Goal: Task Accomplishment & Management: Manage account settings

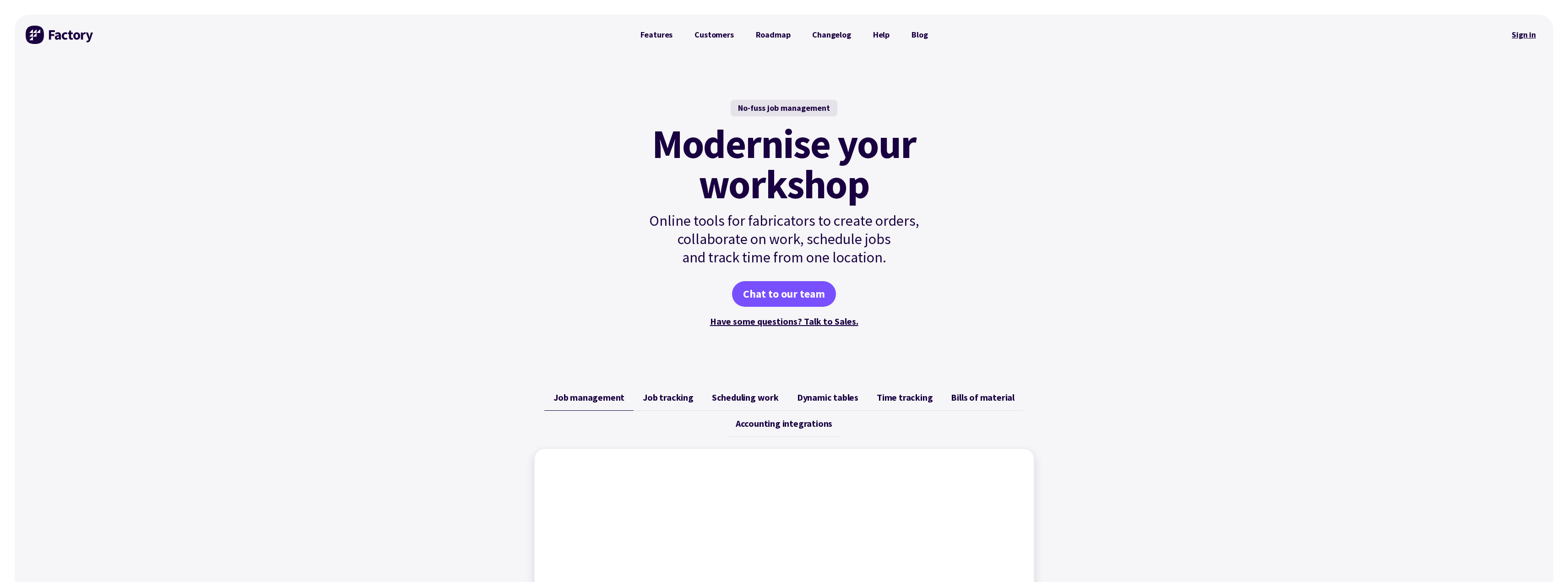
click at [1519, 34] on link "Sign in" at bounding box center [1523, 35] width 37 height 21
click at [1519, 35] on link "Sign in" at bounding box center [1523, 35] width 37 height 21
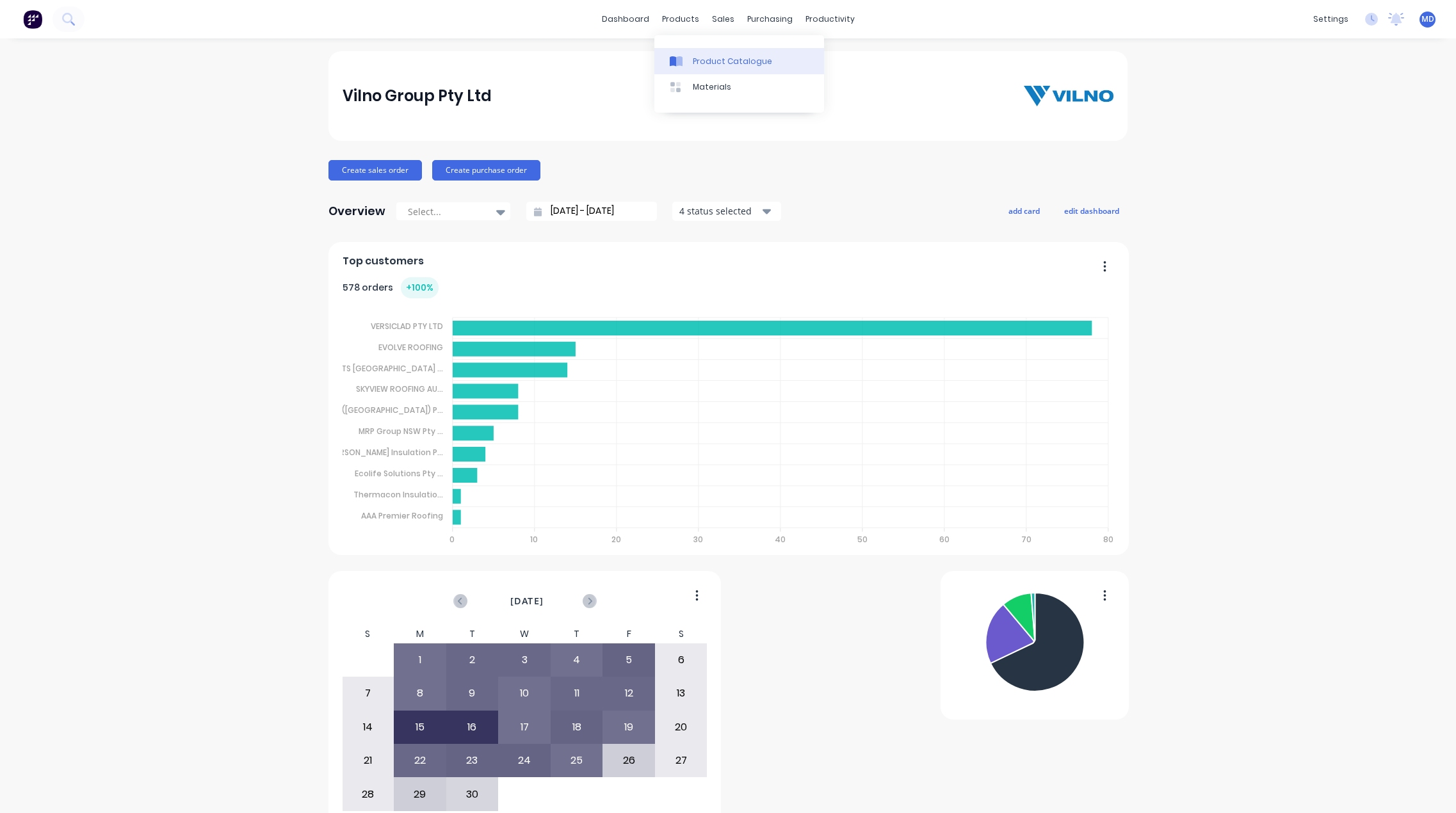
drag, startPoint x: 669, startPoint y: 15, endPoint x: 695, endPoint y: 52, distance: 45.2
click at [669, 15] on div "products" at bounding box center [681, 19] width 50 height 19
click at [720, 61] on div "Product Catalogue" at bounding box center [732, 61] width 80 height 11
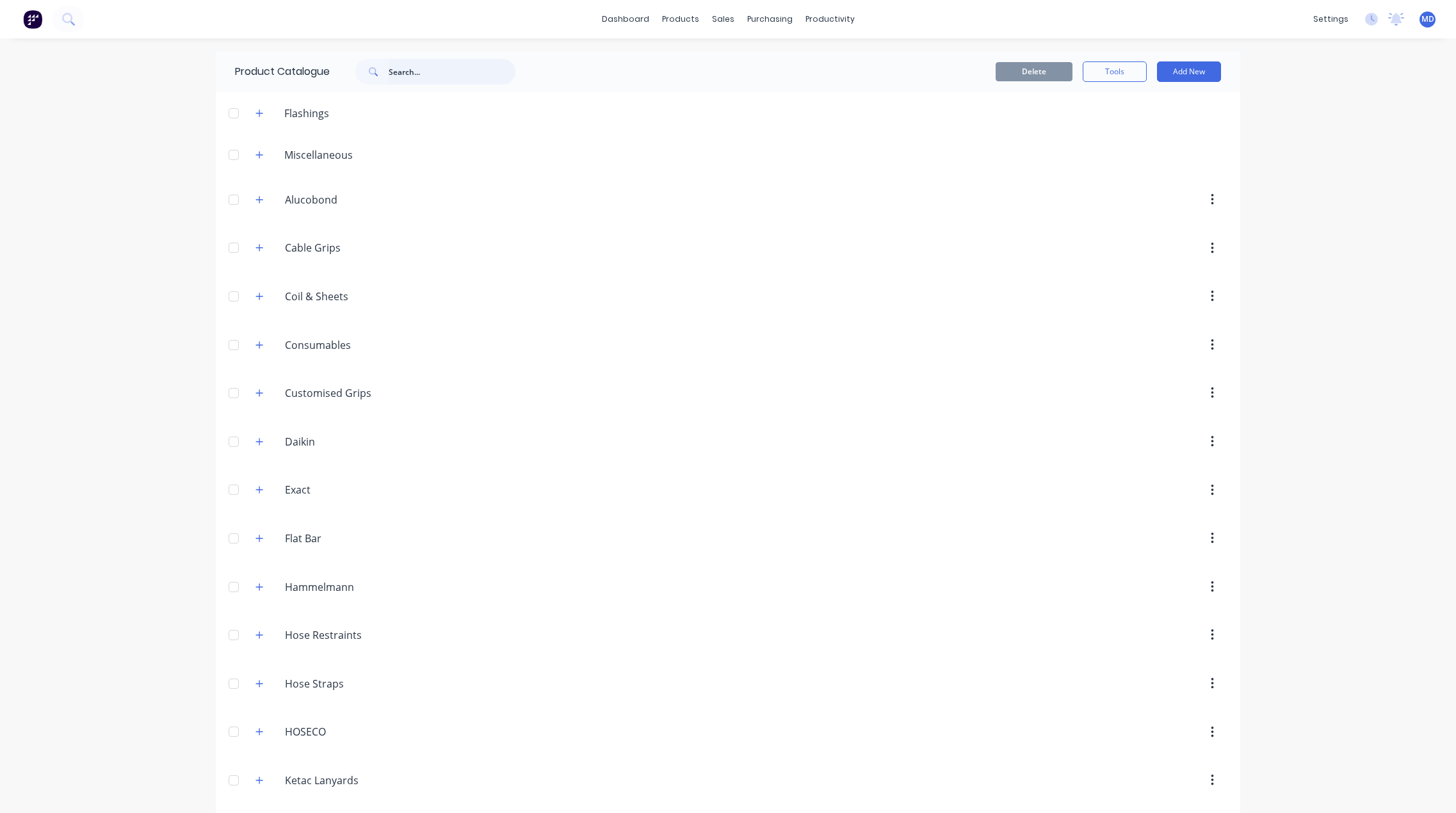
click at [421, 72] on input "text" at bounding box center [452, 72] width 127 height 26
type input "screw"
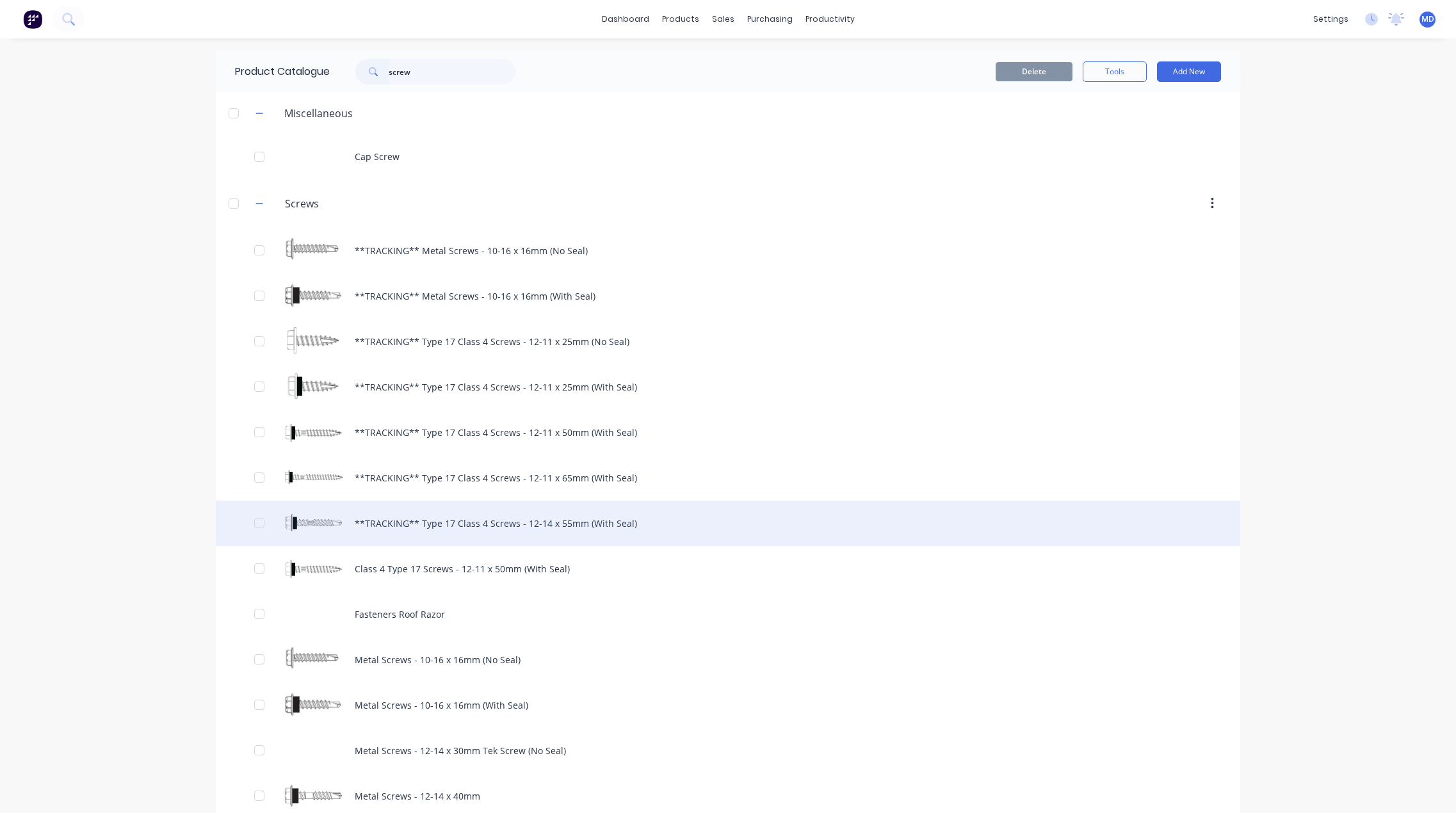
click at [592, 521] on div "**TRACKING** Type 17 Class 4 Screws - 12-14 x 55mm (With Seal)" at bounding box center [728, 523] width 1024 height 45
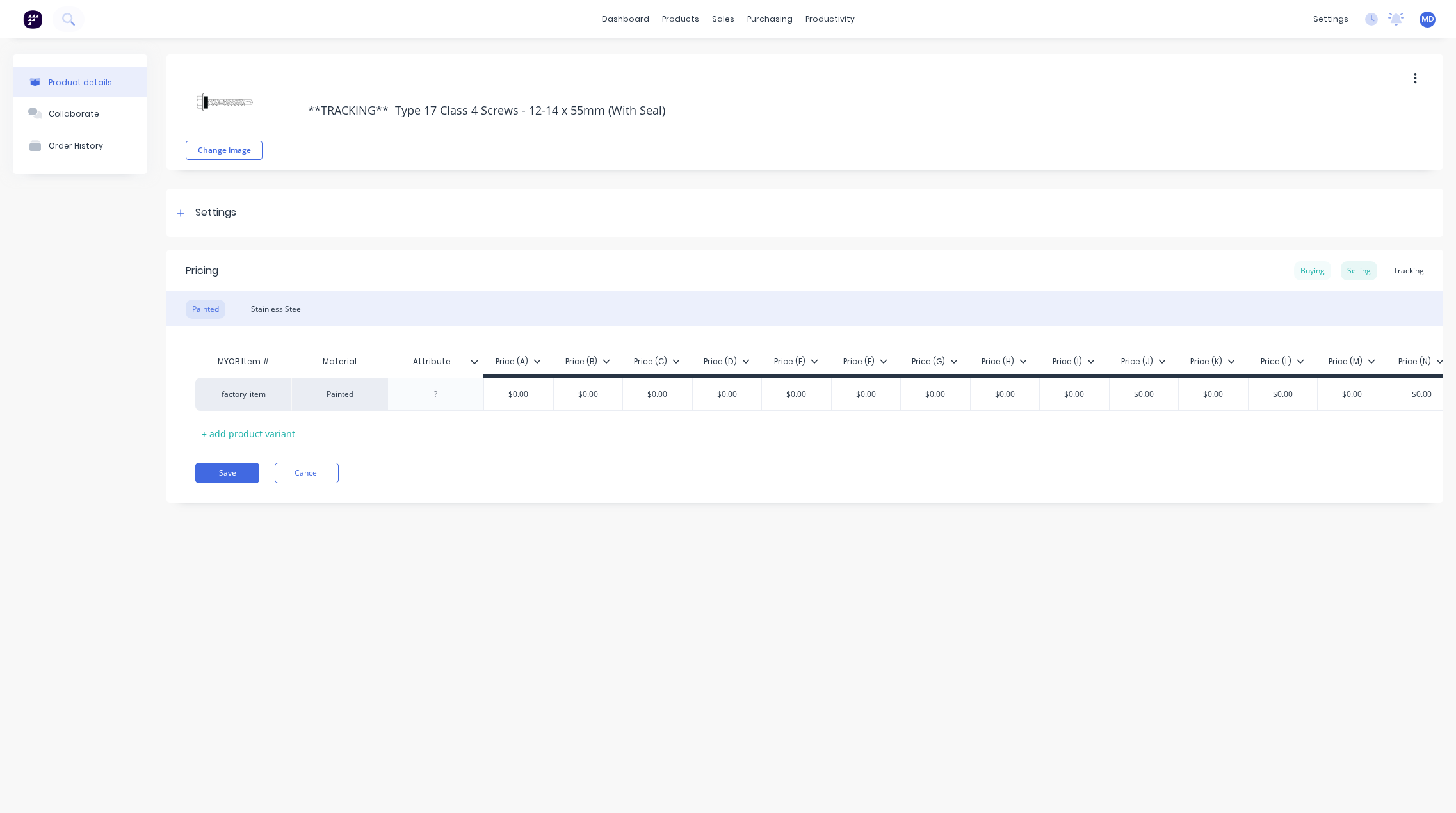
click at [1310, 268] on div "Buying" at bounding box center [1312, 271] width 37 height 19
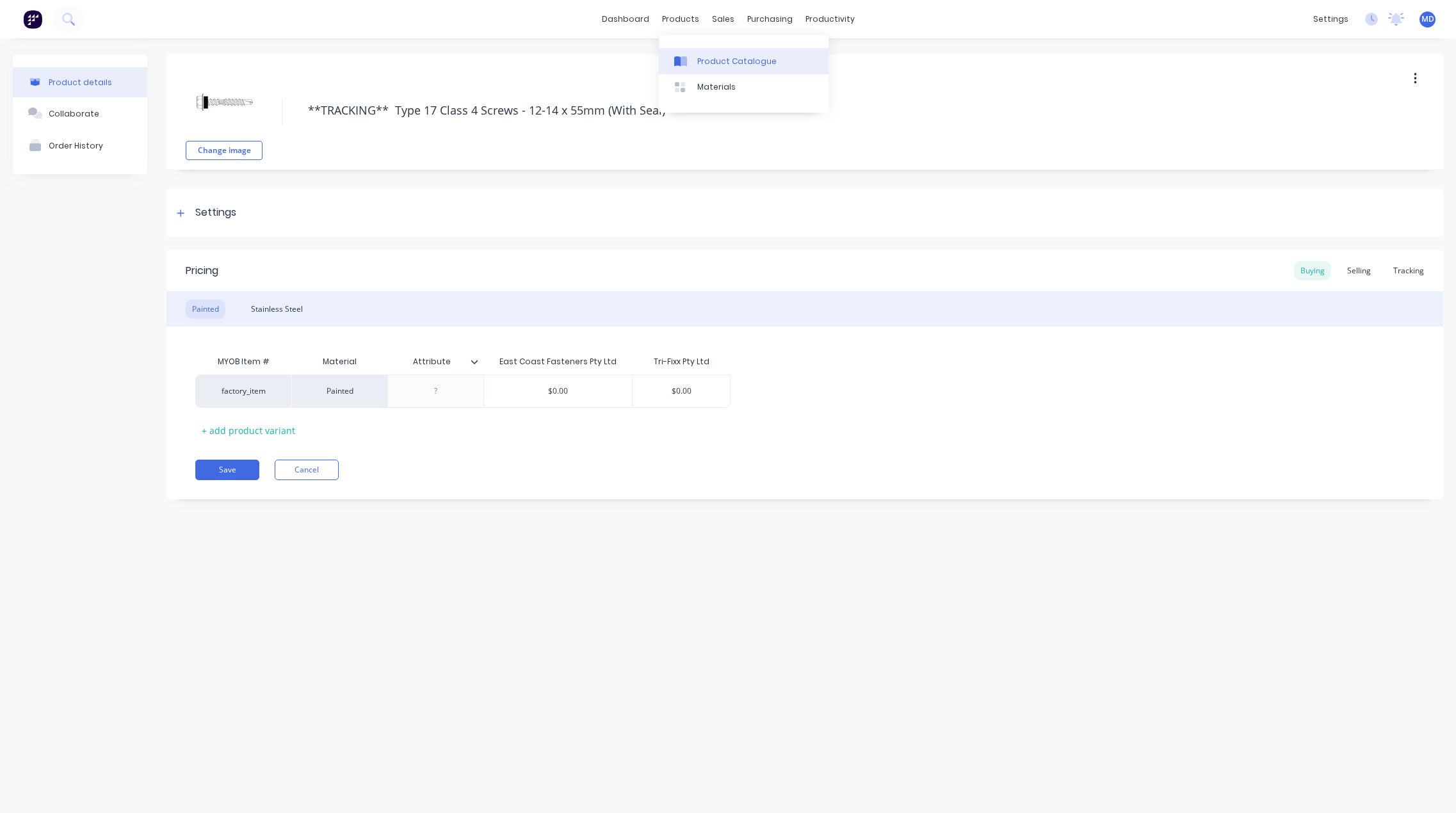
click at [715, 61] on div "Product Catalogue" at bounding box center [736, 61] width 80 height 11
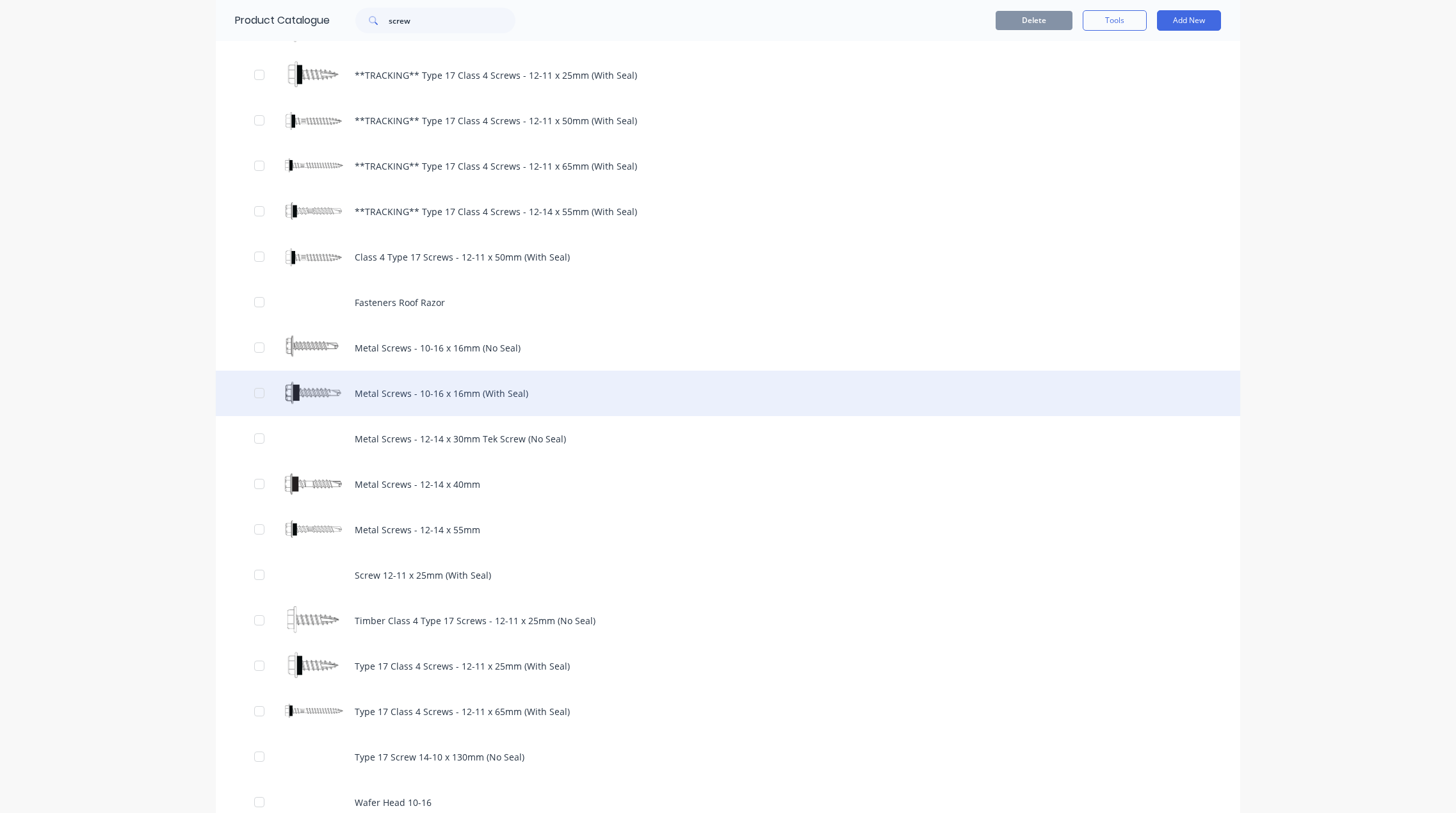
scroll to position [337, 0]
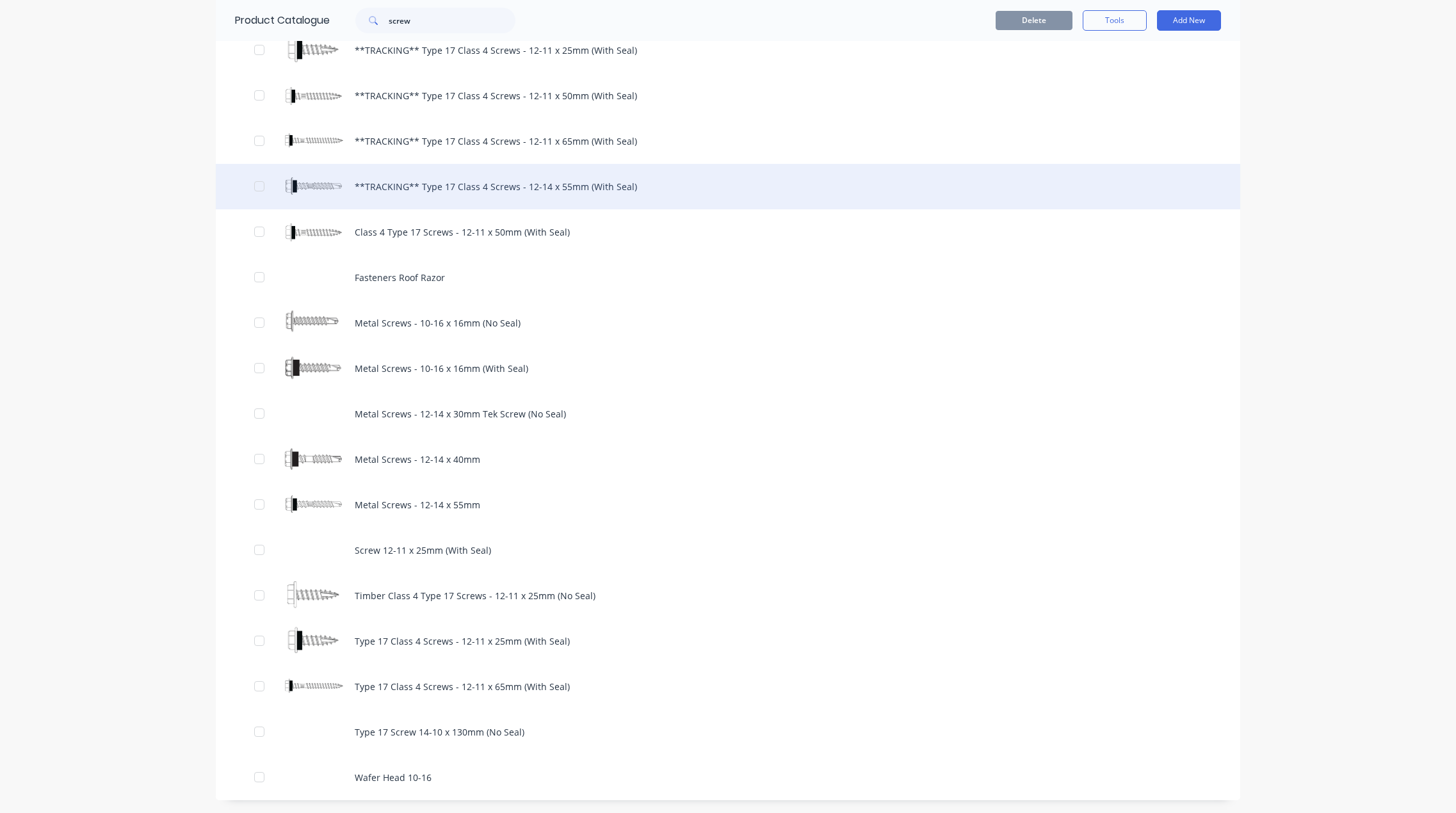
click at [587, 184] on div "**TRACKING** Type 17 Class 4 Screws - 12-14 x 55mm (With Seal)" at bounding box center [728, 186] width 1024 height 45
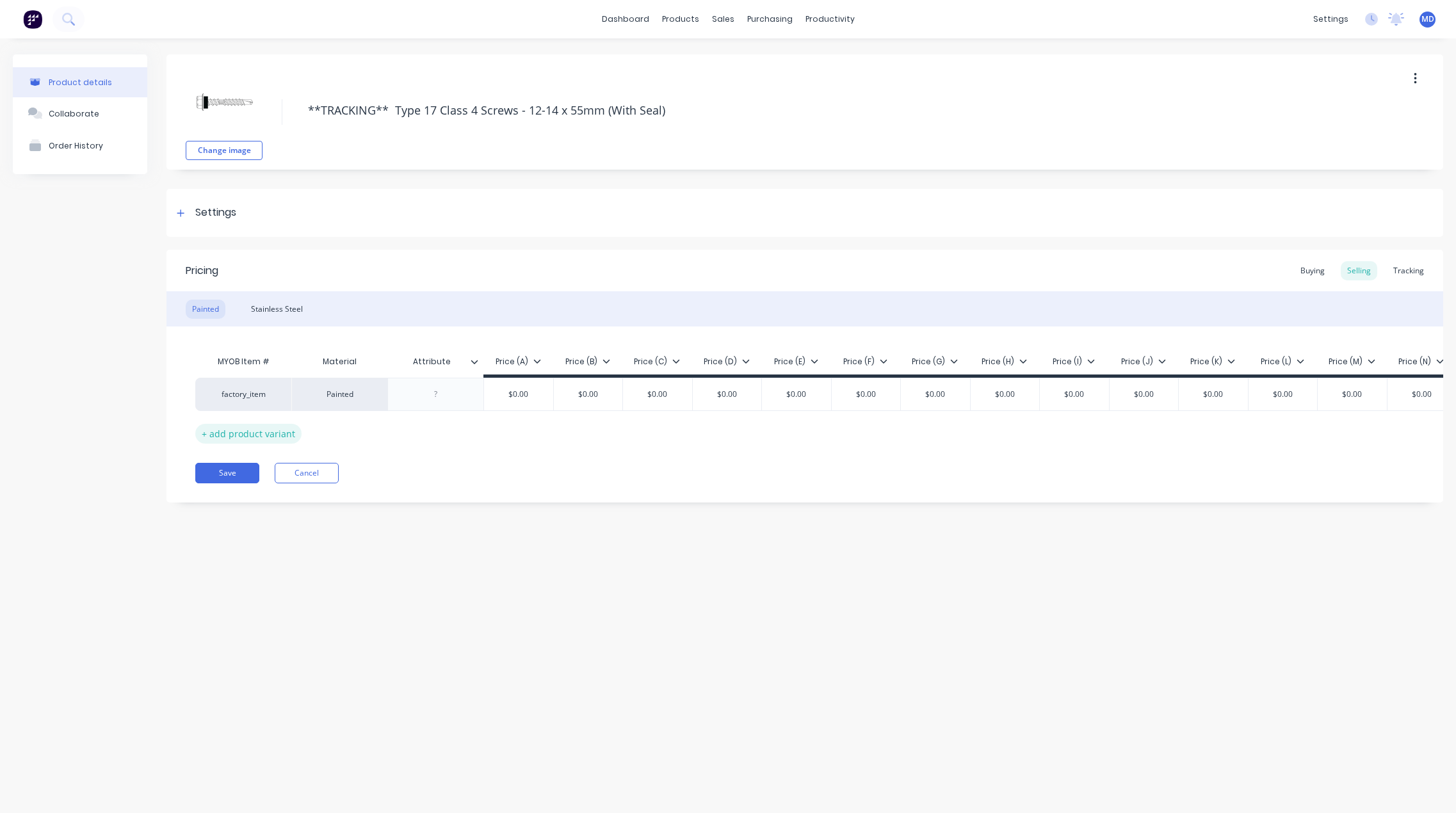
click at [239, 433] on div "+ add product variant" at bounding box center [248, 433] width 106 height 20
click at [246, 398] on div "factory_item" at bounding box center [243, 394] width 70 height 11
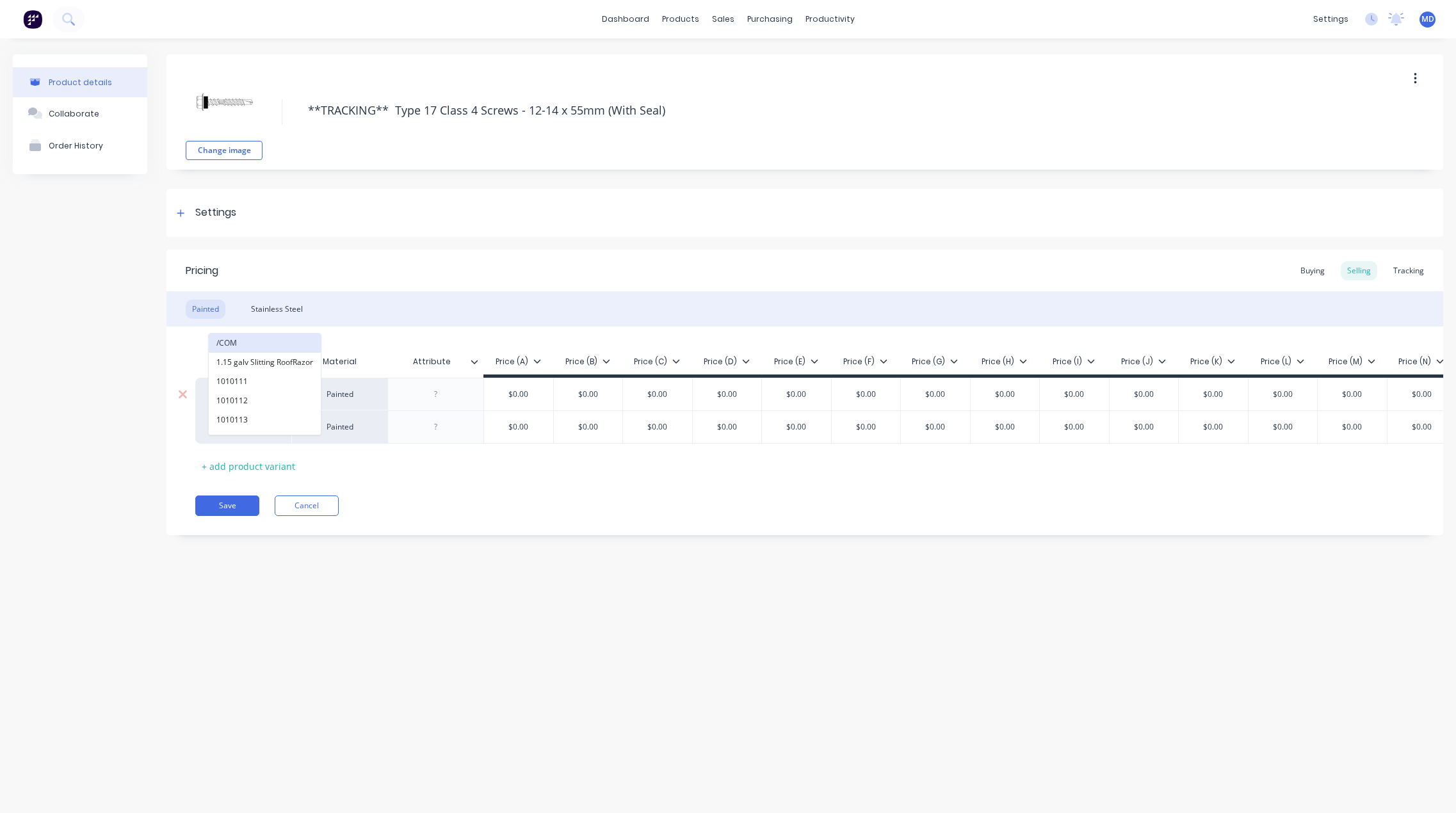
click at [257, 338] on button "/COM" at bounding box center [264, 343] width 112 height 19
click at [179, 392] on icon at bounding box center [183, 394] width 9 height 9
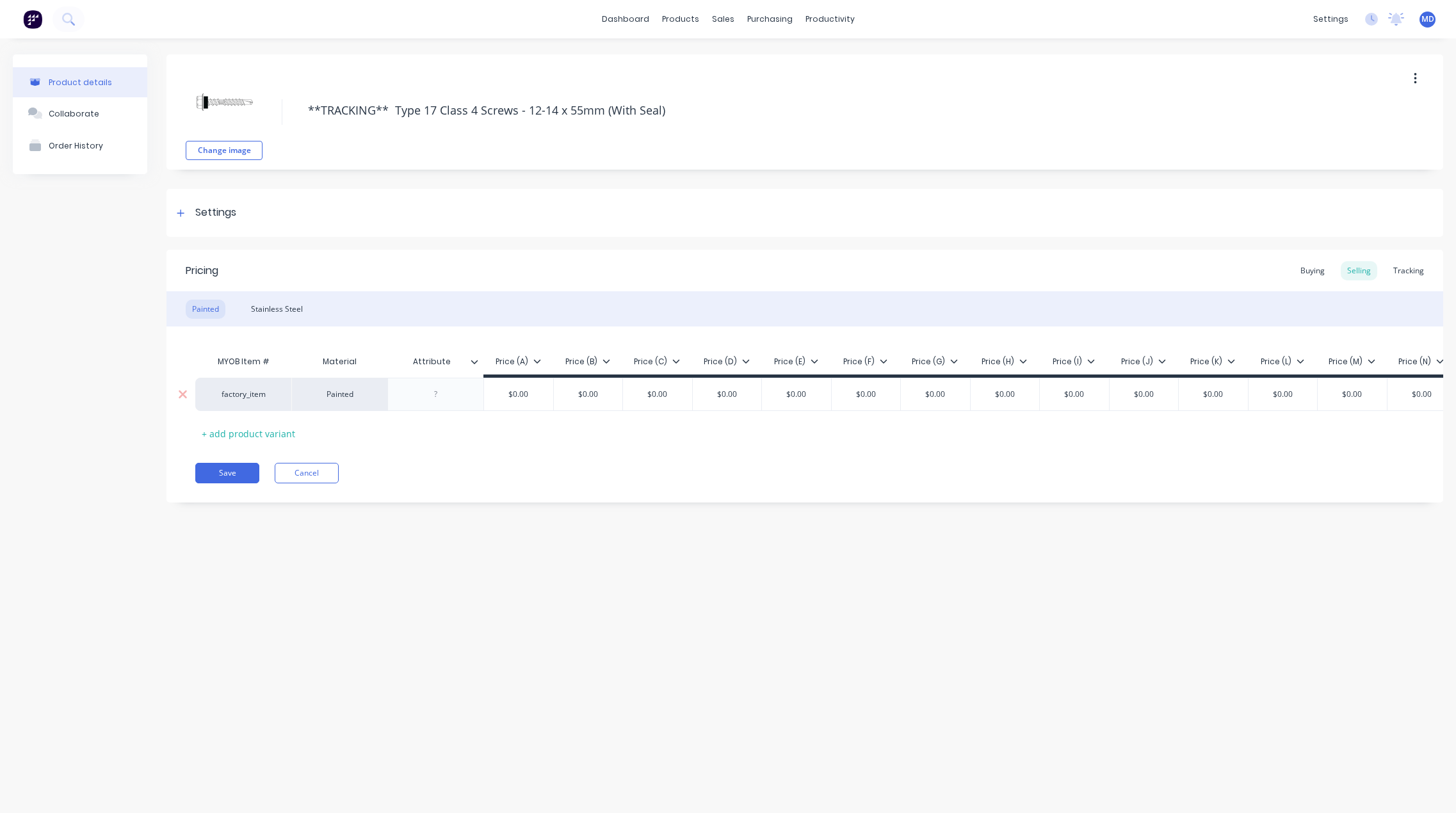
click at [242, 397] on div "factory_item" at bounding box center [243, 394] width 70 height 11
type input "107019039P"
click at [246, 345] on button "107019039P" at bounding box center [249, 343] width 80 height 19
click at [316, 483] on button "Cancel" at bounding box center [306, 473] width 64 height 21
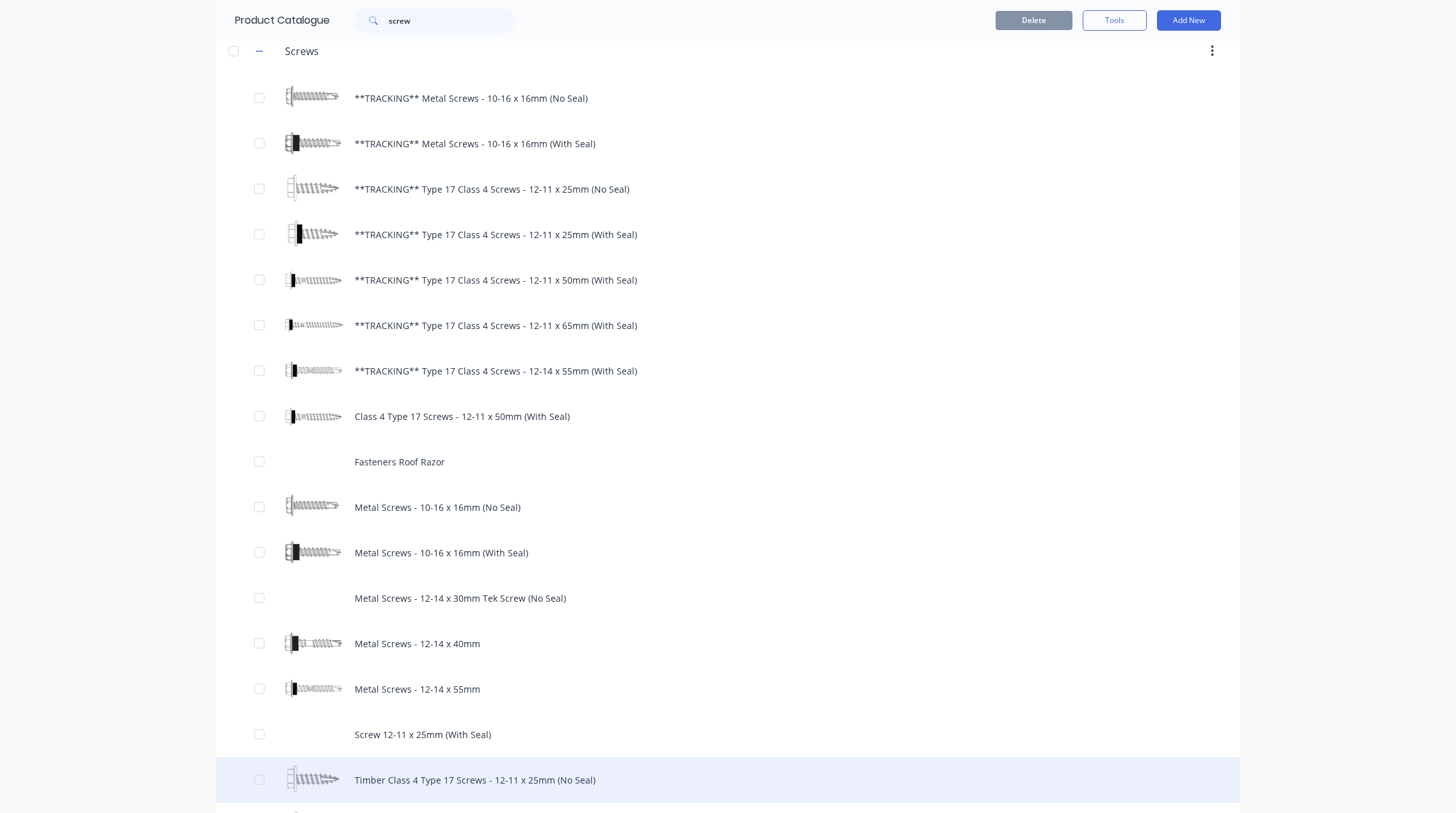
scroll to position [337, 0]
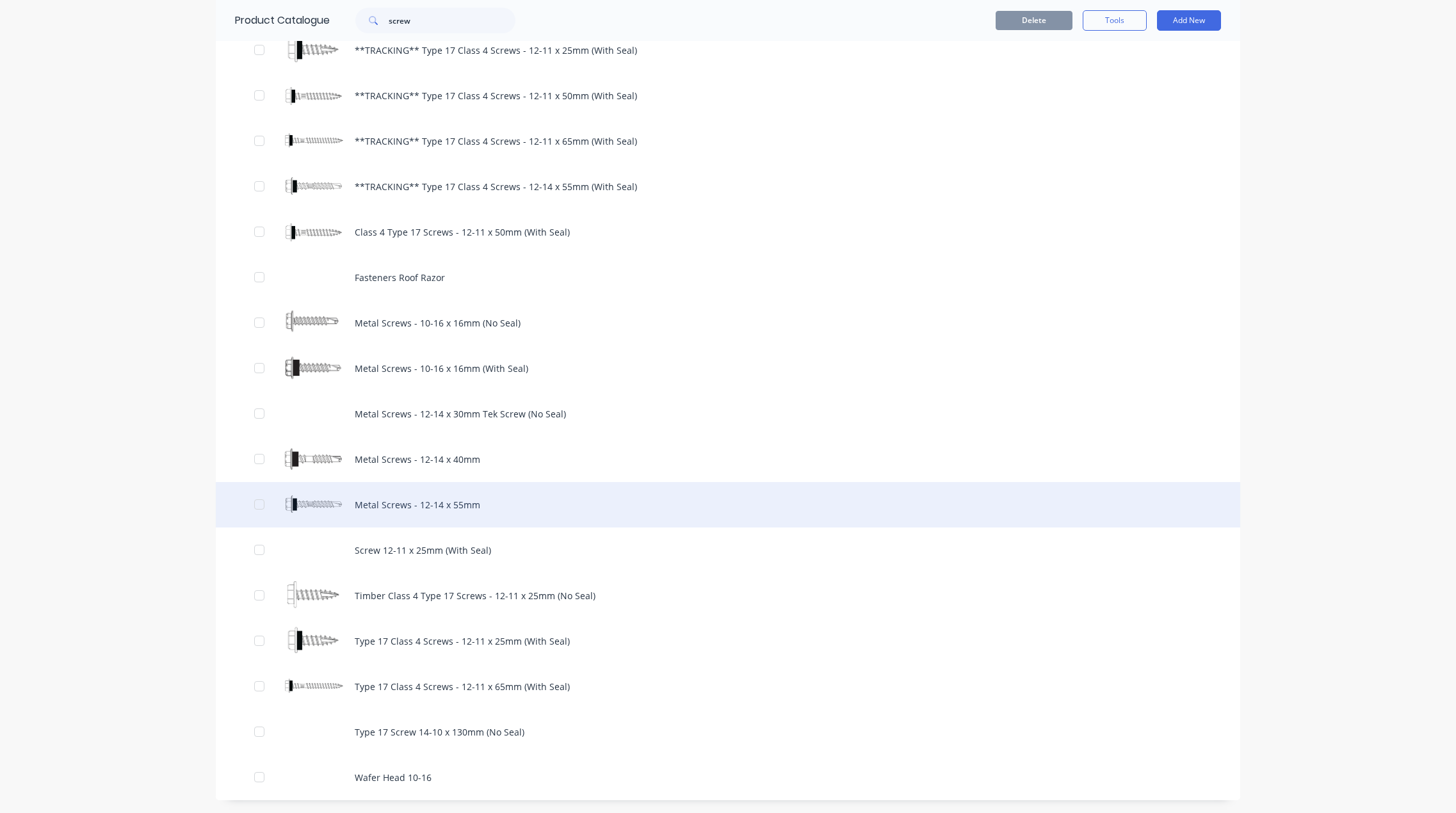
click at [446, 503] on div "Metal Screws - 12-14 x 55mm" at bounding box center [728, 504] width 1024 height 45
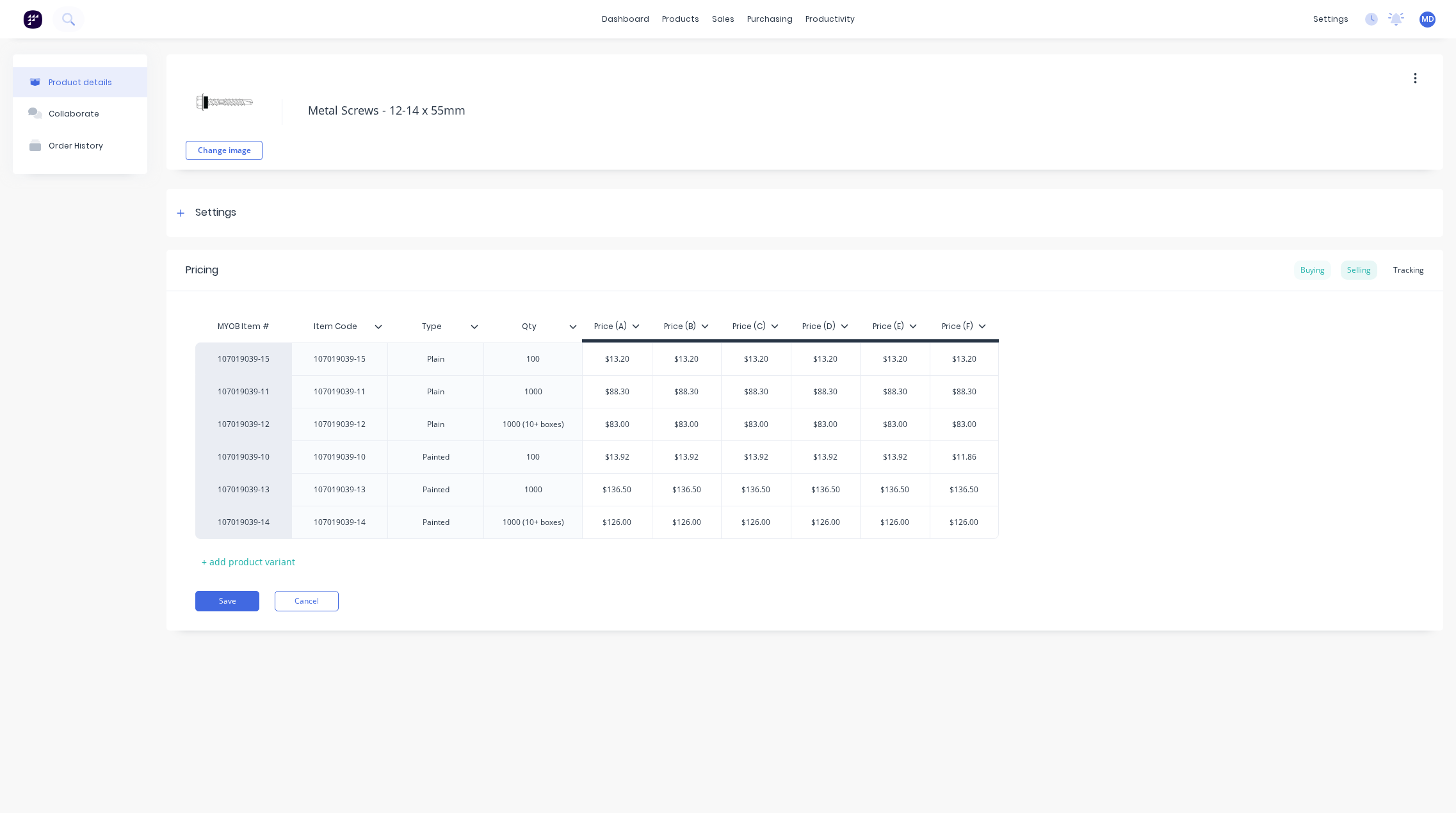
click at [1312, 266] on div "Buying" at bounding box center [1312, 270] width 37 height 19
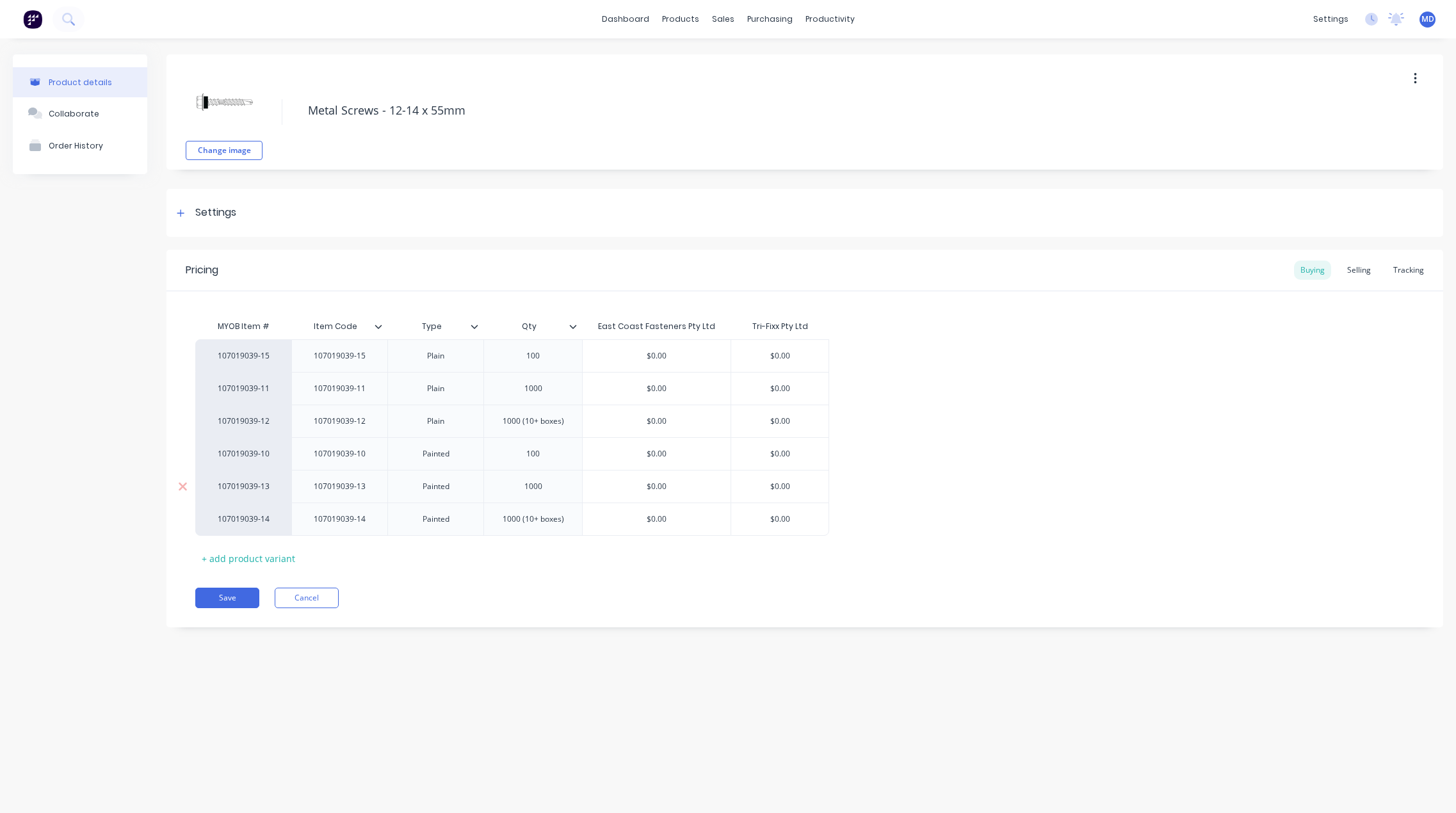
click at [817, 483] on input "$0.00" at bounding box center [780, 486] width 97 height 11
type input "$102.00"
click at [1098, 485] on div "107019039-15 107019039-15 Plain 100 $0.00 $0.00 107019039-11 107019039-11 Plain…" at bounding box center [805, 438] width 1219 height 197
click at [231, 593] on button "Save" at bounding box center [227, 598] width 64 height 21
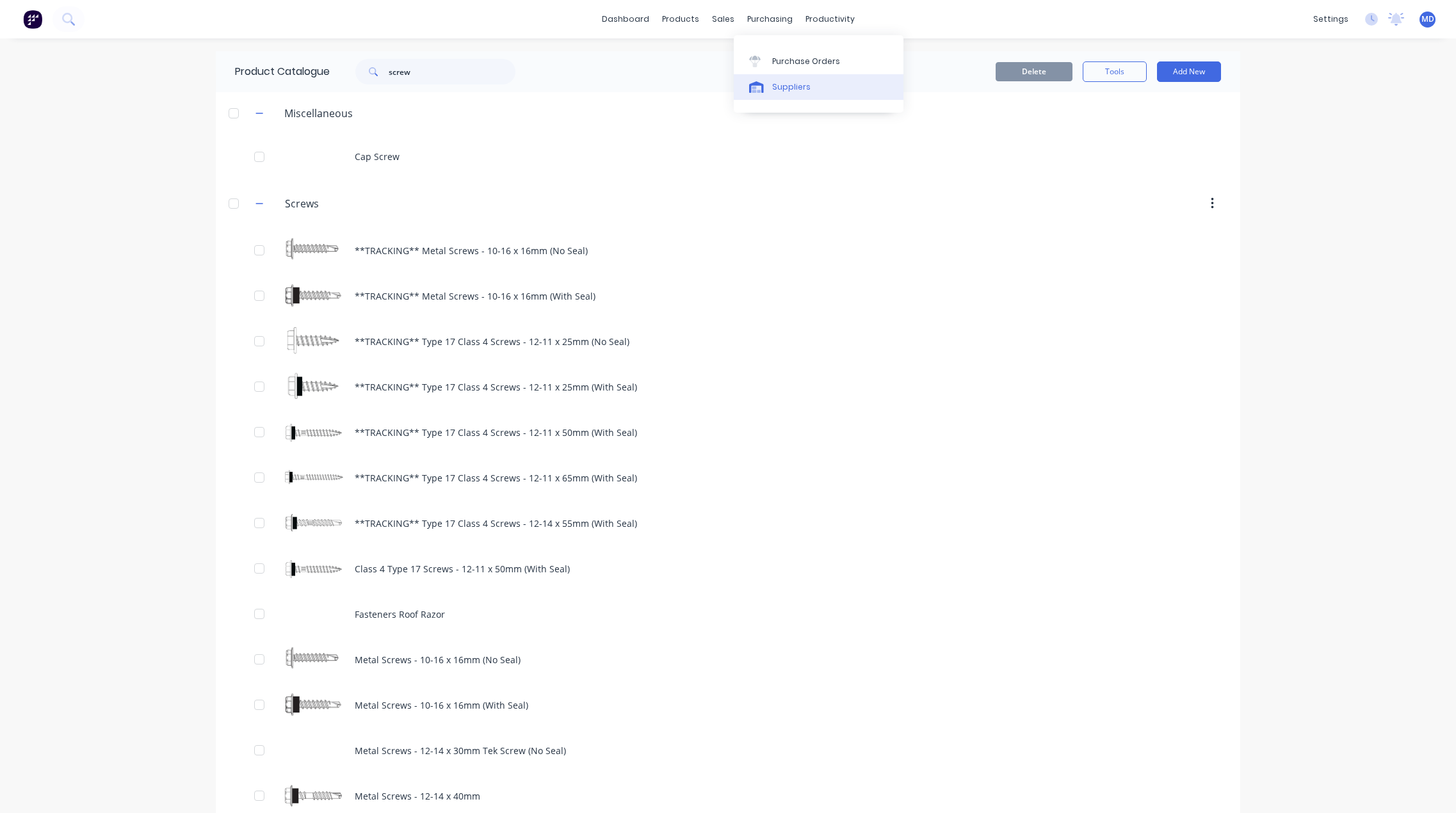
click at [800, 85] on div "Suppliers" at bounding box center [791, 86] width 38 height 11
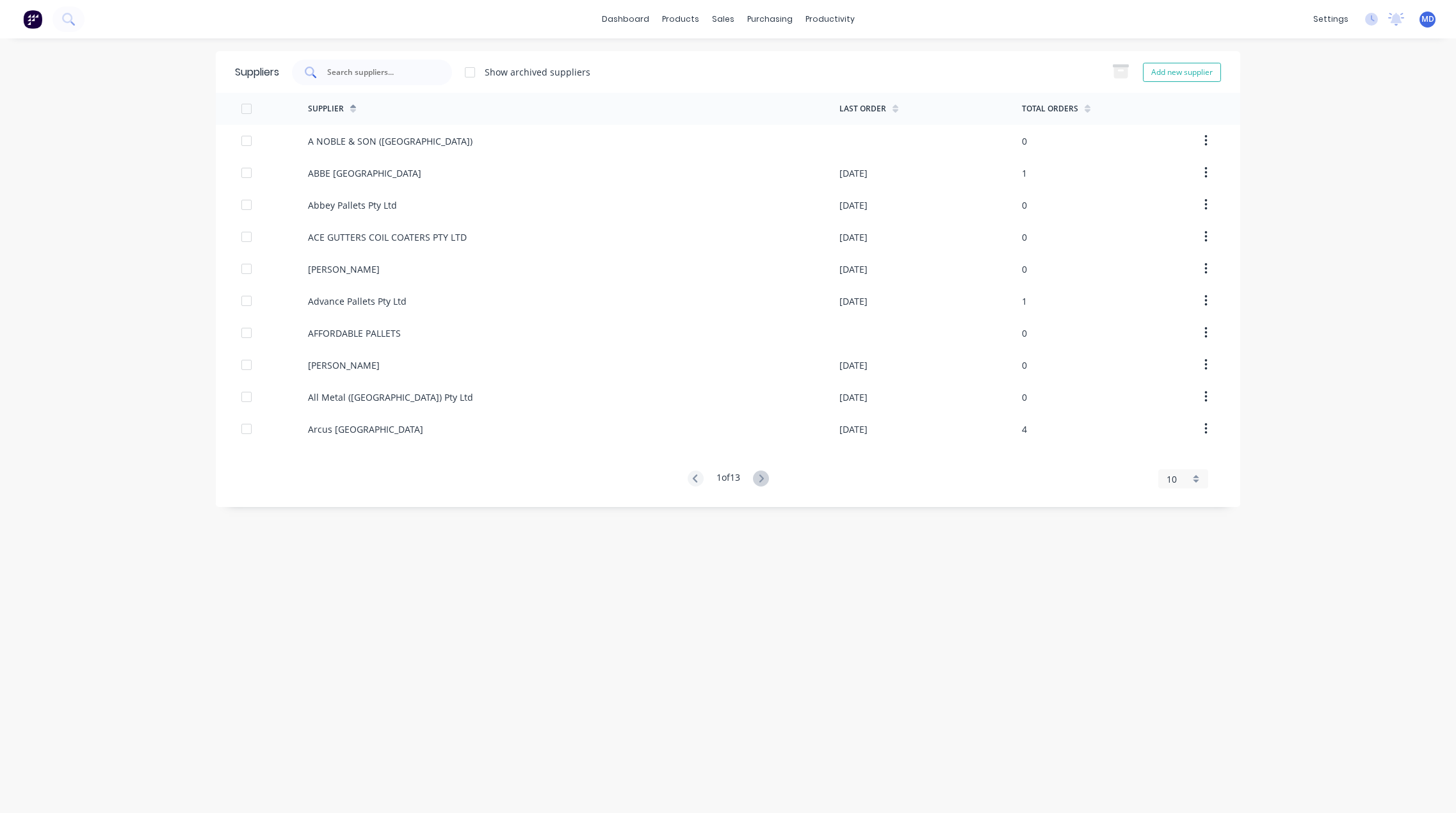
click at [384, 65] on div at bounding box center [371, 73] width 160 height 26
click at [761, 476] on icon at bounding box center [761, 478] width 16 height 16
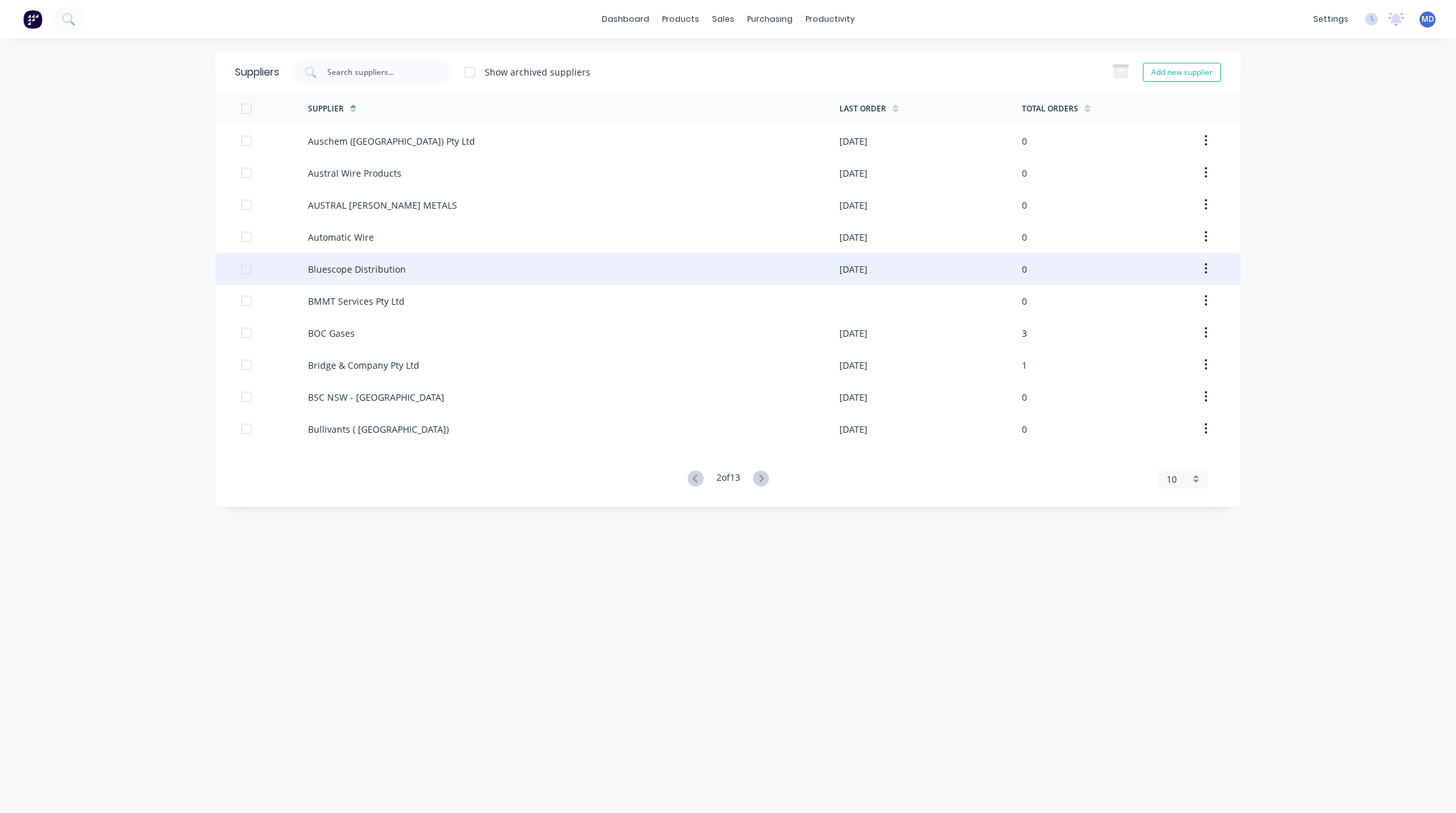
click at [374, 265] on div "Bluescope Distribution" at bounding box center [357, 269] width 98 height 14
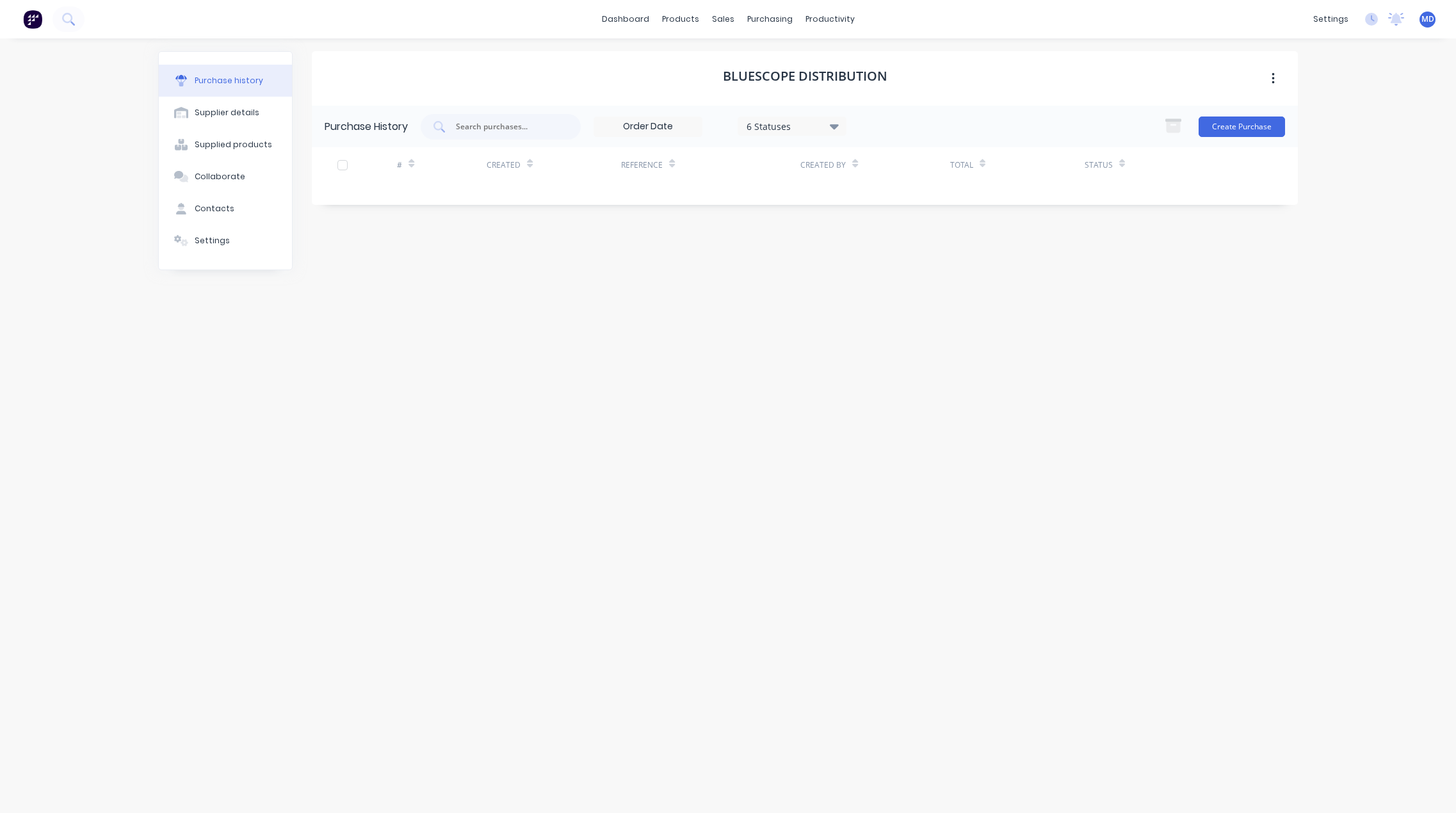
click at [829, 118] on div "6 Statuses" at bounding box center [792, 126] width 109 height 19
click at [875, 186] on div at bounding box center [878, 185] width 26 height 26
click at [1017, 275] on div "Loading..." at bounding box center [805, 262] width 986 height 31
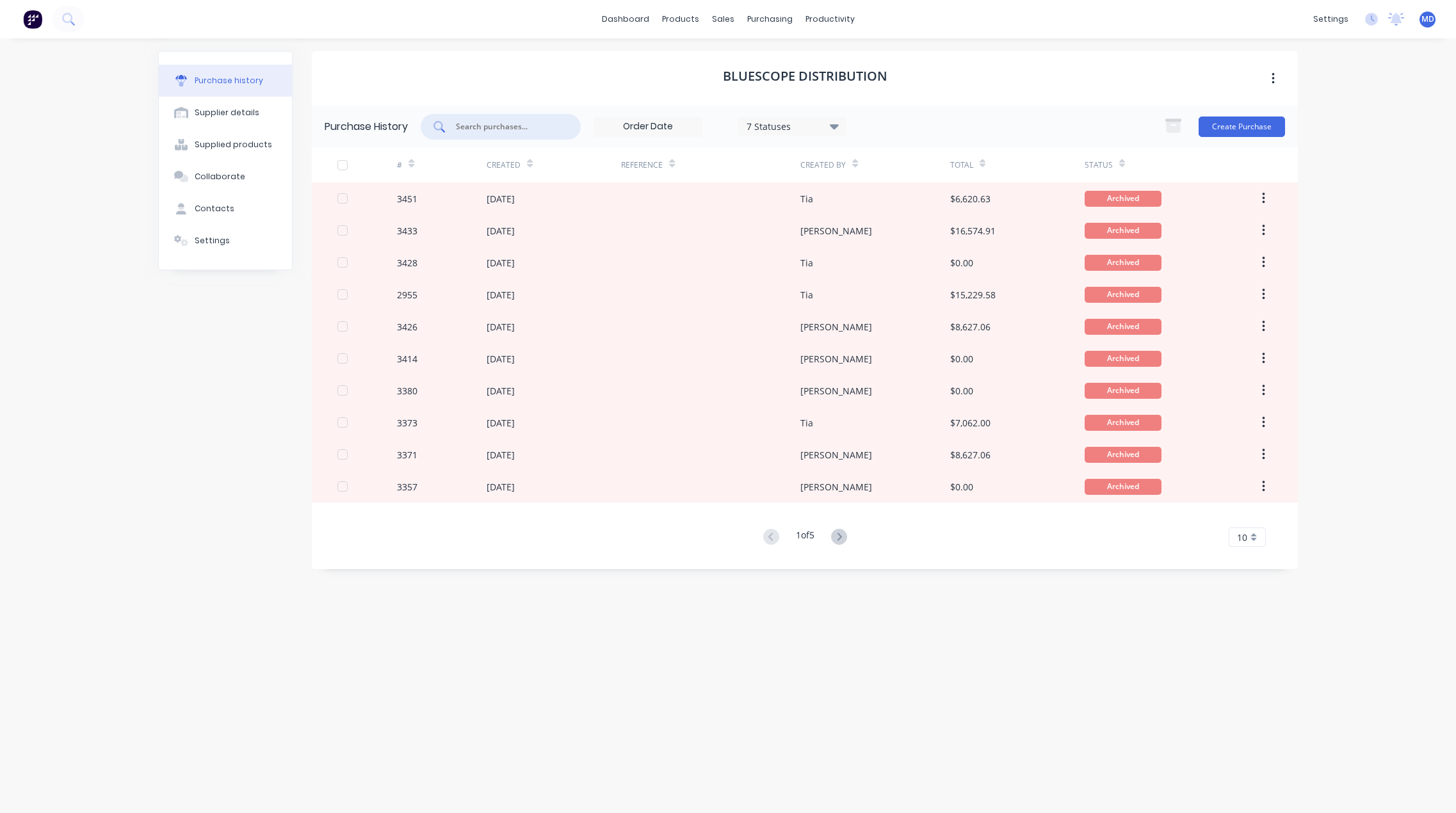
click at [499, 129] on input "text" at bounding box center [508, 127] width 106 height 13
type input "2817"
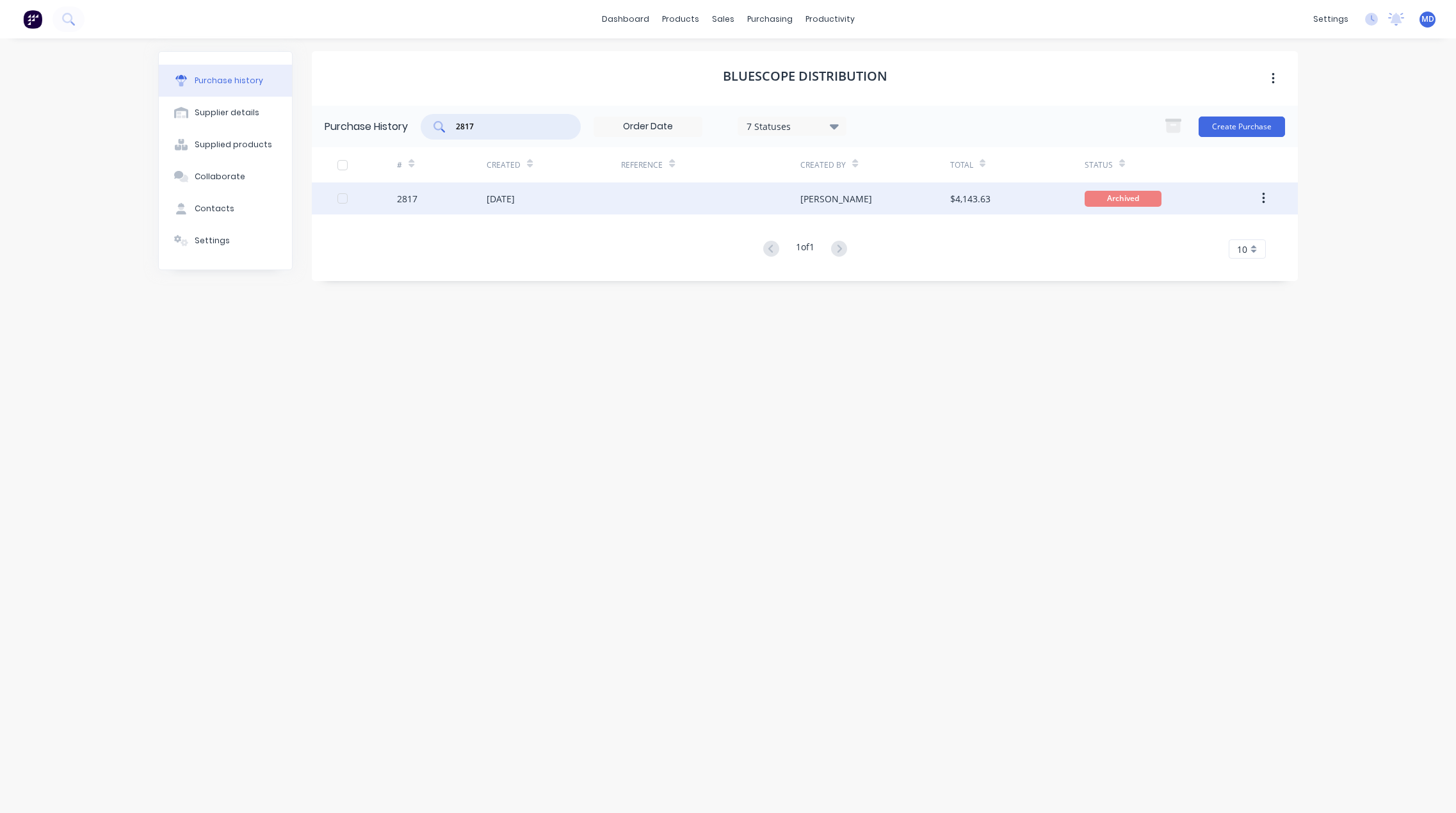
click at [693, 197] on div at bounding box center [710, 197] width 180 height 32
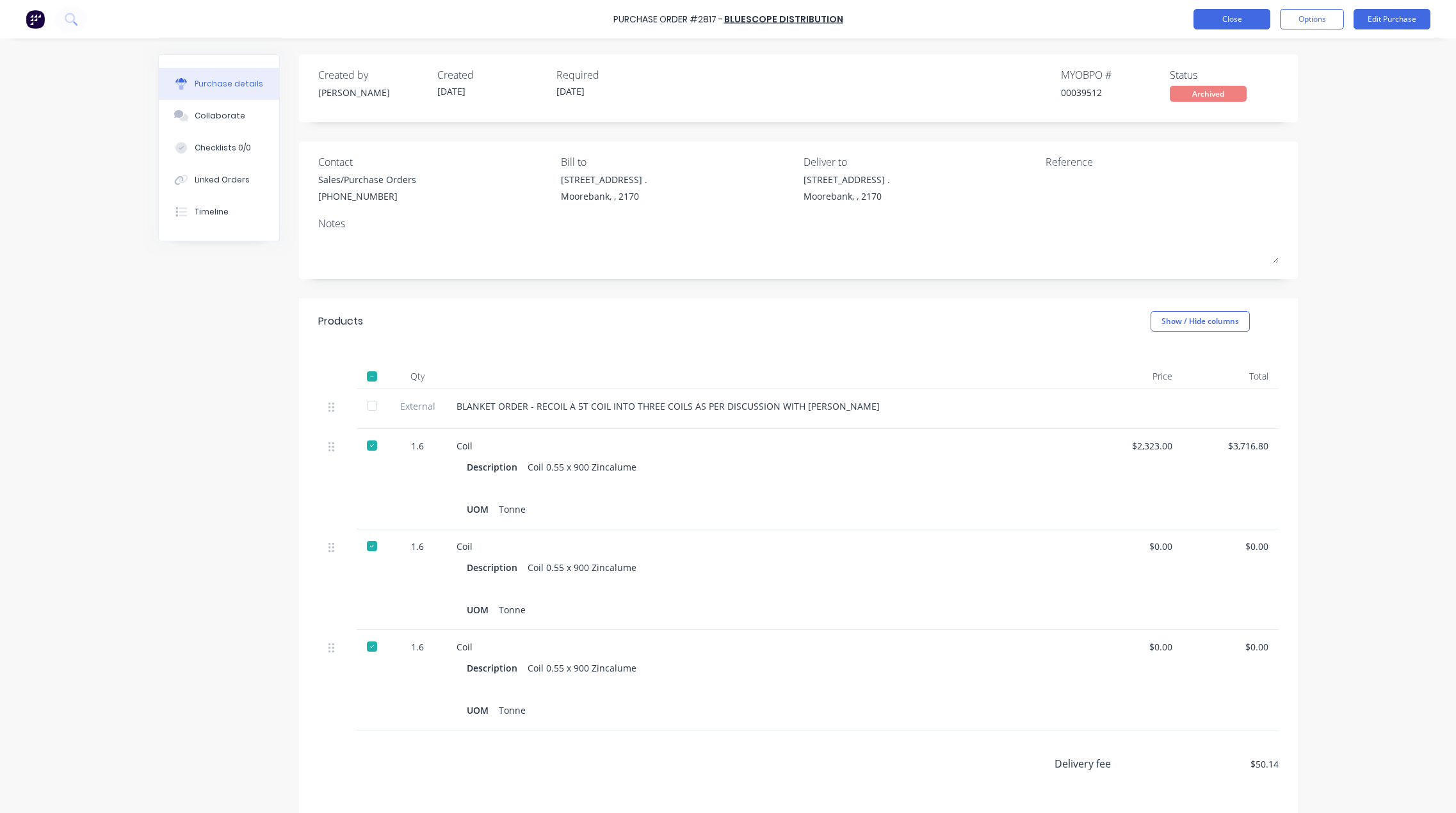
click at [1214, 19] on button "Close" at bounding box center [1232, 19] width 77 height 21
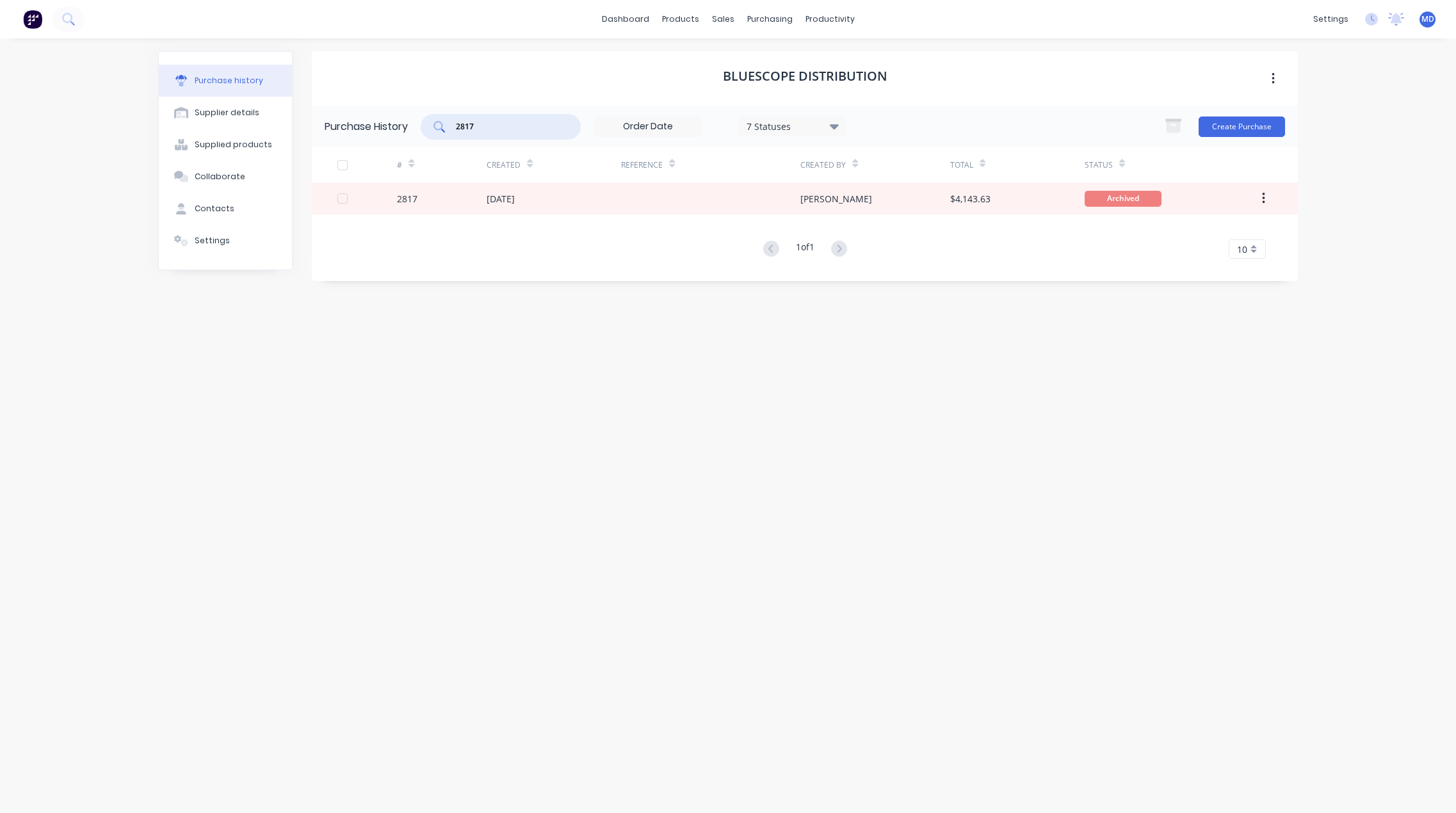
drag, startPoint x: 516, startPoint y: 130, endPoint x: 366, endPoint y: 121, distance: 150.3
click at [395, 127] on div "Purchase History 2817 7 Statuses 7 Statuses Create Purchase" at bounding box center [805, 127] width 986 height 42
type input "2955"
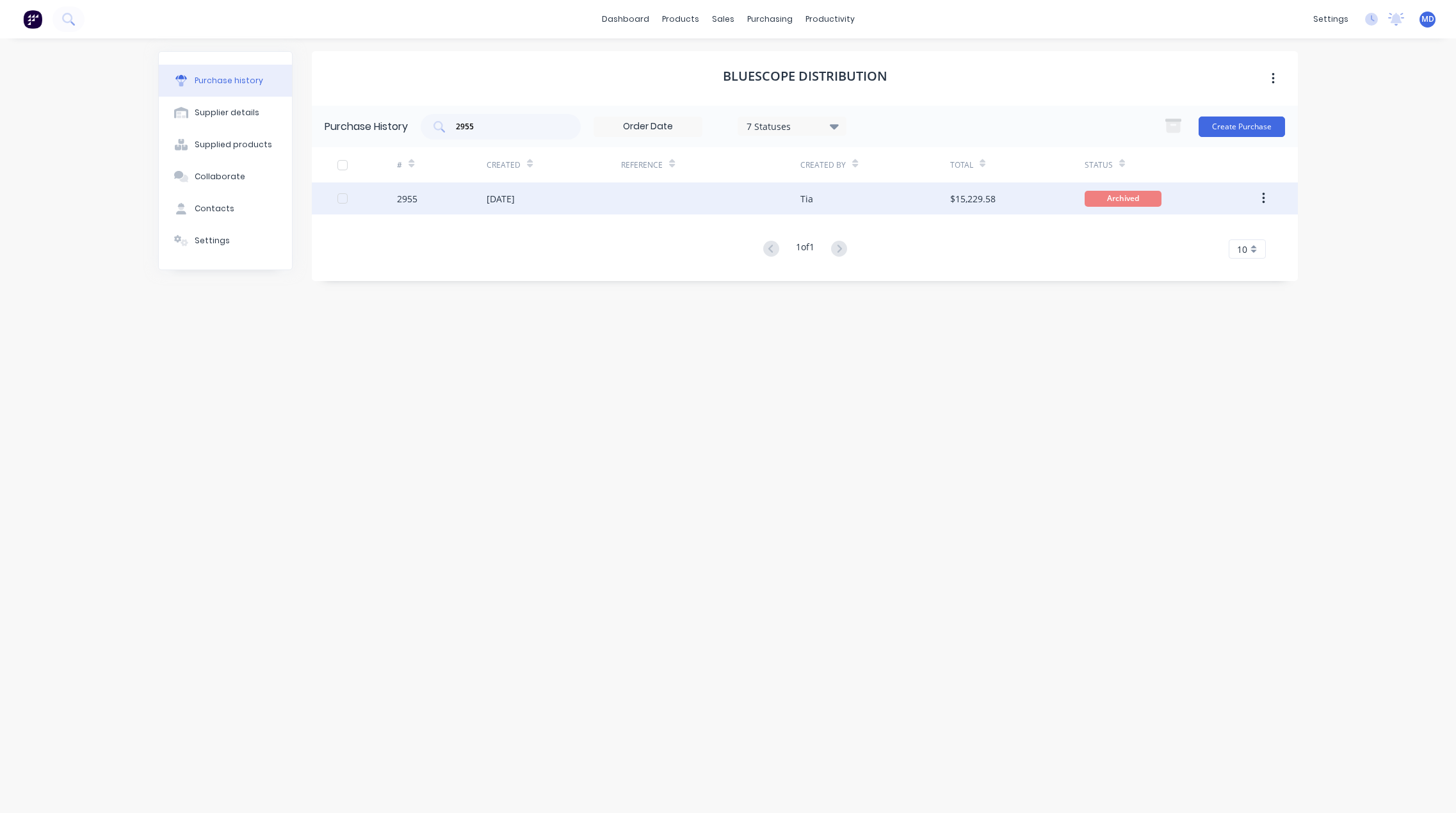
click at [634, 201] on div at bounding box center [710, 197] width 180 height 32
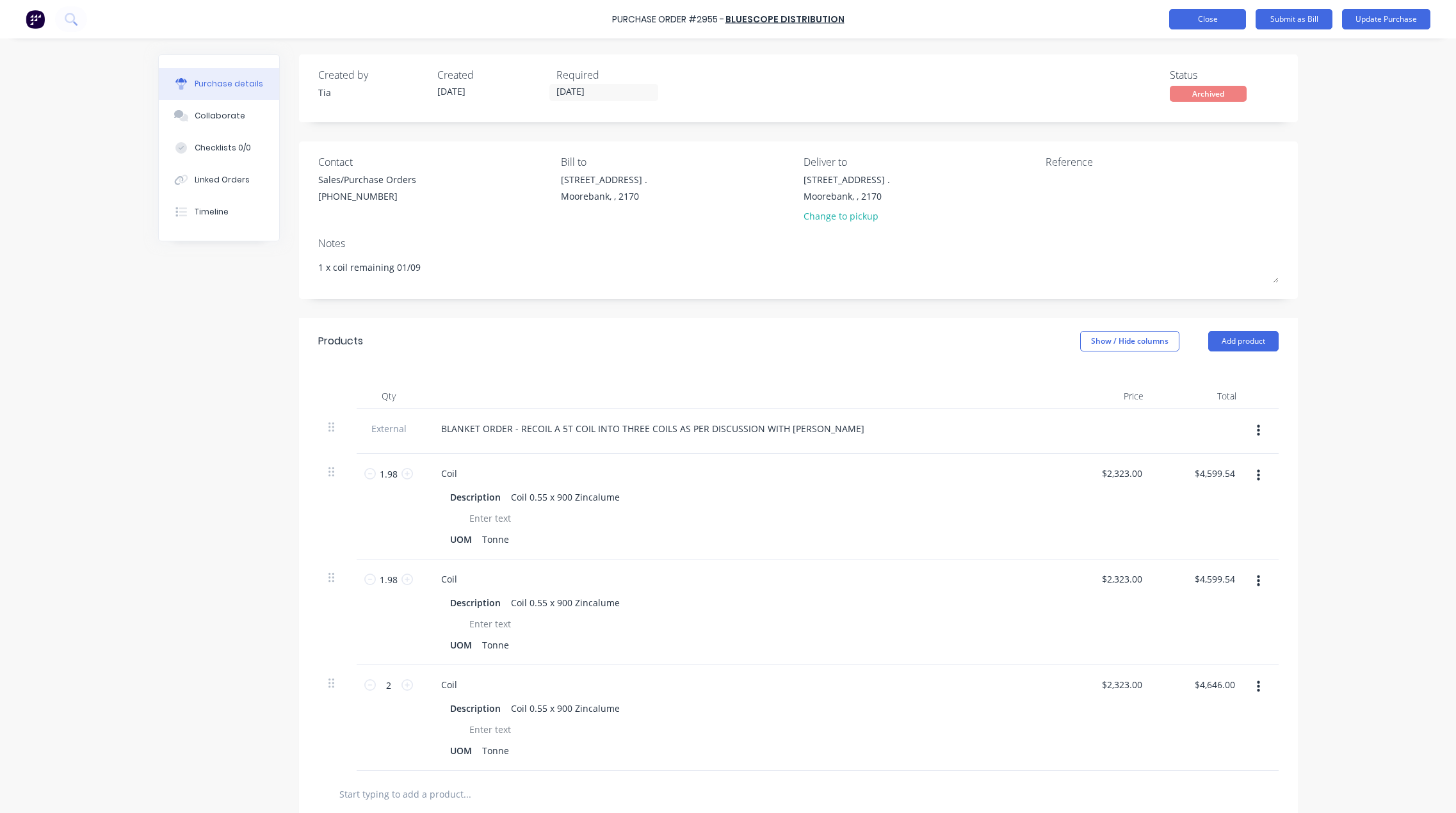
click at [1204, 19] on button "Close" at bounding box center [1207, 19] width 77 height 21
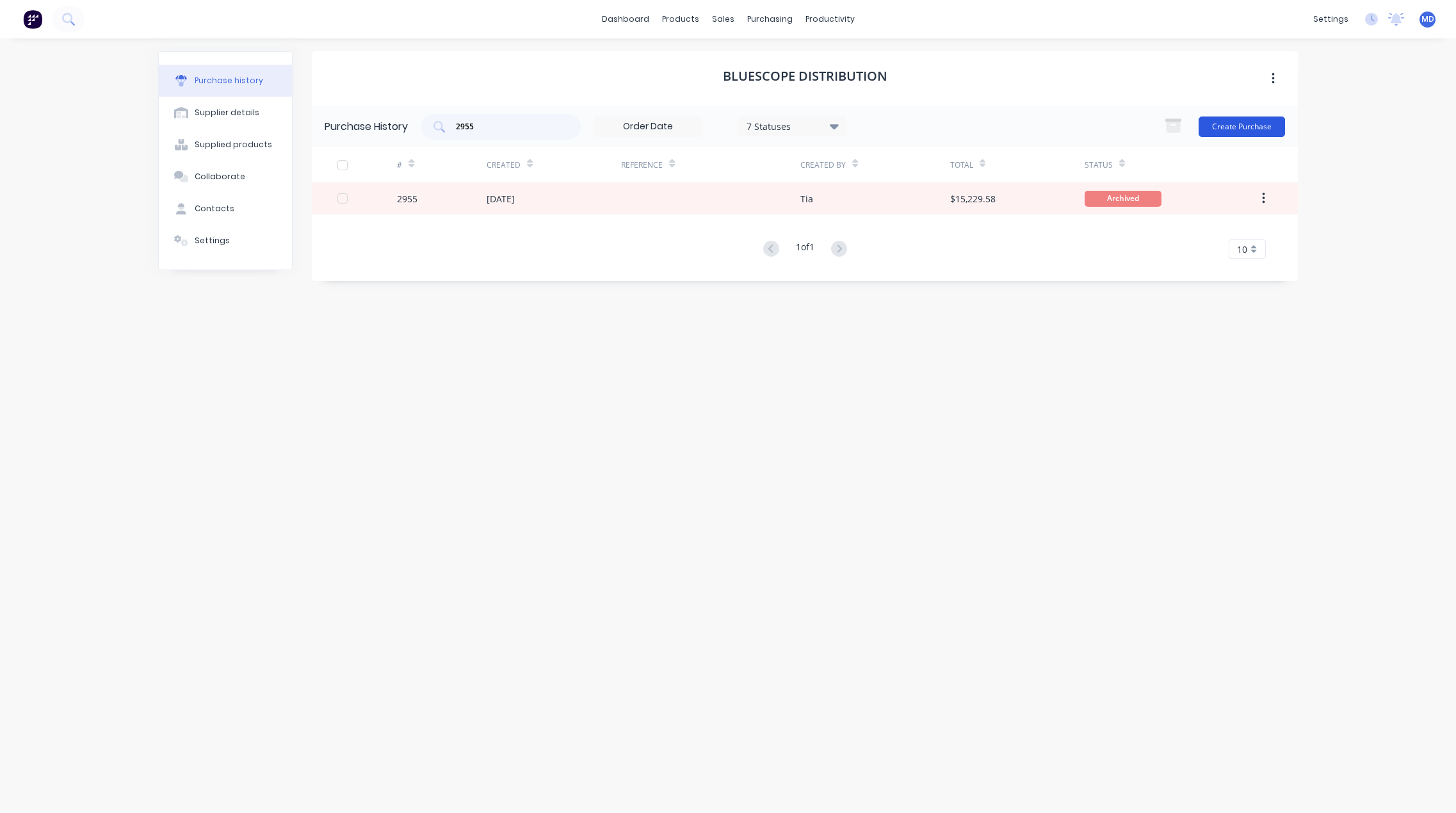
click at [1250, 125] on button "Create Purchase" at bounding box center [1241, 127] width 86 height 21
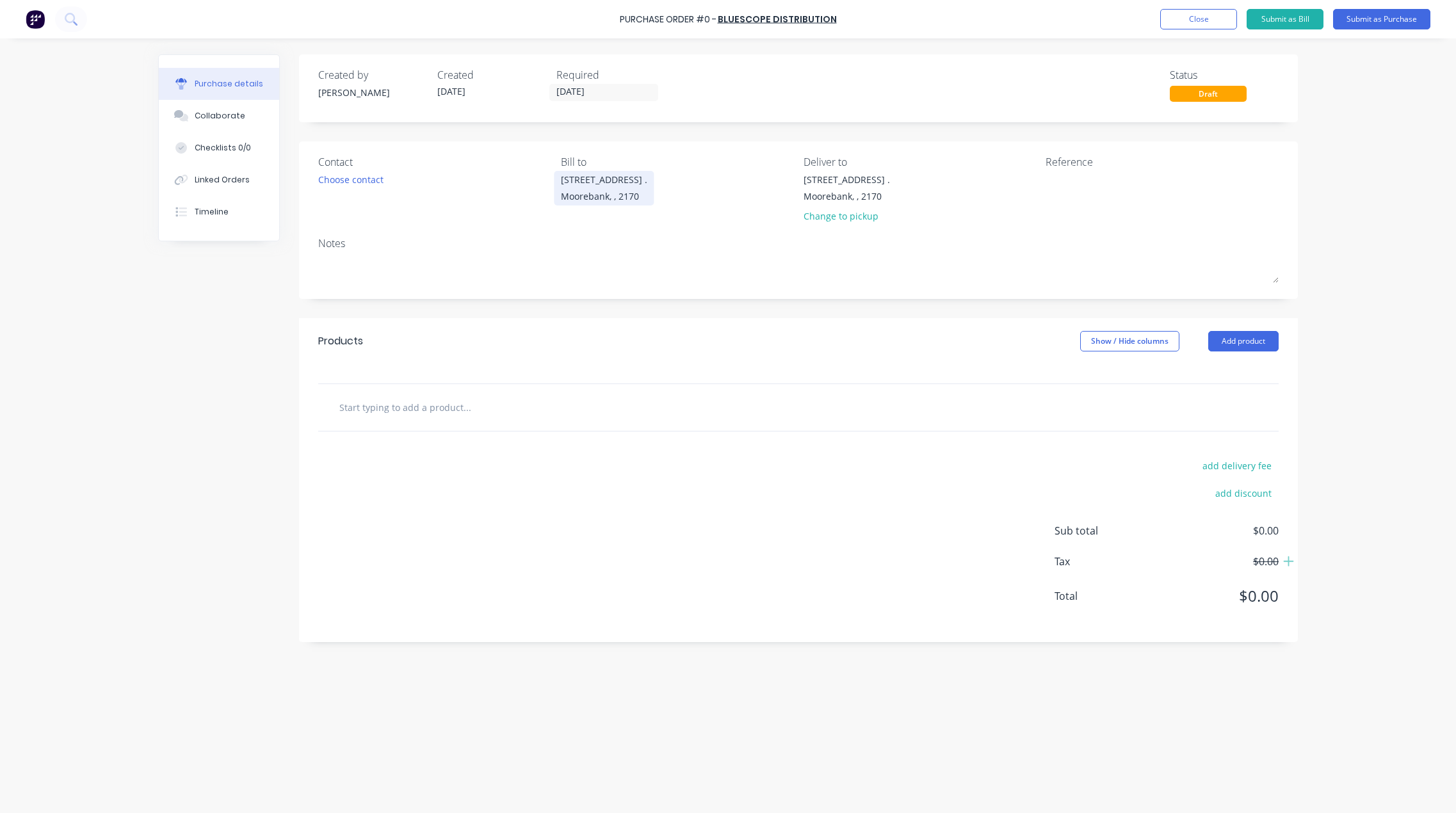
drag, startPoint x: 577, startPoint y: 101, endPoint x: 618, endPoint y: 173, distance: 82.9
click at [577, 100] on label "24/09/25" at bounding box center [604, 92] width 109 height 17
click at [577, 100] on input "24/09/25" at bounding box center [604, 92] width 108 height 16
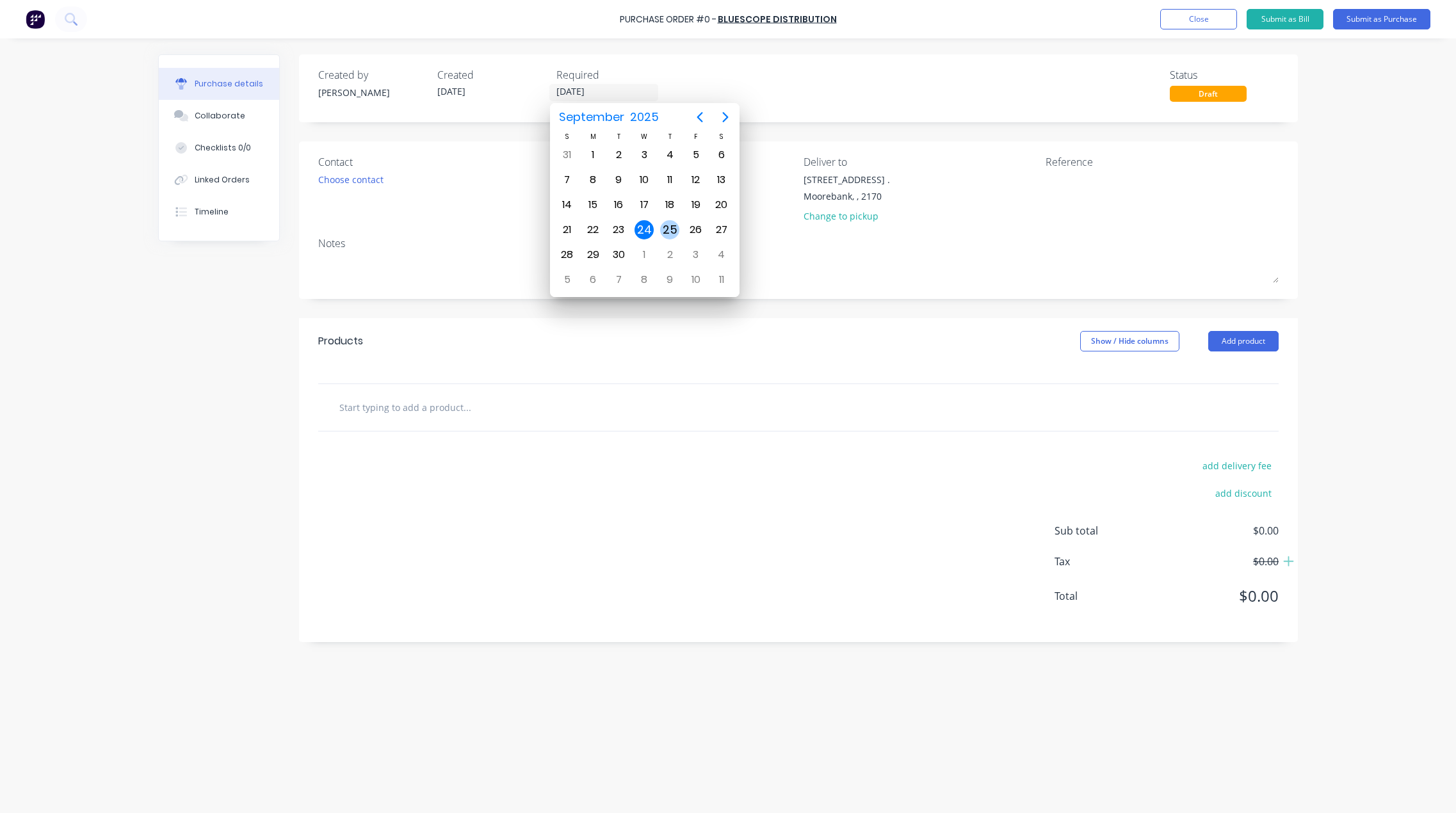
click at [668, 227] on div "25" at bounding box center [669, 230] width 19 height 19
type input "25/09/25"
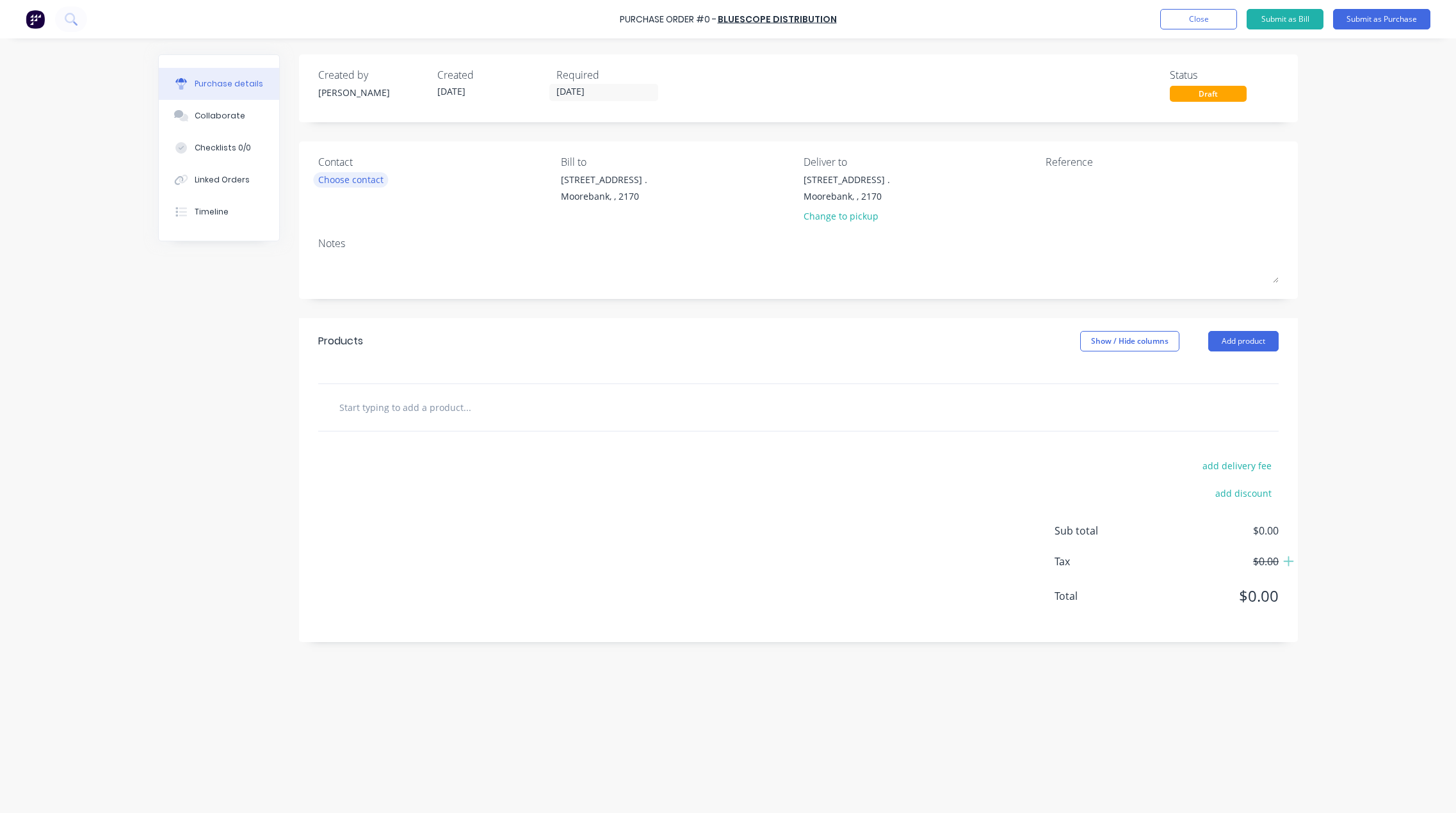
click at [355, 176] on div "Choose contact" at bounding box center [351, 180] width 65 height 14
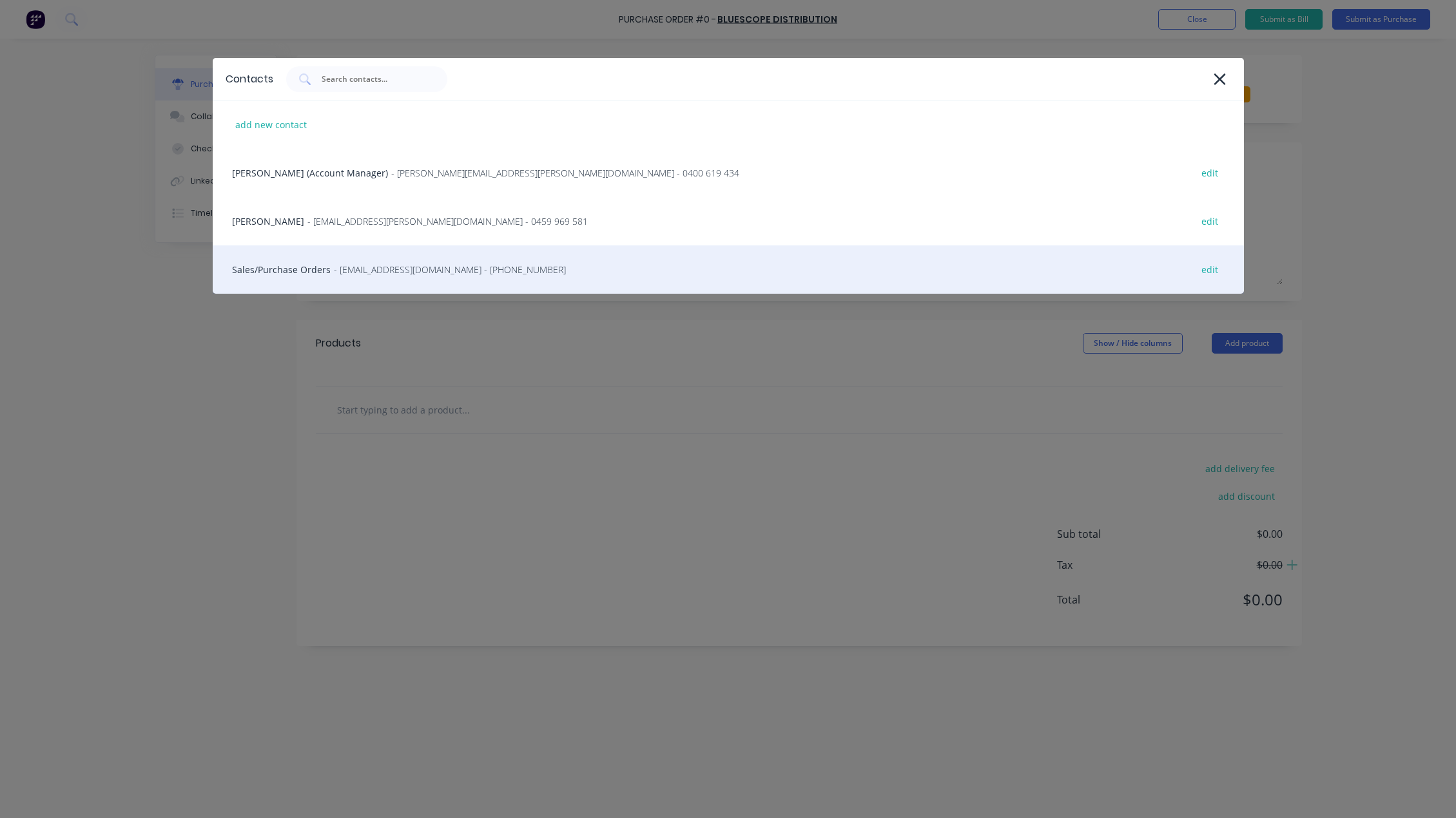
click at [258, 274] on div "Sales/Purchase Orders - bluescopeorders@bluescopesteel.com - (02) 8572 2373 edit" at bounding box center [728, 269] width 1031 height 48
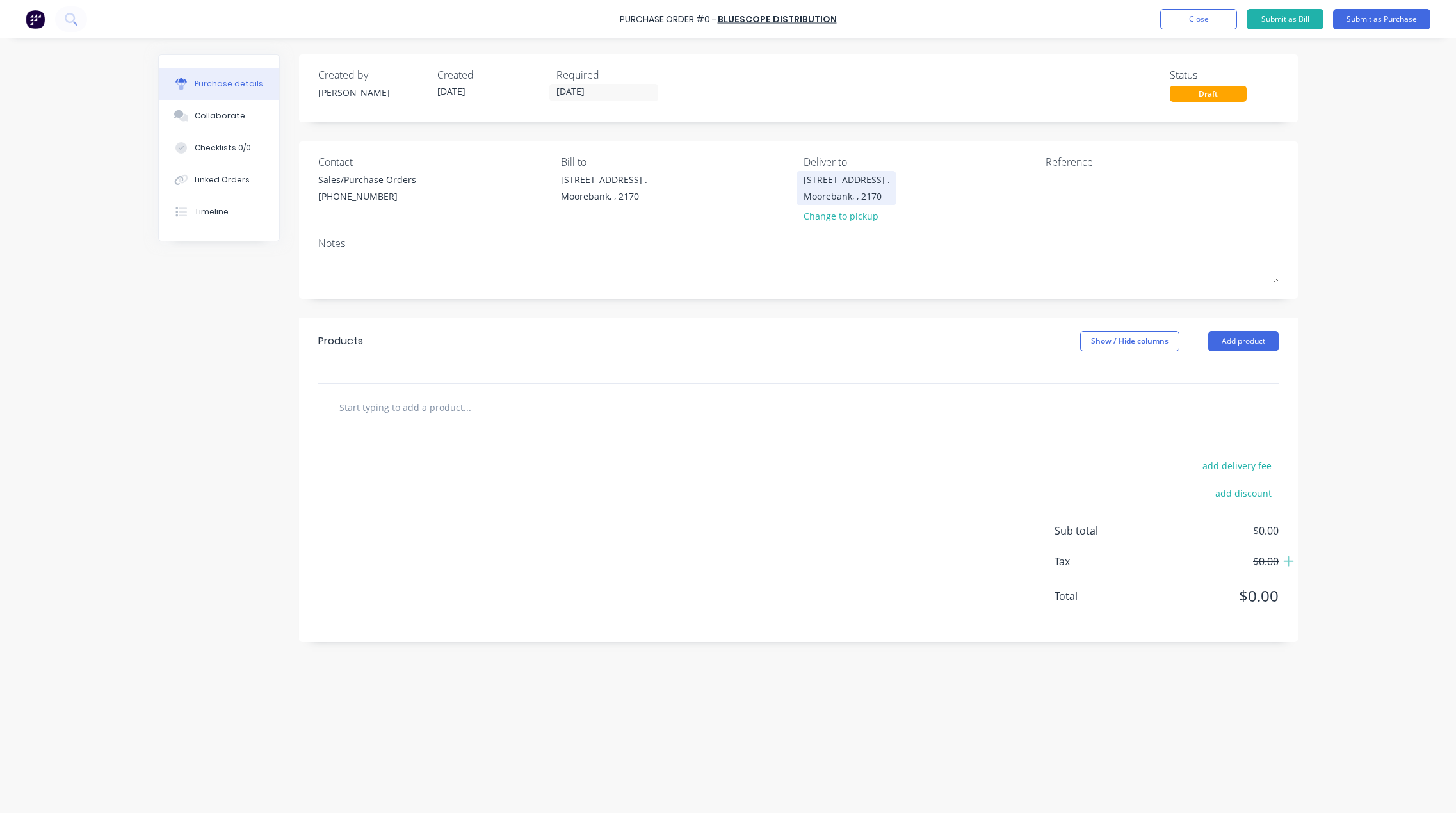
click at [837, 194] on div "Moorebank, , 2170" at bounding box center [846, 197] width 86 height 14
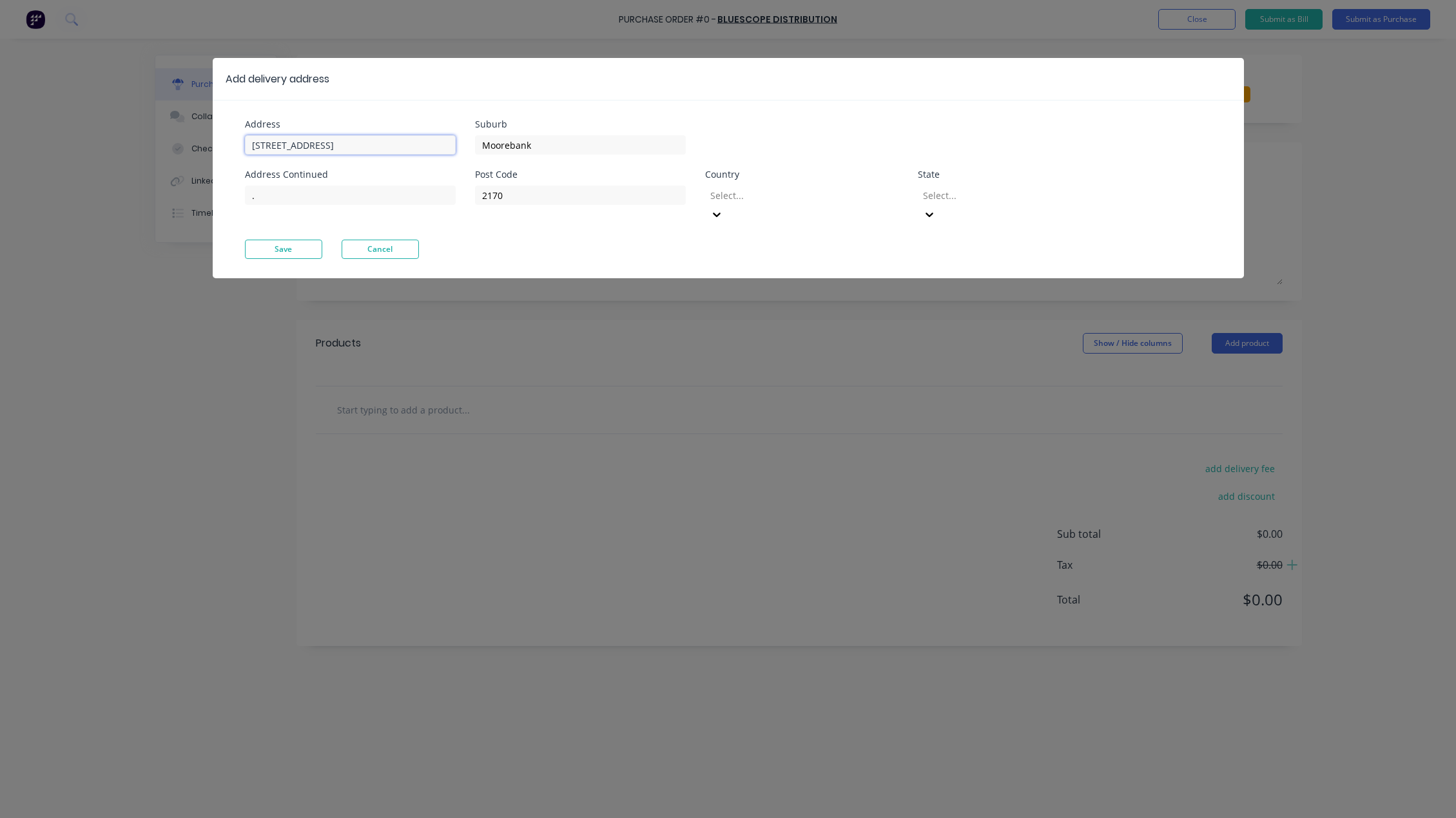
click at [84, 135] on div "Add delivery address Address 16 Yulong Close Address Continued . Suburb Mooreba…" at bounding box center [728, 409] width 1456 height 818
type input "26 Iraking Ave"
click at [282, 240] on button "Save" at bounding box center [284, 249] width 77 height 19
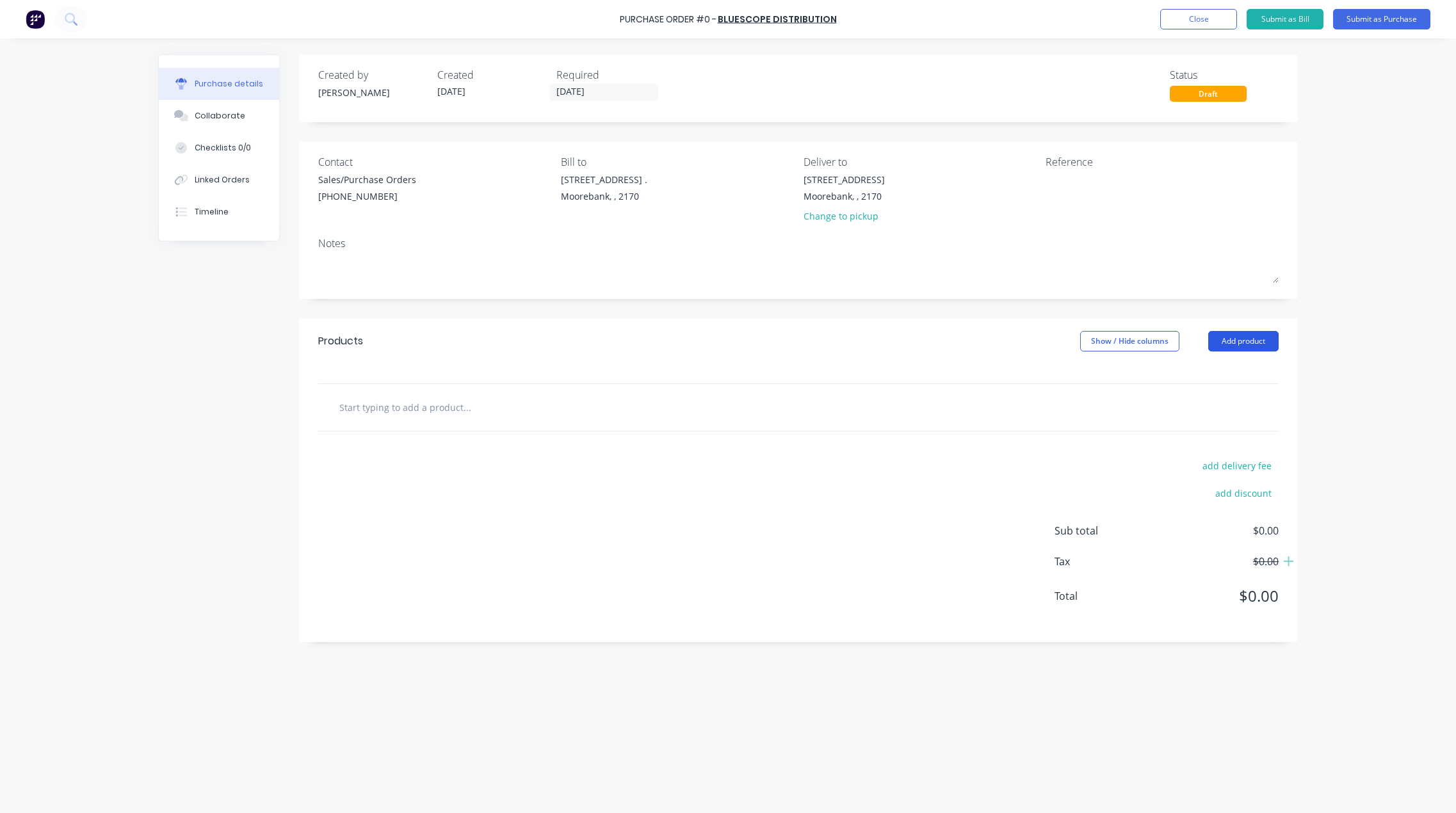
click at [1250, 342] on button "Add product" at bounding box center [1243, 341] width 70 height 21
click at [1245, 364] on button "Product catalogue" at bounding box center [1217, 374] width 121 height 26
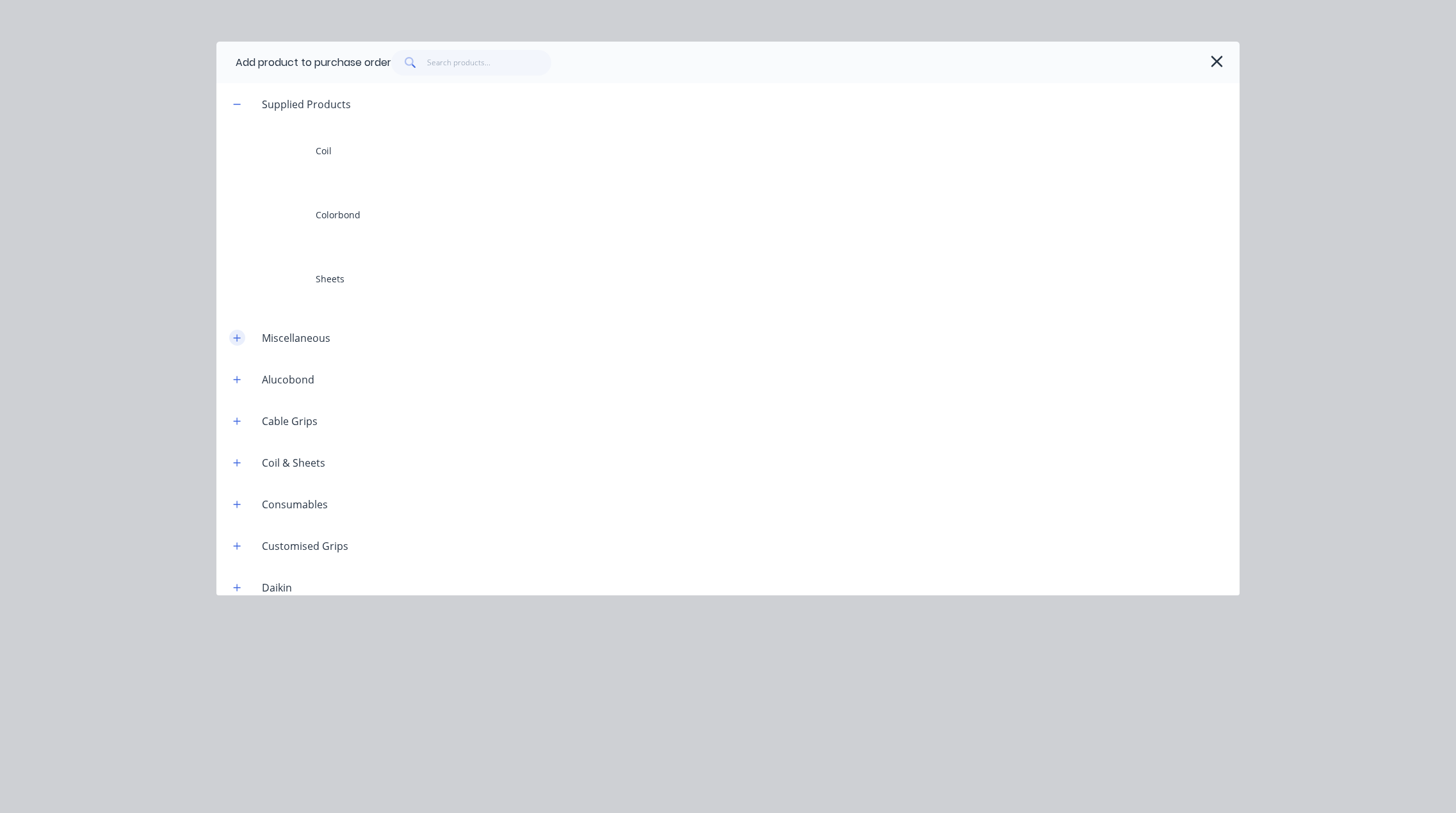
click at [241, 339] on button "button" at bounding box center [237, 338] width 16 height 16
click at [458, 59] on input "text" at bounding box center [489, 62] width 125 height 26
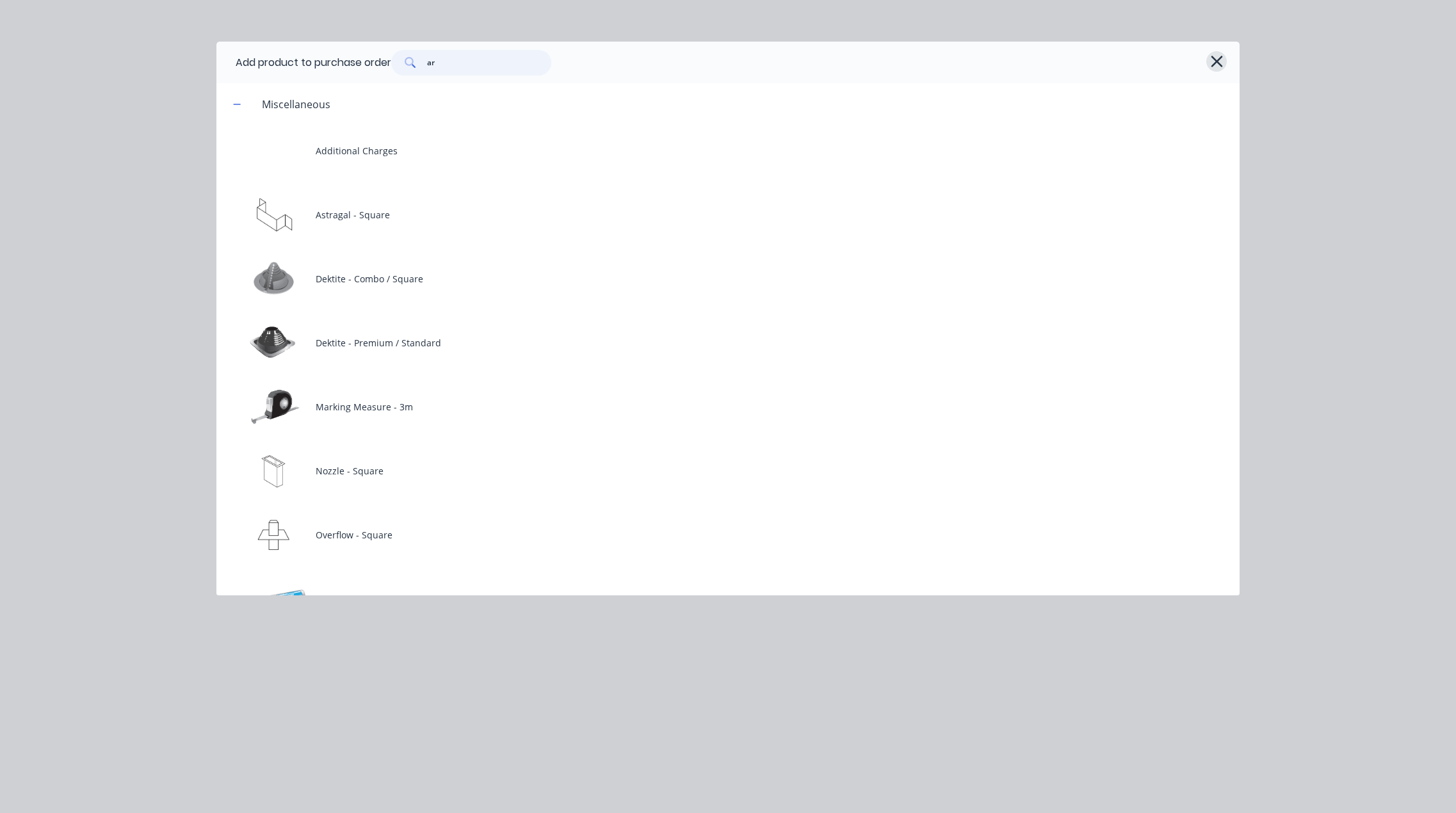
type input "ar"
click at [1215, 59] on icon "button" at bounding box center [1216, 61] width 11 height 11
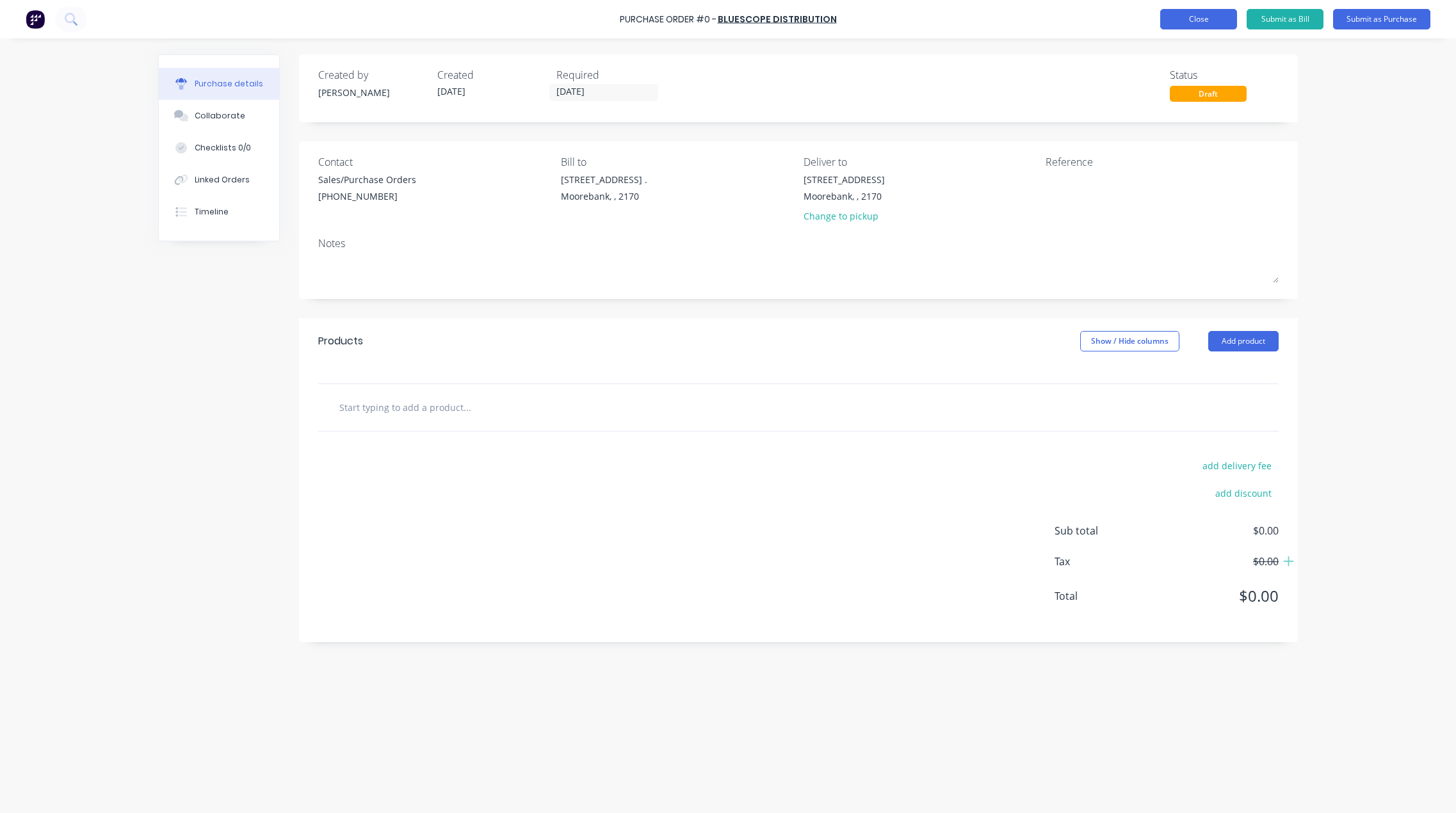
click at [1189, 17] on button "Close" at bounding box center [1199, 19] width 77 height 21
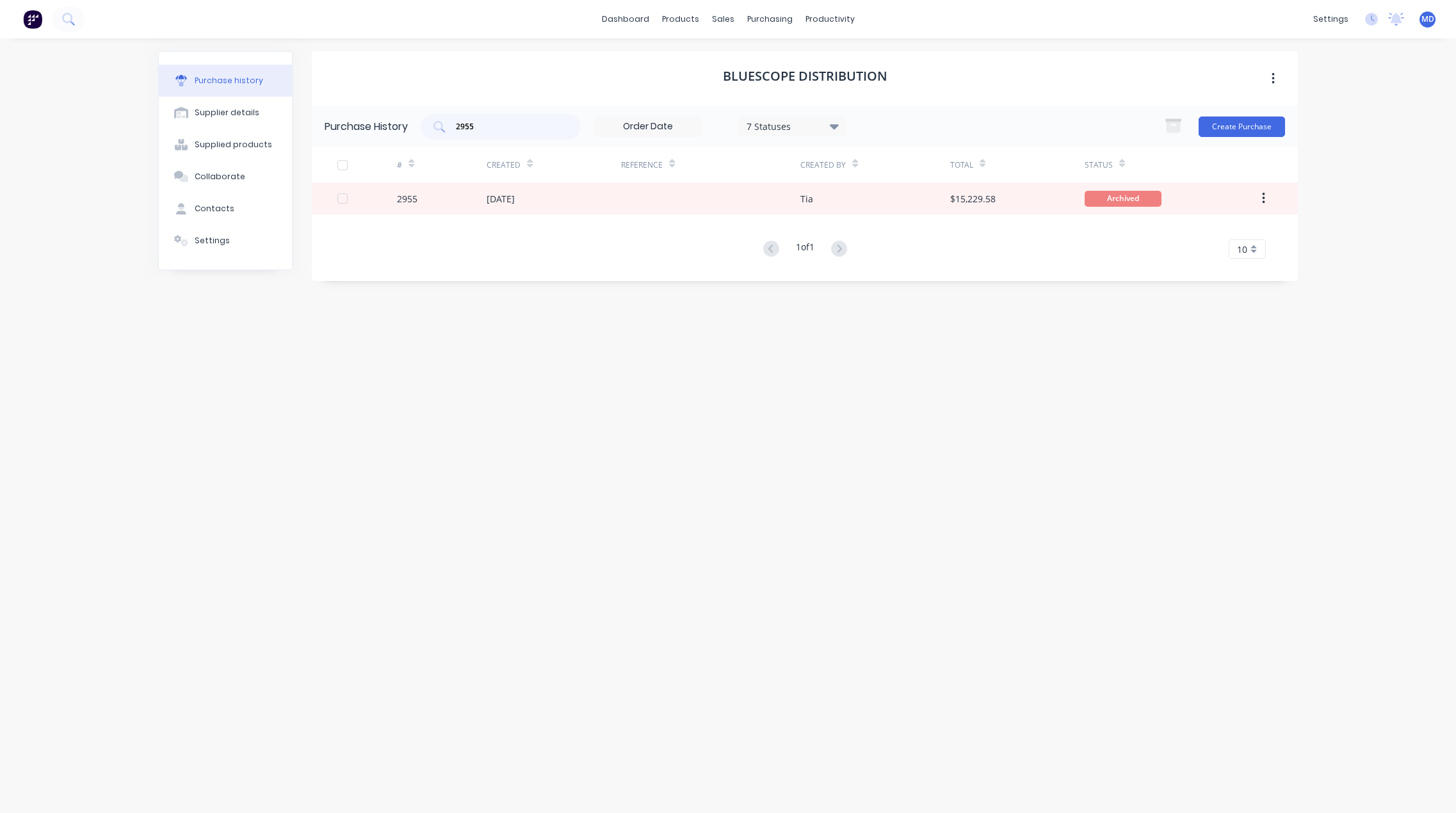
drag, startPoint x: 501, startPoint y: 119, endPoint x: 389, endPoint y: 121, distance: 112.0
click at [393, 121] on div "Purchase History 2955 7 Statuses 7 Statuses Create Purchase" at bounding box center [805, 127] width 986 height 42
drag, startPoint x: 539, startPoint y: 126, endPoint x: 424, endPoint y: 124, distance: 115.0
click at [424, 124] on div "2955" at bounding box center [500, 127] width 160 height 26
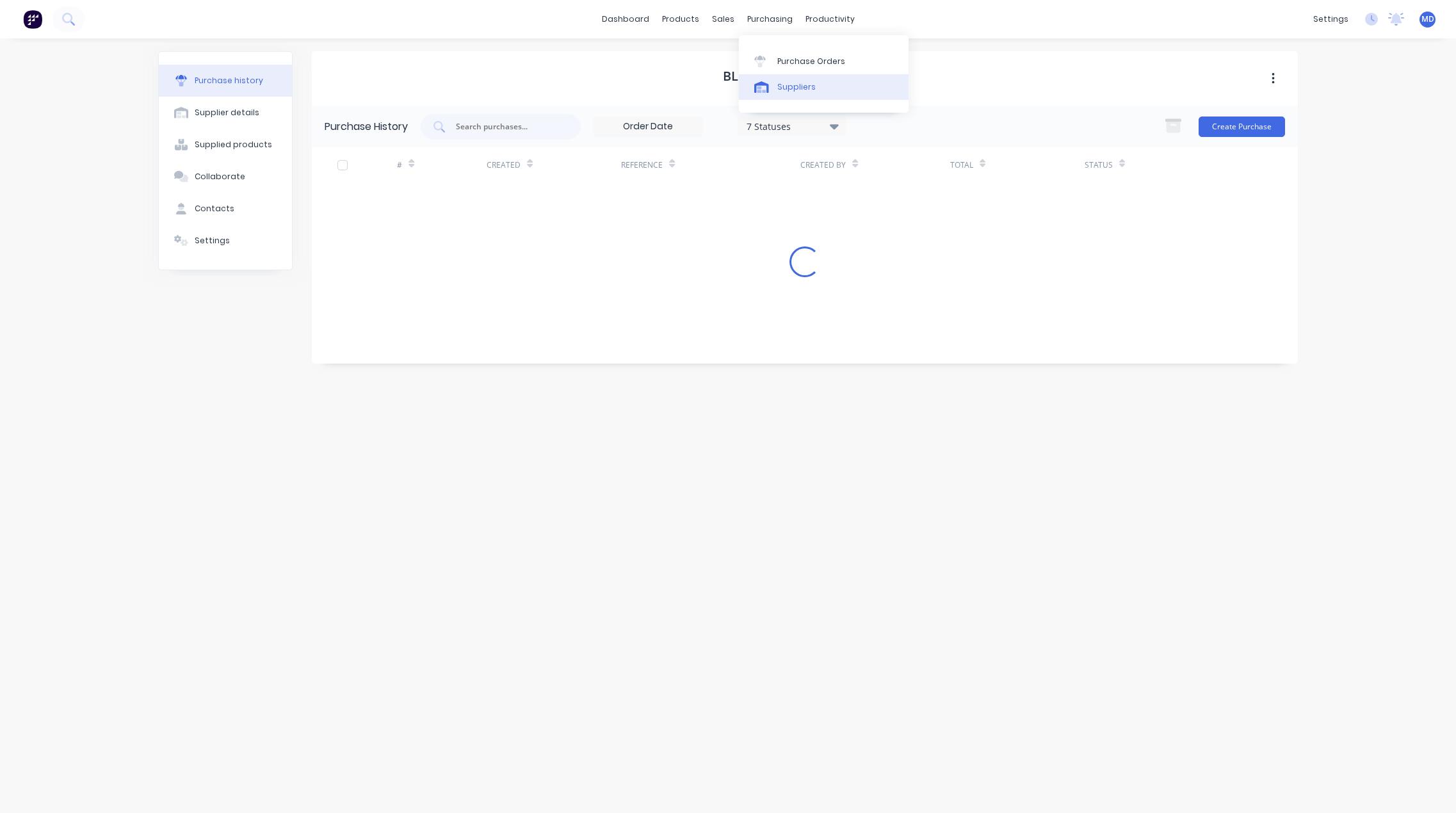
click at [802, 85] on div "Suppliers" at bounding box center [796, 86] width 38 height 11
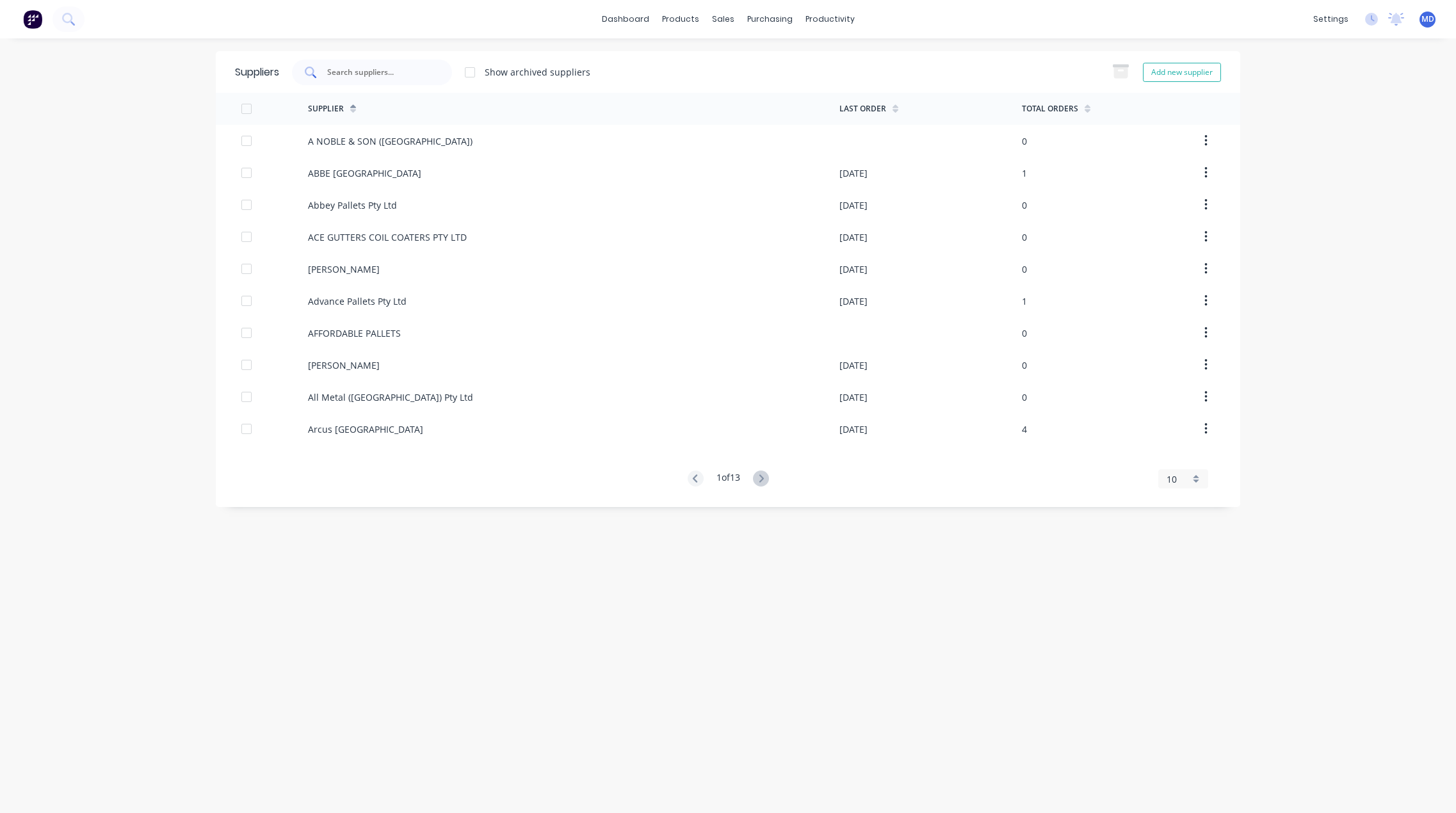
click at [384, 70] on input "text" at bounding box center [379, 72] width 106 height 13
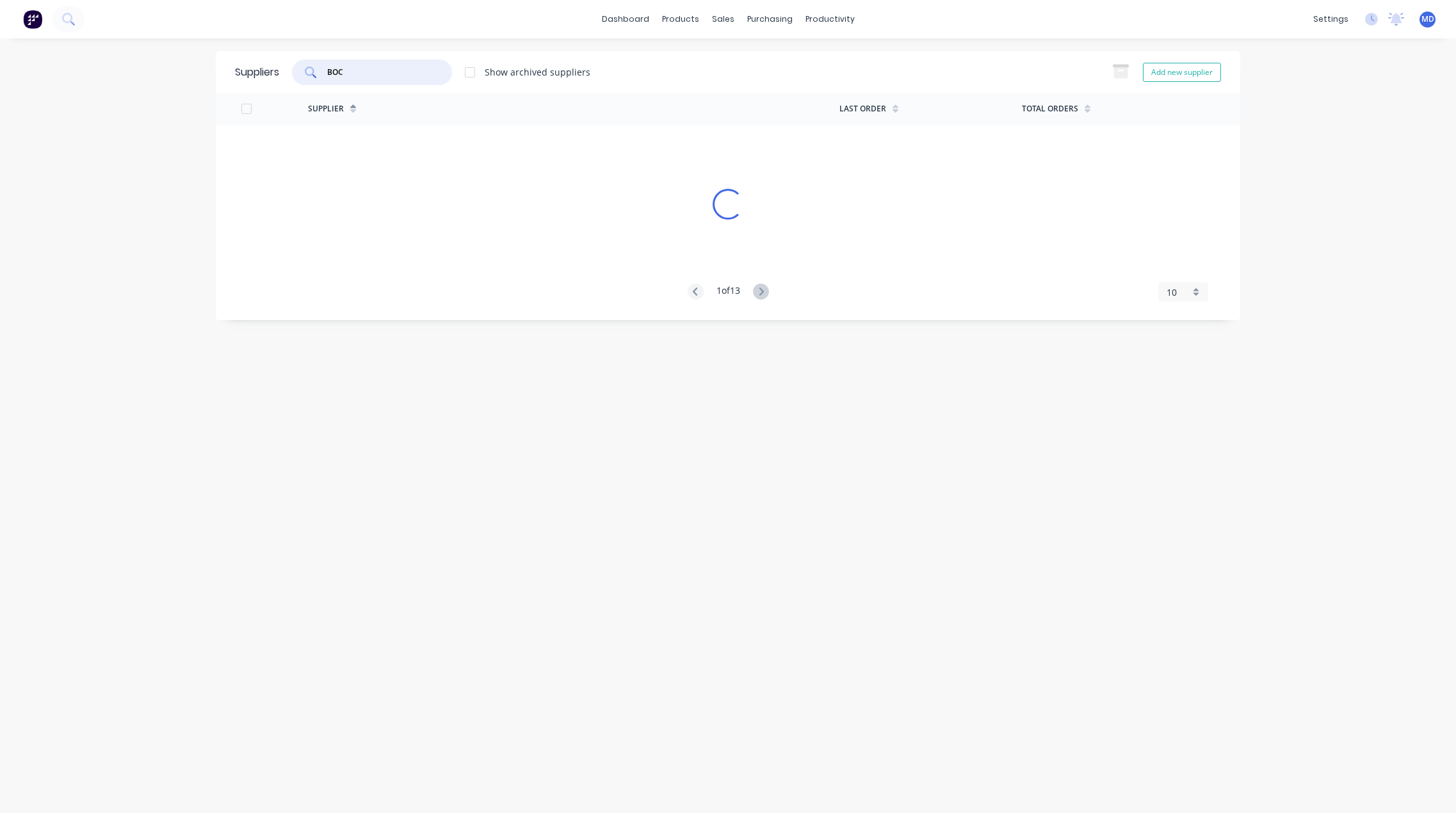
type input "BOC"
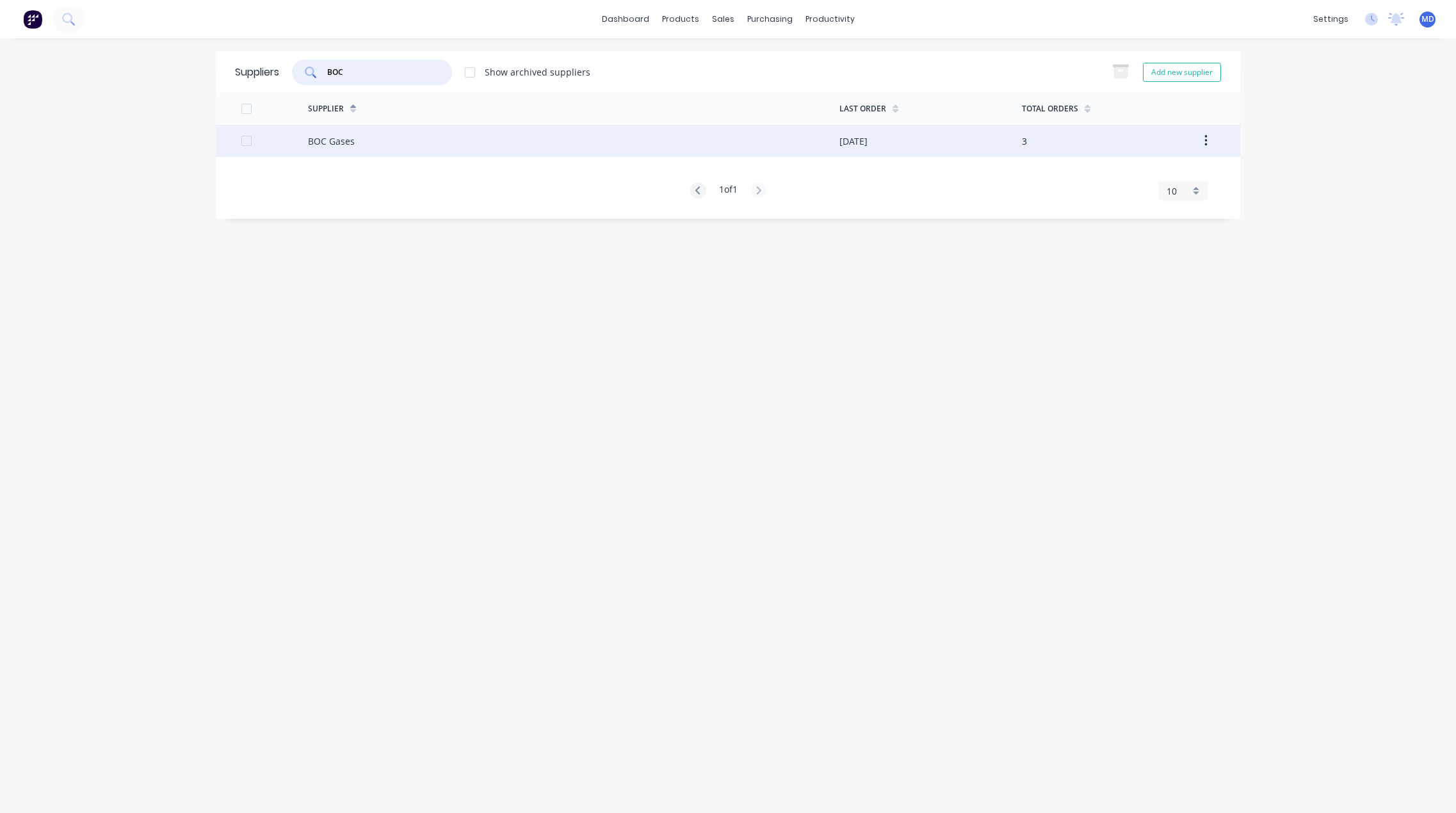
click at [404, 146] on div "BOC Gases" at bounding box center [574, 140] width 532 height 32
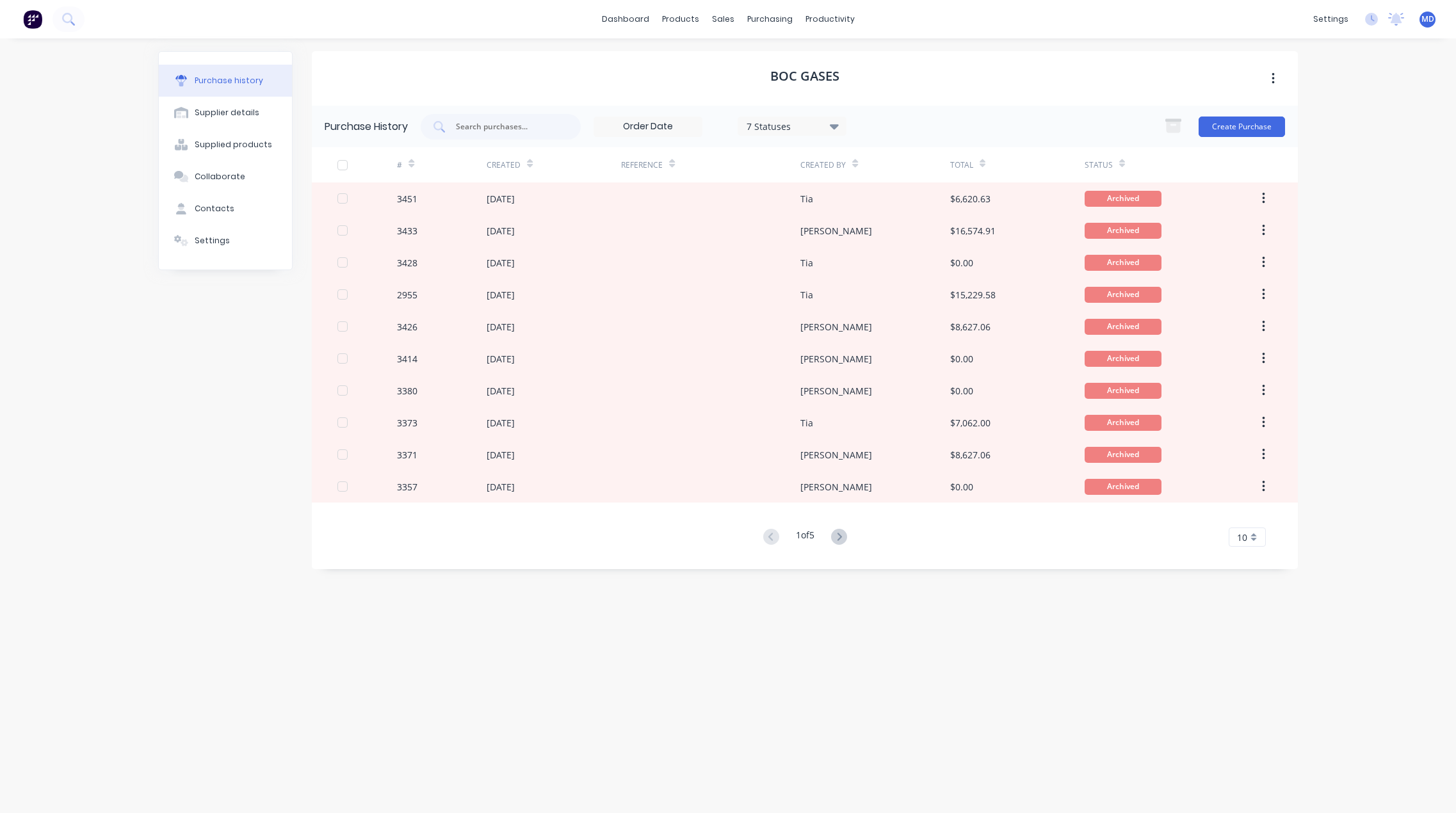
click at [828, 121] on div "7 Statuses" at bounding box center [792, 126] width 91 height 14
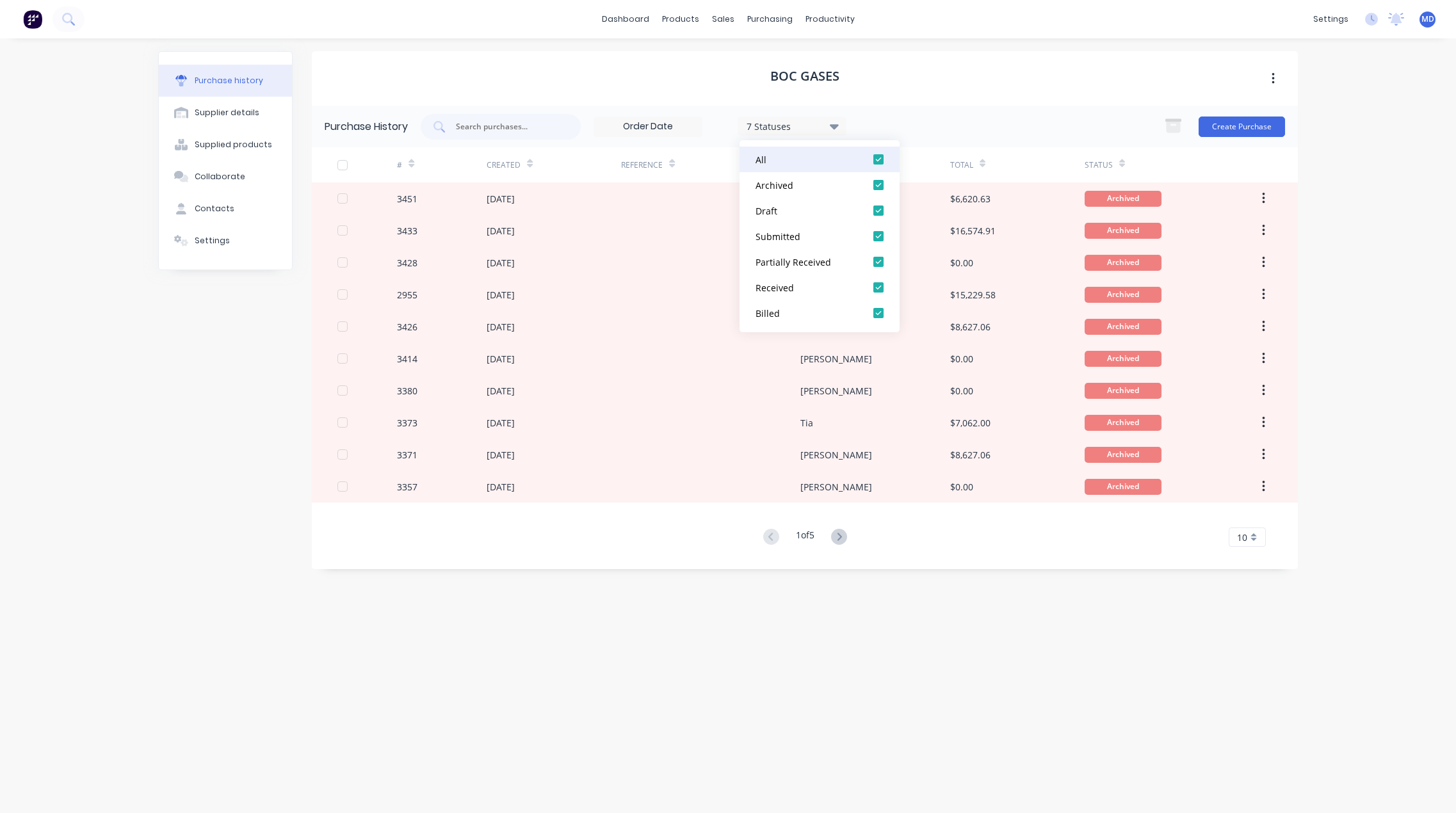
click at [878, 162] on div at bounding box center [878, 159] width 26 height 26
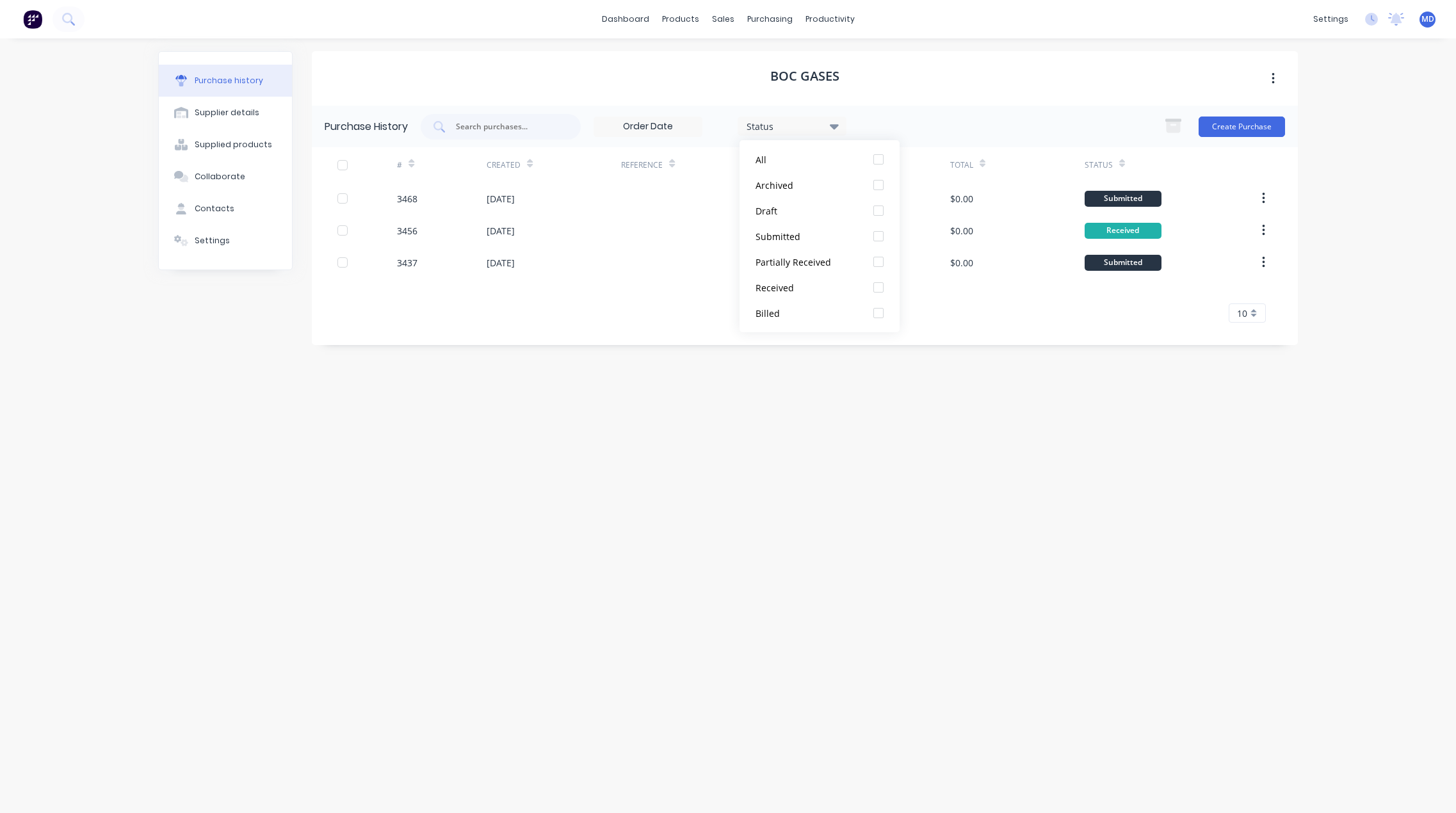
click at [966, 81] on div "BOC Gases" at bounding box center [805, 79] width 986 height 55
click at [1239, 119] on button "Create Purchase" at bounding box center [1241, 127] width 86 height 21
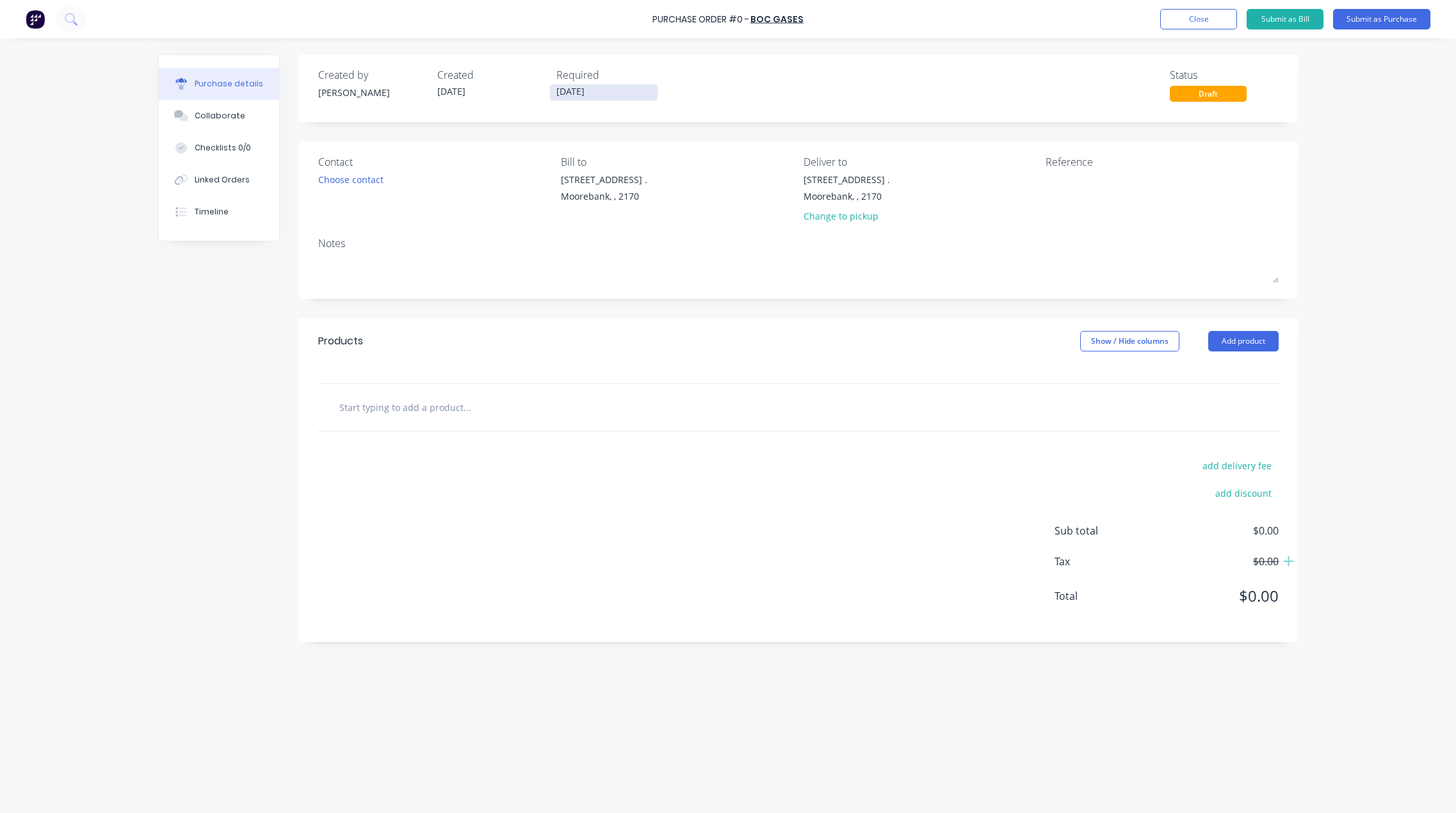
click at [600, 93] on input "24/09/25" at bounding box center [604, 92] width 108 height 16
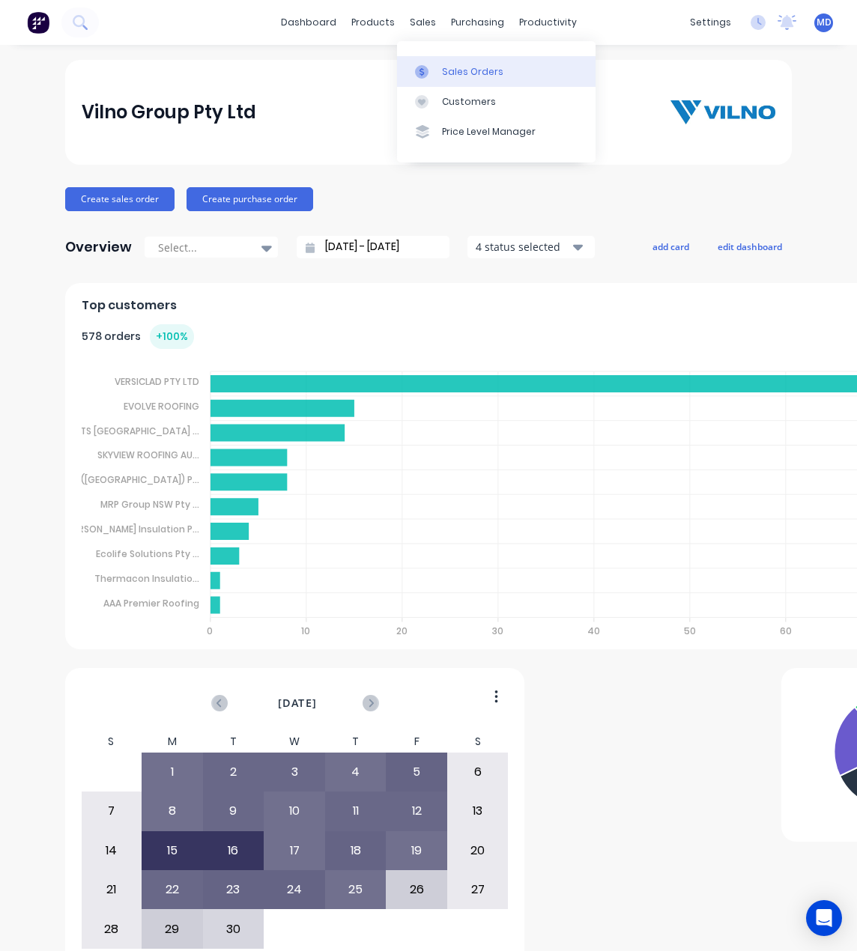
click at [466, 69] on div "Sales Orders" at bounding box center [472, 71] width 61 height 13
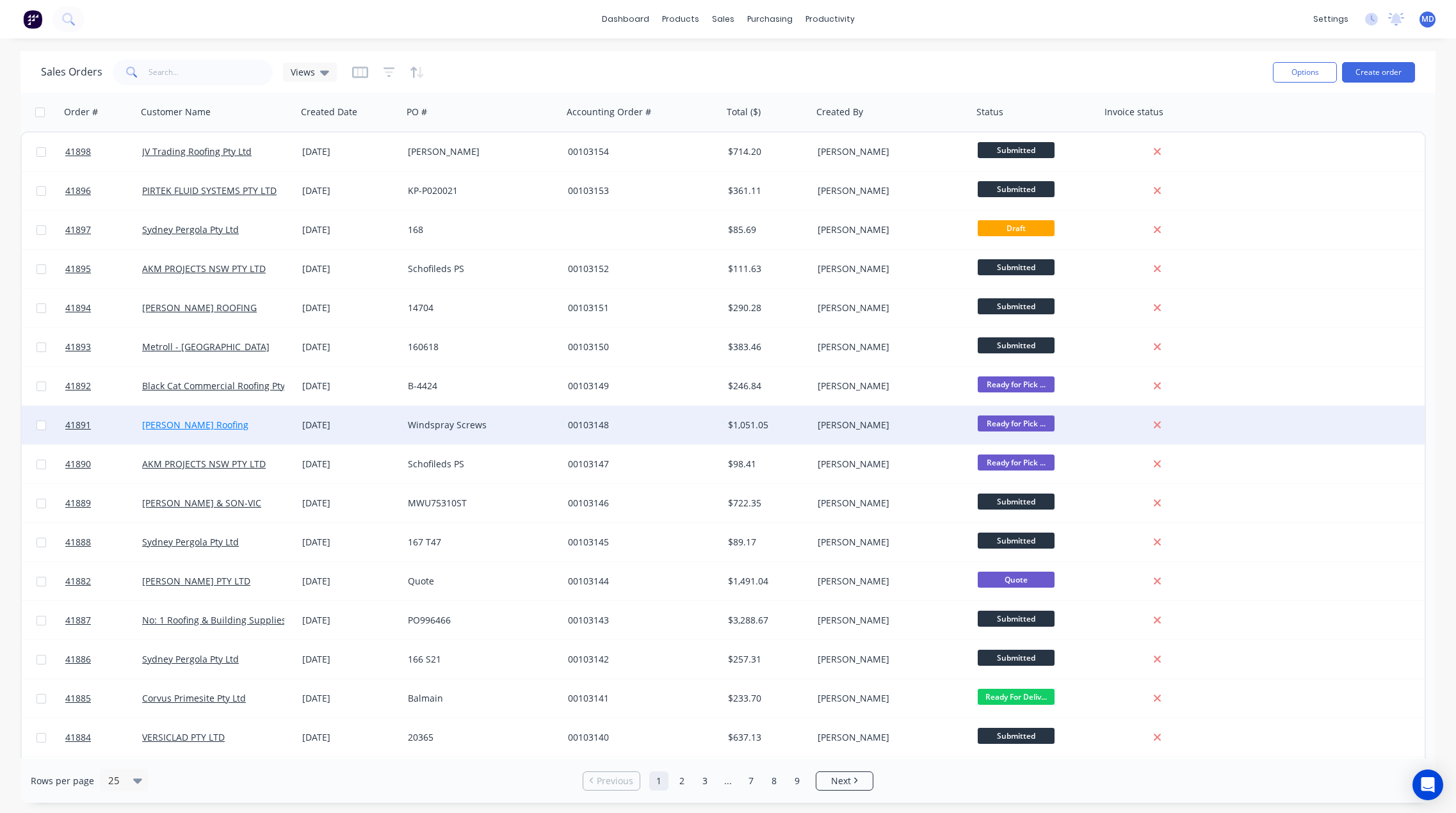
click at [183, 428] on link "[PERSON_NAME] Roofing" at bounding box center [195, 425] width 106 height 12
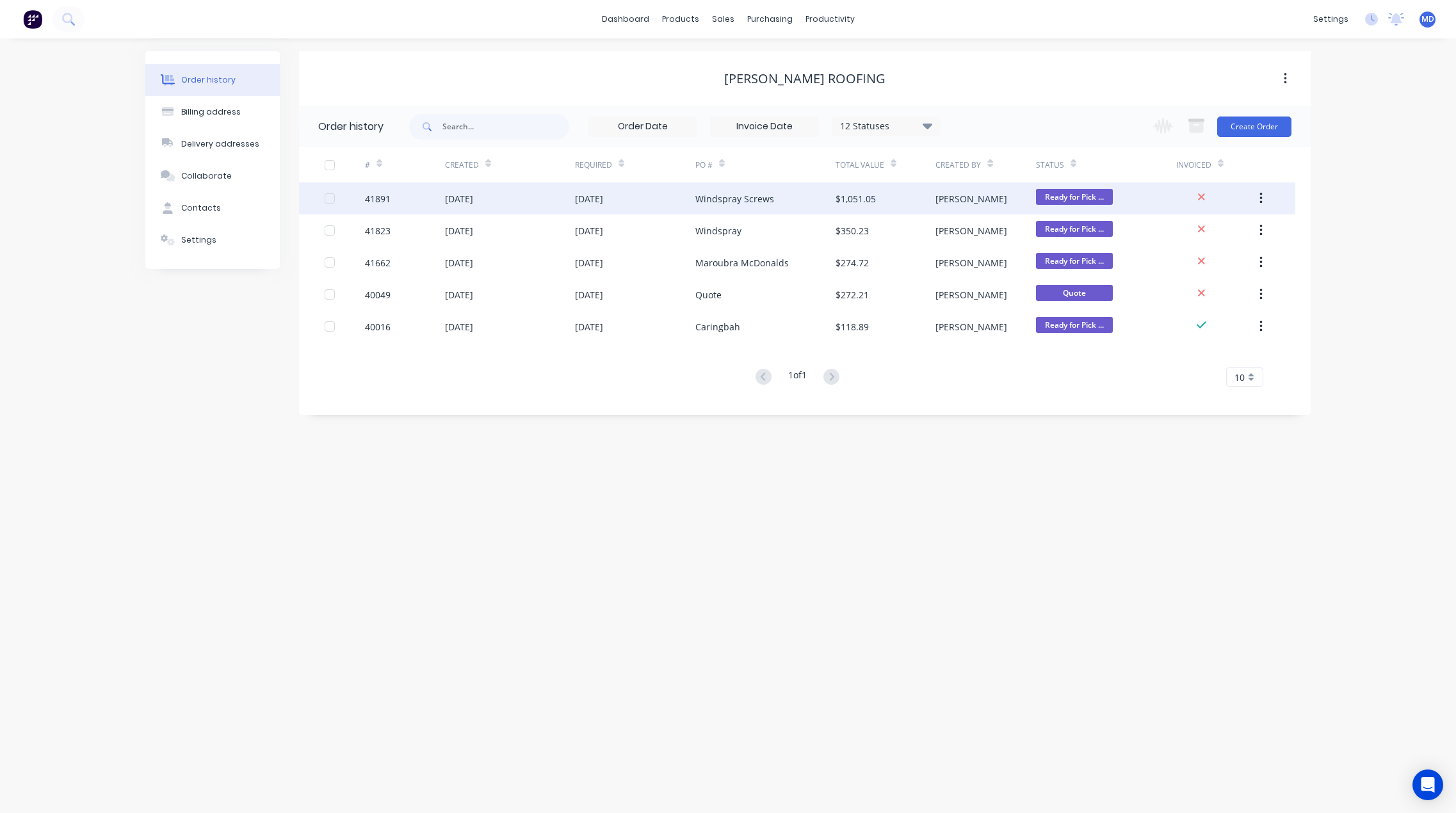
click at [775, 194] on div "Windspray Screws" at bounding box center [765, 197] width 140 height 32
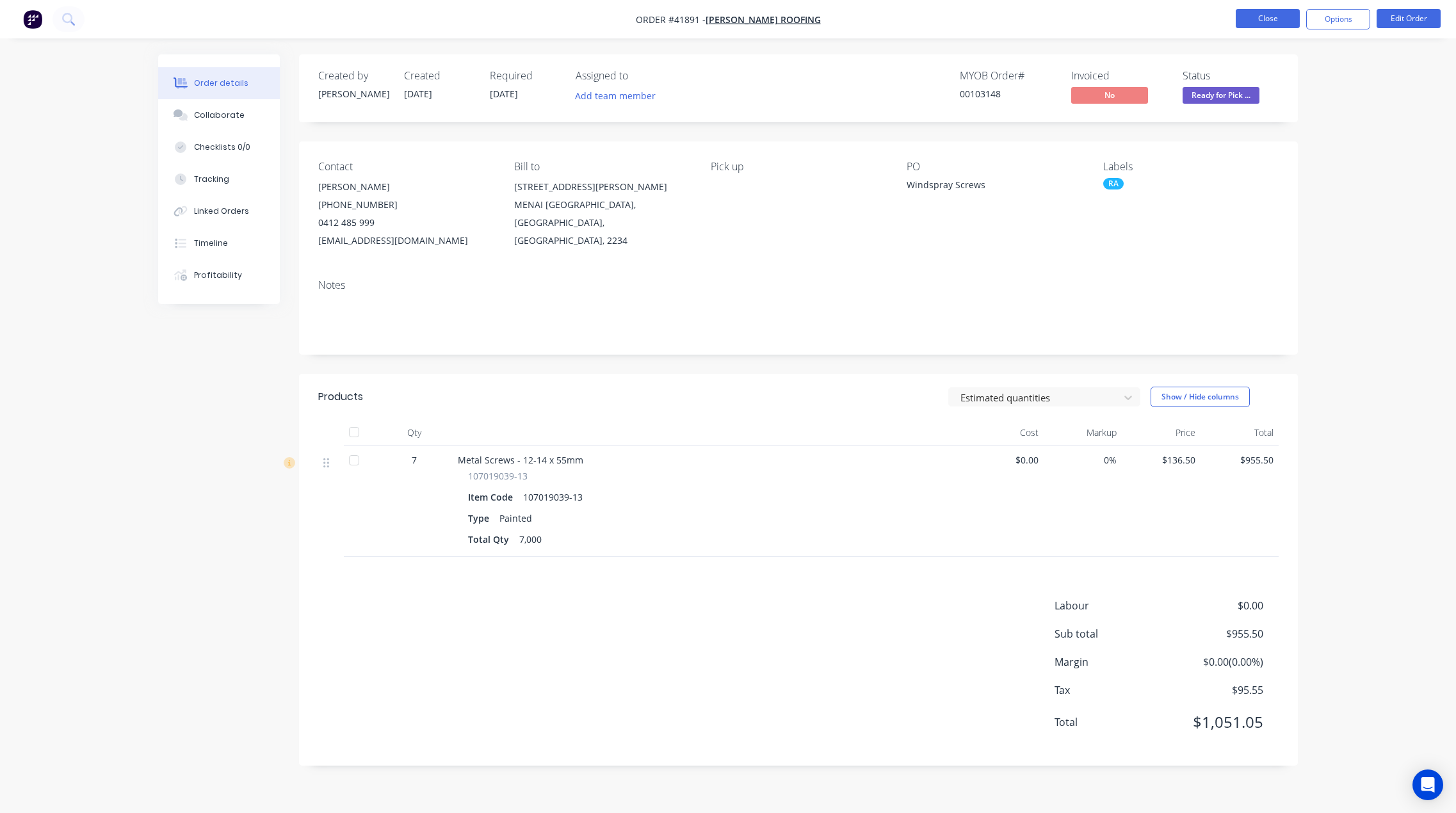
click at [1263, 16] on button "Close" at bounding box center [1267, 18] width 64 height 19
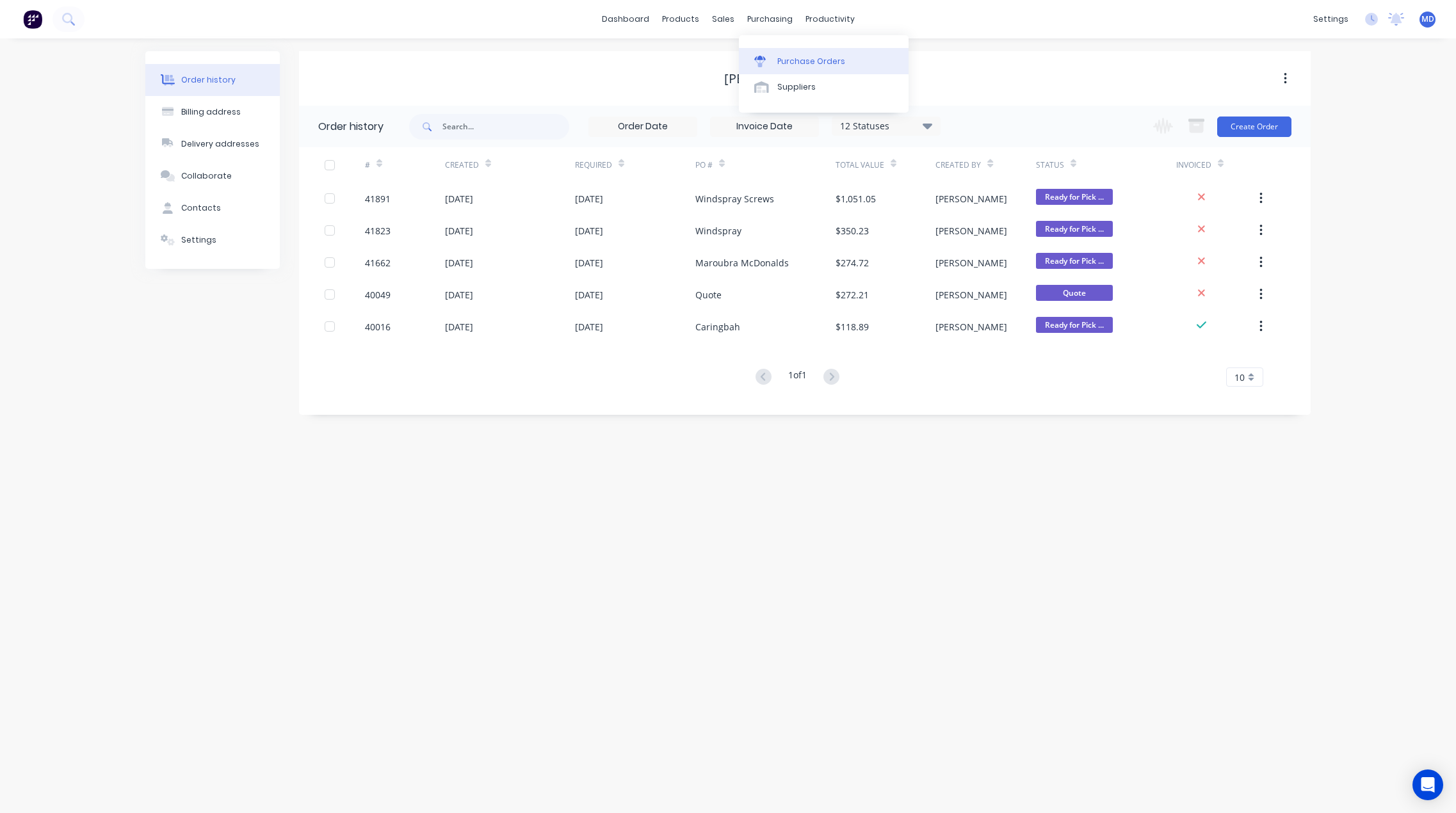
click at [807, 62] on div "Purchase Orders" at bounding box center [811, 61] width 68 height 11
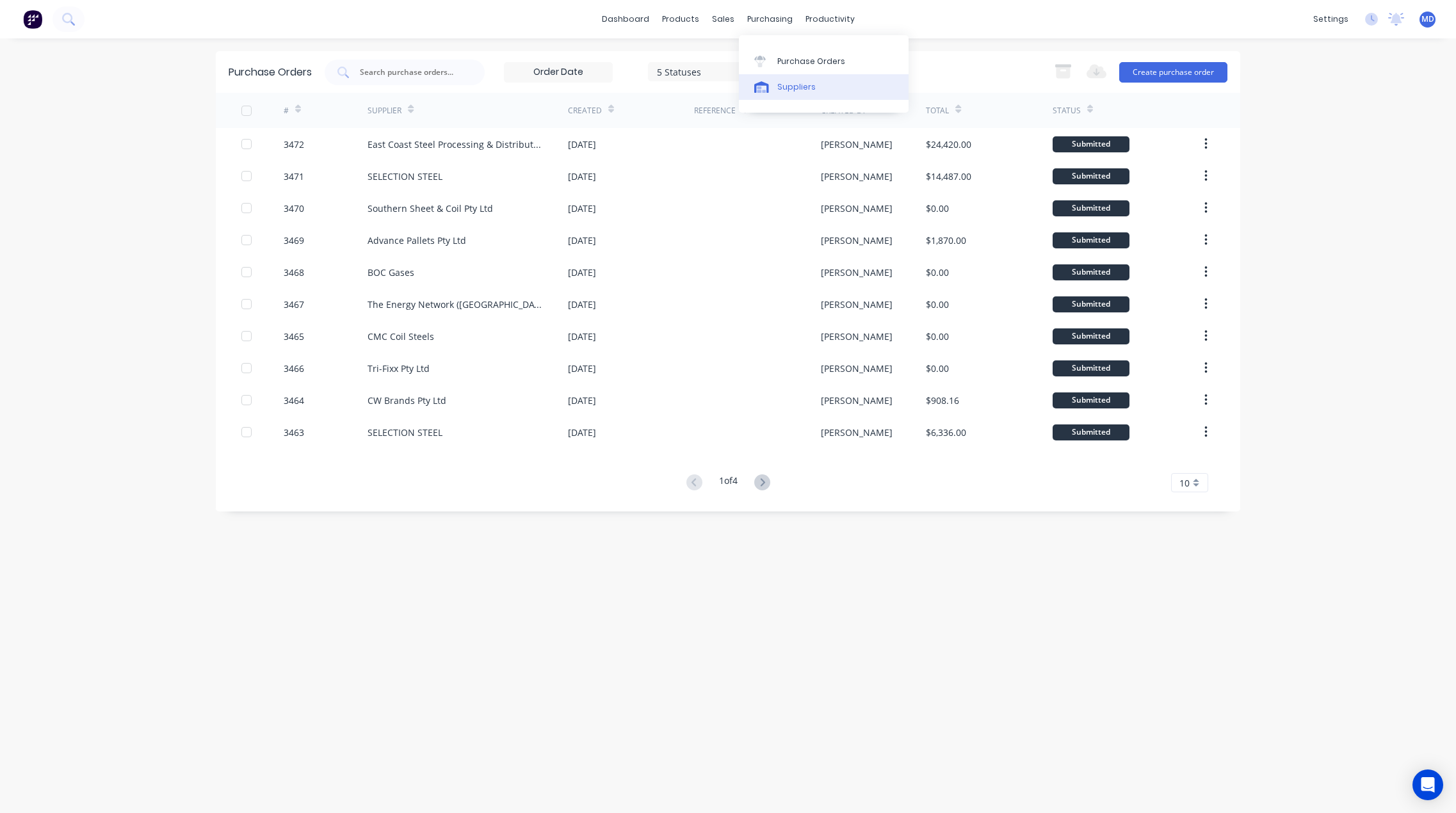
click at [803, 83] on div "Suppliers" at bounding box center [796, 86] width 38 height 11
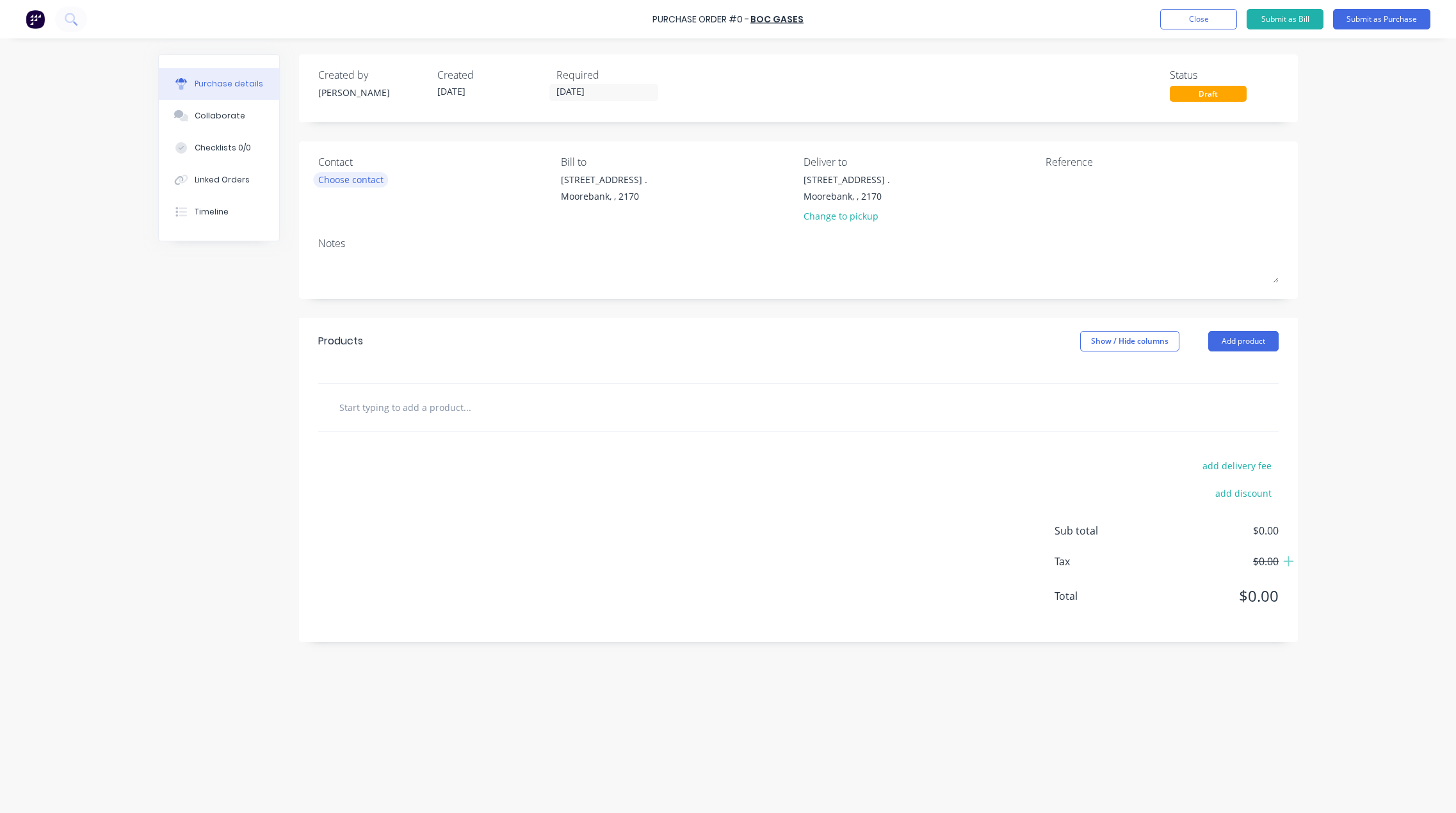
click at [358, 180] on div "Choose contact" at bounding box center [351, 180] width 65 height 14
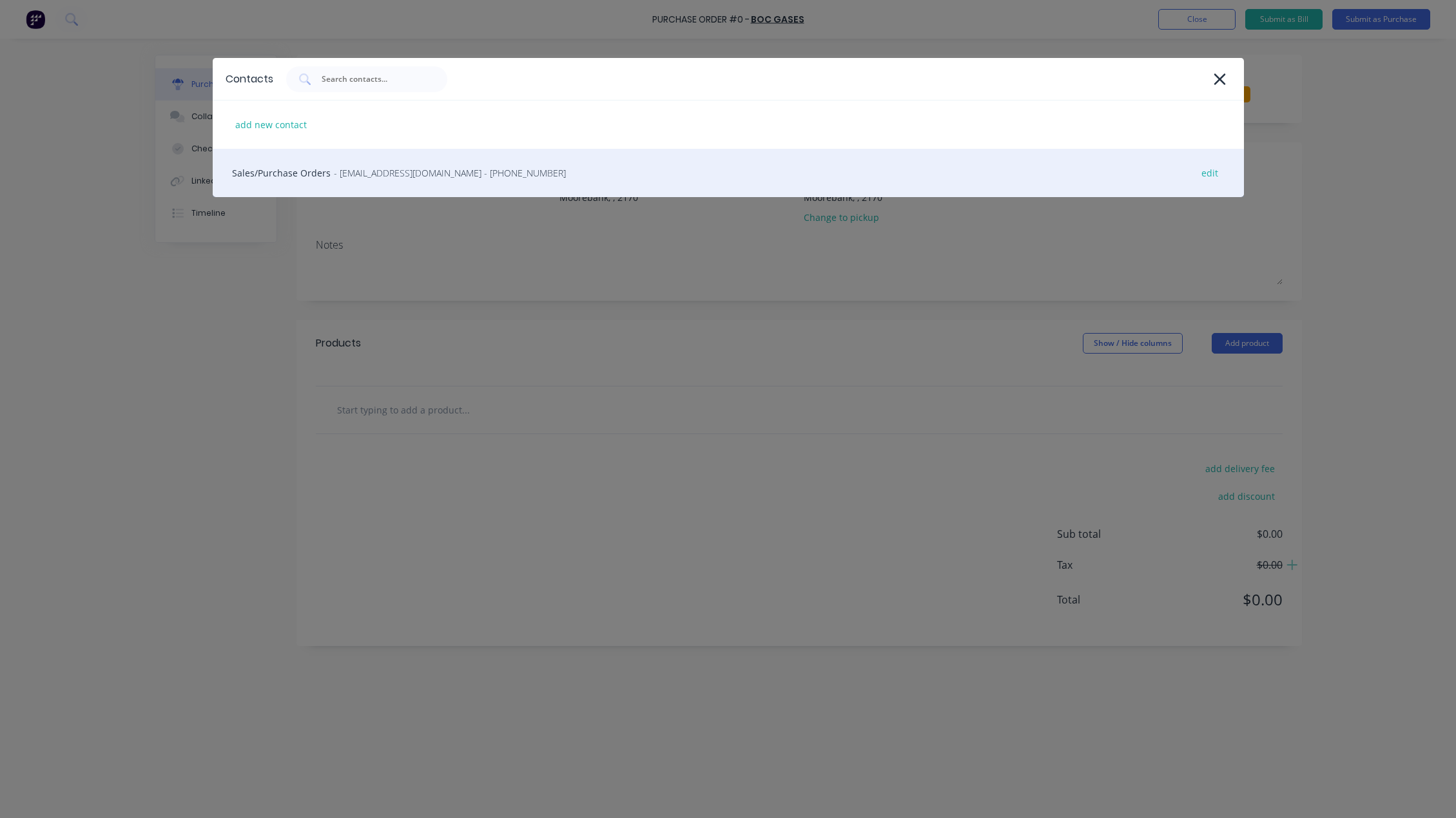
click at [340, 172] on span "- moorebank.gas&gear@boc.com - (02) 9600 9900" at bounding box center [450, 173] width 232 height 14
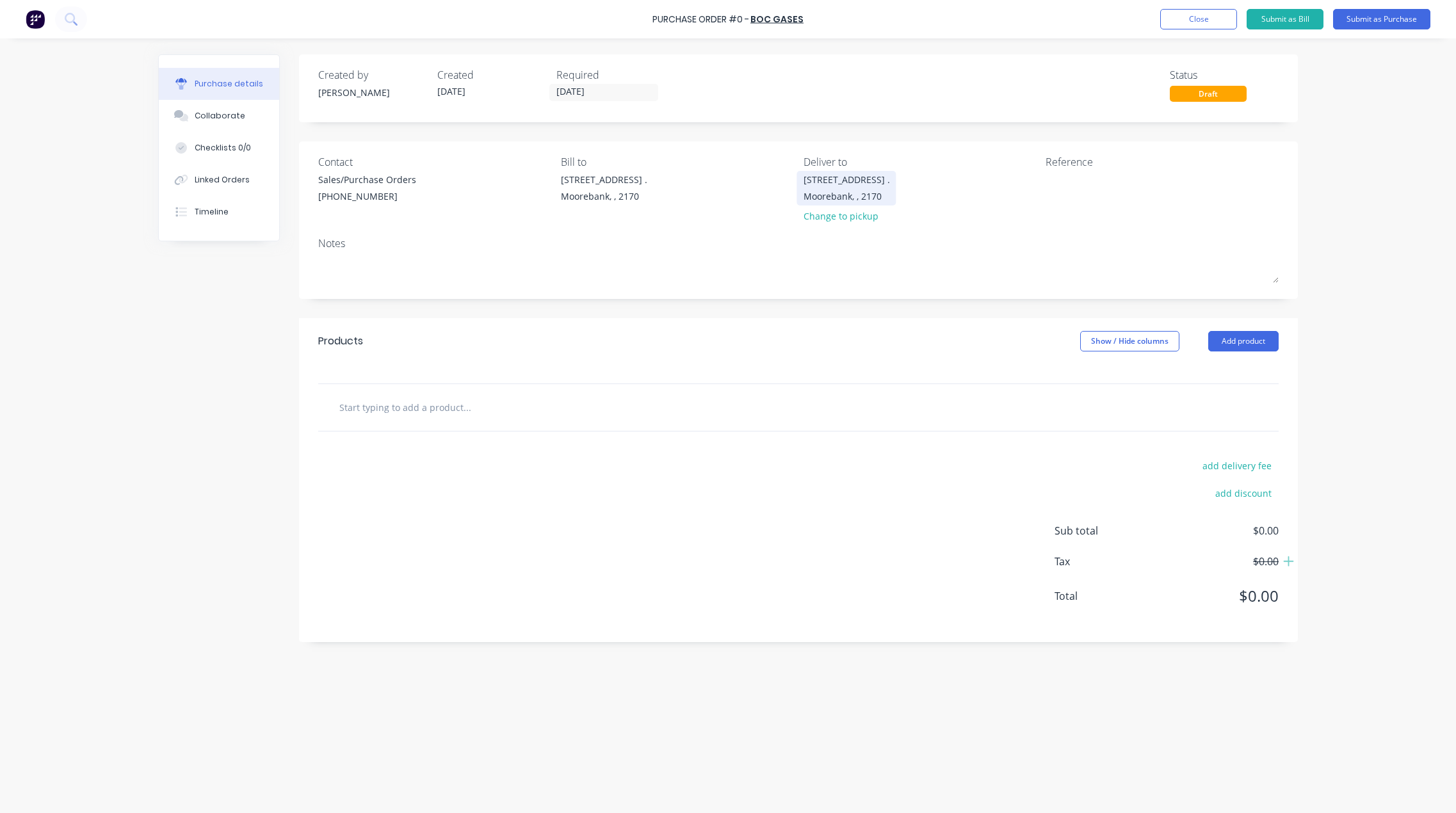
click at [847, 198] on div "Moorebank, , 2170" at bounding box center [846, 197] width 86 height 14
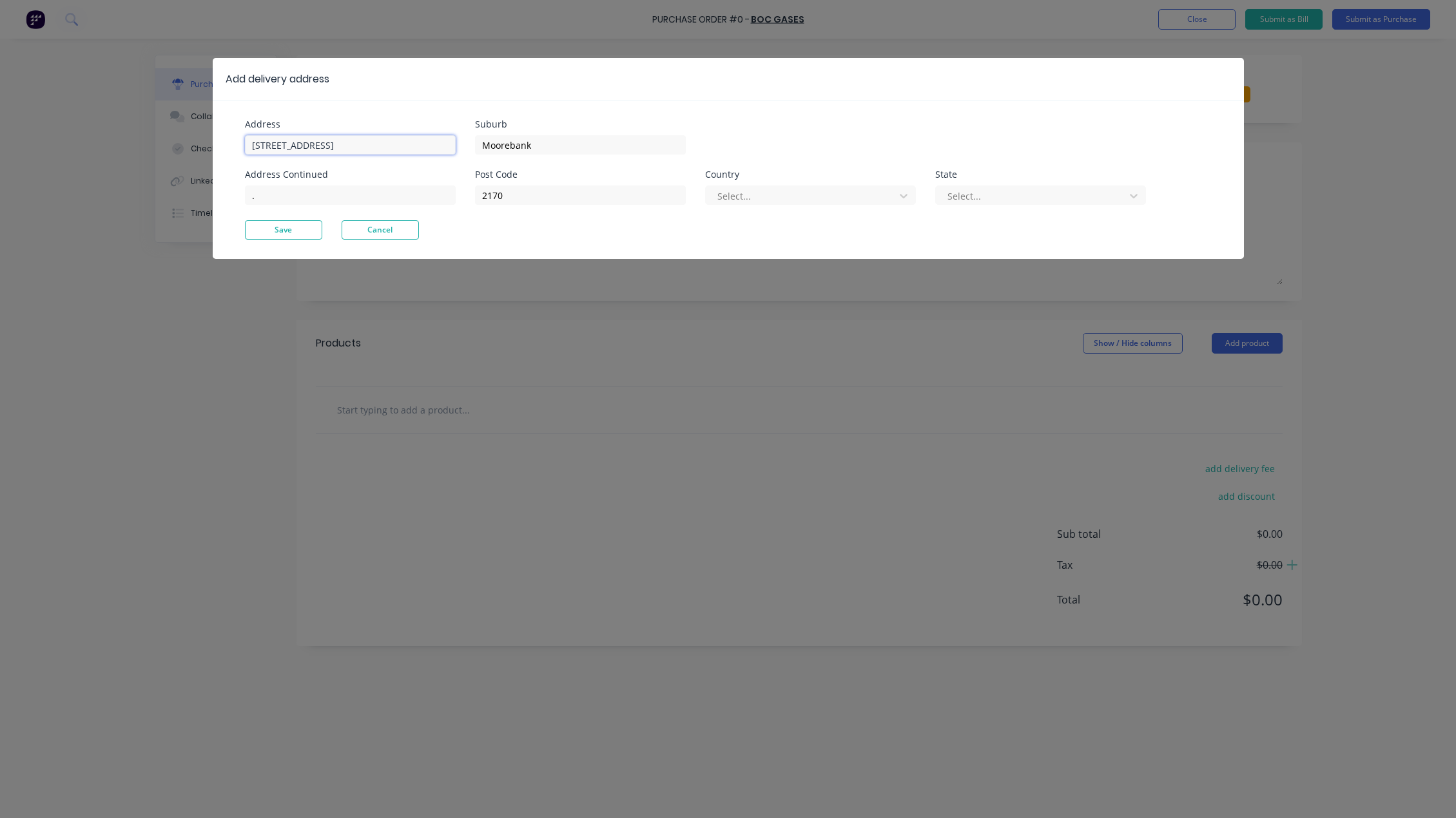
click at [17, 130] on div "Add delivery address Address 16 Yulong Close Address Continued . Suburb Mooreba…" at bounding box center [728, 409] width 1456 height 818
type input "26 Iraking Ave"
click at [296, 193] on input "." at bounding box center [350, 195] width 211 height 19
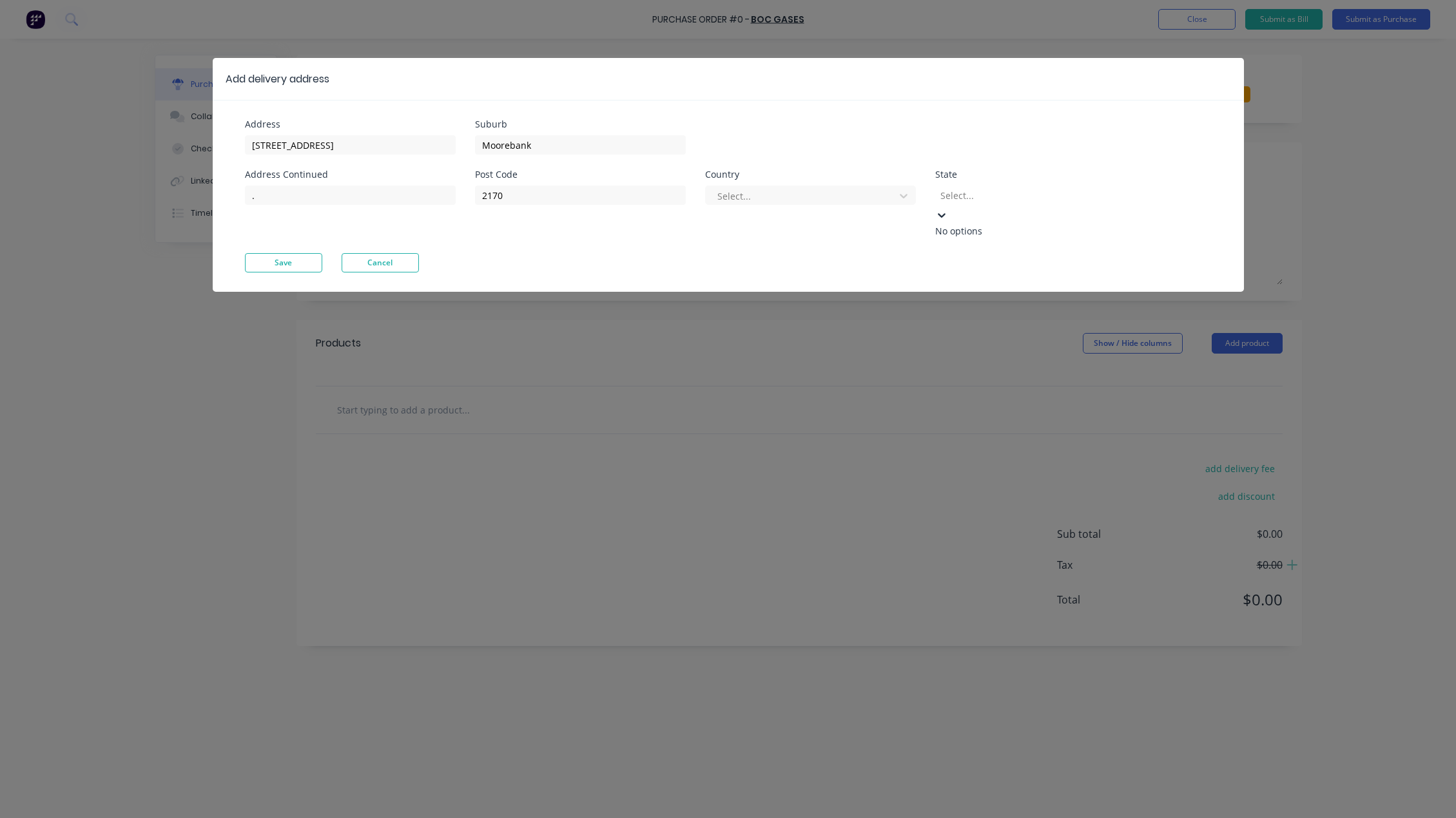
click at [1077, 194] on div at bounding box center [1032, 195] width 186 height 16
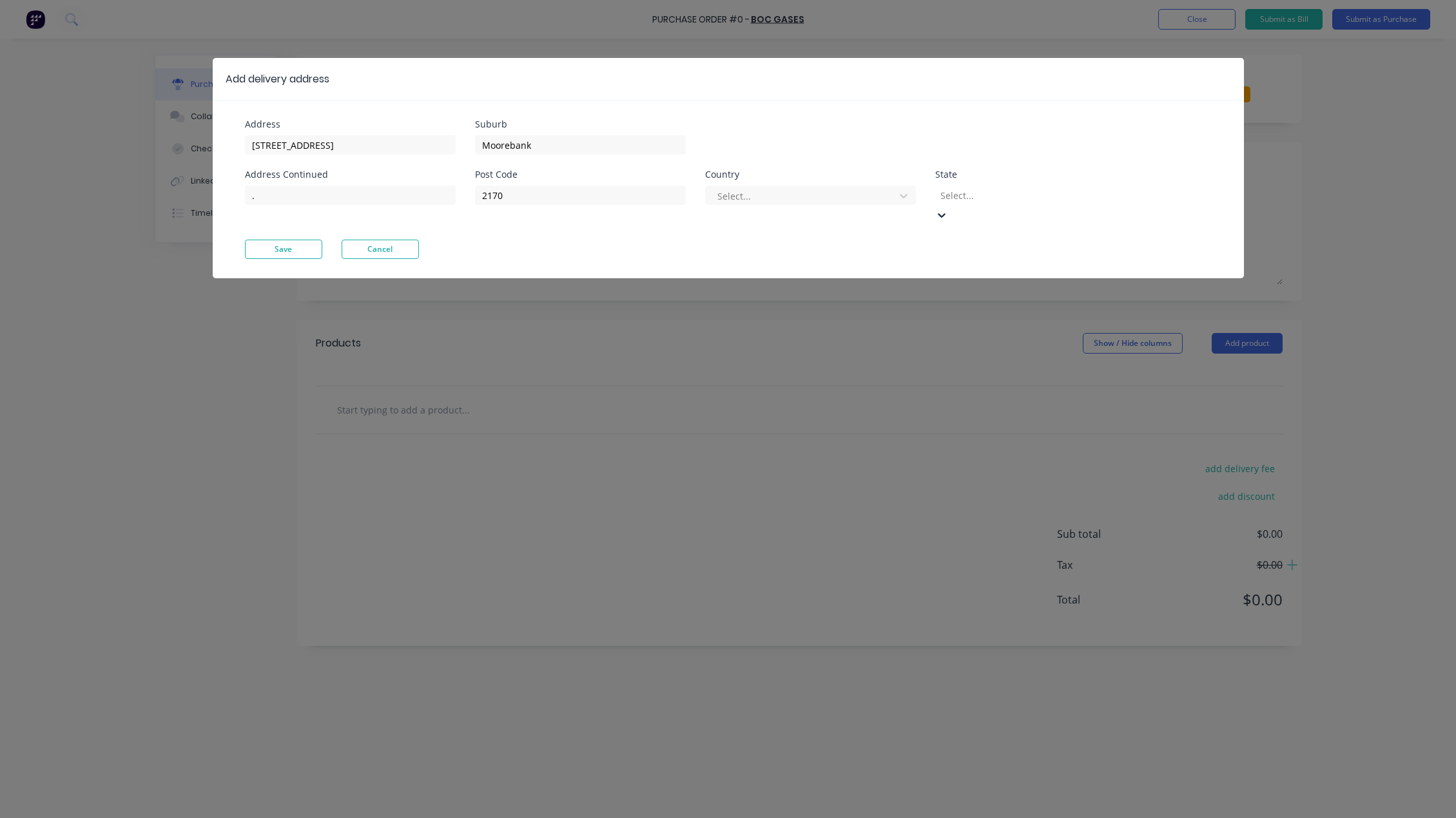
click at [296, 240] on button "Save" at bounding box center [284, 249] width 77 height 19
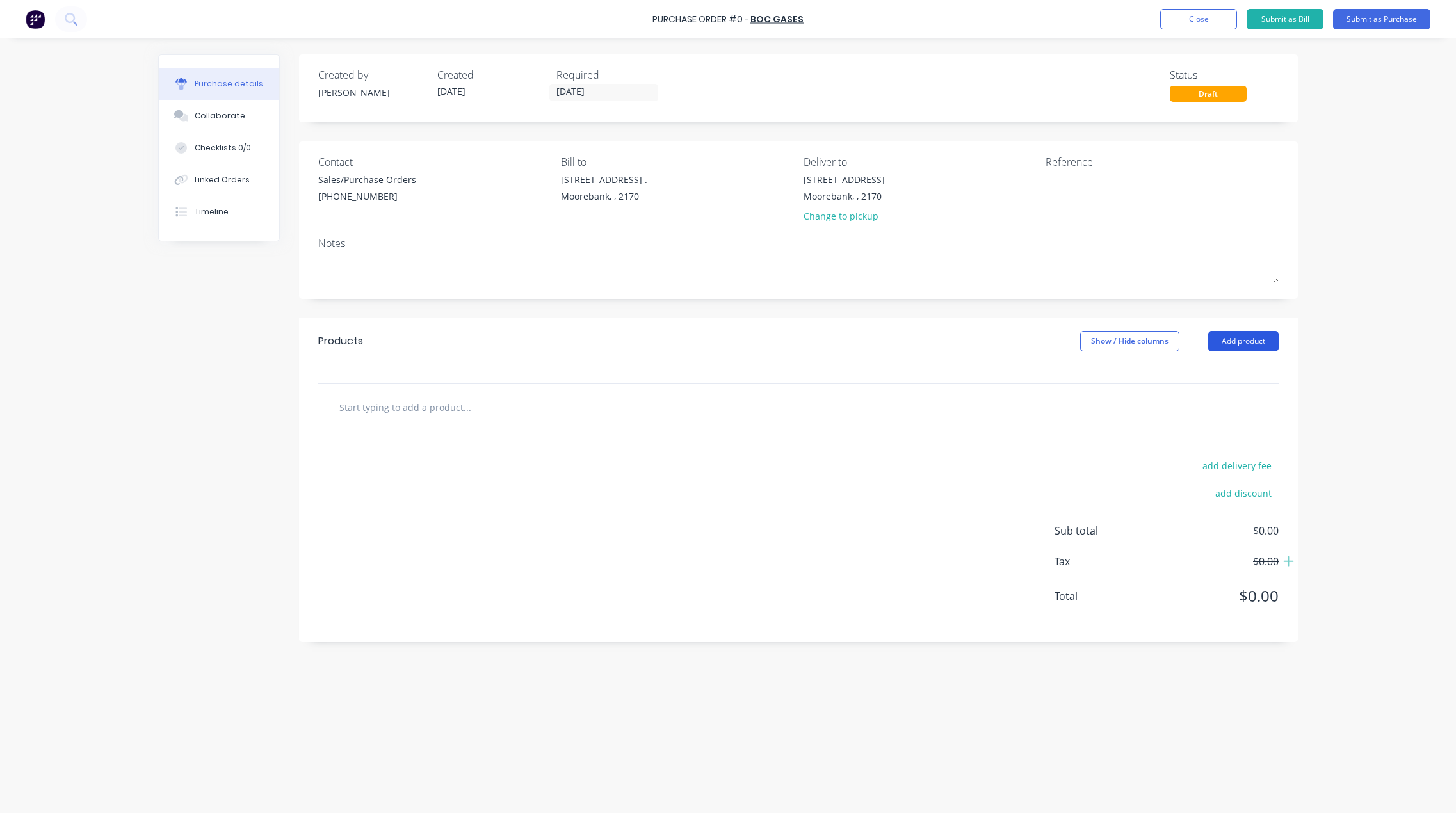
click at [1253, 339] on button "Add product" at bounding box center [1243, 341] width 70 height 21
click at [1212, 374] on div "Product catalogue" at bounding box center [1217, 374] width 98 height 19
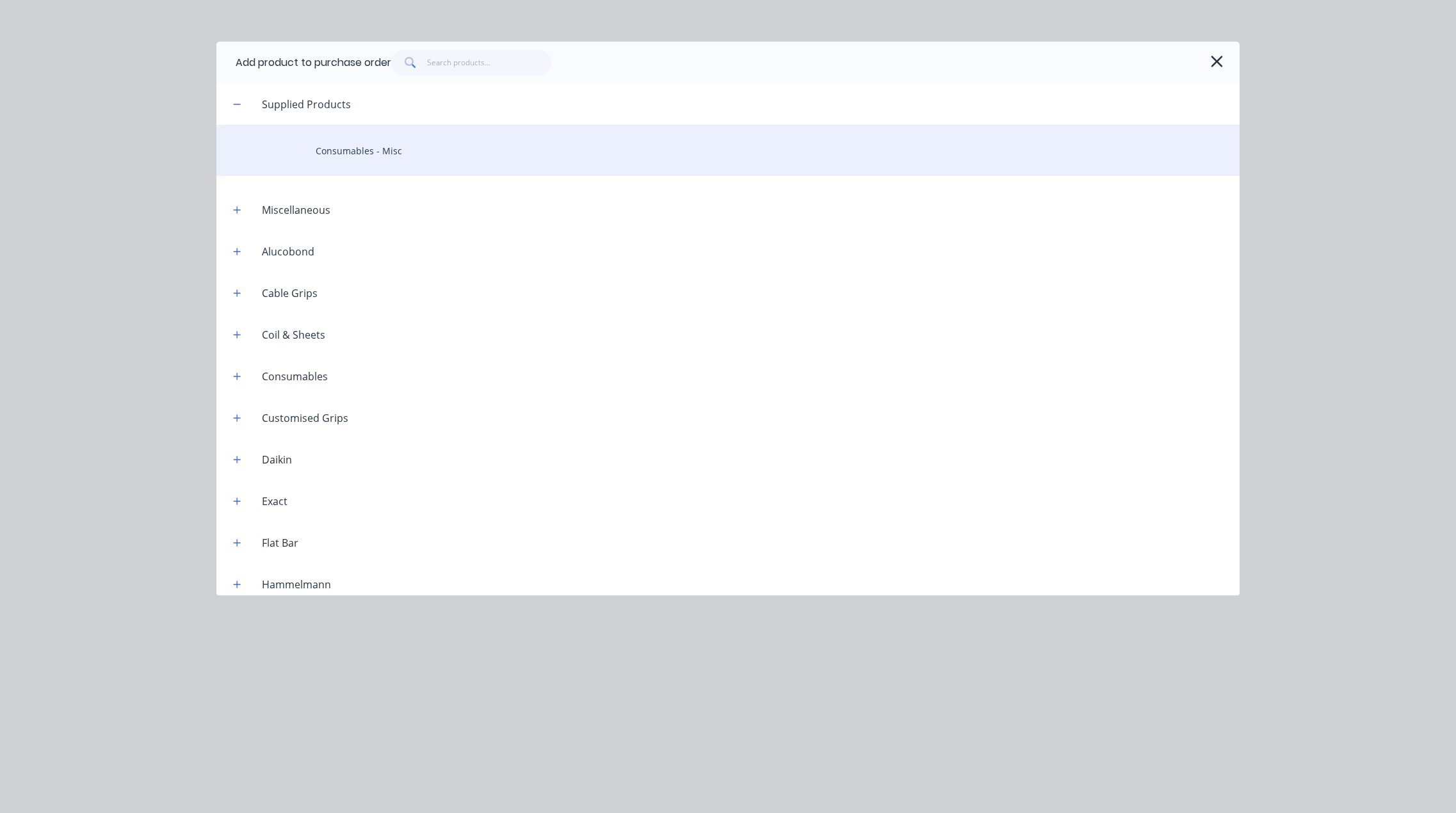
click at [344, 150] on div "Consumables - Misc" at bounding box center [728, 150] width 1023 height 51
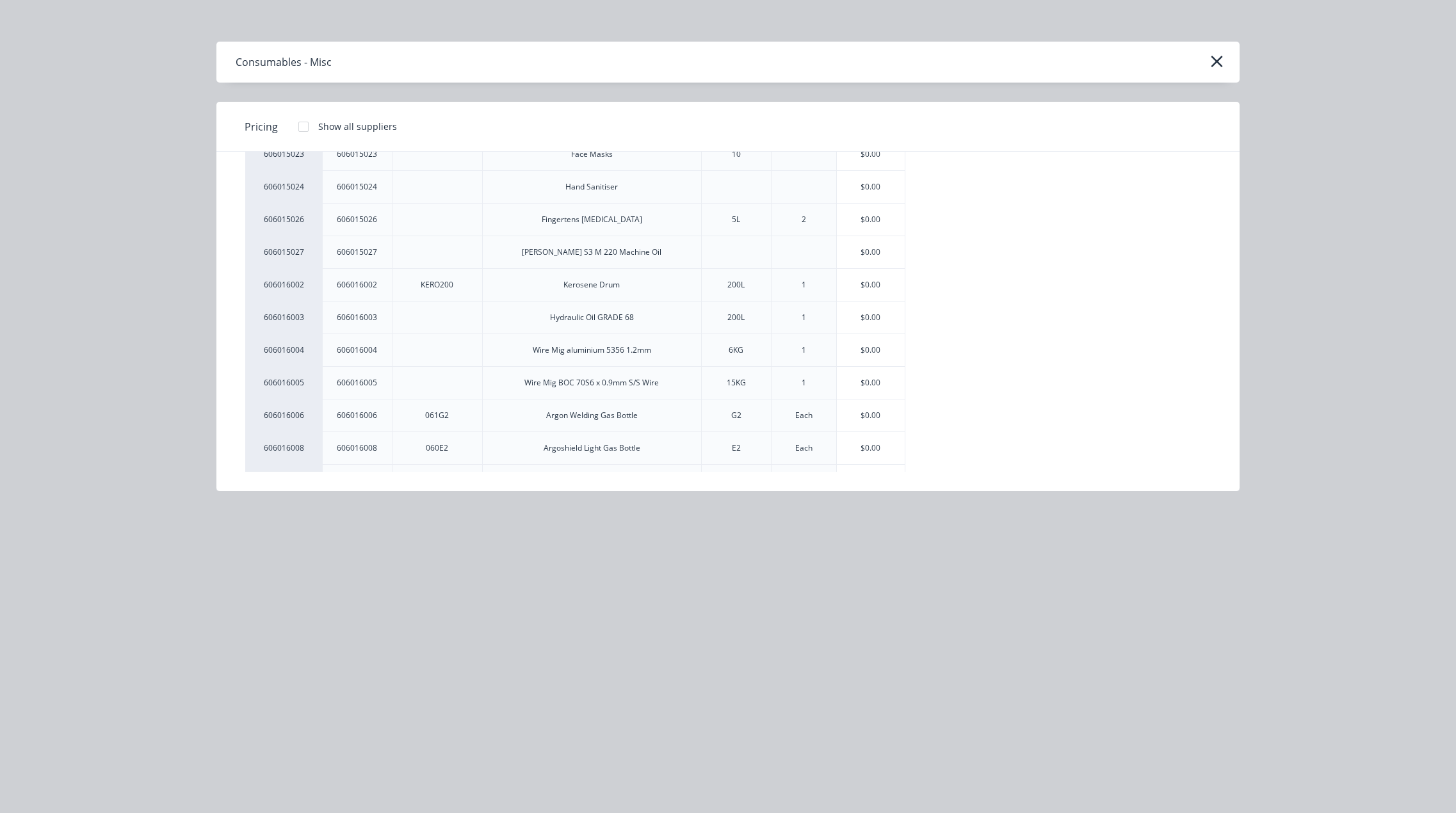
scroll to position [128, 0]
click at [855, 409] on div "$0.00" at bounding box center [871, 415] width 68 height 32
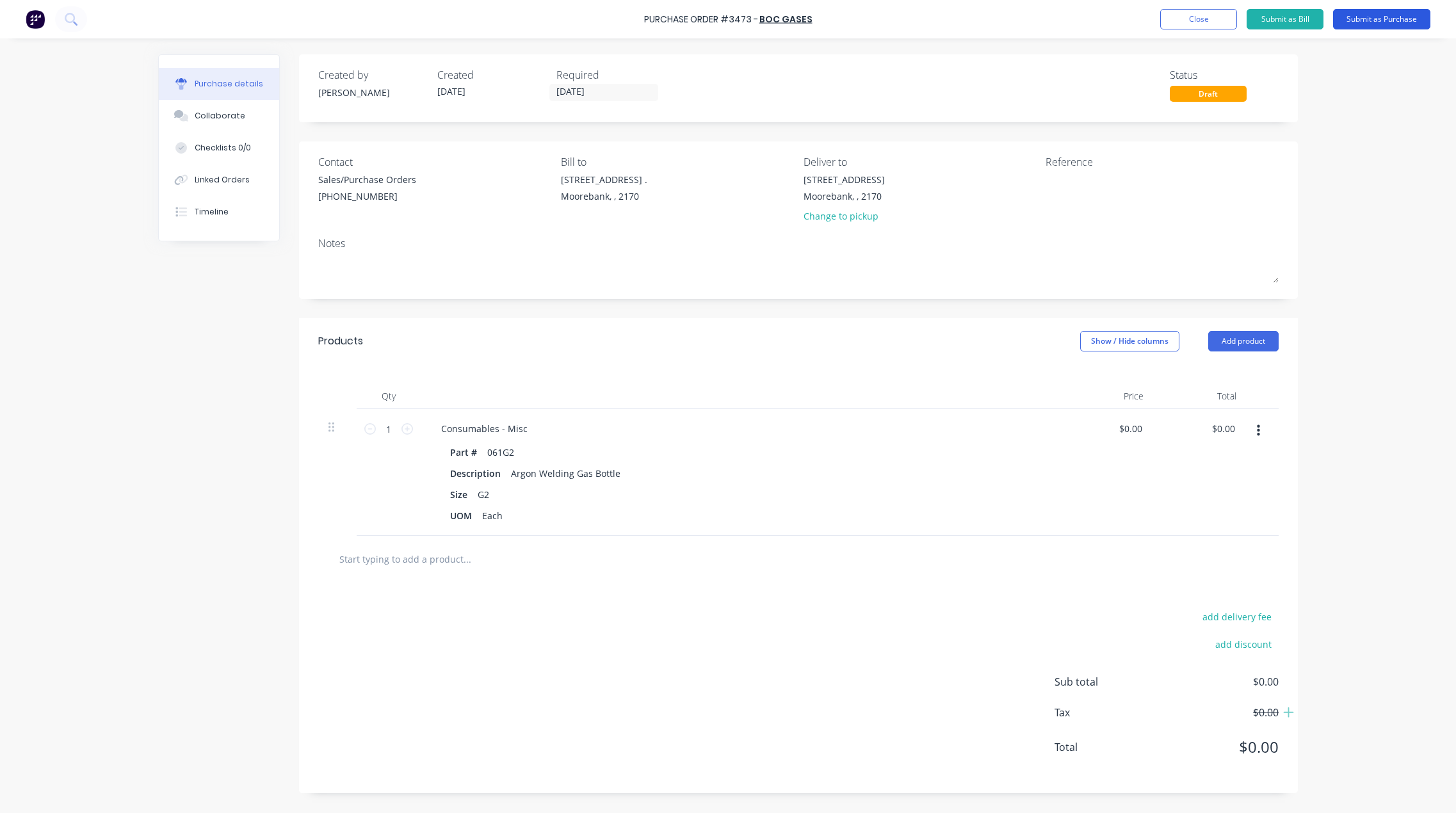
click at [1388, 21] on button "Submit as Purchase" at bounding box center [1382, 19] width 97 height 21
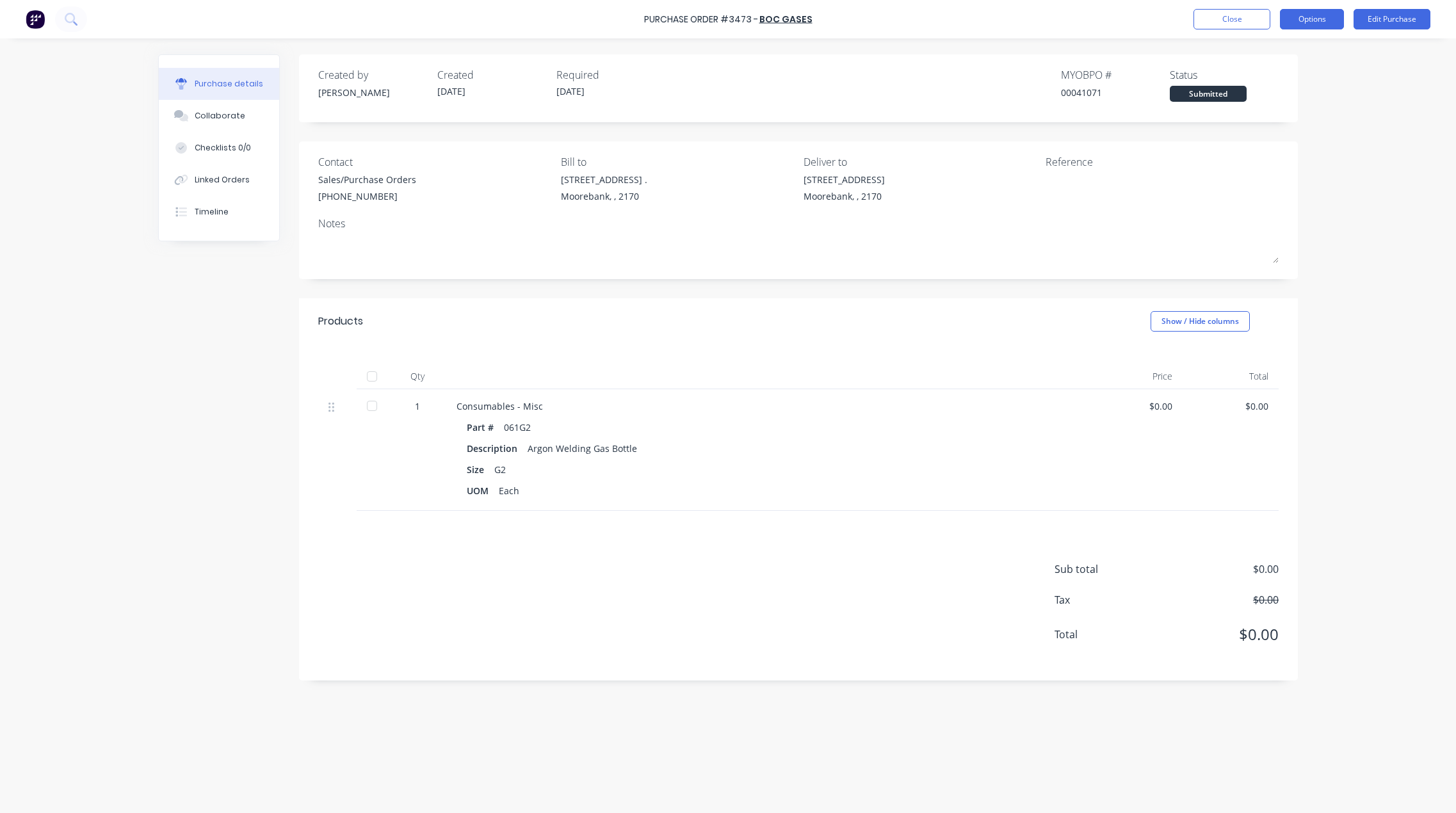
click at [1319, 18] on button "Options" at bounding box center [1312, 19] width 64 height 21
click at [1285, 48] on div "Print / Email" at bounding box center [1282, 52] width 98 height 19
click at [1284, 105] on div "Without pricing" at bounding box center [1282, 103] width 98 height 19
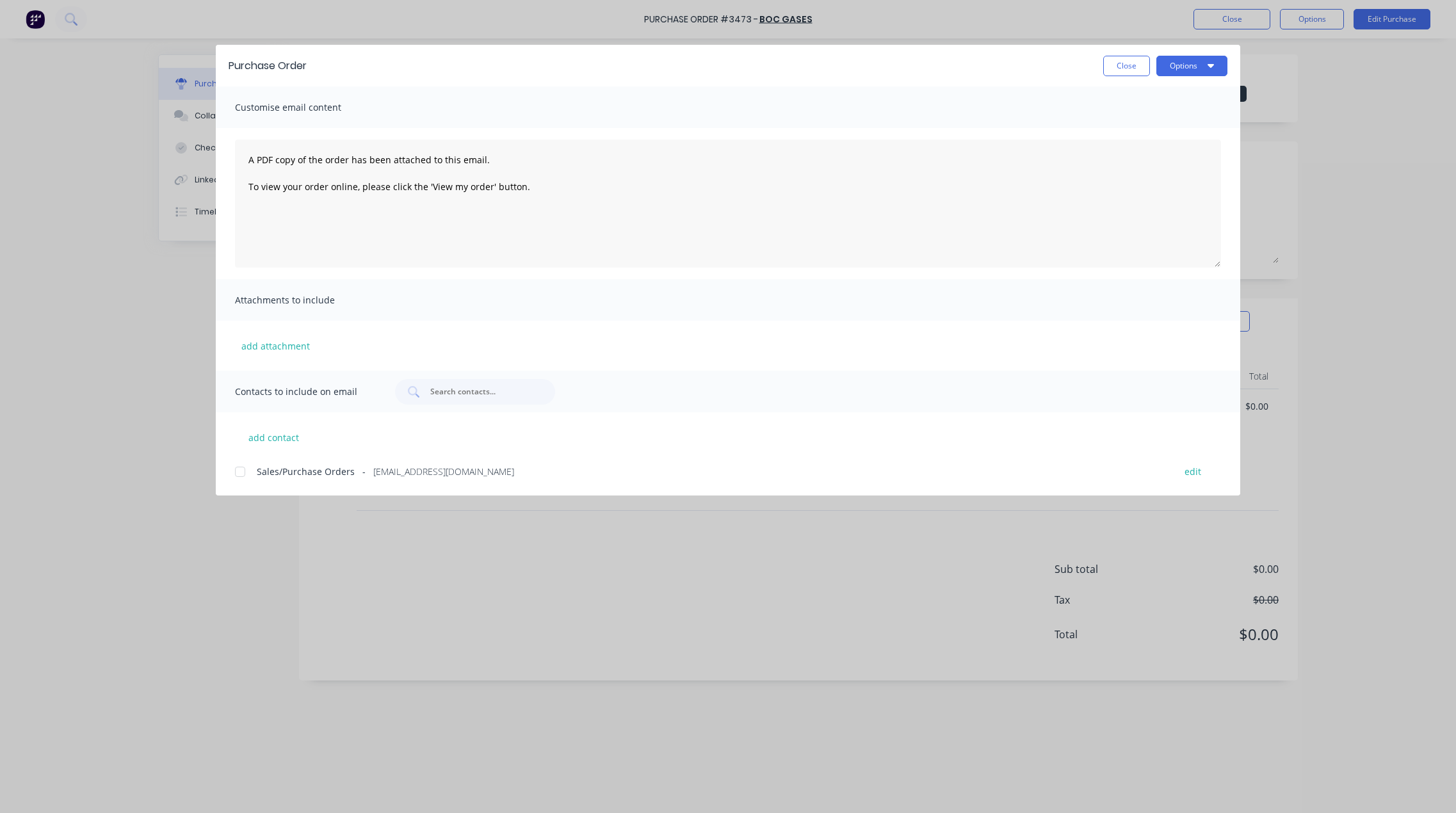
click at [240, 475] on div at bounding box center [240, 472] width 26 height 26
click at [1182, 63] on button "Options" at bounding box center [1191, 66] width 71 height 21
click at [1128, 146] on div "Email" at bounding box center [1166, 150] width 98 height 19
click at [1128, 64] on button "Close" at bounding box center [1126, 66] width 47 height 21
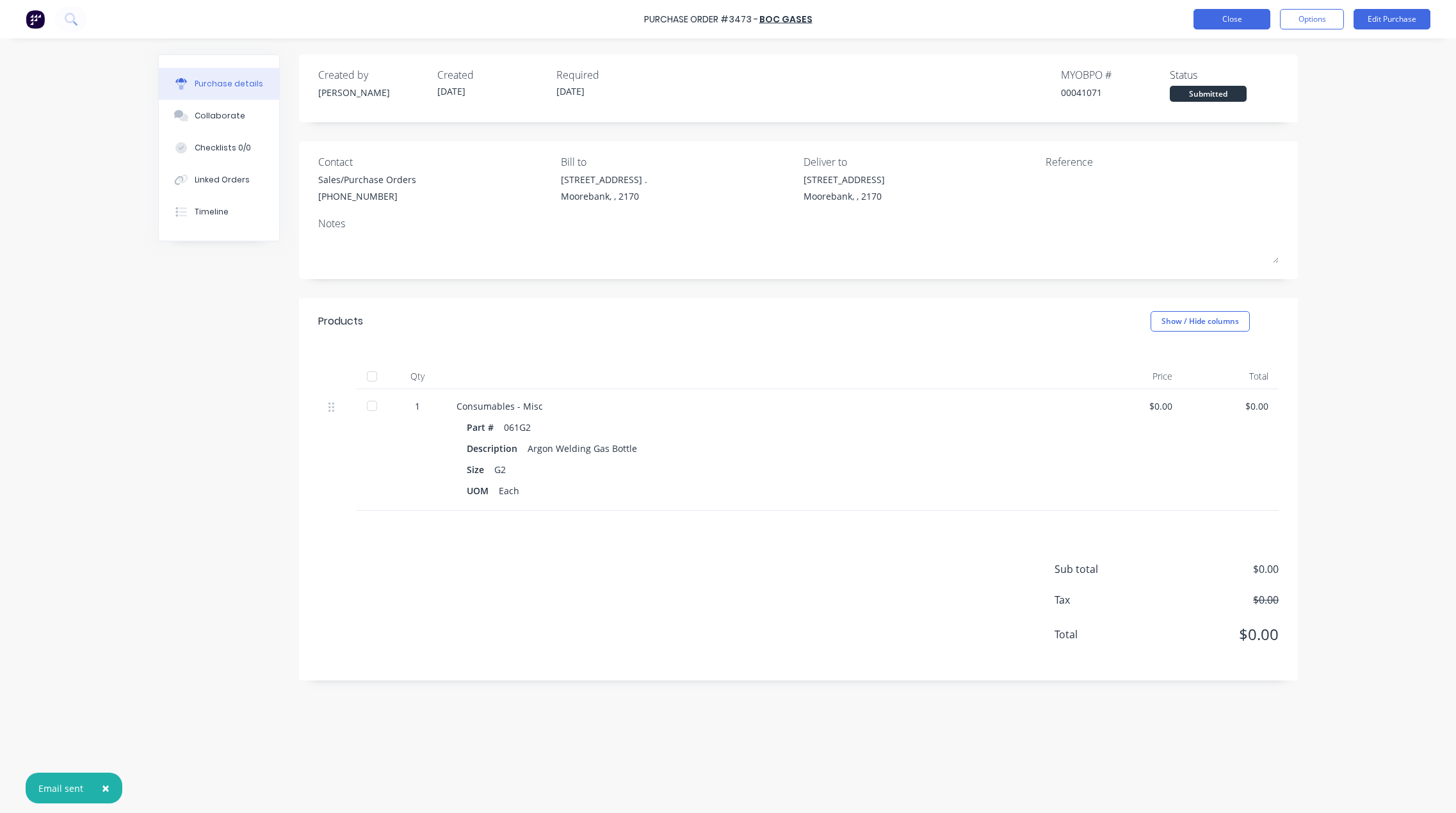
click at [1217, 19] on button "Close" at bounding box center [1232, 19] width 77 height 21
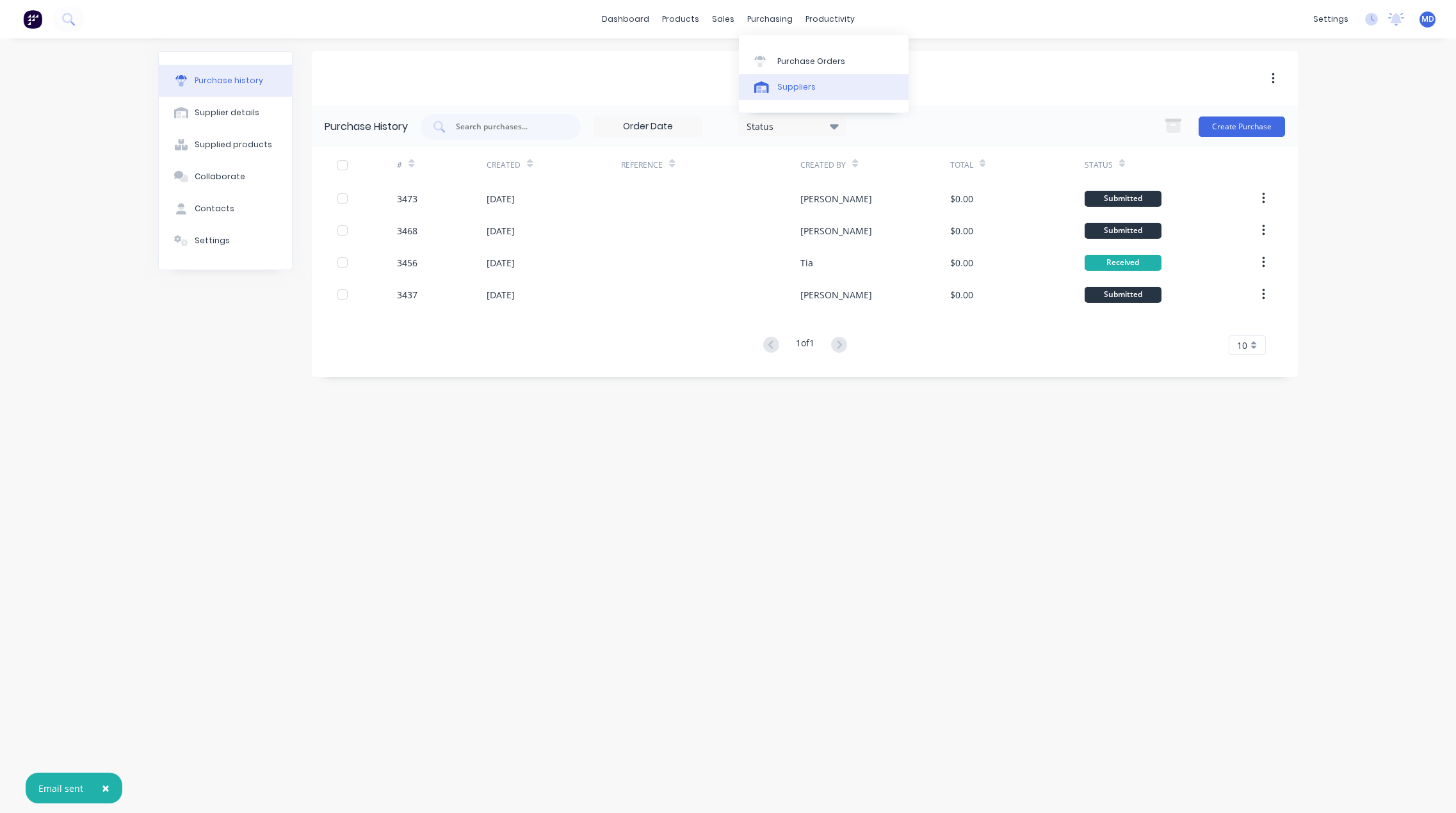
click at [792, 88] on div "Suppliers" at bounding box center [796, 86] width 38 height 11
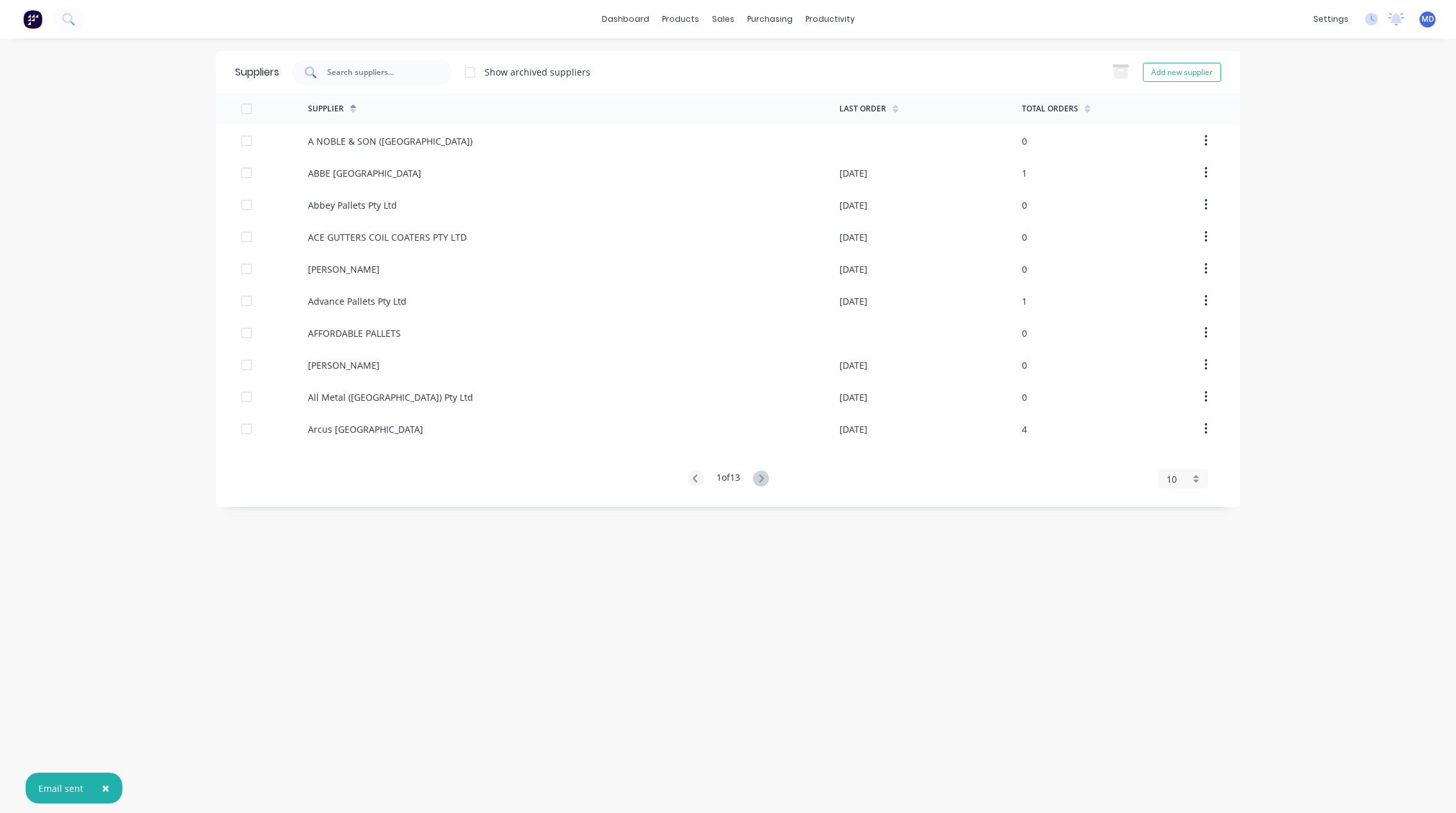
click at [381, 70] on input "text" at bounding box center [379, 72] width 106 height 13
click at [765, 483] on icon at bounding box center [761, 478] width 16 height 16
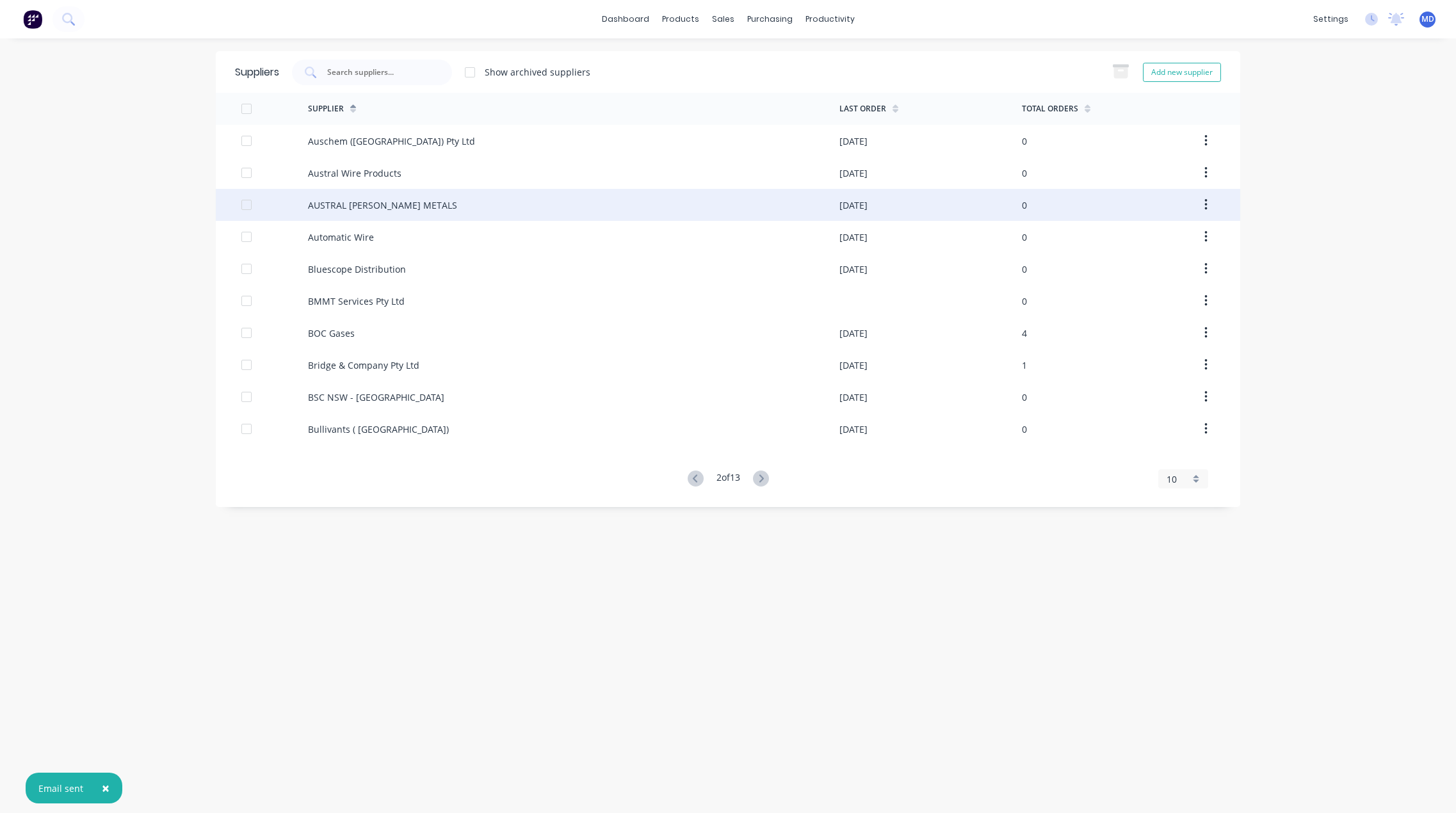
click at [416, 206] on div "AUSTRAL WRIGHT METALS" at bounding box center [382, 205] width 149 height 14
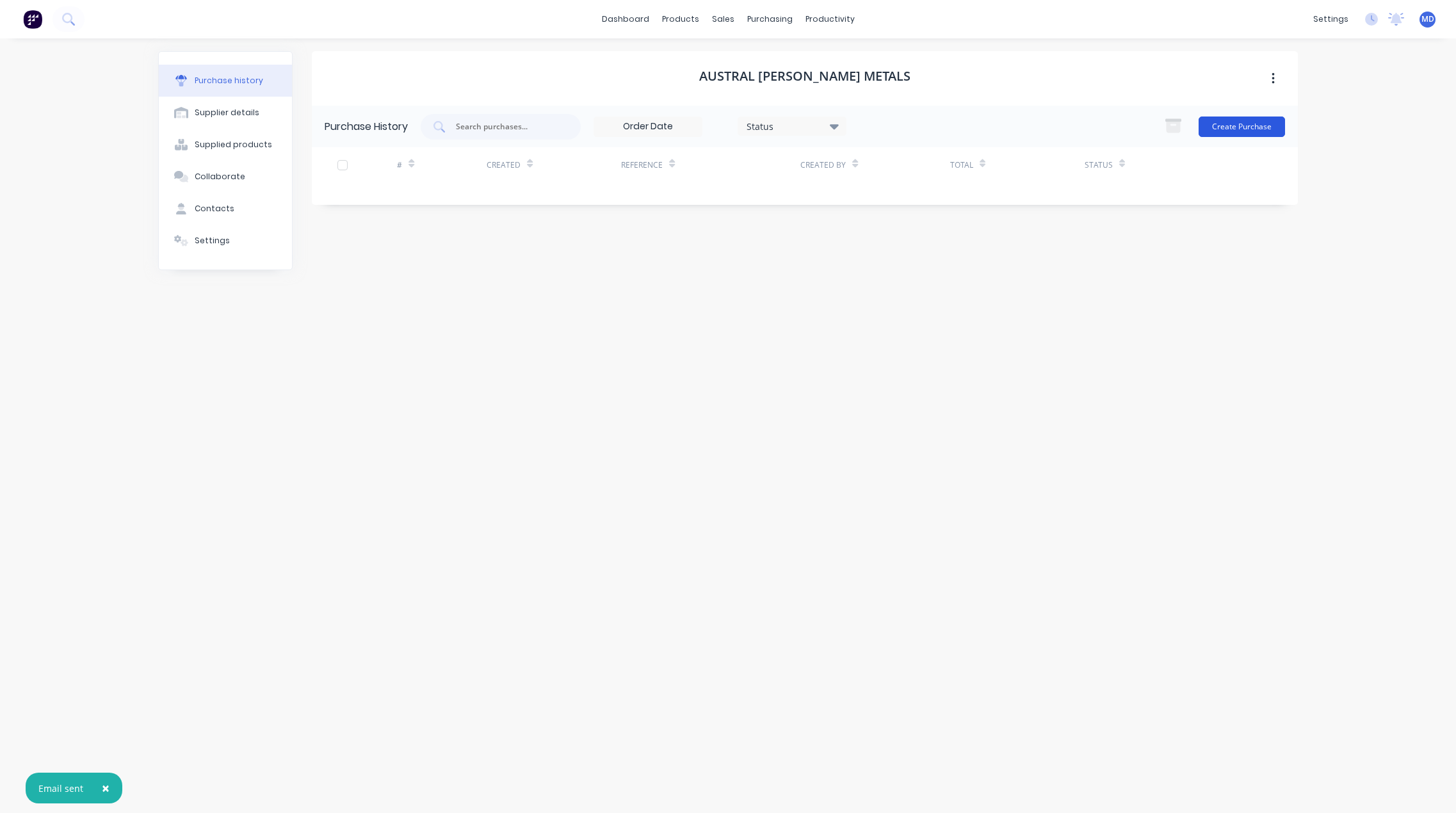
click at [1240, 126] on button "Create Purchase" at bounding box center [1241, 127] width 86 height 21
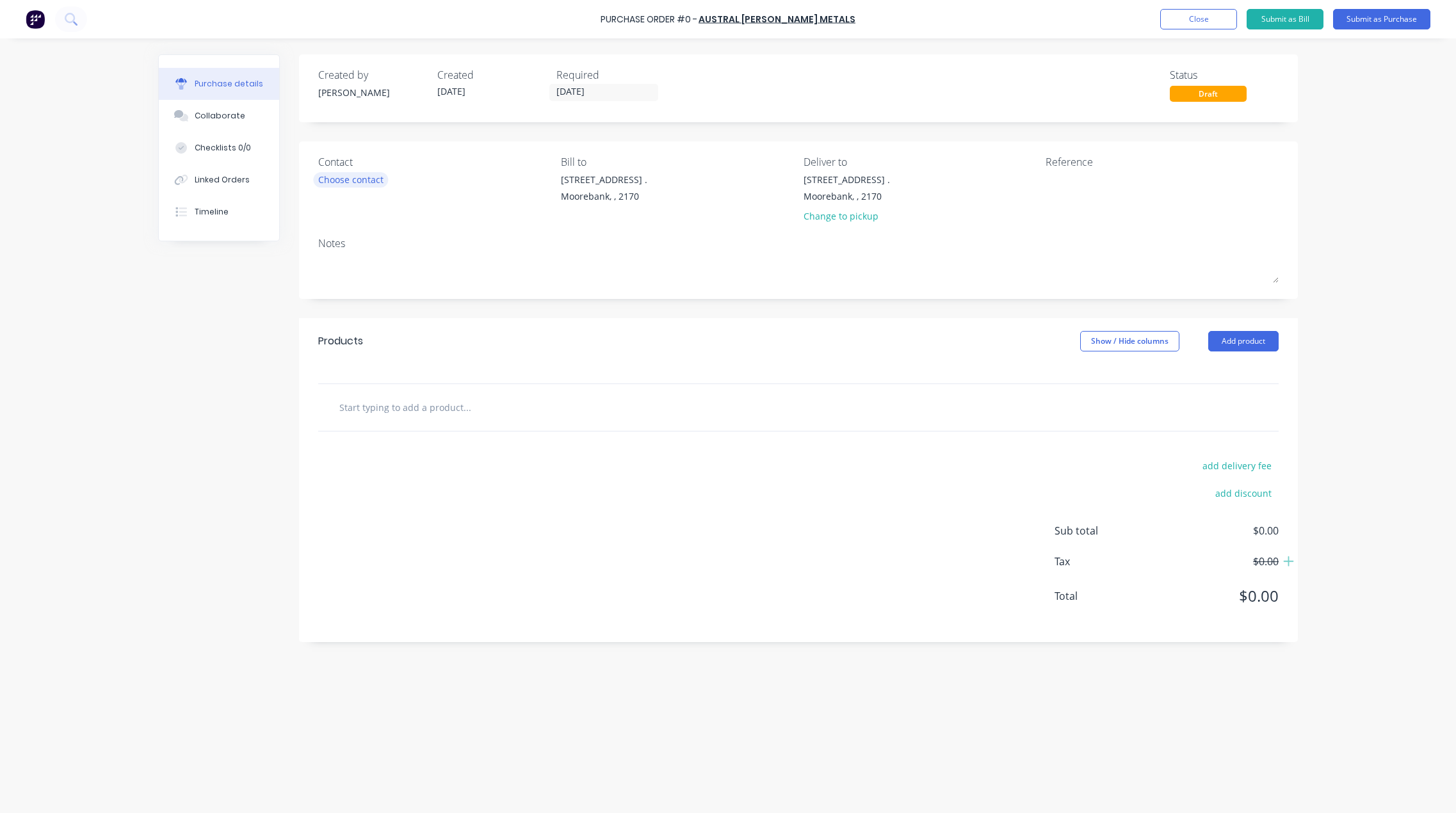
click at [355, 180] on div "Choose contact" at bounding box center [351, 180] width 65 height 14
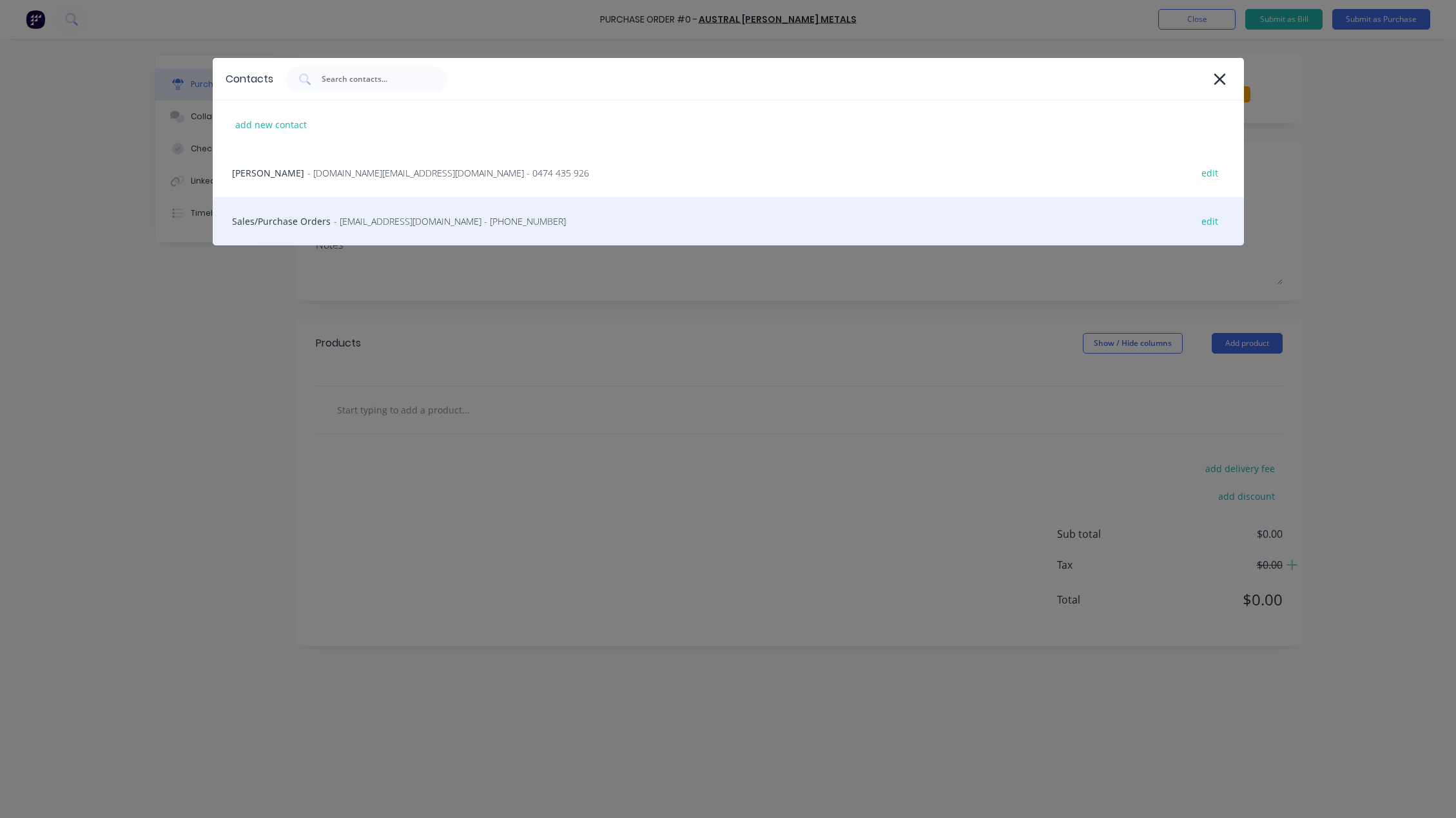
click at [296, 212] on div "Sales/Purchase Orders - nswsales@australwright.com.au - (02) 9827 0790 edit" at bounding box center [728, 221] width 1031 height 48
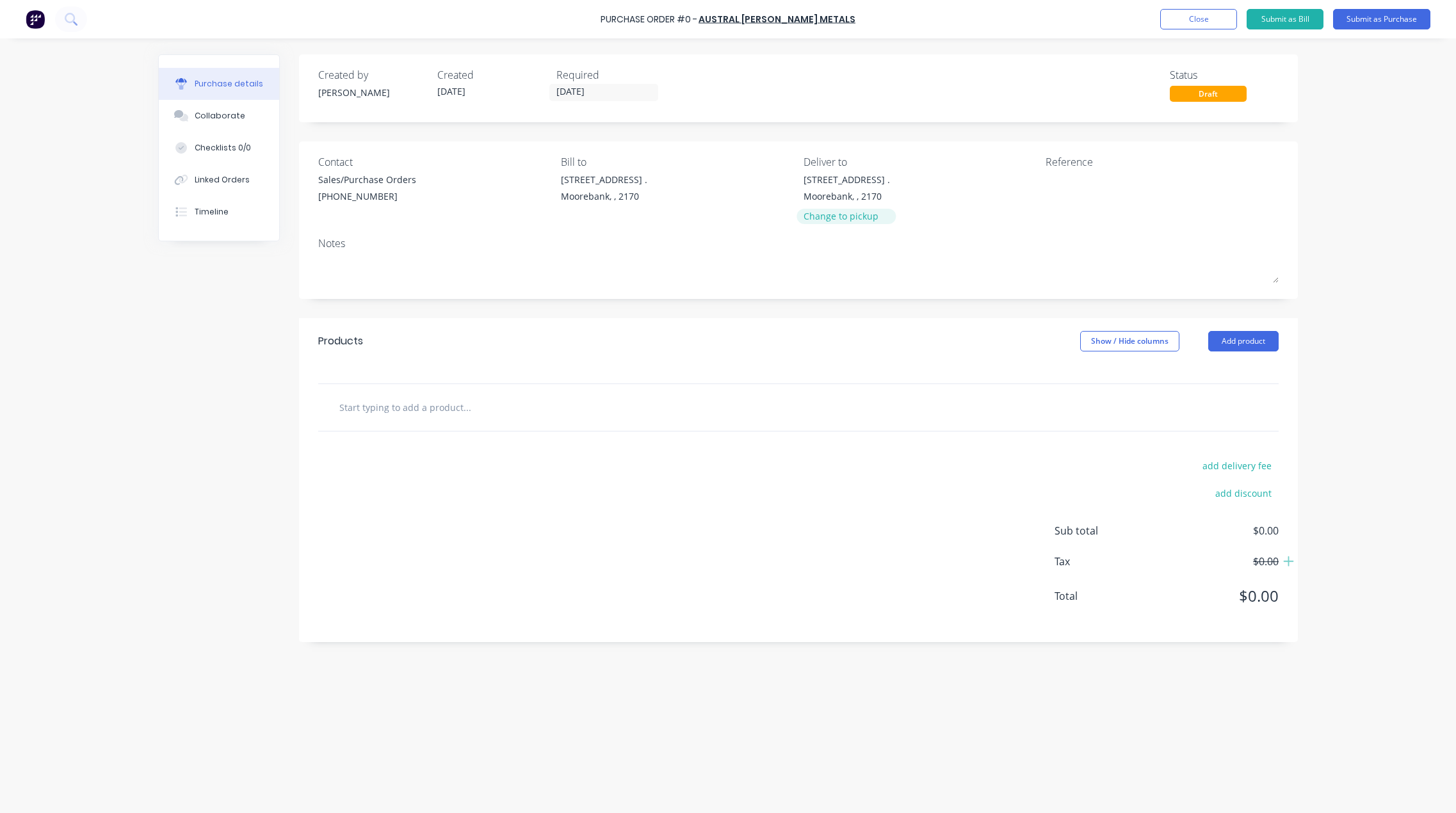
click at [848, 218] on div "Change to pickup" at bounding box center [846, 216] width 86 height 14
click at [1244, 330] on button "Add product" at bounding box center [1243, 330] width 70 height 21
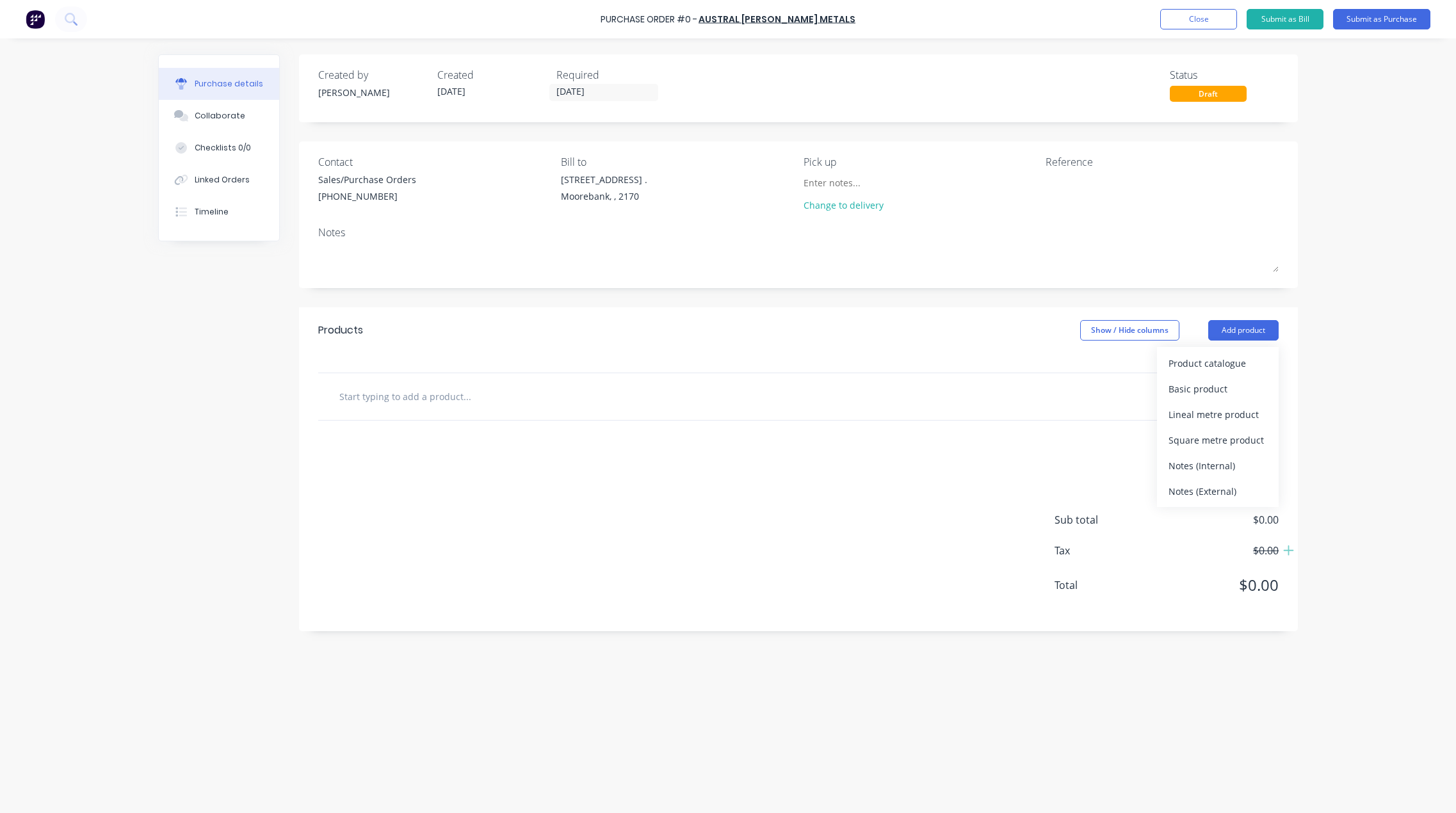
click at [1215, 490] on div "Notes (External)" at bounding box center [1217, 492] width 98 height 19
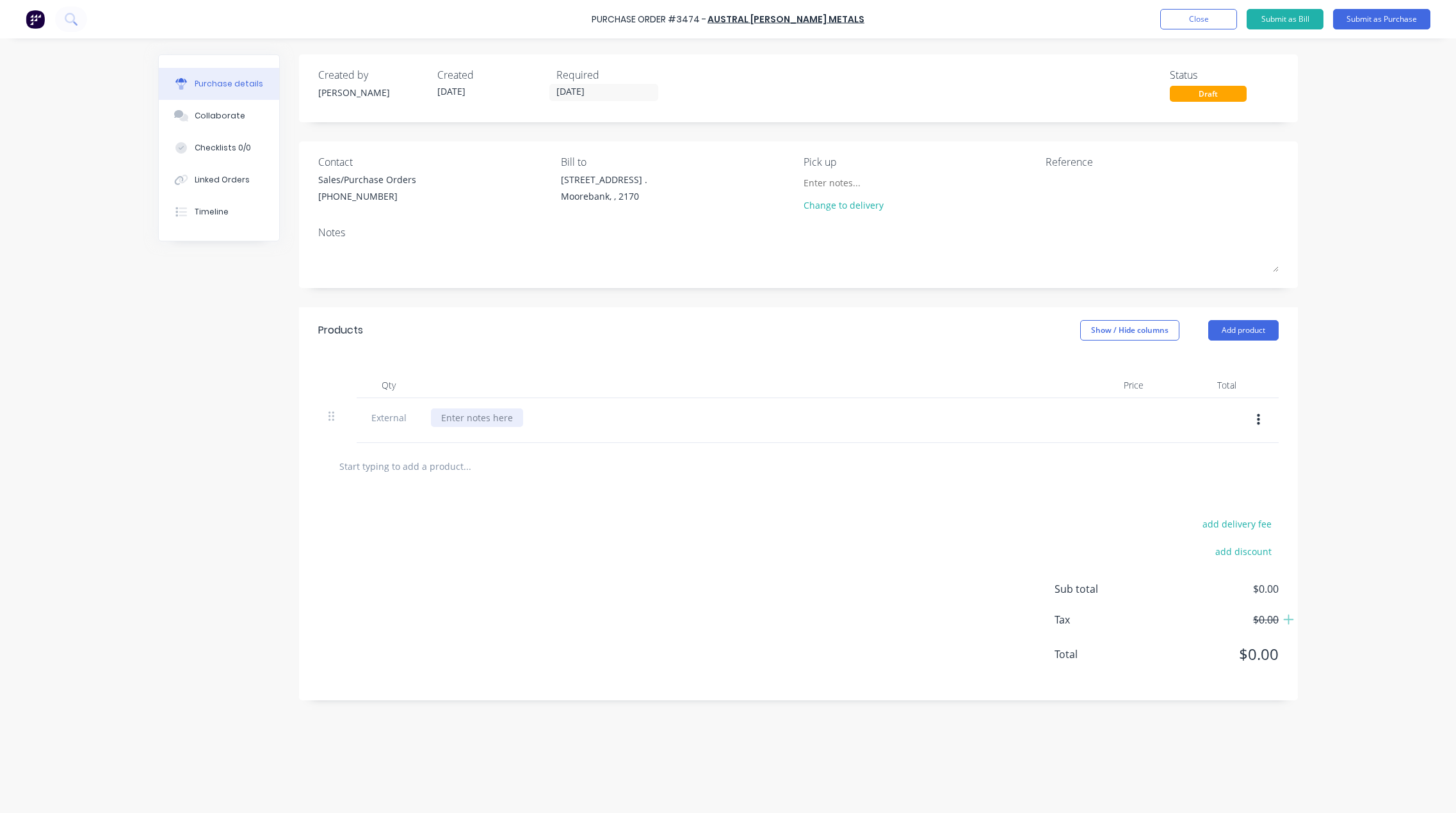
click at [478, 416] on div at bounding box center [477, 418] width 92 height 19
click at [1200, 19] on button "Close" at bounding box center [1199, 19] width 77 height 21
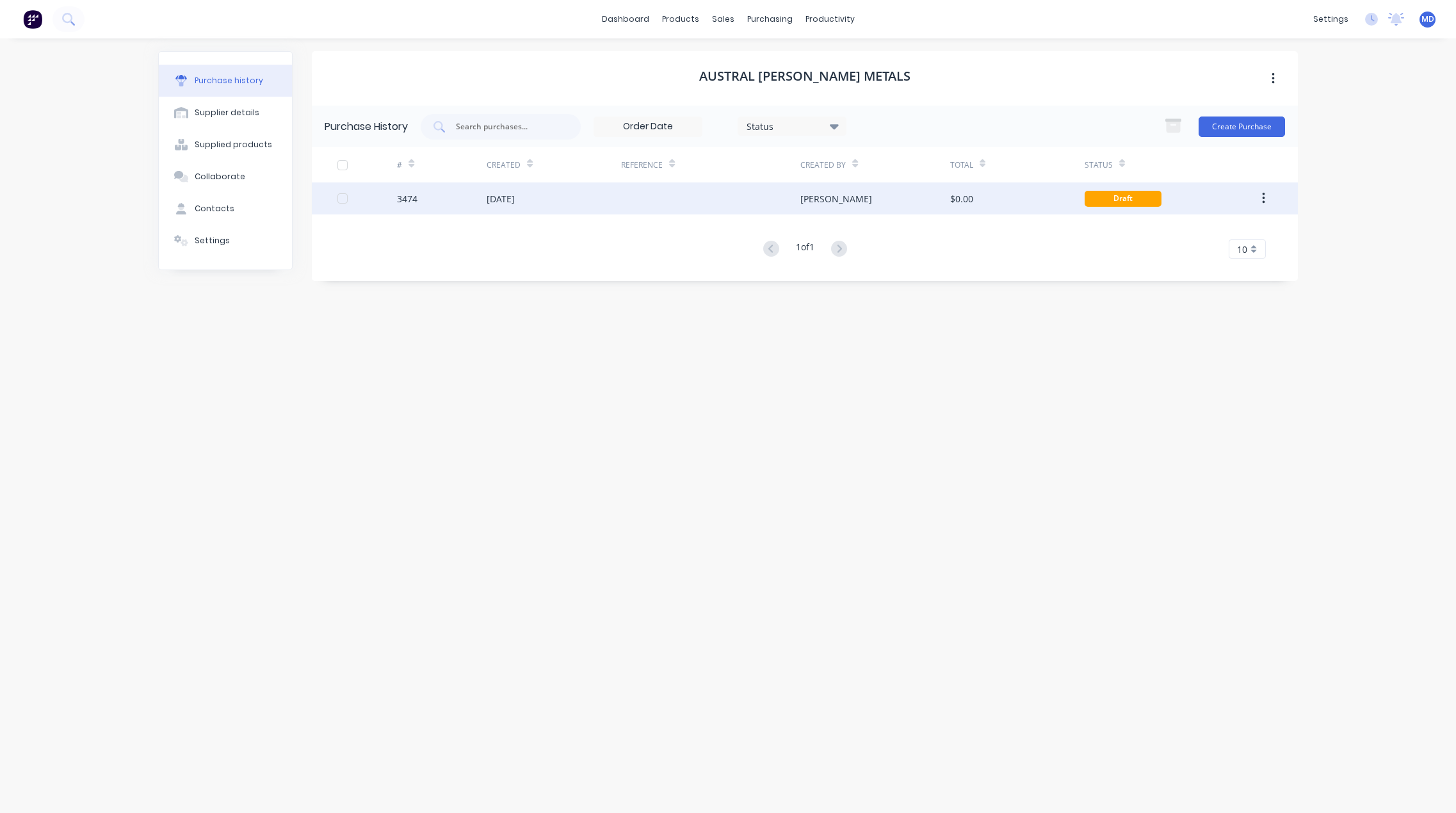
click at [669, 196] on div at bounding box center [710, 197] width 180 height 32
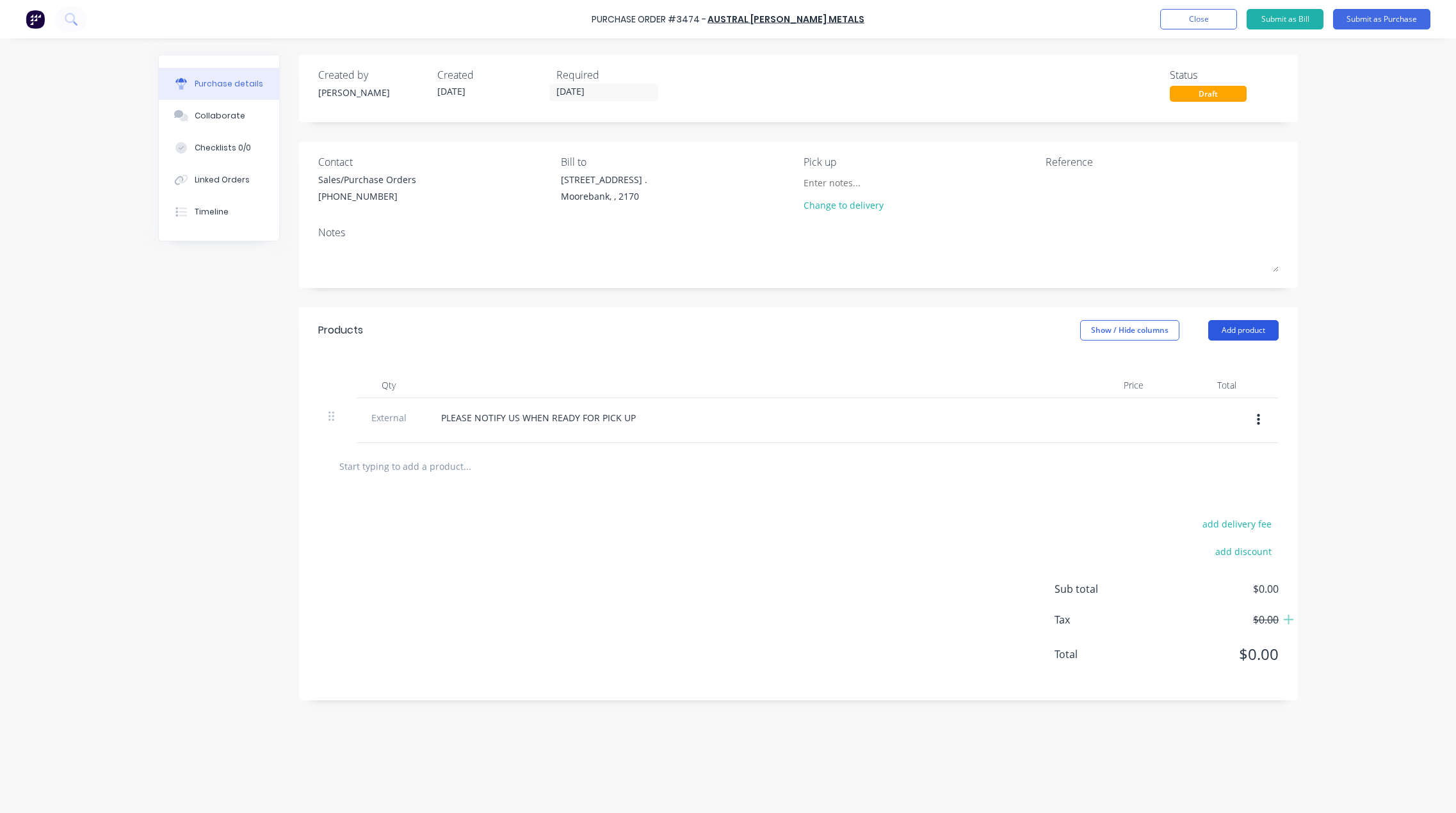
click at [1247, 330] on button "Add product" at bounding box center [1243, 330] width 70 height 21
click at [1235, 366] on div "Product catalogue" at bounding box center [1217, 363] width 98 height 19
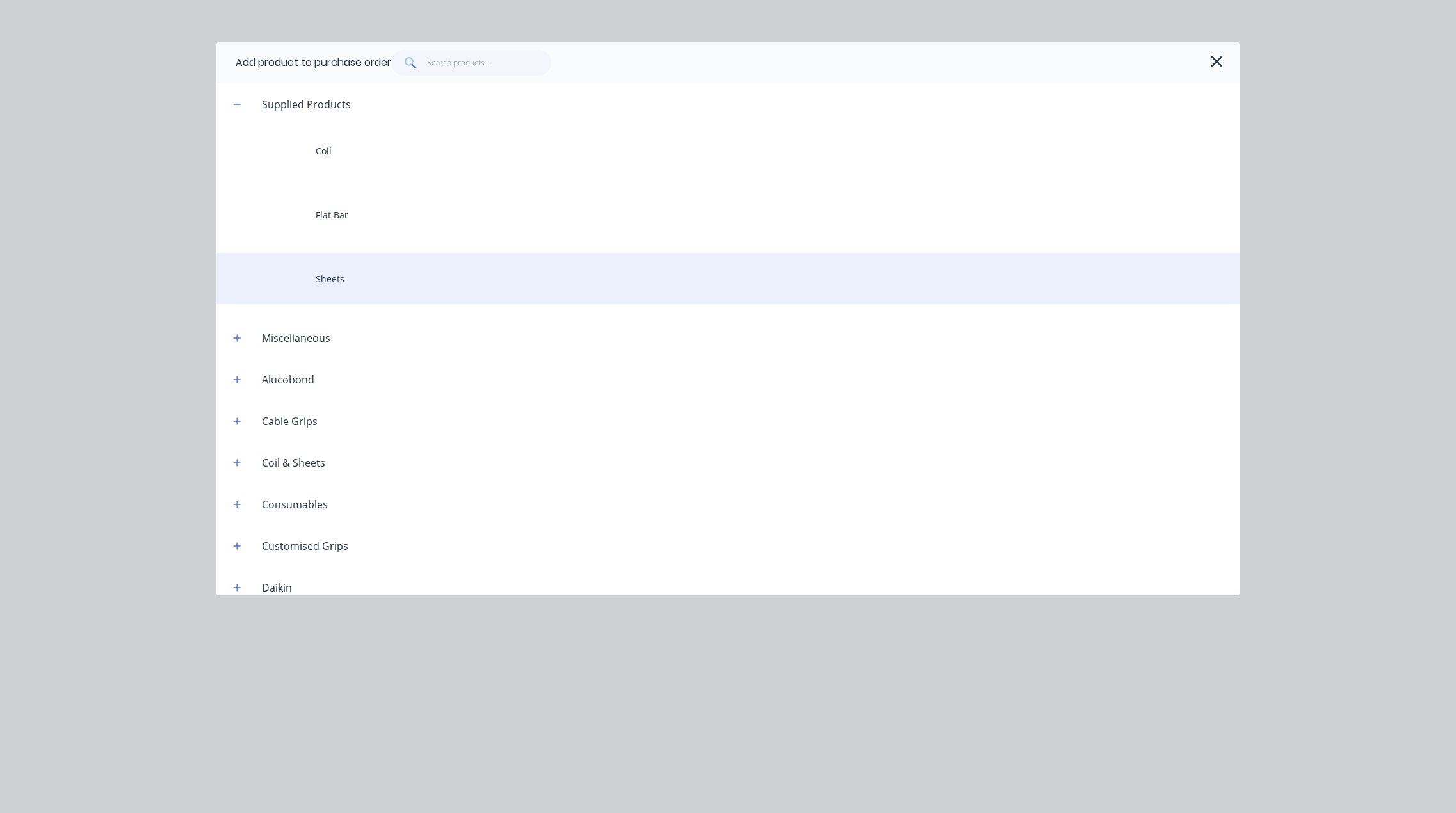
click at [328, 285] on div "Sheets" at bounding box center [728, 279] width 1023 height 51
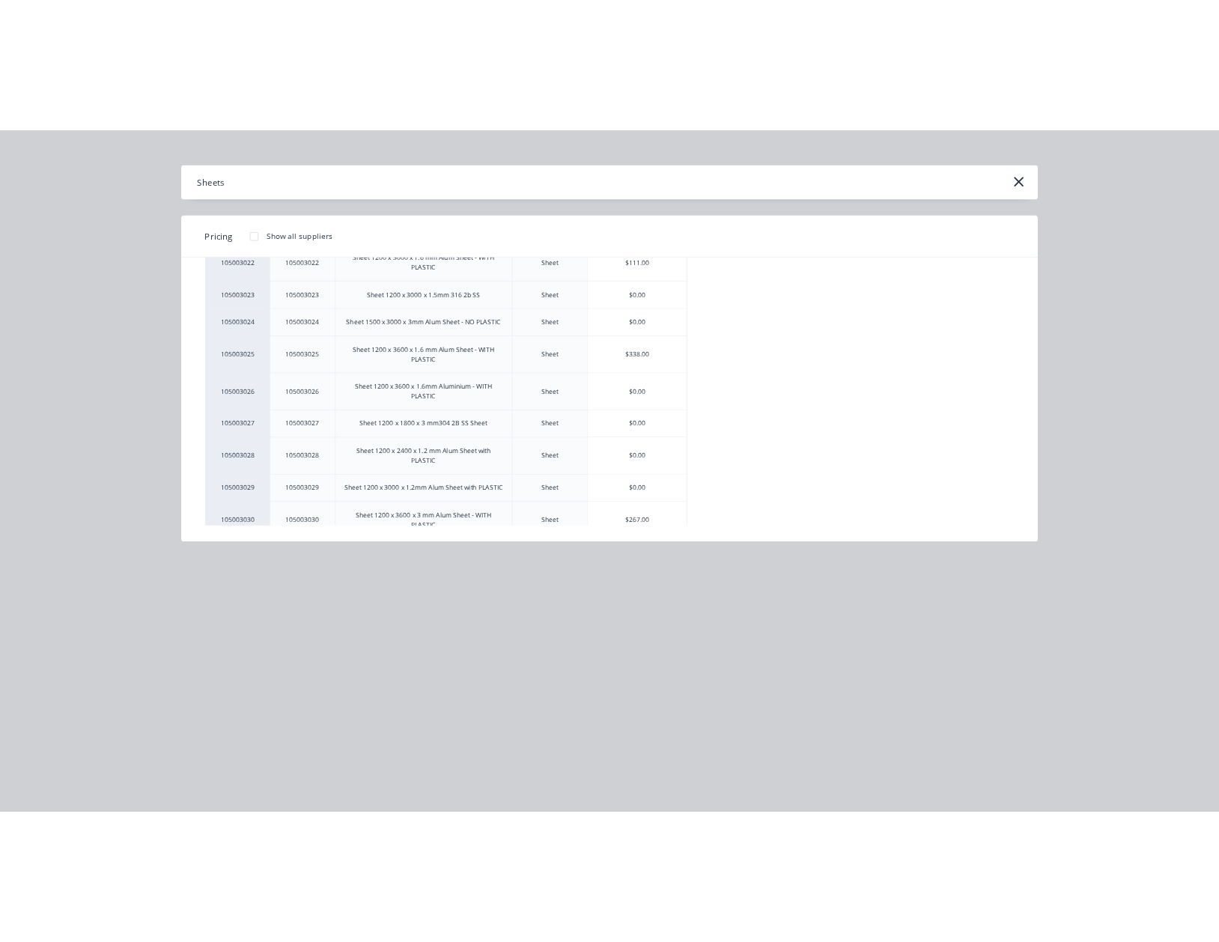
scroll to position [674, 0]
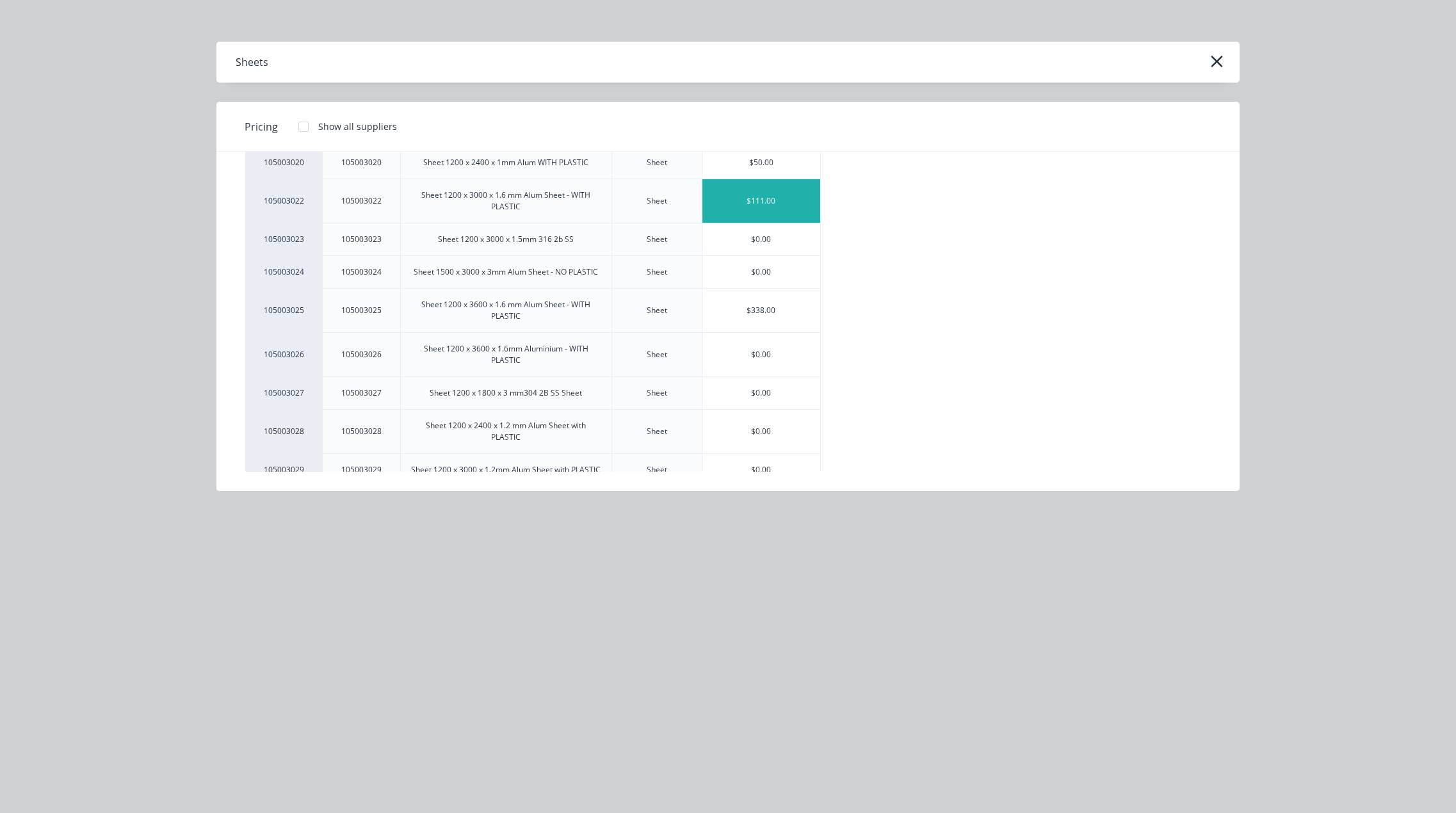
click at [766, 203] on div "$111.00" at bounding box center [761, 201] width 119 height 44
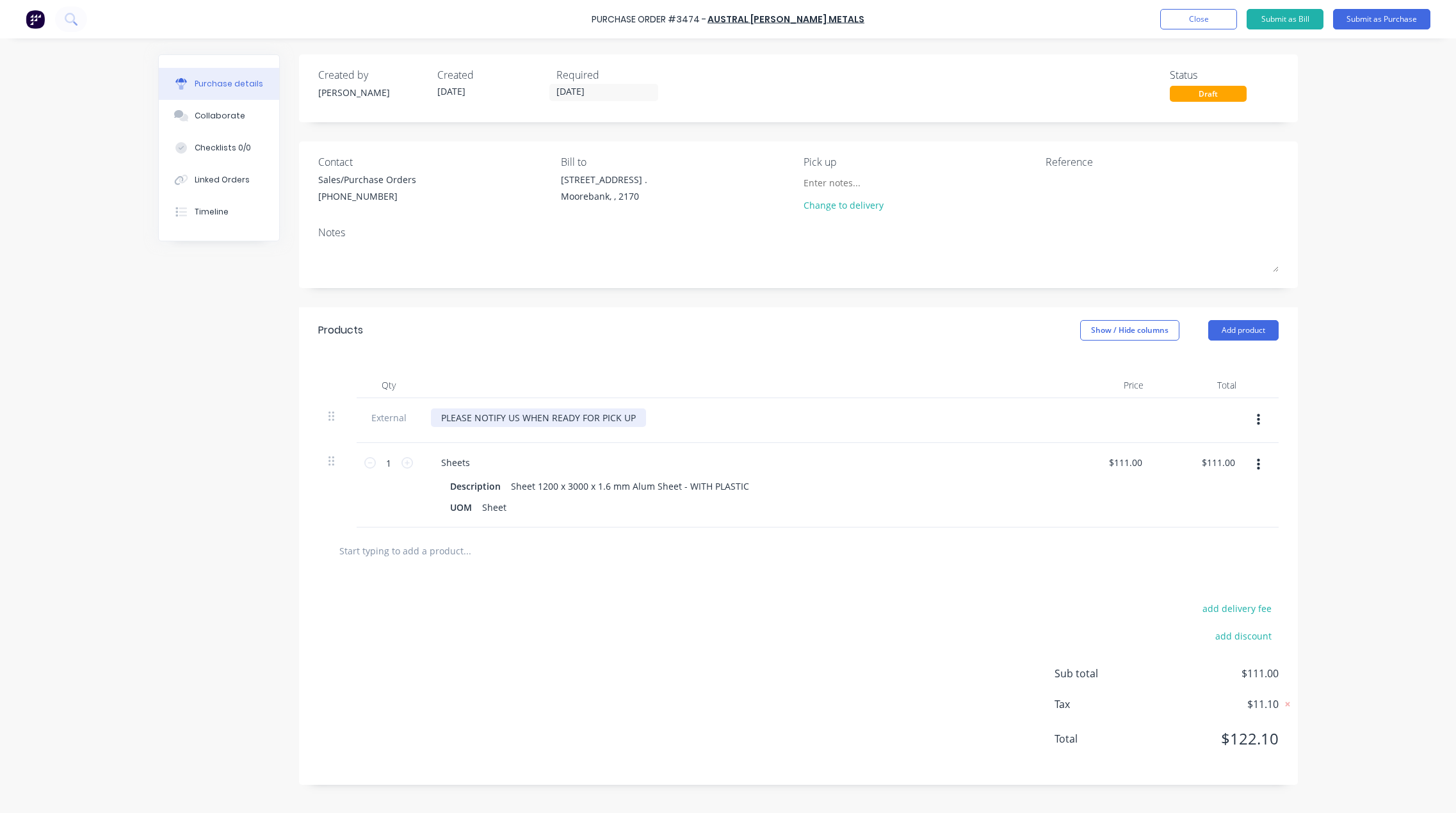
click at [442, 421] on div "PLEASE NOTIFY US WHEN READY FOR PICK UP" at bounding box center [539, 418] width 215 height 19
click at [1395, 22] on button "Submit as Purchase" at bounding box center [1382, 19] width 97 height 21
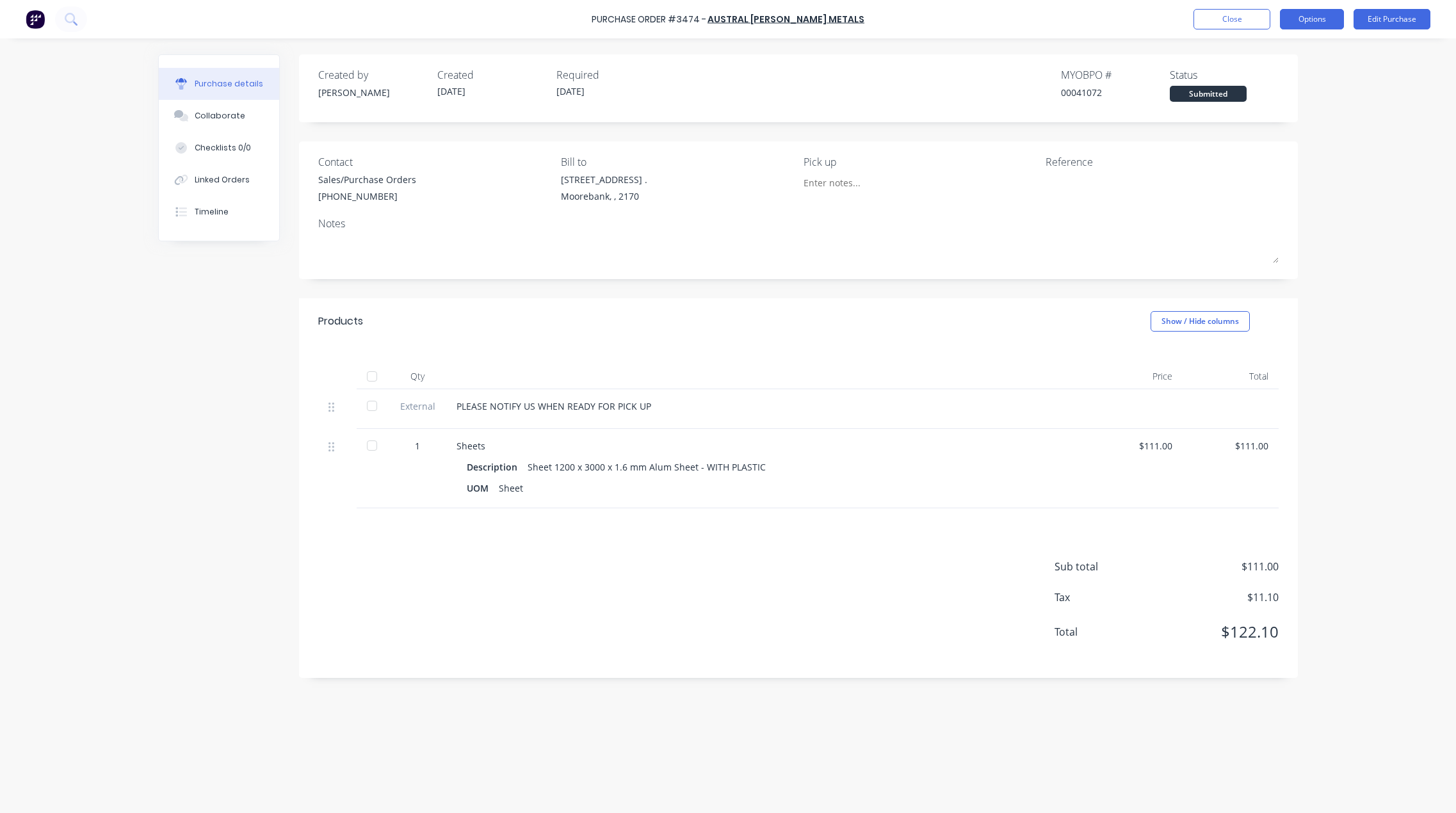
click at [1314, 16] on button "Options" at bounding box center [1312, 19] width 64 height 21
click at [1278, 51] on div "Print / Email" at bounding box center [1282, 52] width 98 height 19
click at [1282, 101] on div "Without pricing" at bounding box center [1282, 103] width 98 height 19
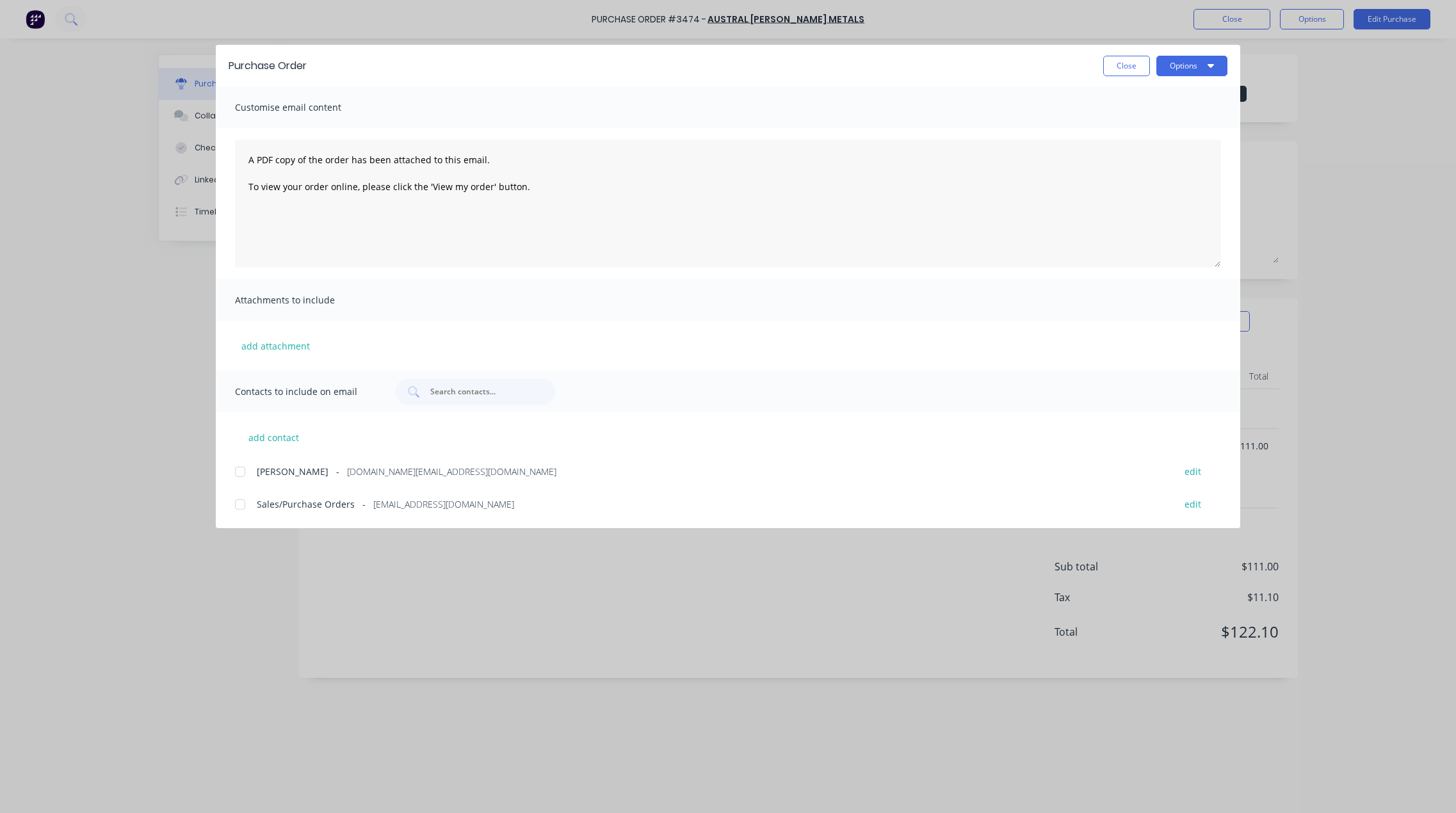
click at [245, 507] on div at bounding box center [240, 504] width 26 height 26
click at [1174, 62] on button "Options" at bounding box center [1191, 66] width 71 height 21
click at [1138, 146] on div "Email" at bounding box center [1166, 150] width 98 height 19
click at [1112, 62] on button "Close" at bounding box center [1126, 66] width 47 height 21
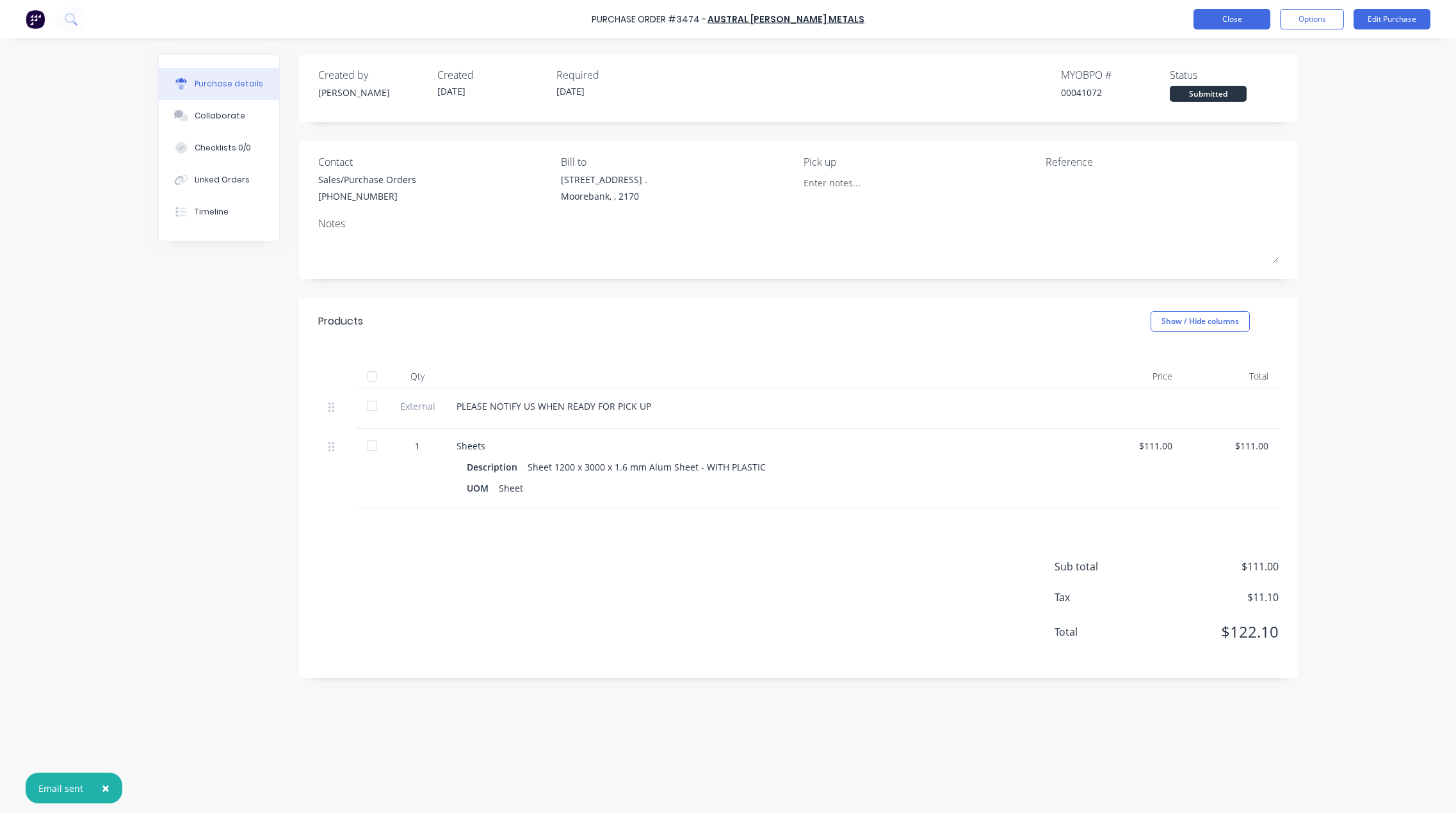
click at [1233, 19] on button "Close" at bounding box center [1232, 19] width 77 height 21
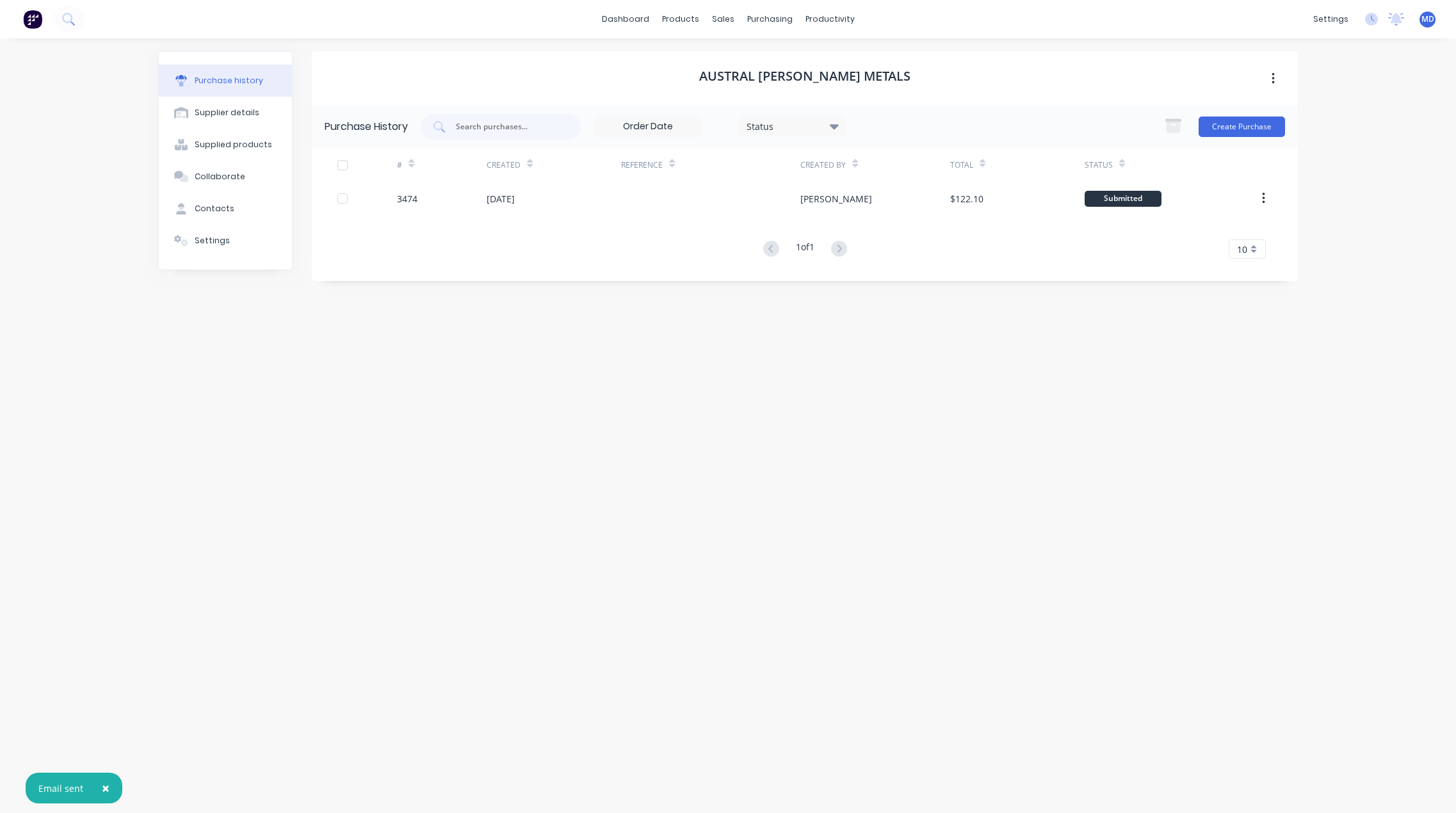
click at [108, 786] on span "×" at bounding box center [105, 787] width 8 height 18
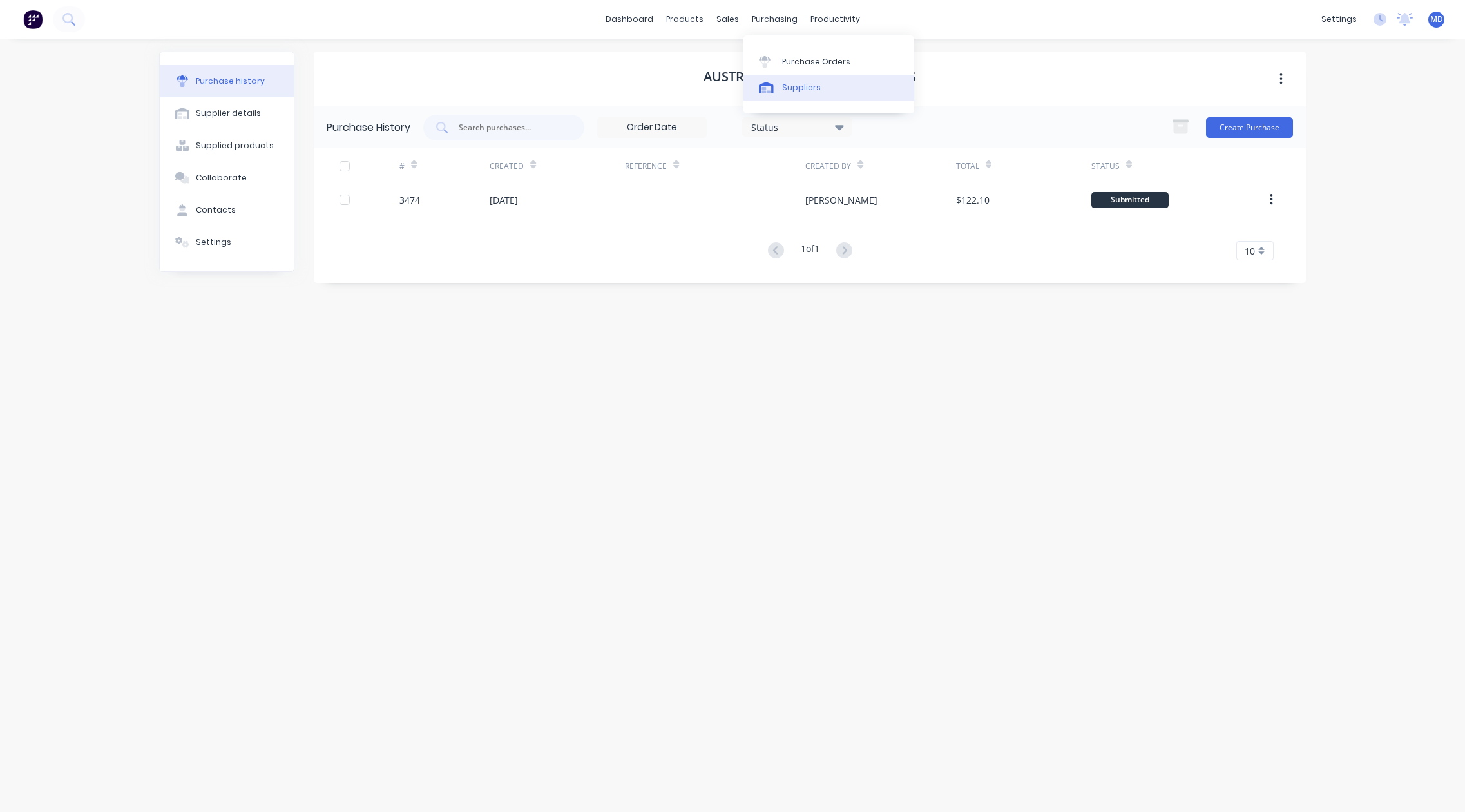
click at [802, 81] on link "Suppliers" at bounding box center [828, 88] width 170 height 26
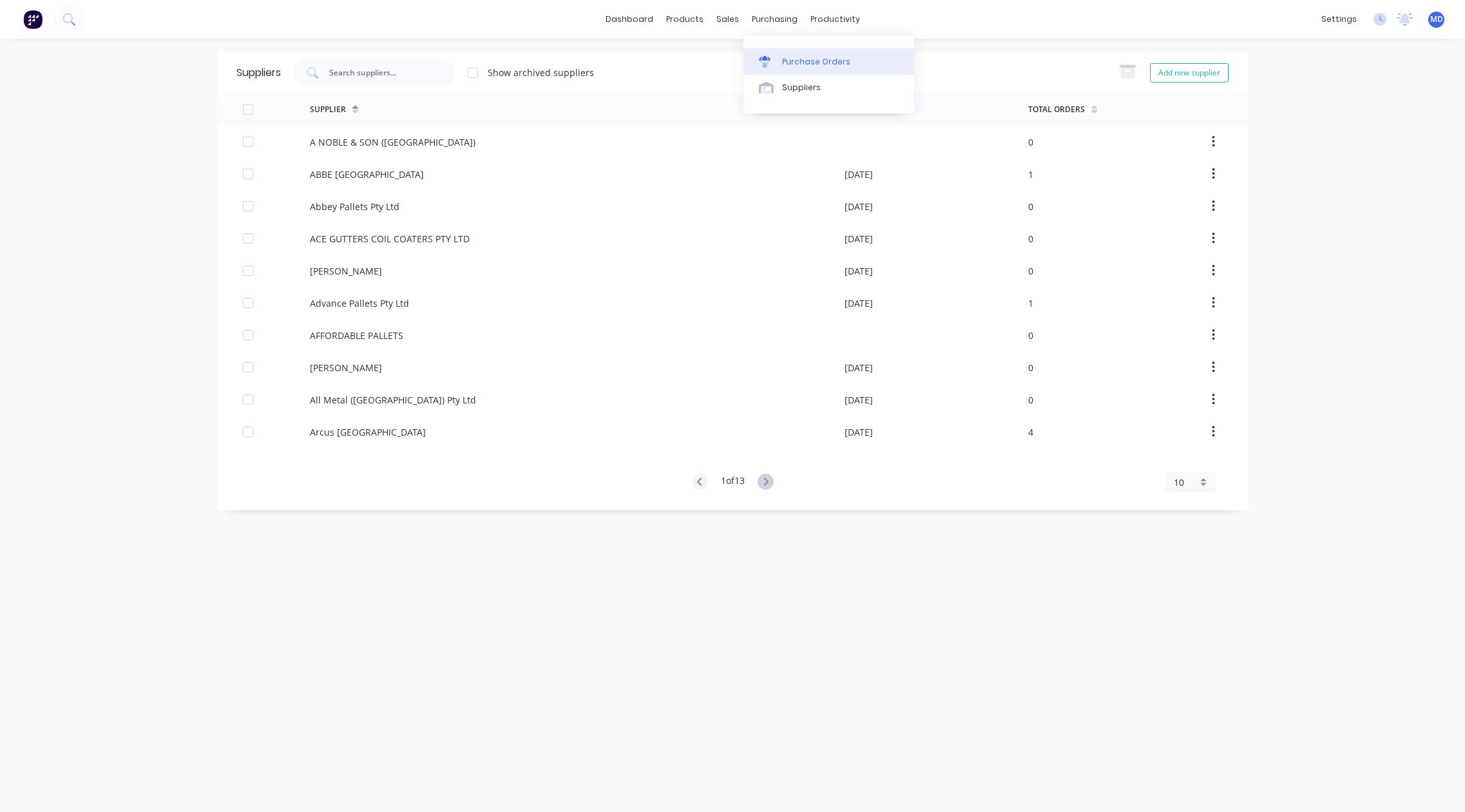
click at [822, 58] on div "Purchase Orders" at bounding box center [816, 61] width 68 height 11
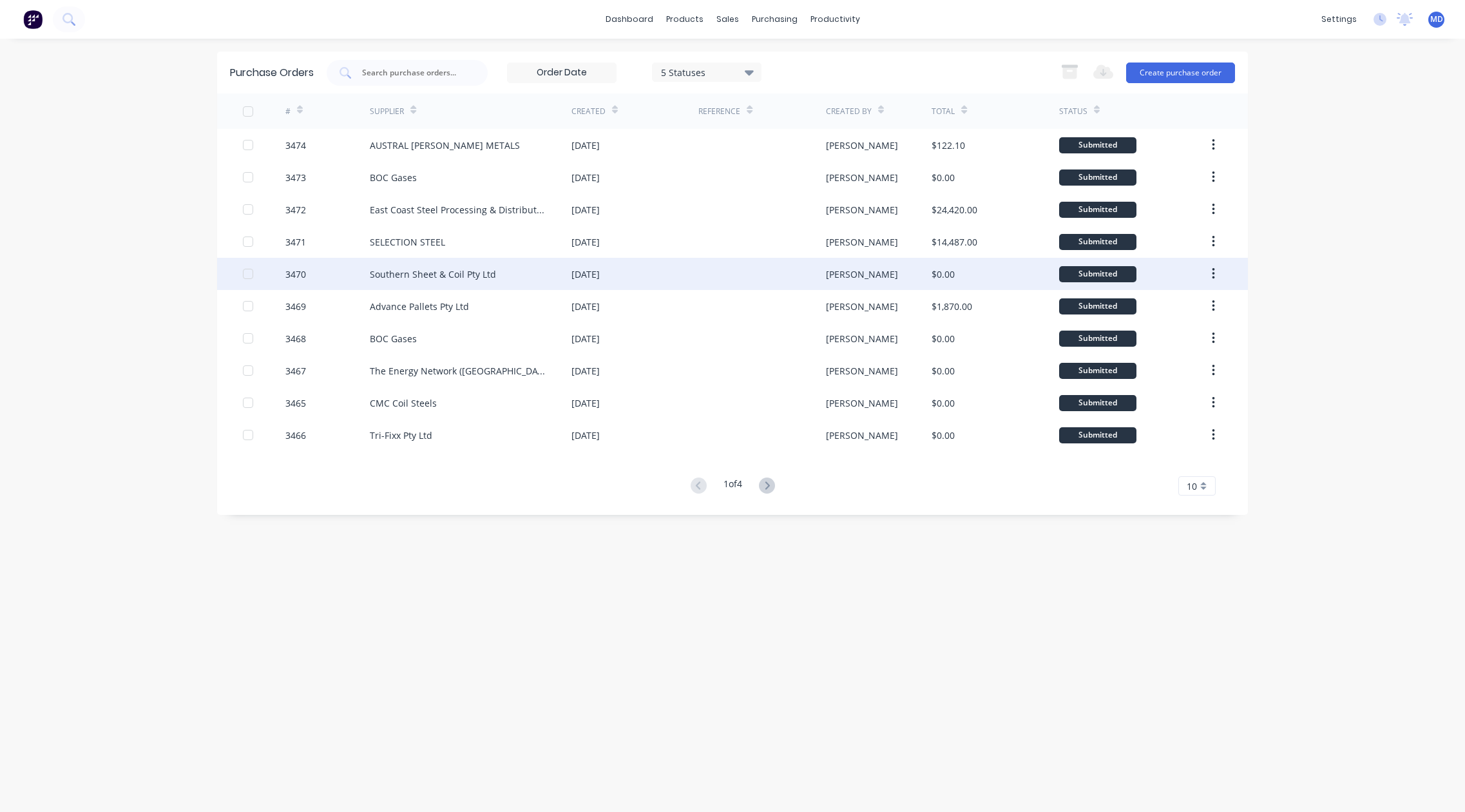
click at [502, 273] on div "Southern Sheet & Coil Pty Ltd" at bounding box center [471, 274] width 201 height 32
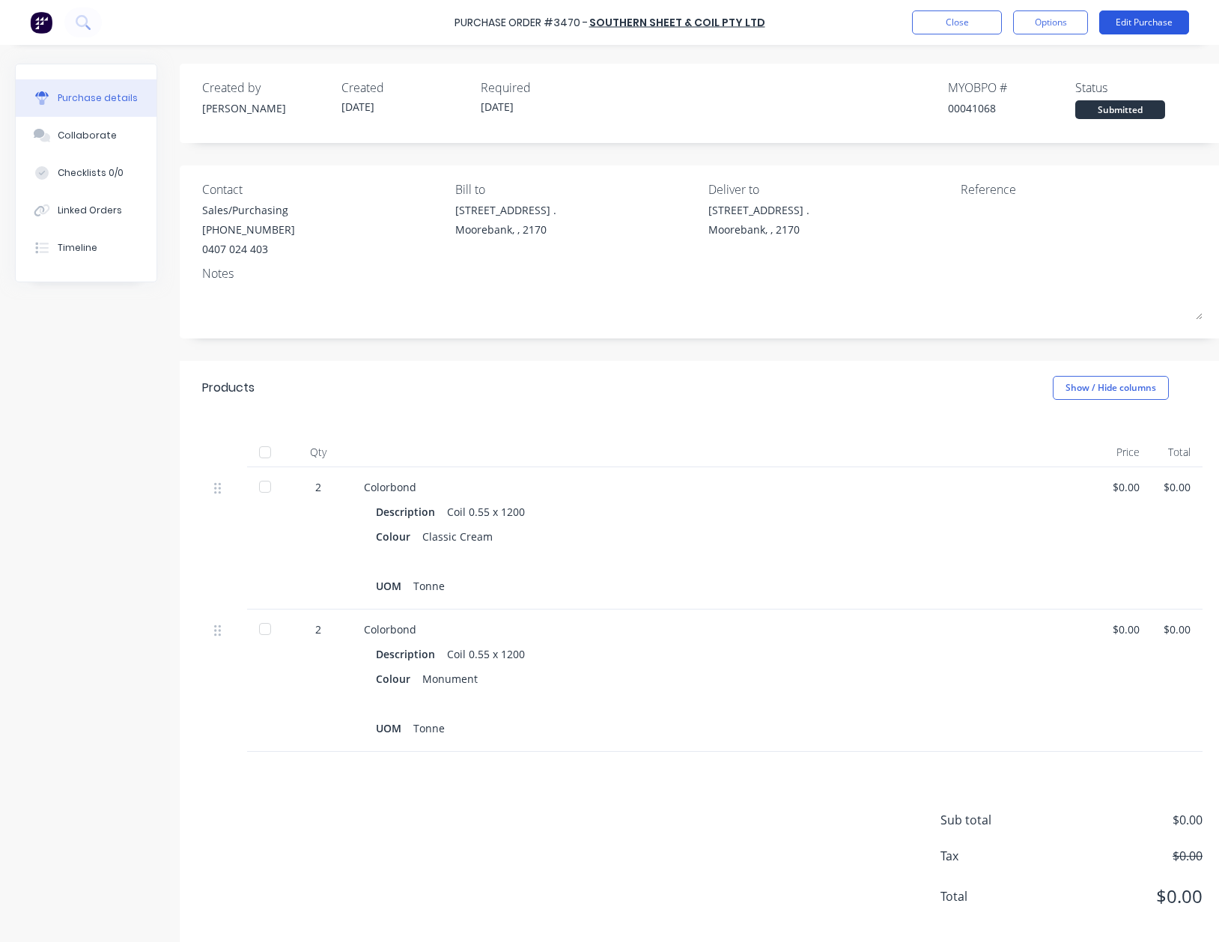
click at [1151, 13] on button "Edit Purchase" at bounding box center [1144, 22] width 90 height 24
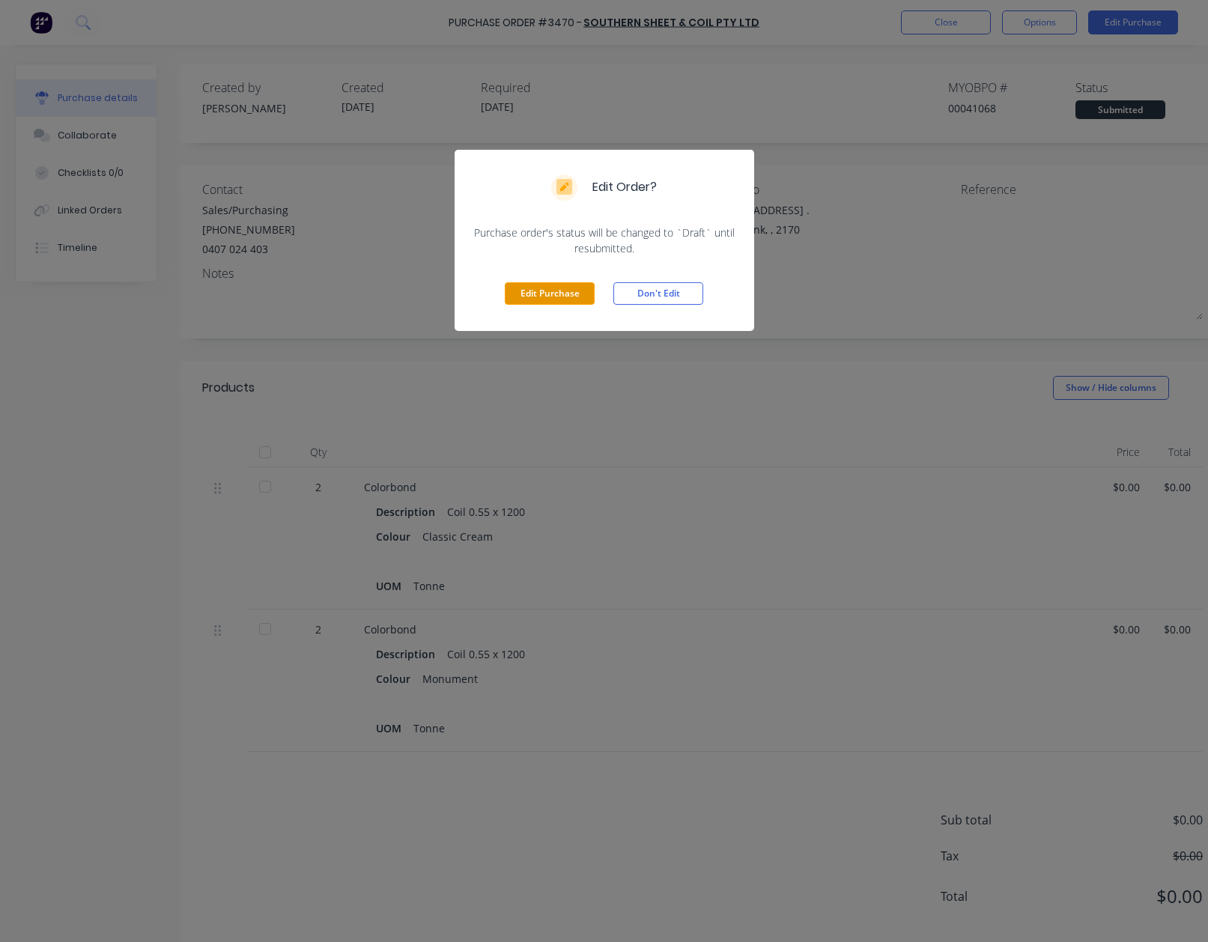
click at [576, 288] on button "Edit Purchase" at bounding box center [550, 293] width 90 height 22
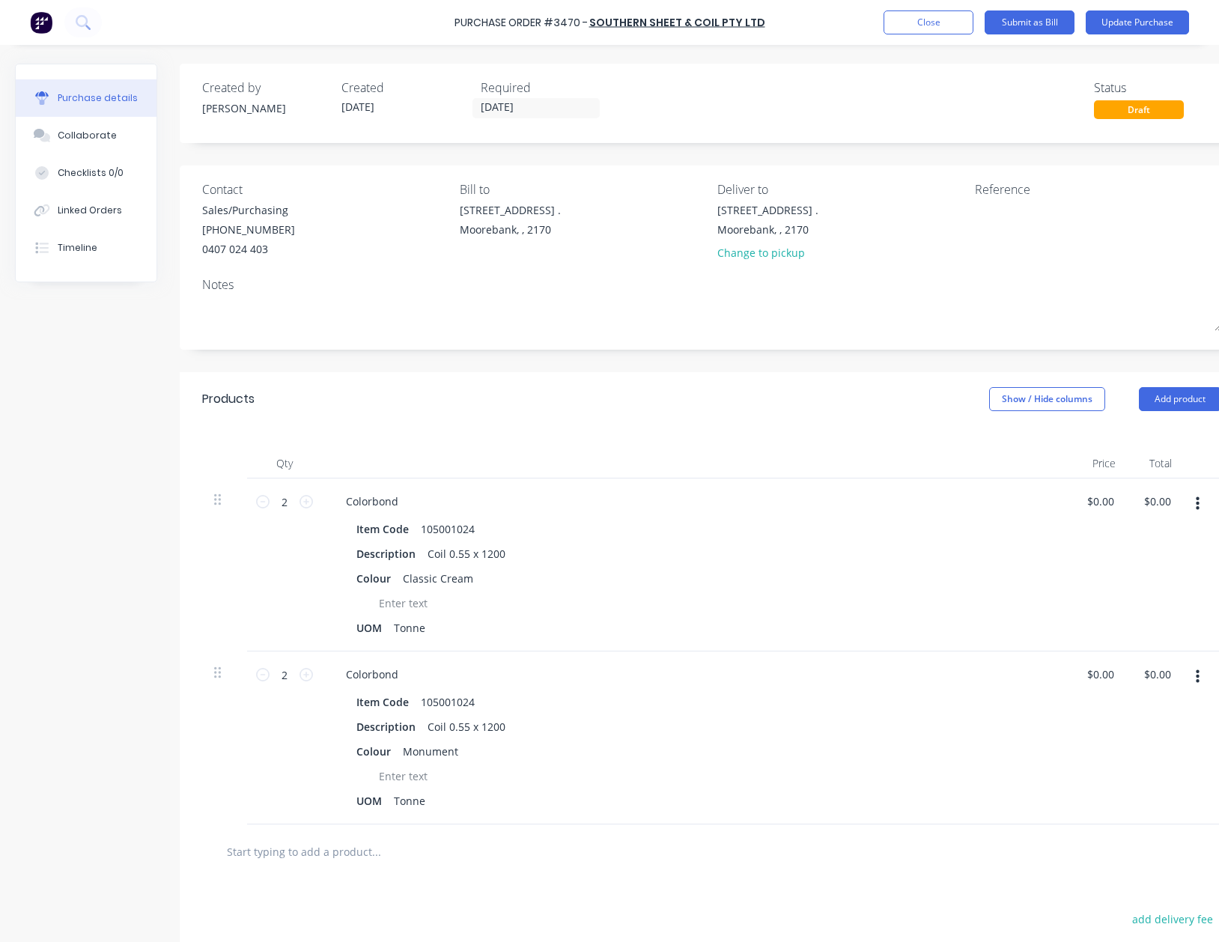
click at [1193, 501] on button "button" at bounding box center [1197, 503] width 35 height 27
click at [1125, 629] on button "Delete" at bounding box center [1151, 634] width 127 height 30
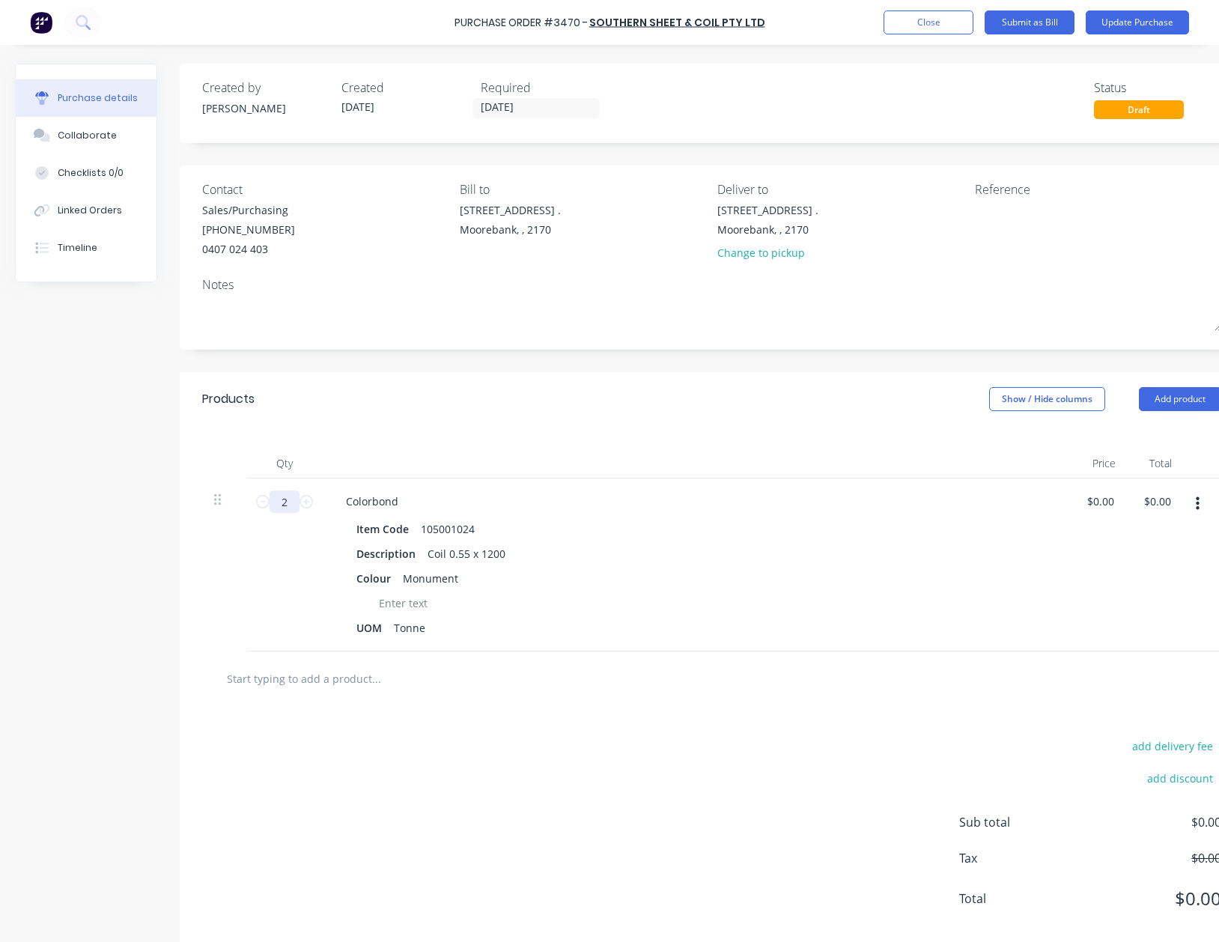
click at [293, 506] on input "2" at bounding box center [285, 501] width 30 height 22
type input "1.955"
click at [1117, 504] on div "$0.00 $0.00" at bounding box center [1103, 501] width 40 height 22
drag, startPoint x: 1097, startPoint y: 497, endPoint x: 1149, endPoint y: 500, distance: 51.8
click at [1149, 500] on div "1.955 1.955 Colorbond Item Code 105001024 Description Coil 0.55 x 1200 Colour M…" at bounding box center [708, 565] width 1013 height 173
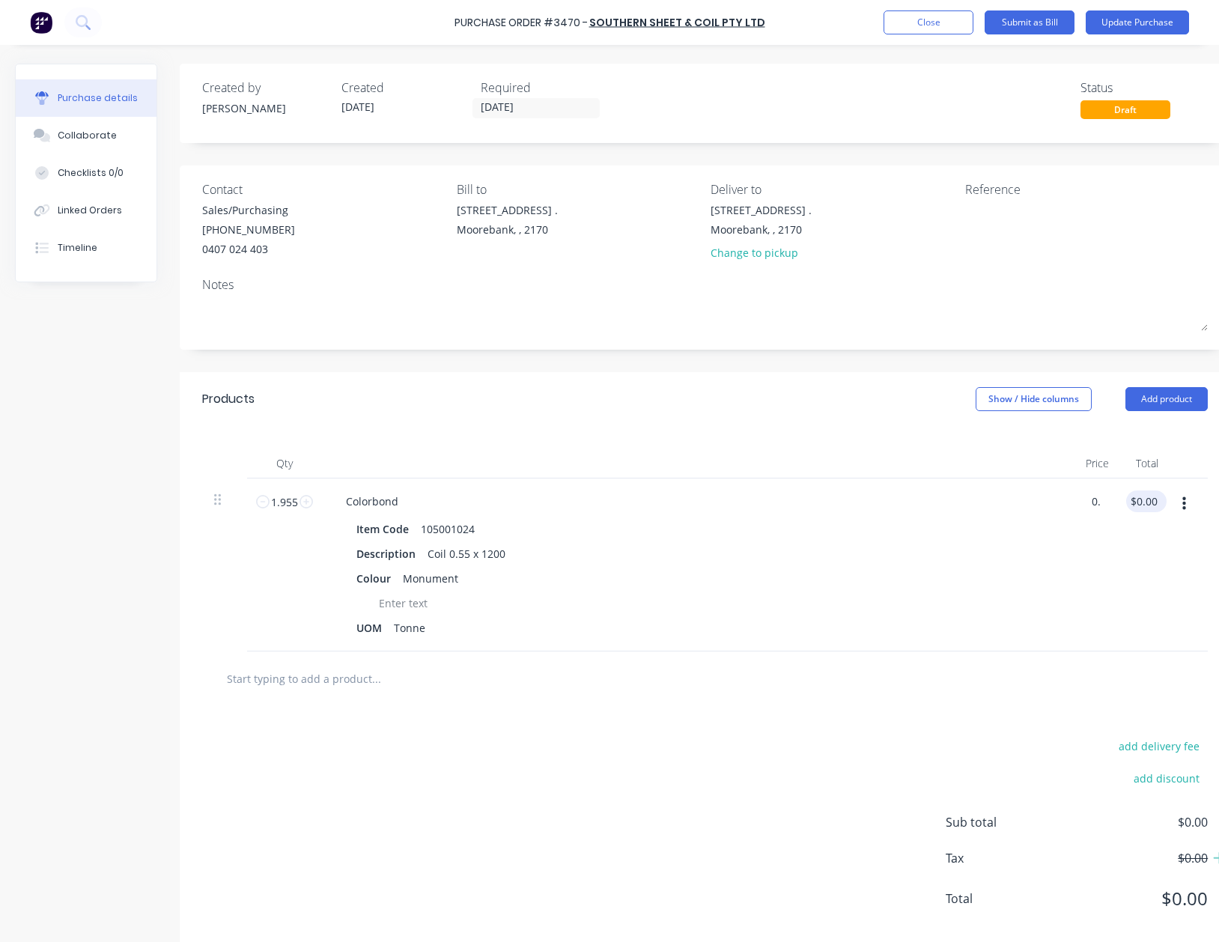
type input "0"
type input "$3,157.00"
type input "6171.94"
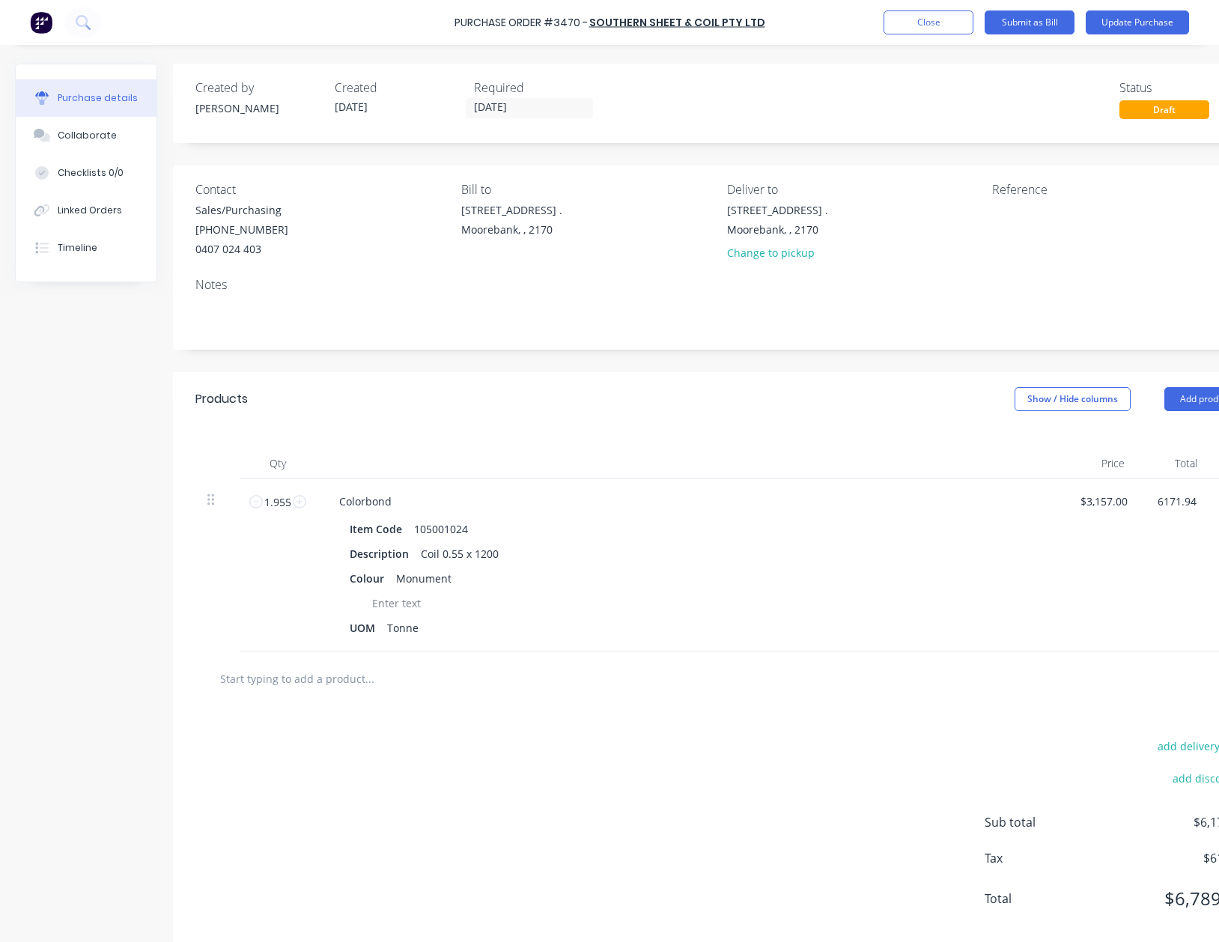
scroll to position [0, 68]
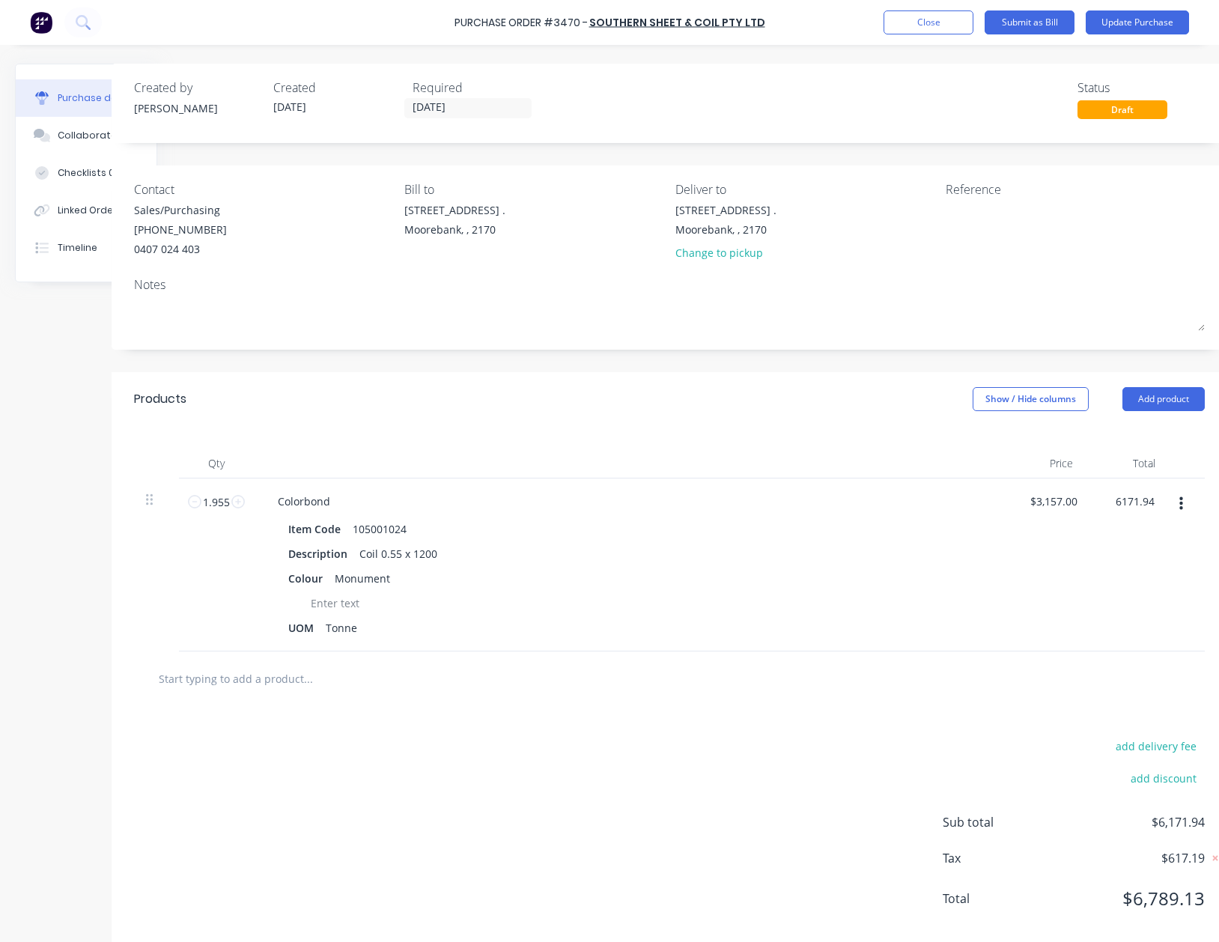
type input "$3,157.0026"
type input "$6,171.94"
click at [1146, 19] on button "Update Purchase" at bounding box center [1137, 22] width 103 height 24
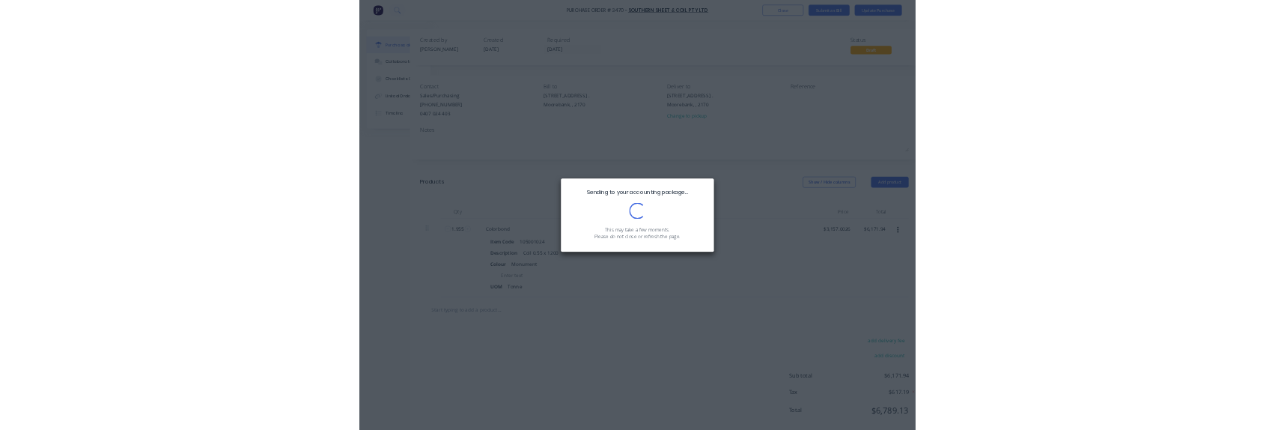
scroll to position [0, 0]
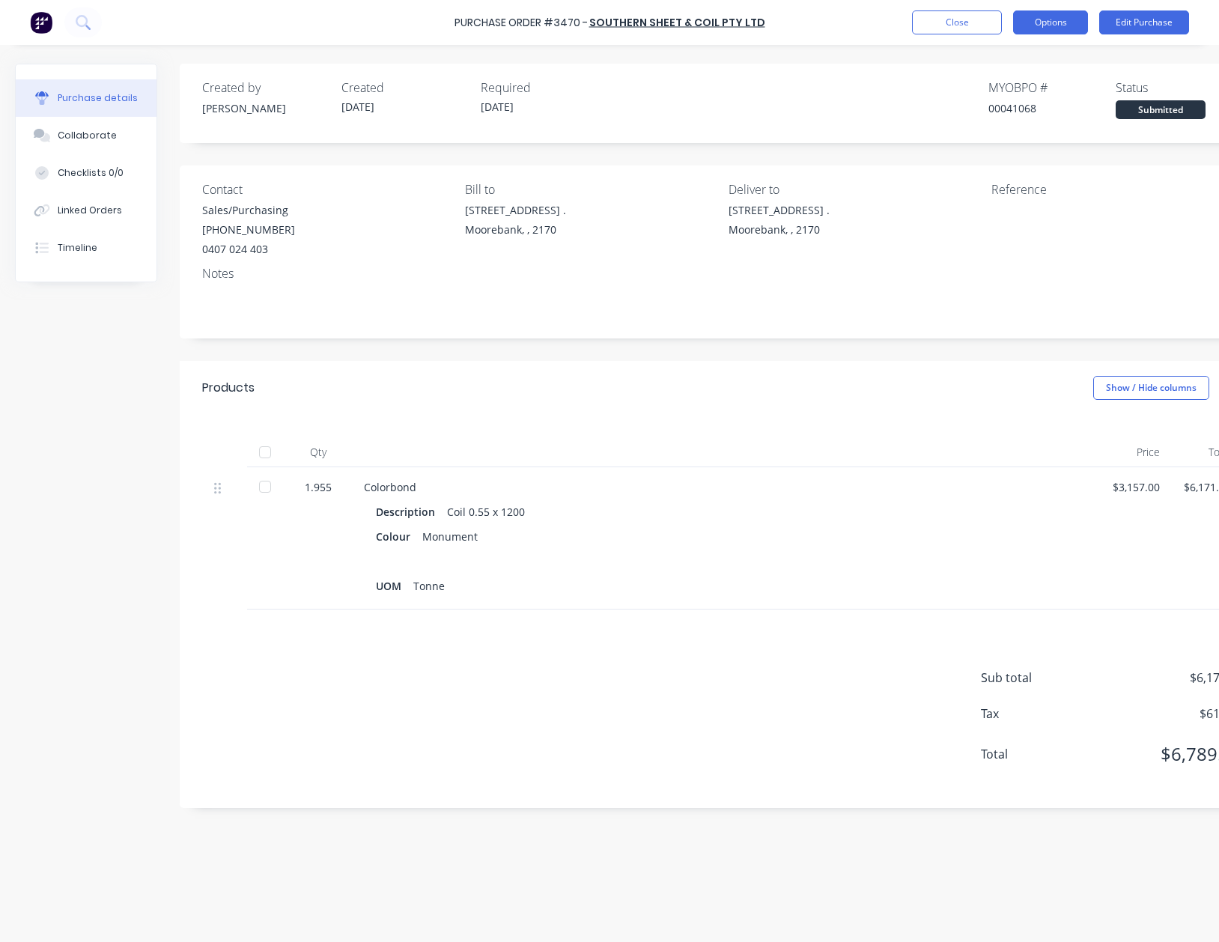
click at [1045, 20] on button "Options" at bounding box center [1050, 22] width 75 height 24
click at [1010, 62] on div "Print / Email" at bounding box center [1016, 61] width 115 height 22
click at [1000, 94] on div "With pricing" at bounding box center [1016, 91] width 115 height 22
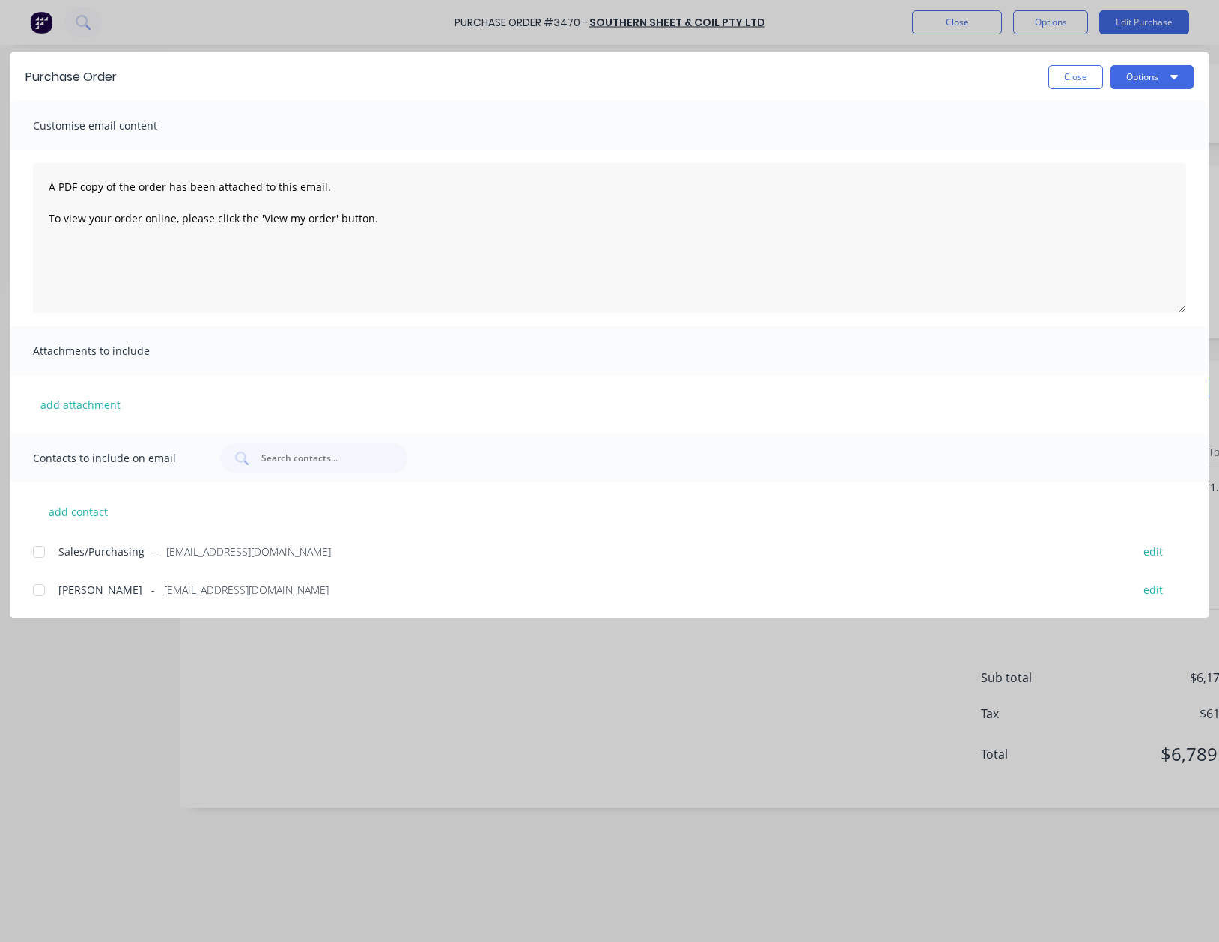
click at [37, 559] on div at bounding box center [39, 552] width 30 height 30
drag, startPoint x: 1130, startPoint y: 78, endPoint x: 1139, endPoint y: 90, distance: 15.0
click at [1130, 79] on button "Options" at bounding box center [1152, 77] width 83 height 24
click at [1075, 172] on div "Email" at bounding box center [1122, 175] width 115 height 22
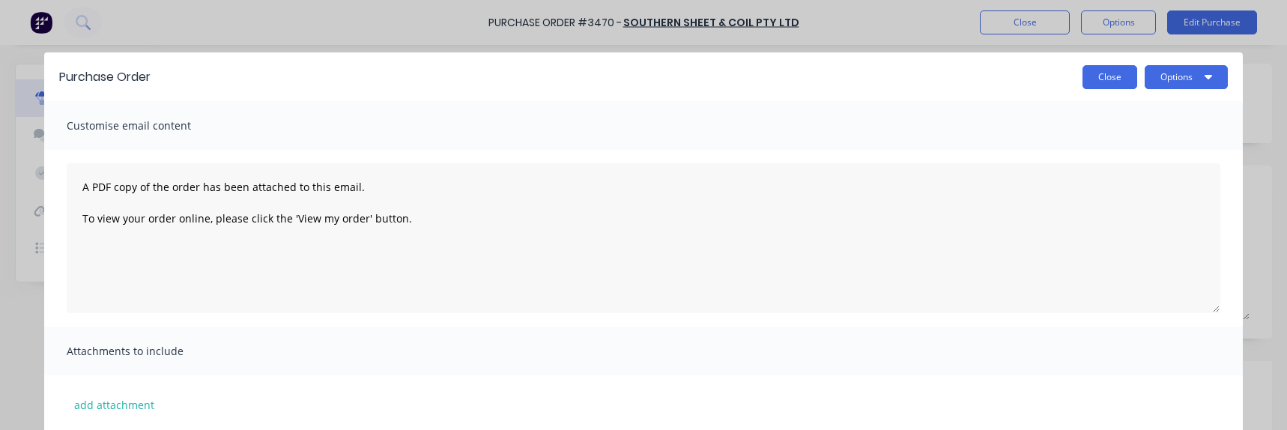
click at [1103, 76] on button "Close" at bounding box center [1109, 77] width 55 height 24
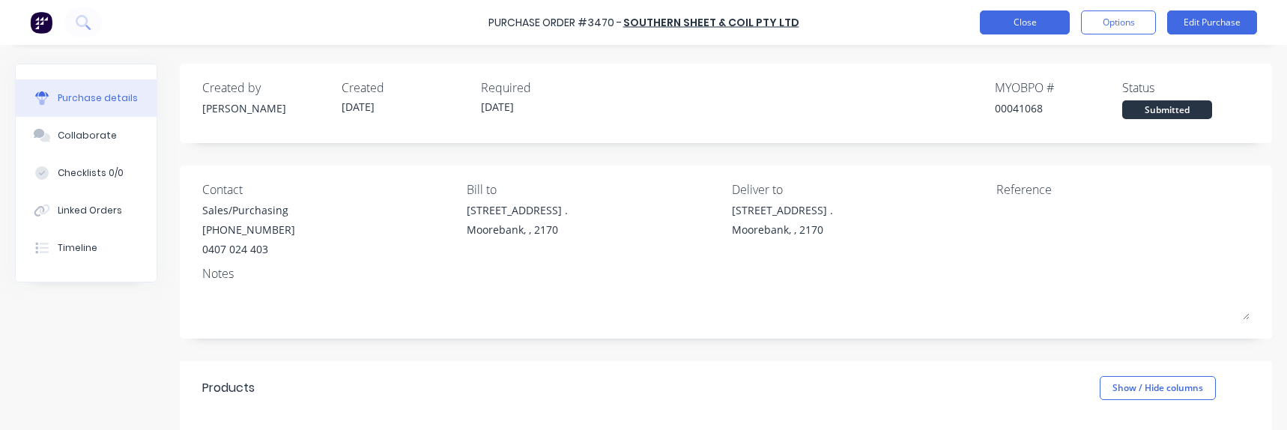
click at [1022, 25] on button "Close" at bounding box center [1024, 22] width 90 height 24
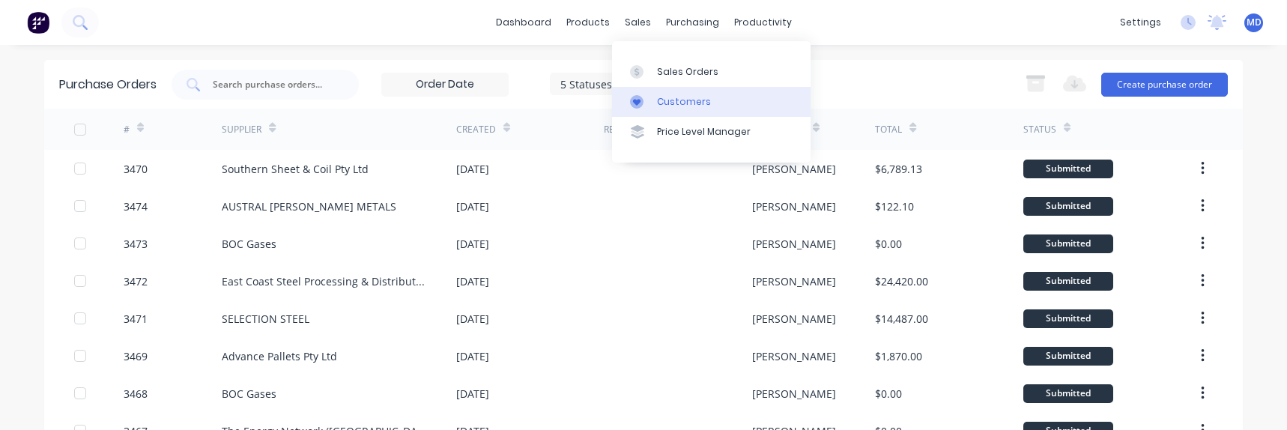
click at [677, 97] on div "Customers" at bounding box center [684, 101] width 54 height 13
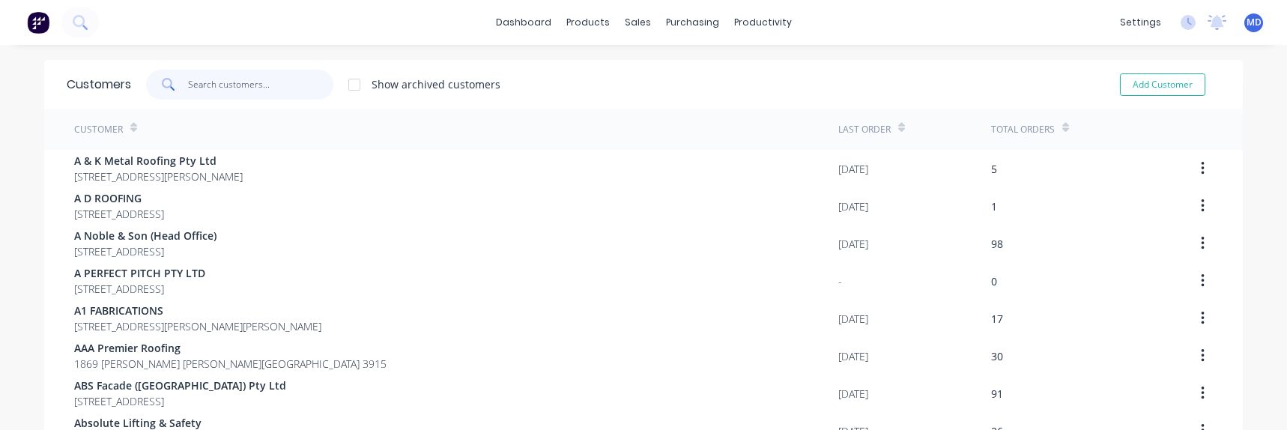
click at [240, 89] on input "text" at bounding box center [261, 85] width 146 height 30
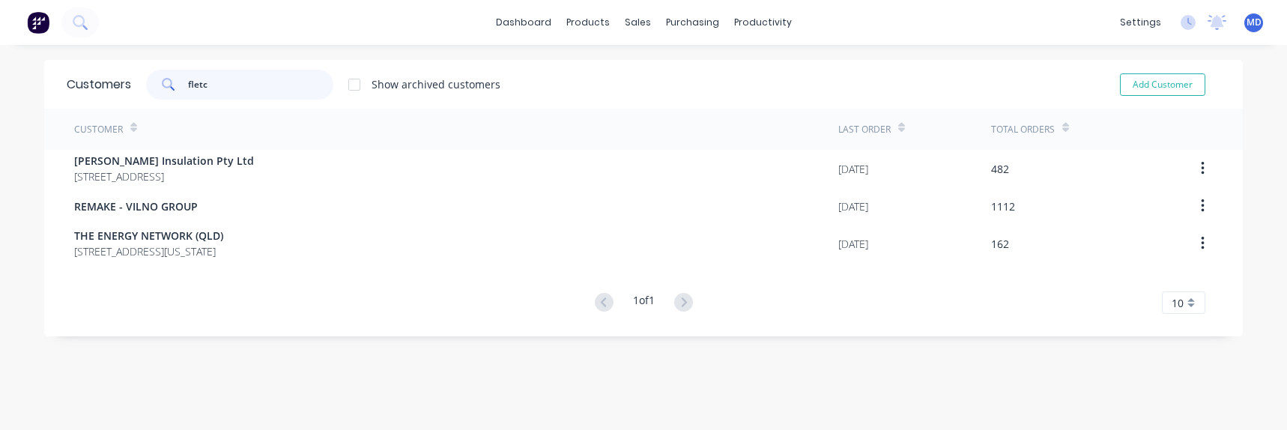
type input "fletc"
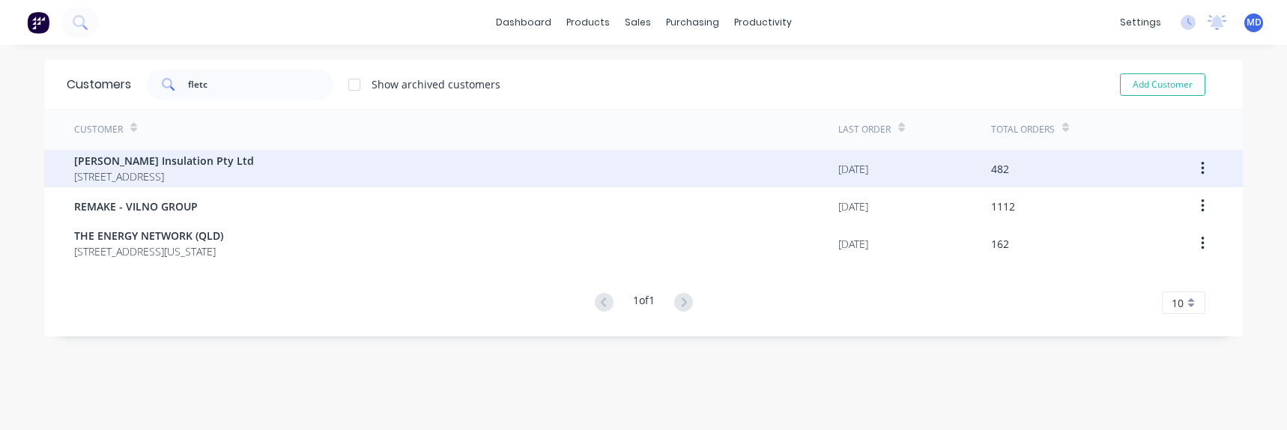
click at [91, 161] on span "[PERSON_NAME] Insulation Pty Ltd" at bounding box center [164, 161] width 180 height 16
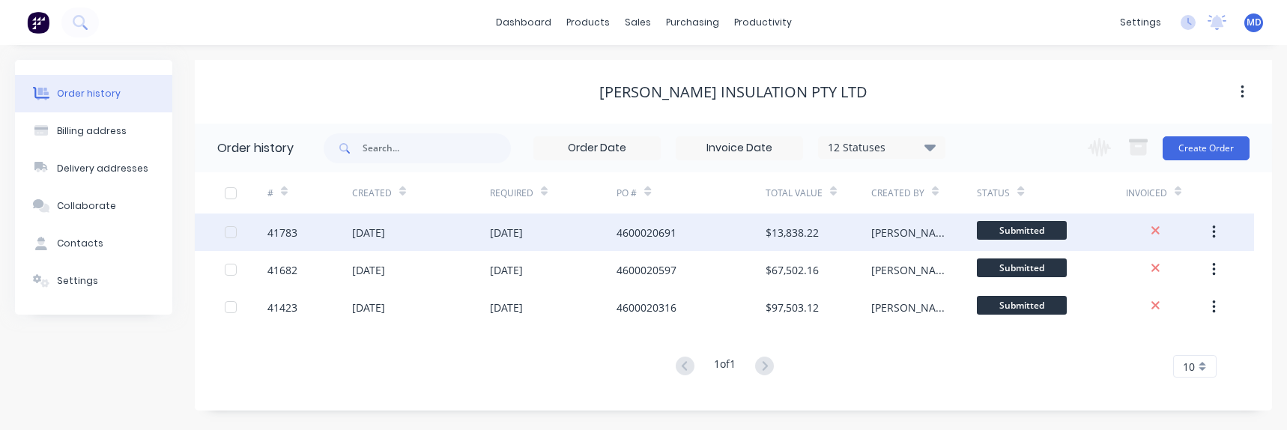
click at [462, 228] on div "18 Sep 2025" at bounding box center [421, 231] width 138 height 37
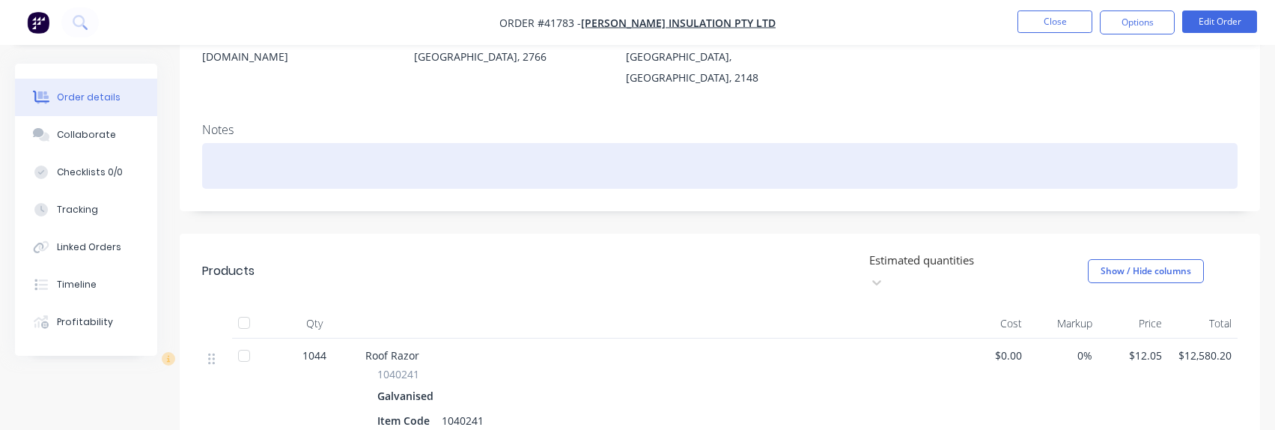
scroll to position [300, 0]
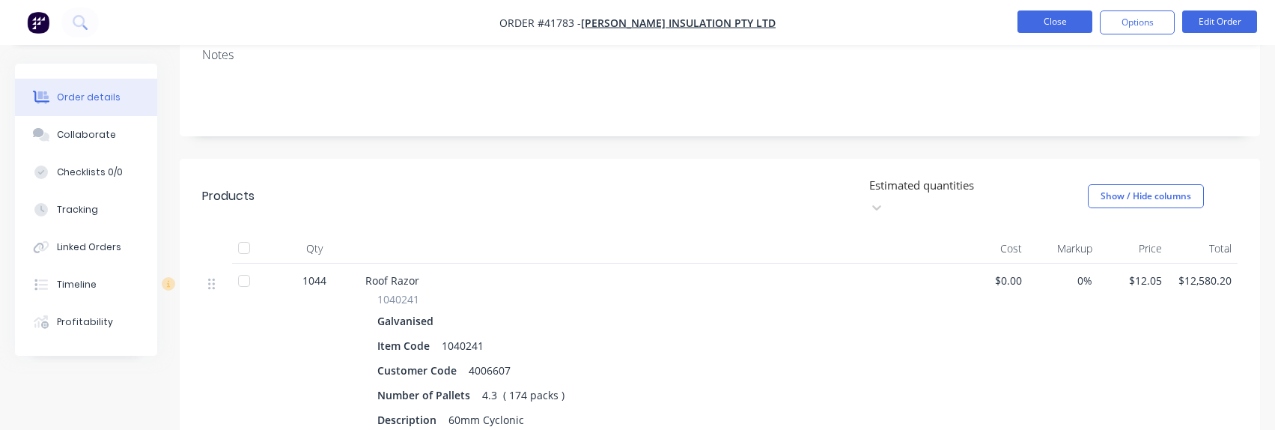
click at [1060, 24] on button "Close" at bounding box center [1055, 21] width 75 height 22
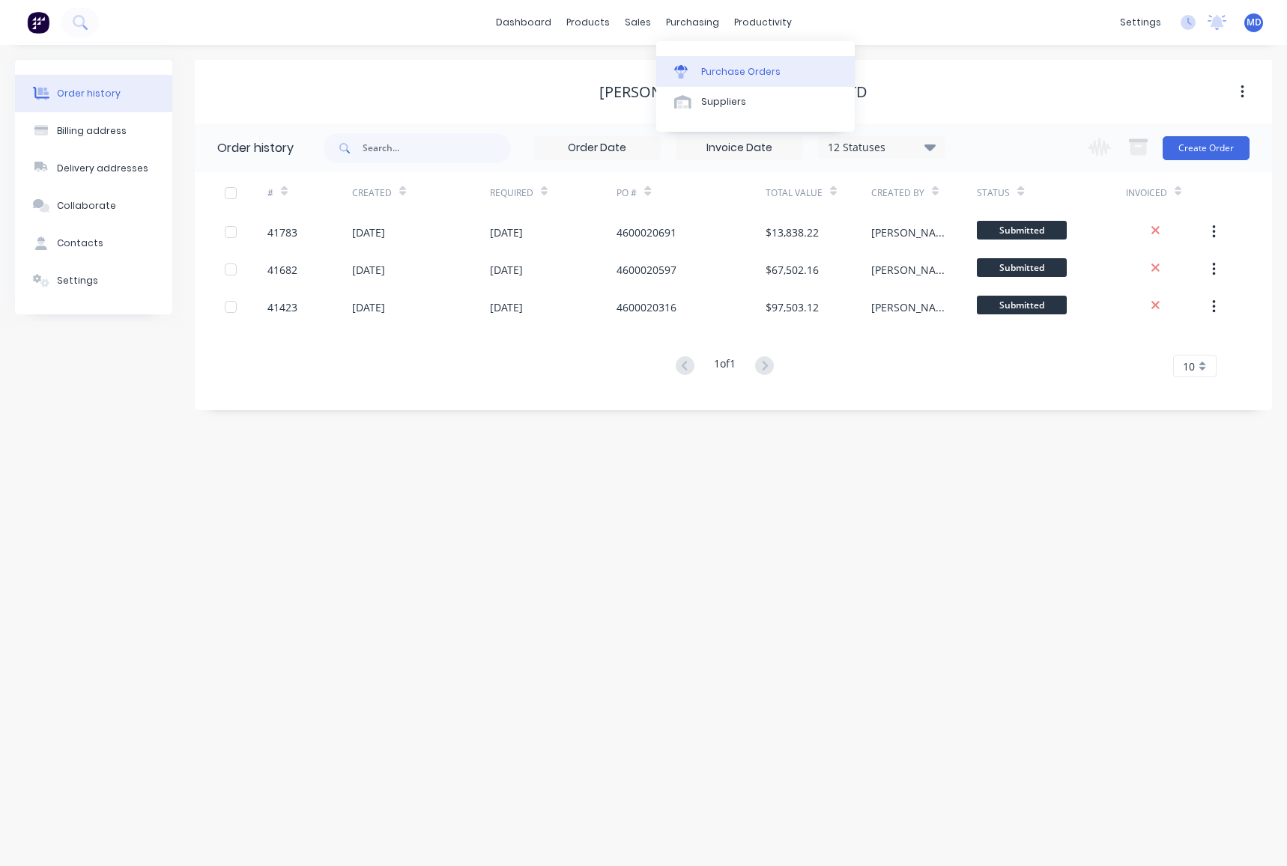
click at [743, 65] on div "Purchase Orders" at bounding box center [740, 71] width 79 height 13
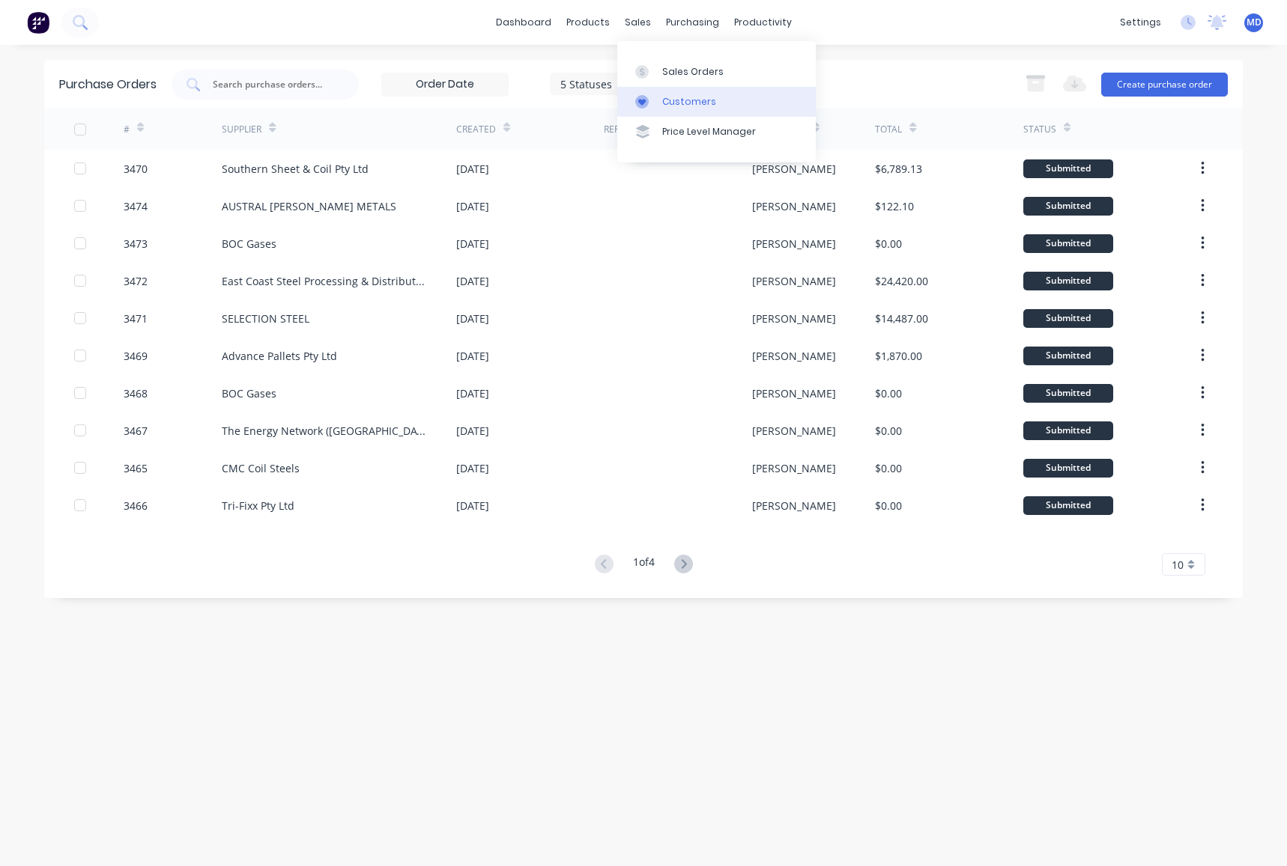
click at [690, 100] on div "Customers" at bounding box center [689, 101] width 54 height 13
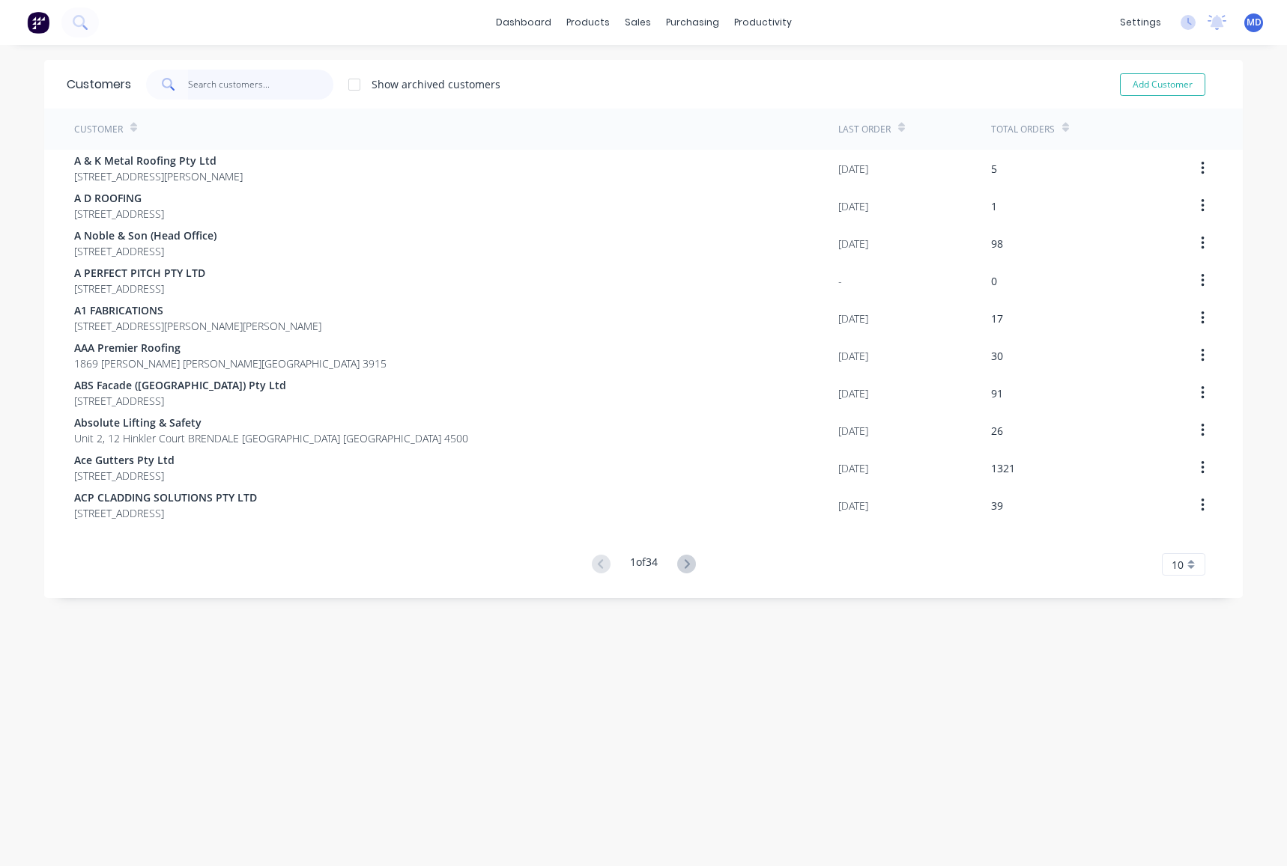
click at [268, 87] on input "text" at bounding box center [261, 85] width 146 height 30
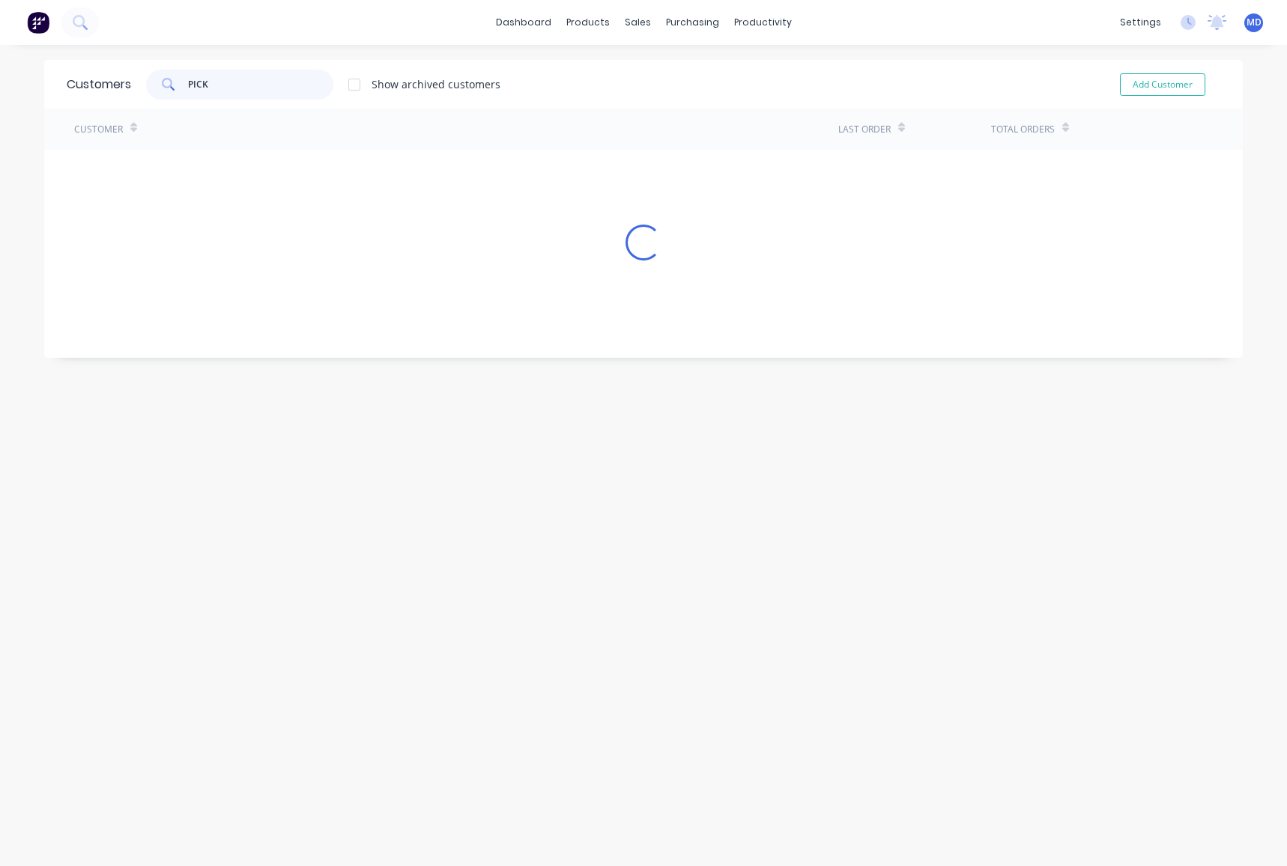
type input "PICK"
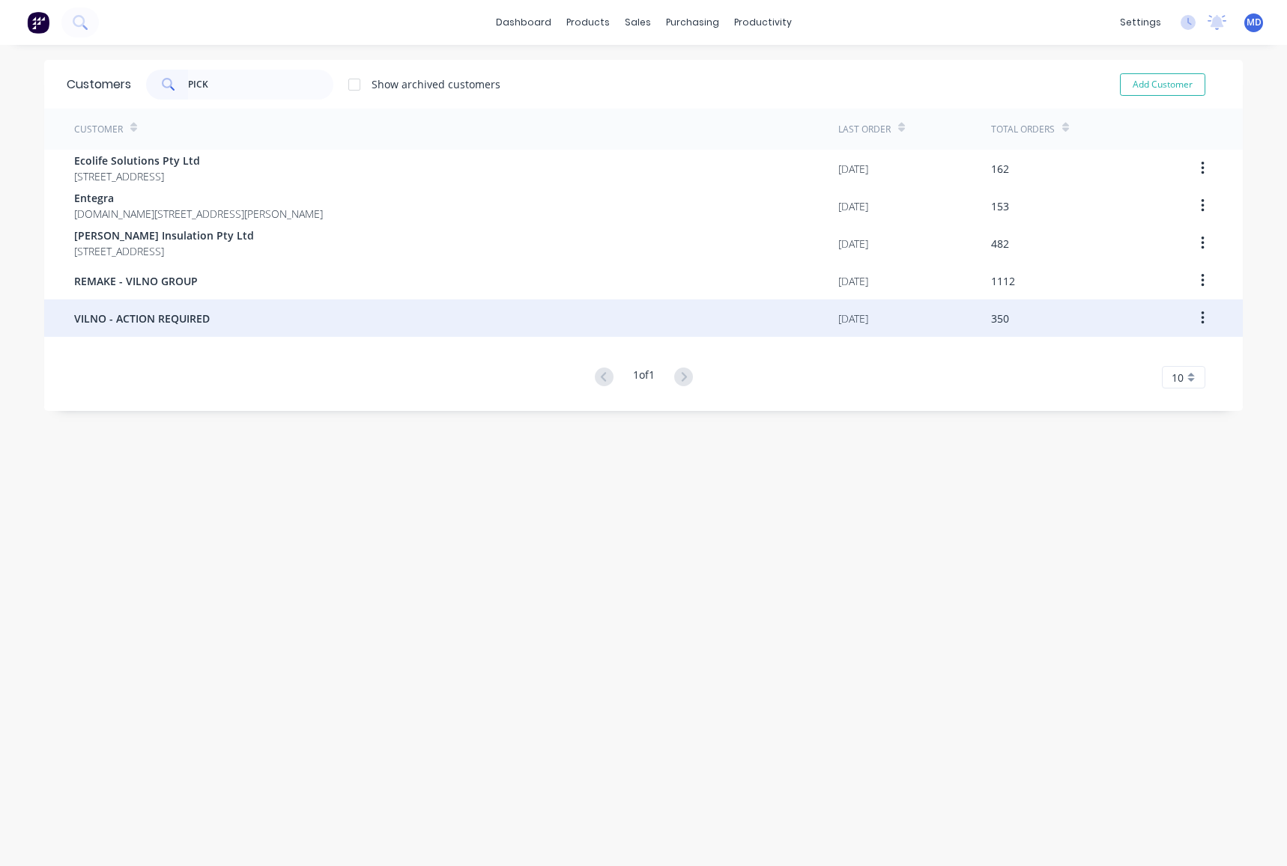
click at [182, 325] on span "VILNO - ACTION REQUIRED" at bounding box center [142, 319] width 136 height 16
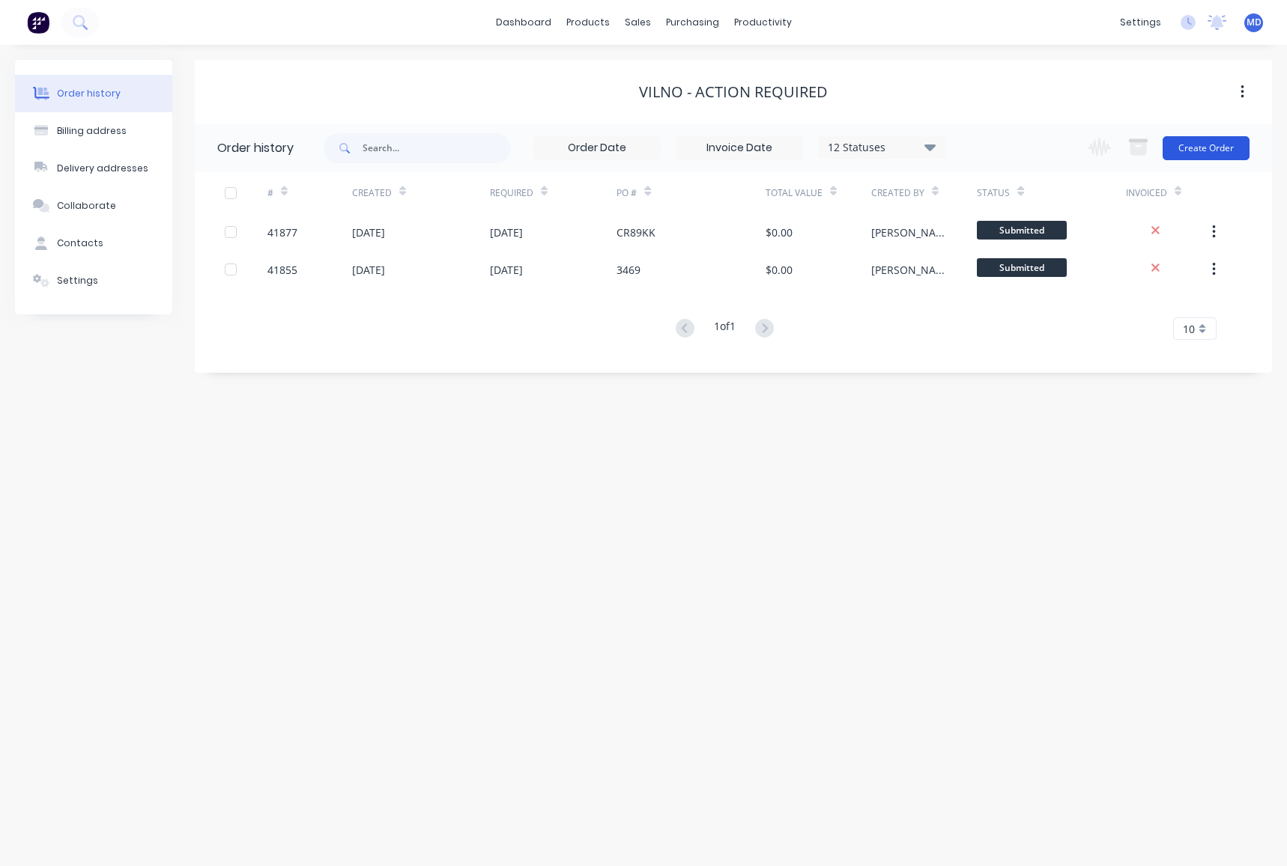
click at [1204, 144] on button "Create Order" at bounding box center [1205, 148] width 87 height 24
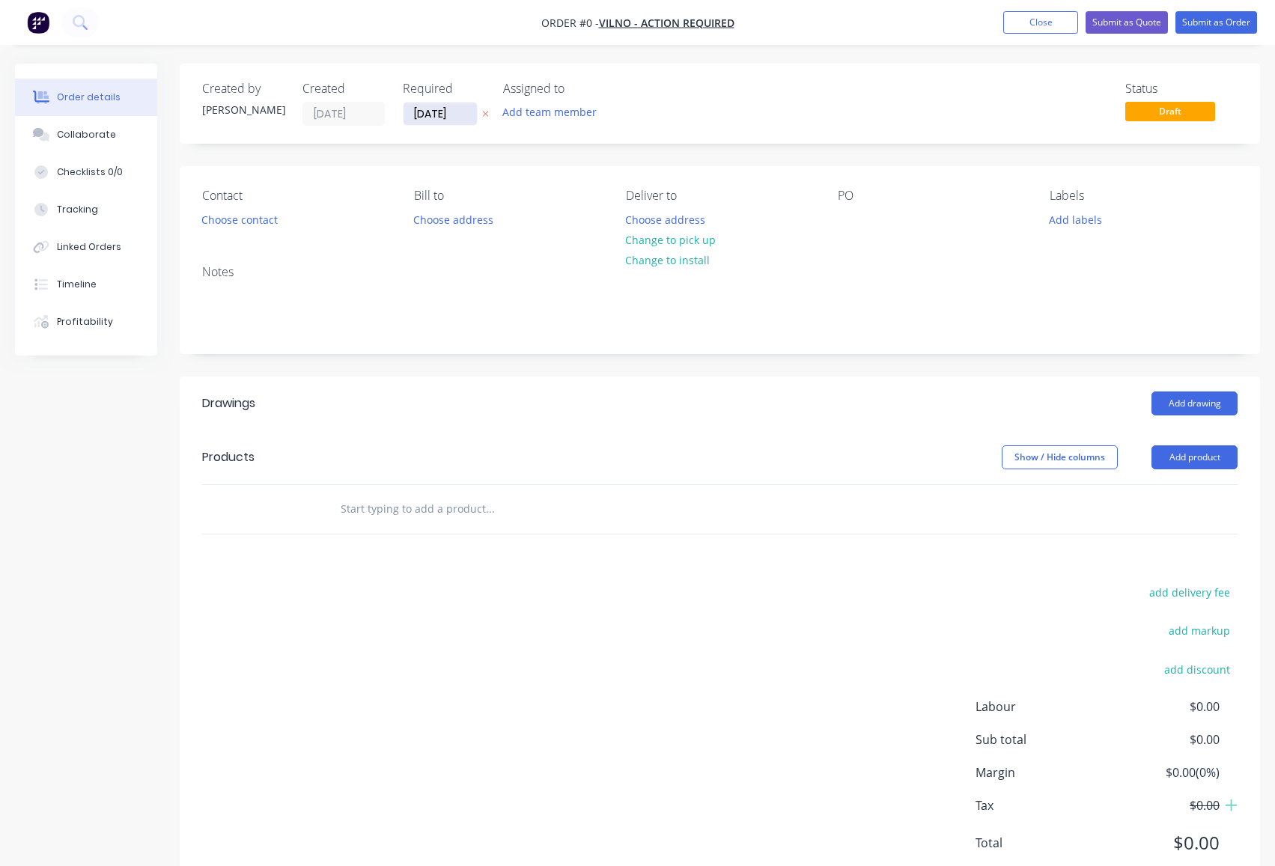
click at [431, 118] on input "24/09/25" at bounding box center [440, 114] width 73 height 22
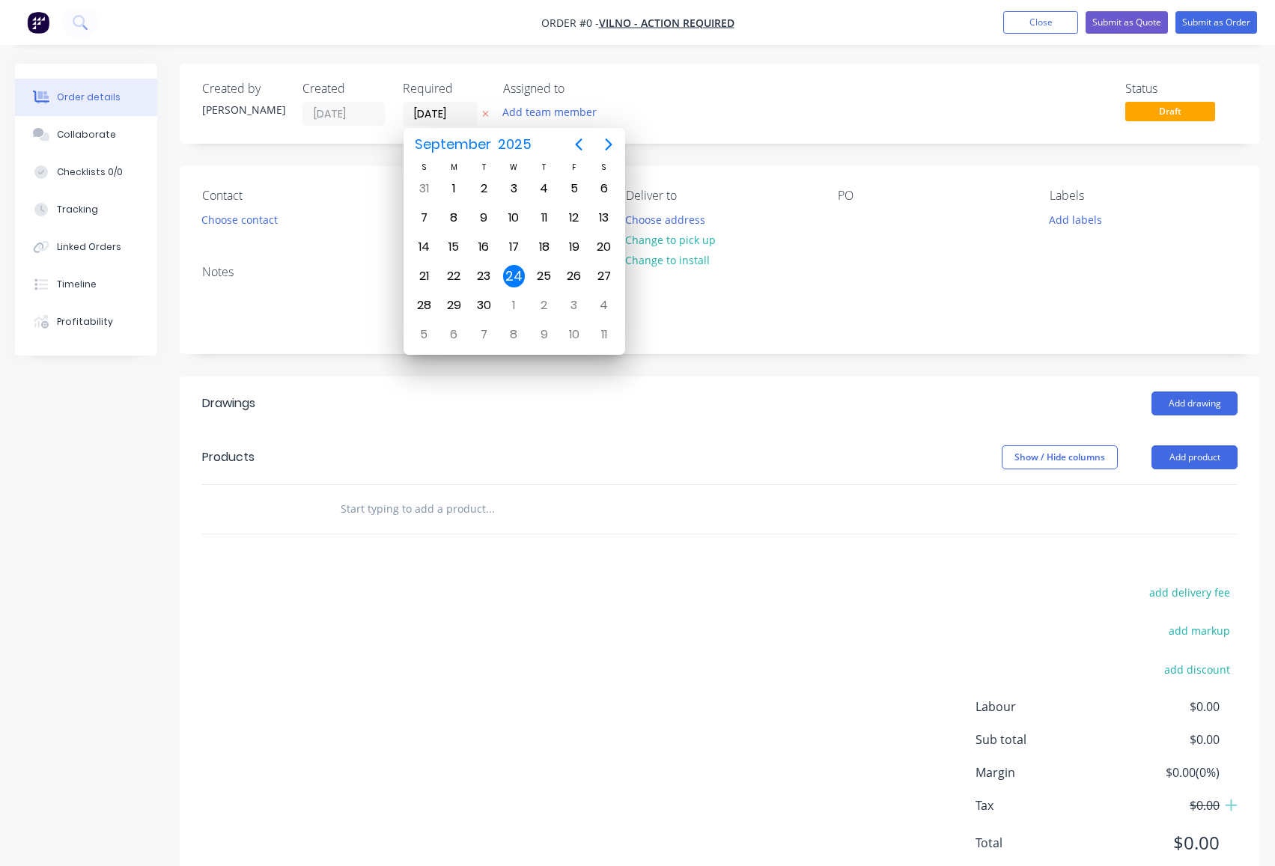
click at [508, 269] on div "24" at bounding box center [514, 276] width 22 height 22
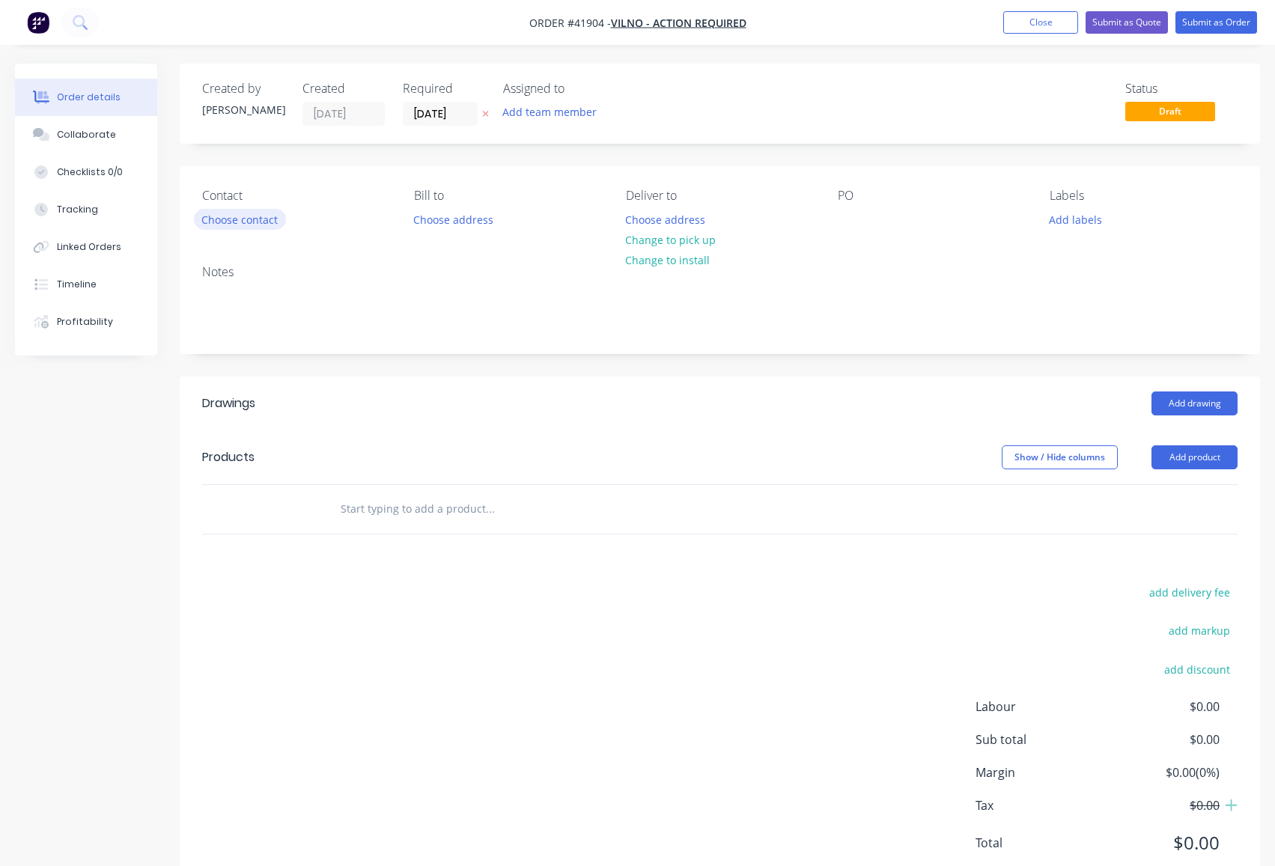
click at [240, 223] on button "Choose contact" at bounding box center [240, 219] width 92 height 20
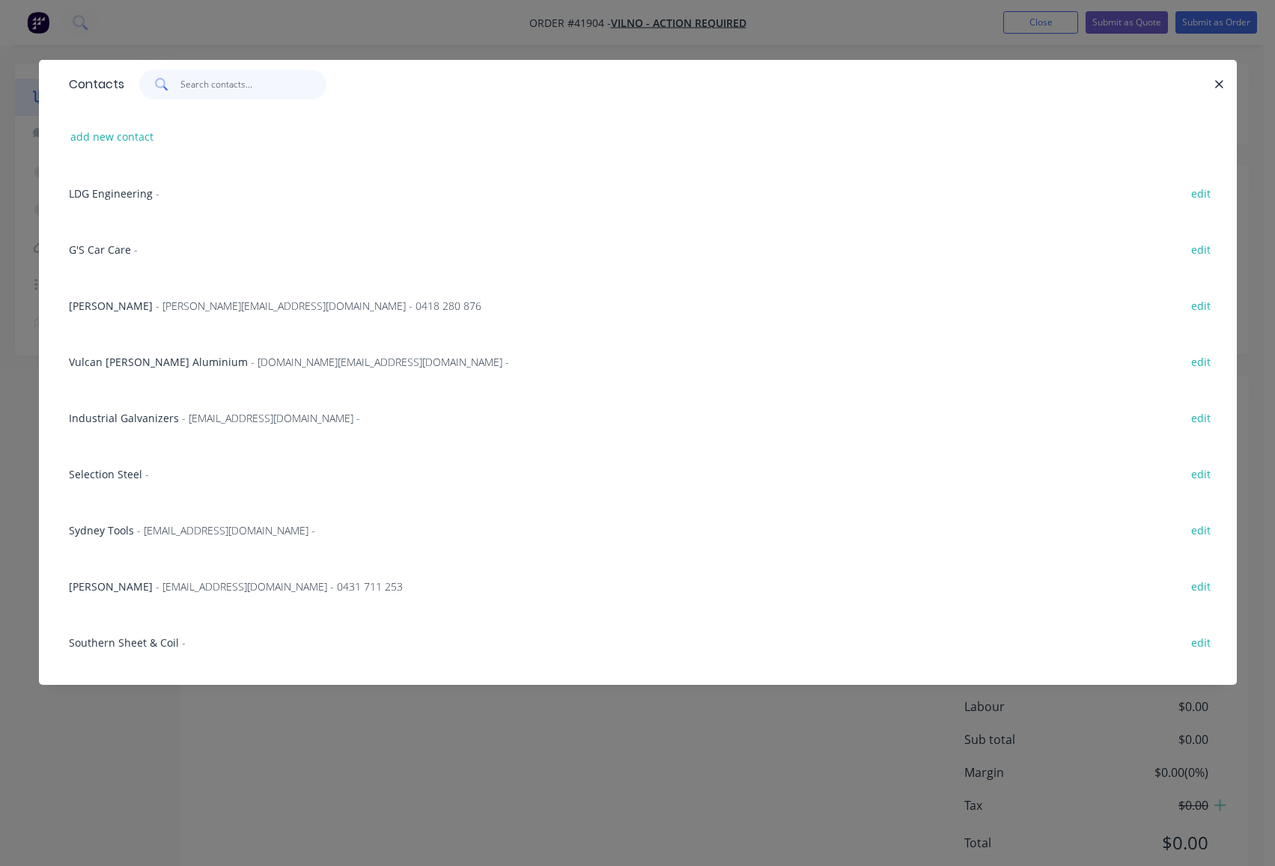
click at [231, 85] on input "text" at bounding box center [253, 85] width 146 height 30
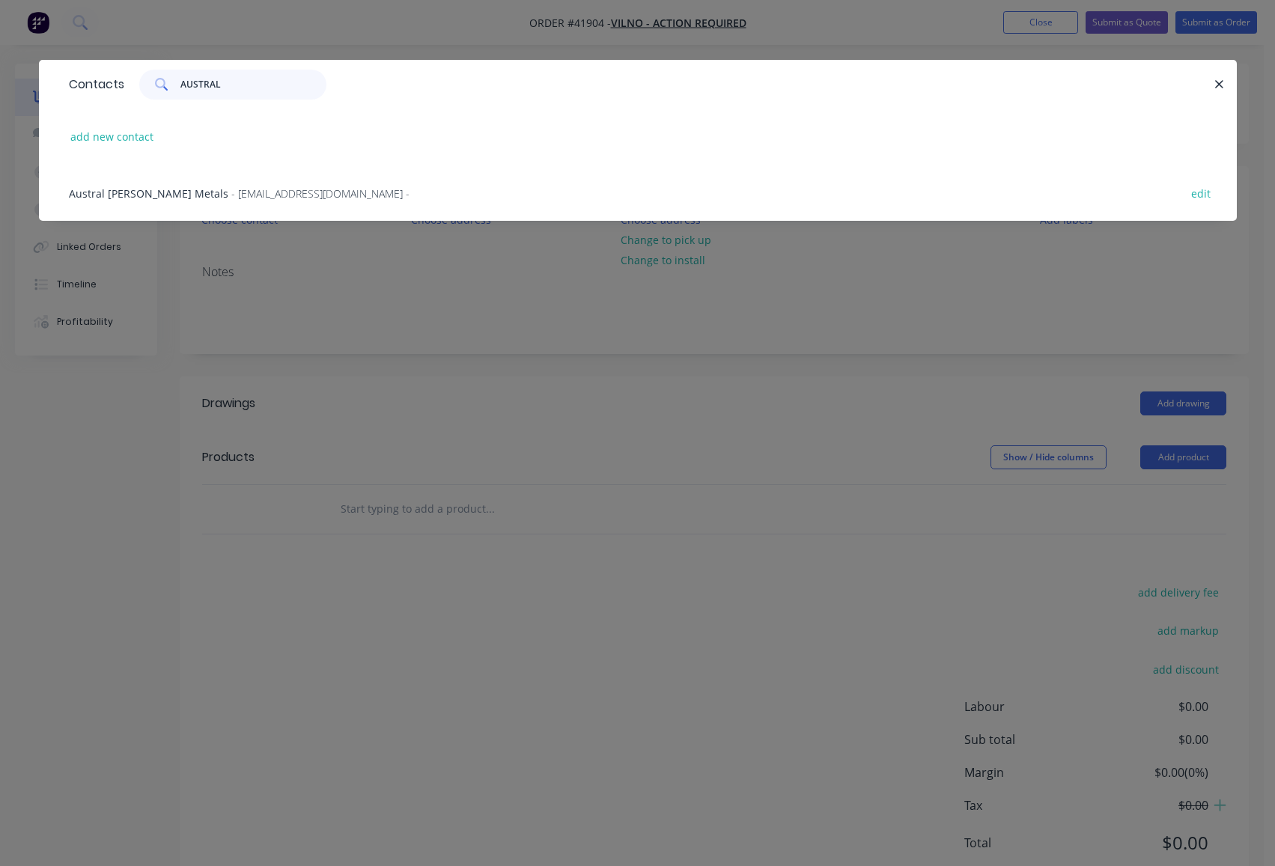
type input "AUSTRAL"
click at [169, 194] on span "Austral Wright Metals" at bounding box center [149, 193] width 160 height 14
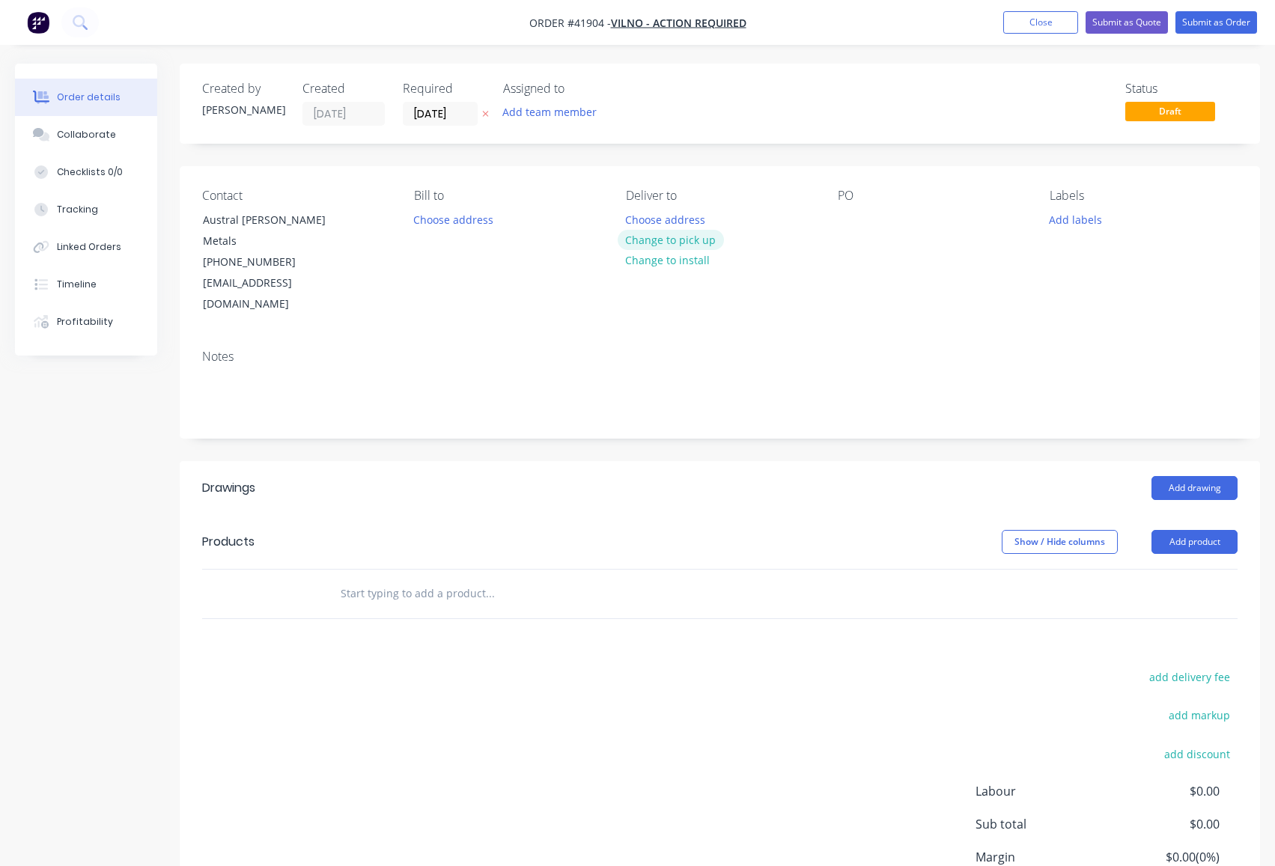
click at [689, 243] on button "Change to pick up" at bounding box center [671, 240] width 106 height 20
click at [462, 220] on button "Choose address" at bounding box center [454, 219] width 96 height 20
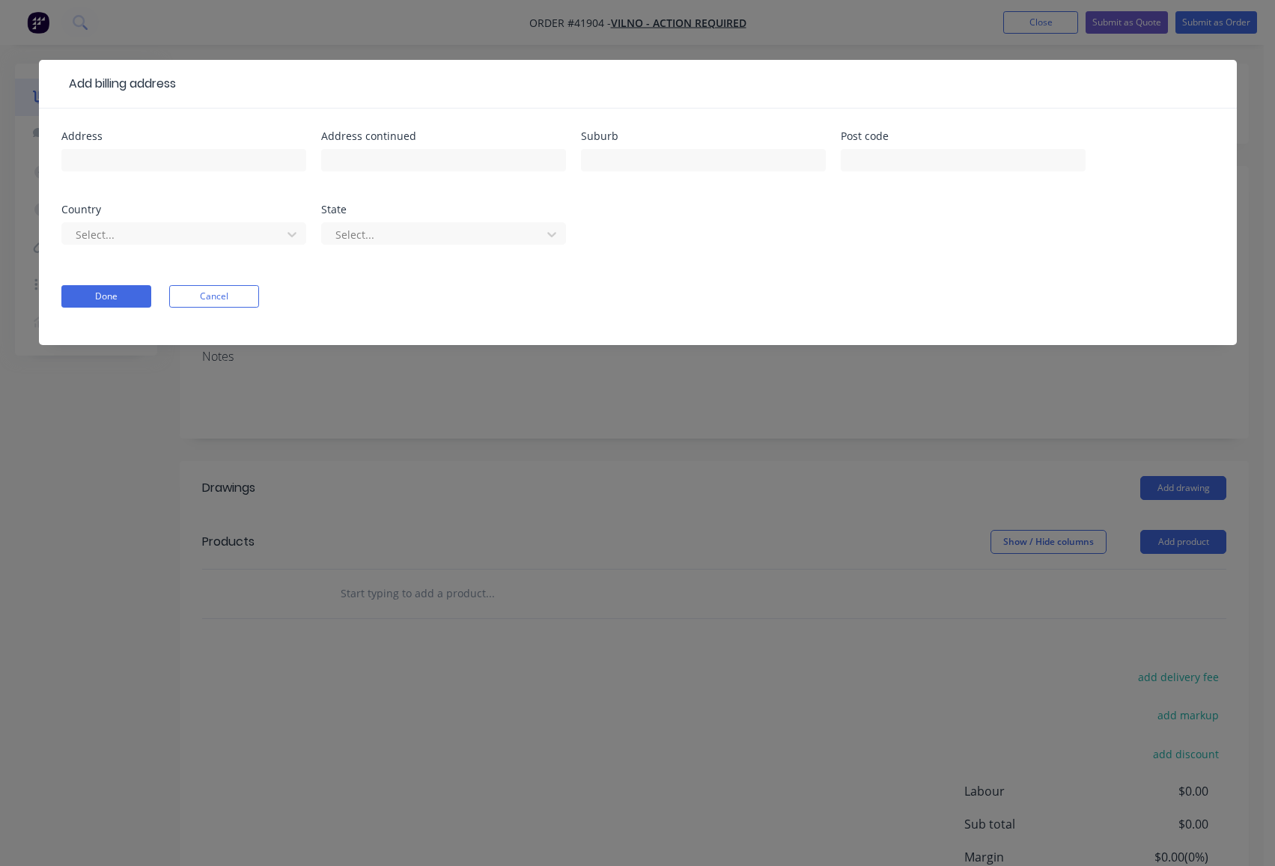
click at [230, 291] on button "Cancel" at bounding box center [214, 296] width 90 height 22
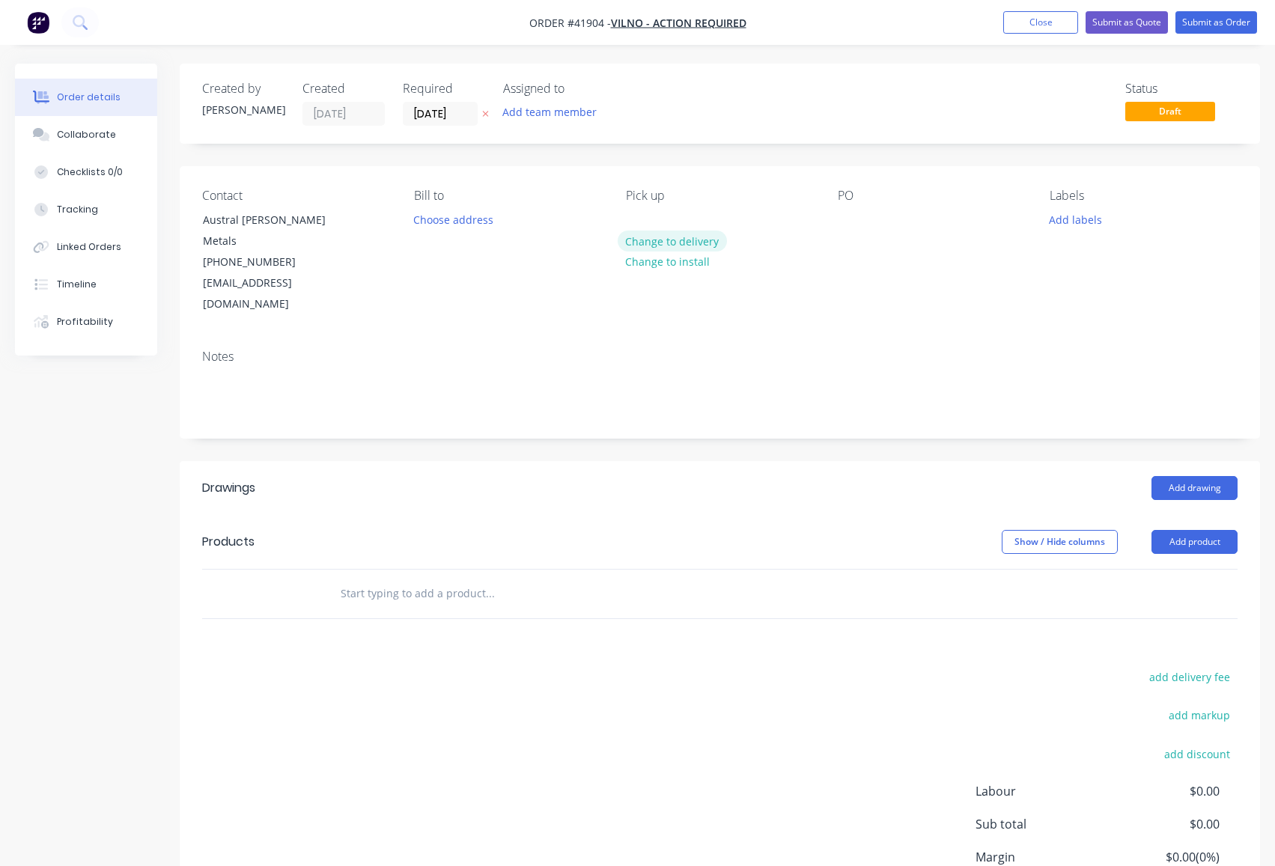
click at [668, 243] on button "Change to delivery" at bounding box center [672, 241] width 109 height 20
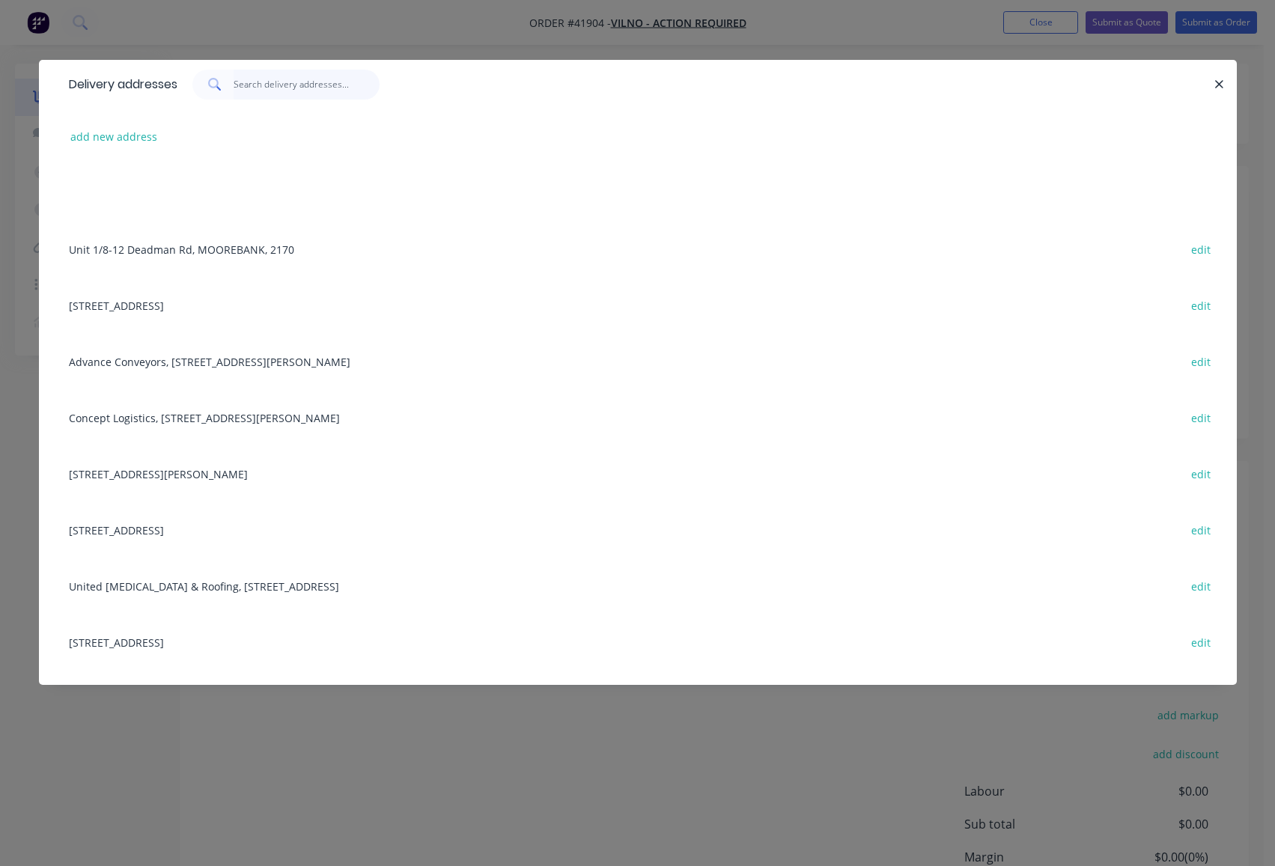
click at [289, 96] on input "text" at bounding box center [307, 85] width 146 height 30
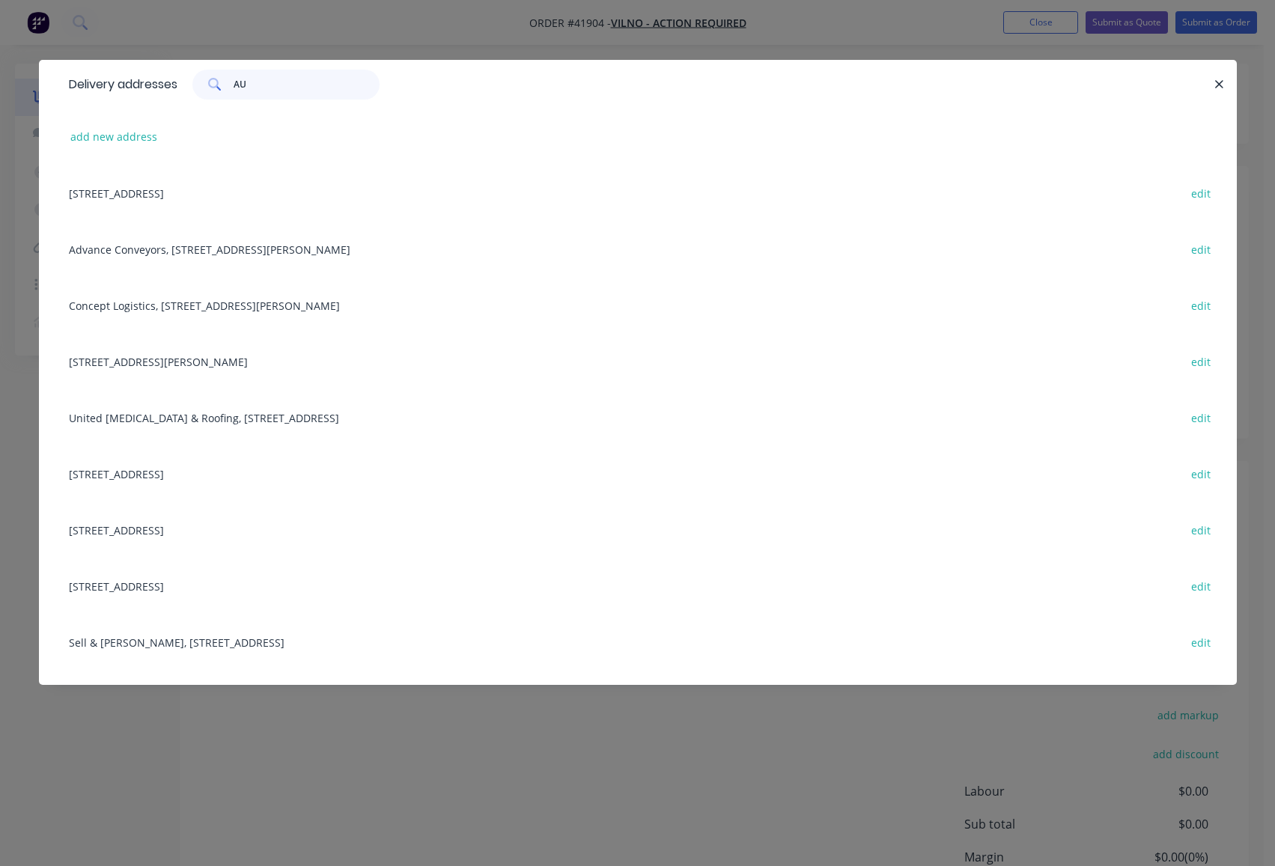
type input "A"
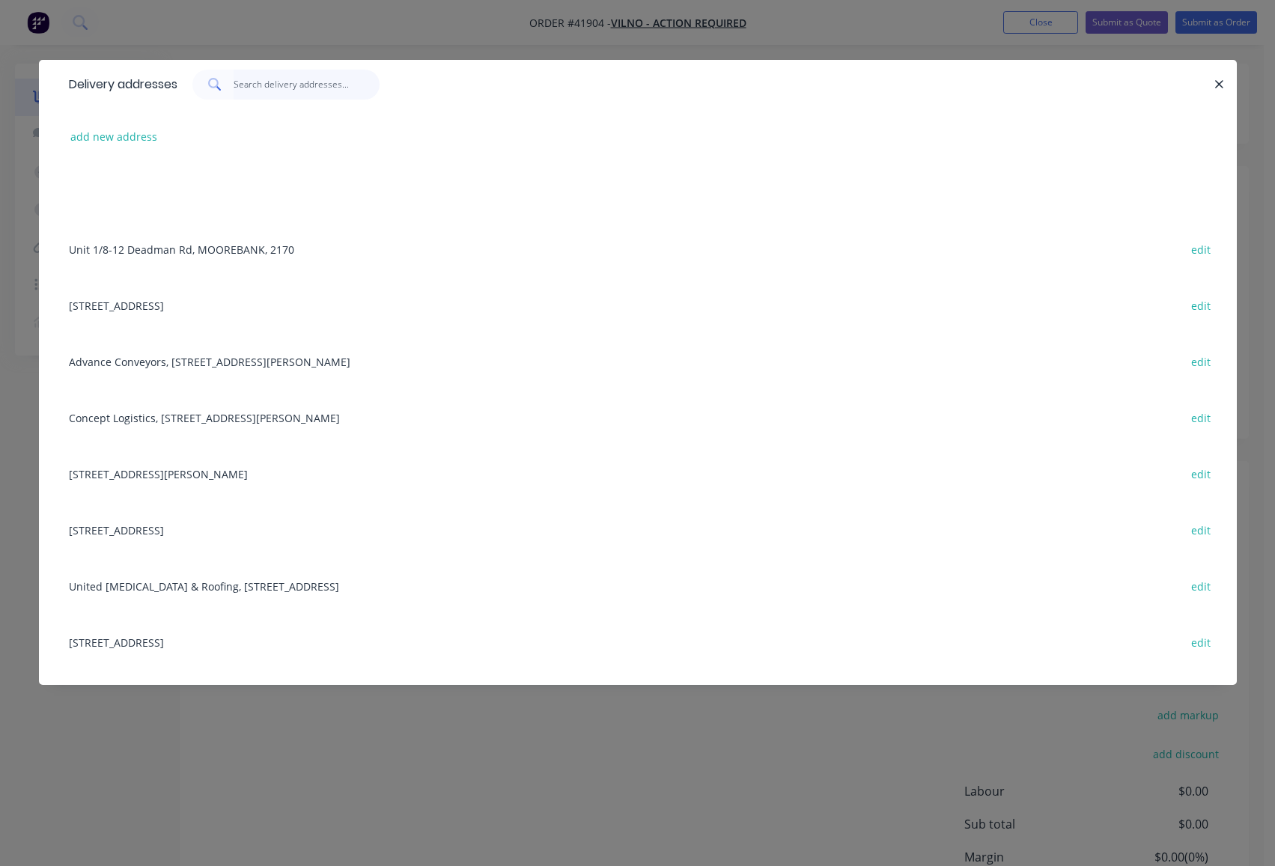
click at [298, 82] on input "text" at bounding box center [307, 85] width 146 height 30
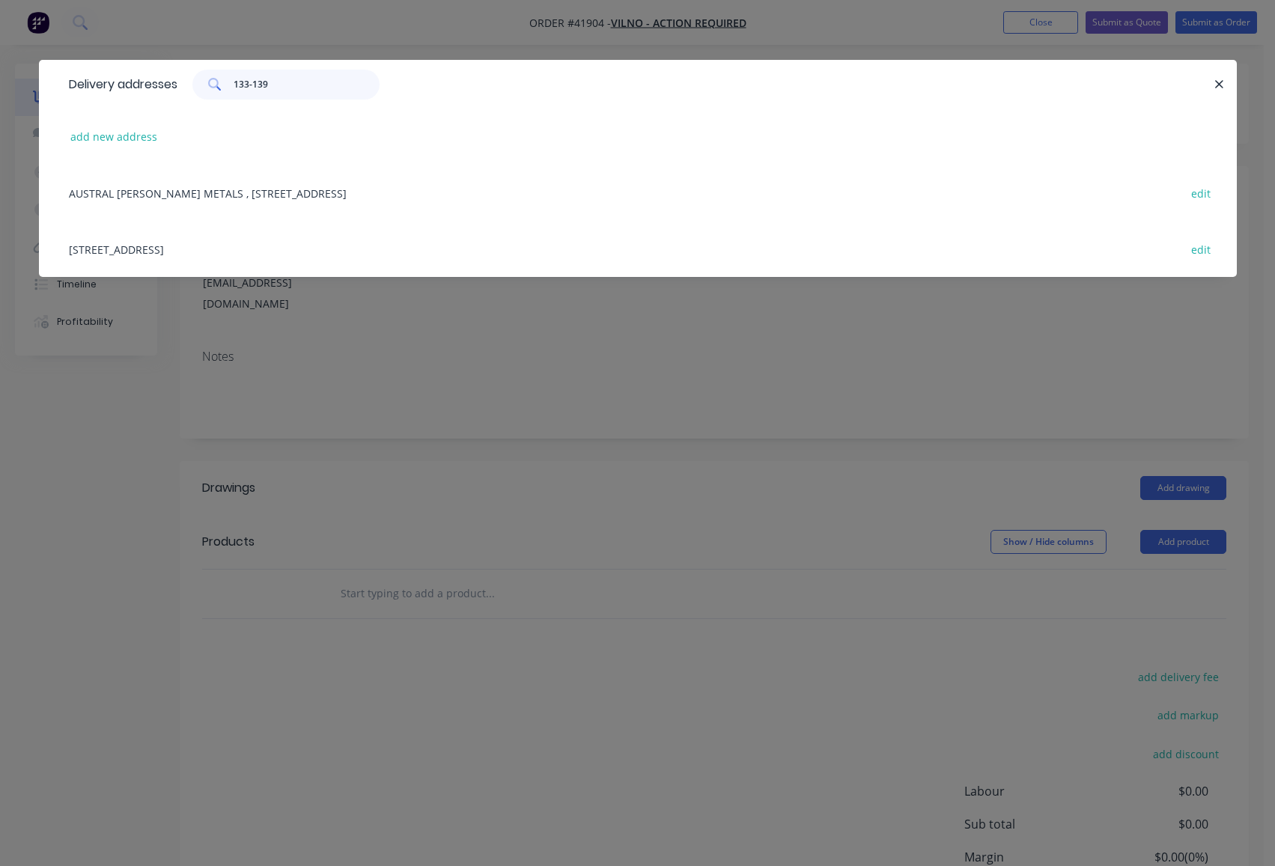
type input "133-139"
click at [216, 186] on div "AUSTRAL WRIGHT METALS , 133-139 COWPASTURE RD , WETHERILL PARK , New South Wale…" at bounding box center [637, 193] width 1153 height 56
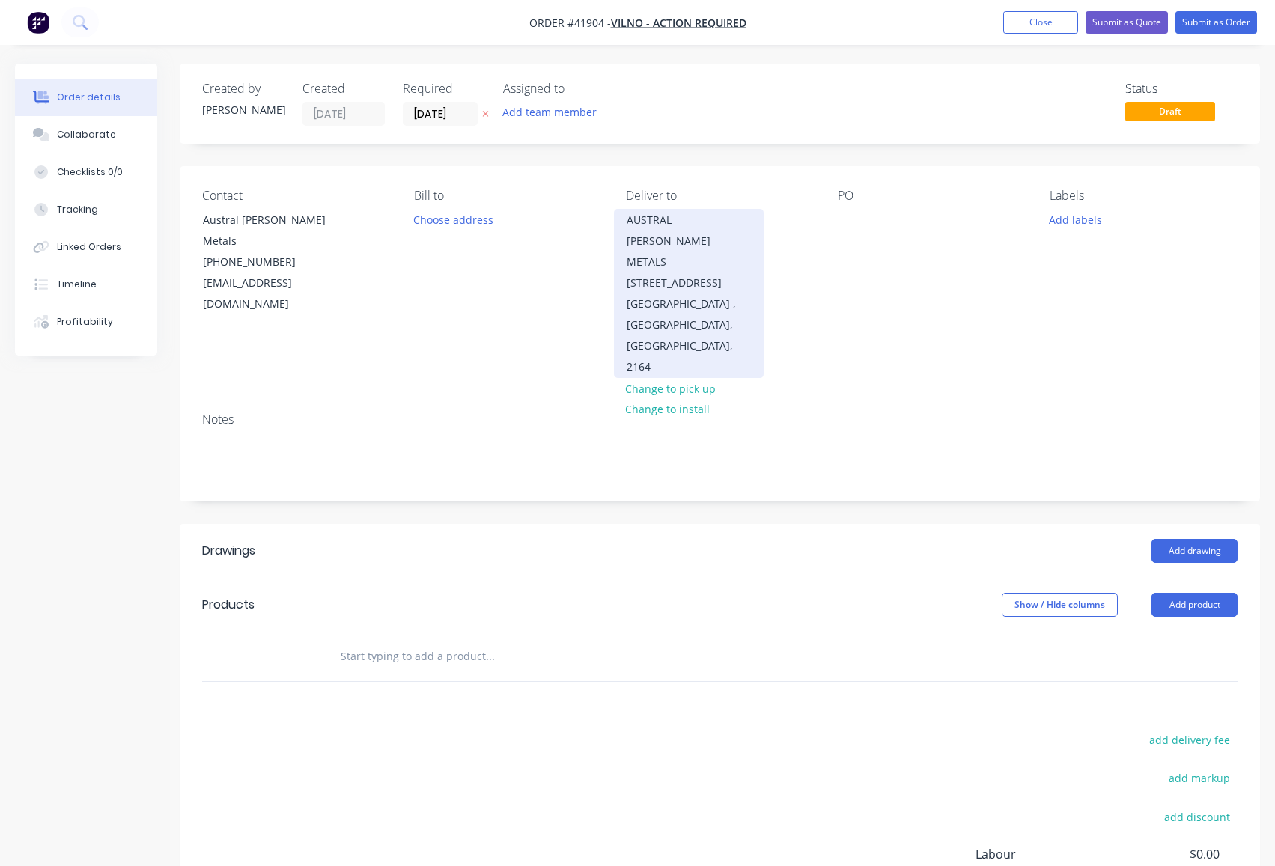
click at [663, 269] on div "AUSTRAL WRIGHT METALS 133-139 COWPASTURE RD" at bounding box center [689, 252] width 124 height 84
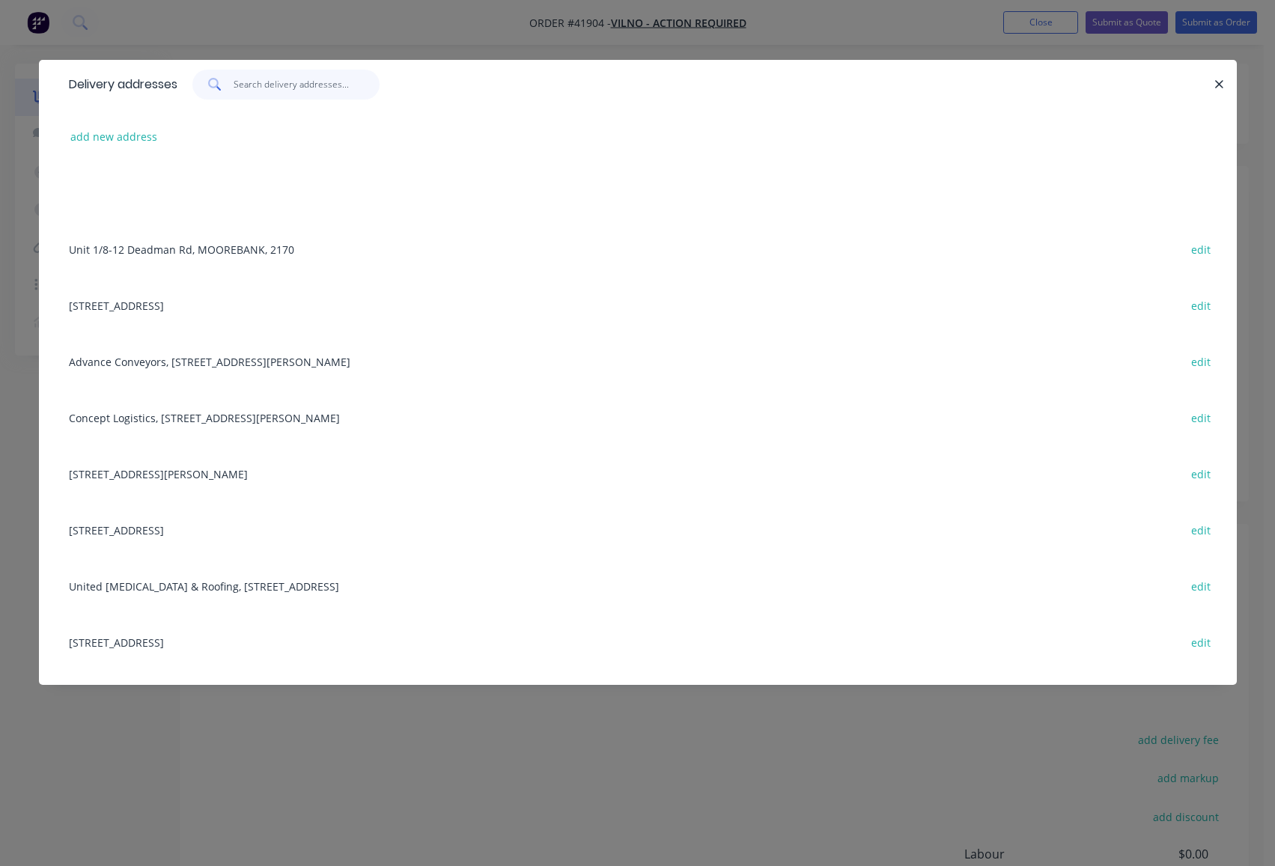
click at [283, 85] on input "text" at bounding box center [307, 85] width 146 height 30
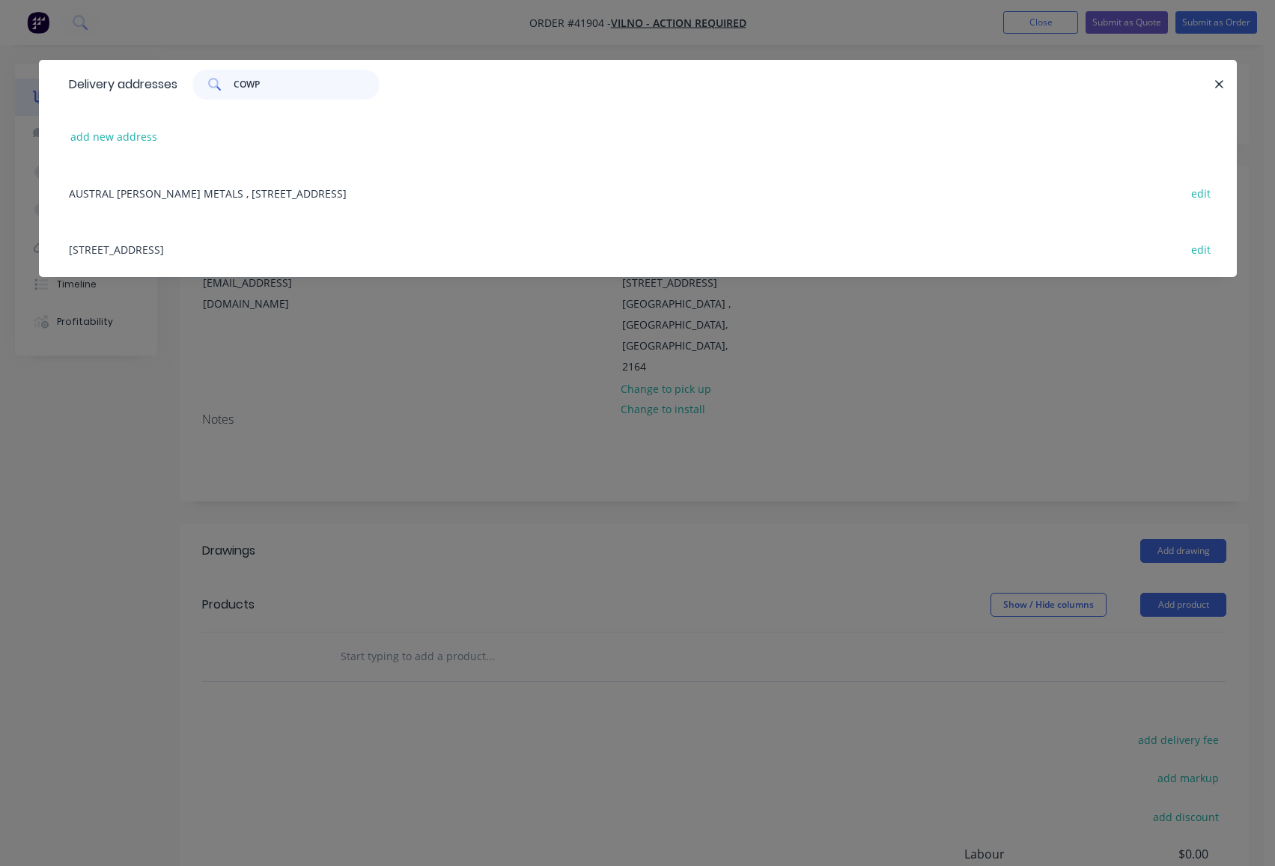
type input "COWP"
click at [266, 244] on div "133-139 COWPASTURE RD, WETHERILL PARK, New South Wales, Australia, 2164 edit" at bounding box center [637, 249] width 1153 height 56
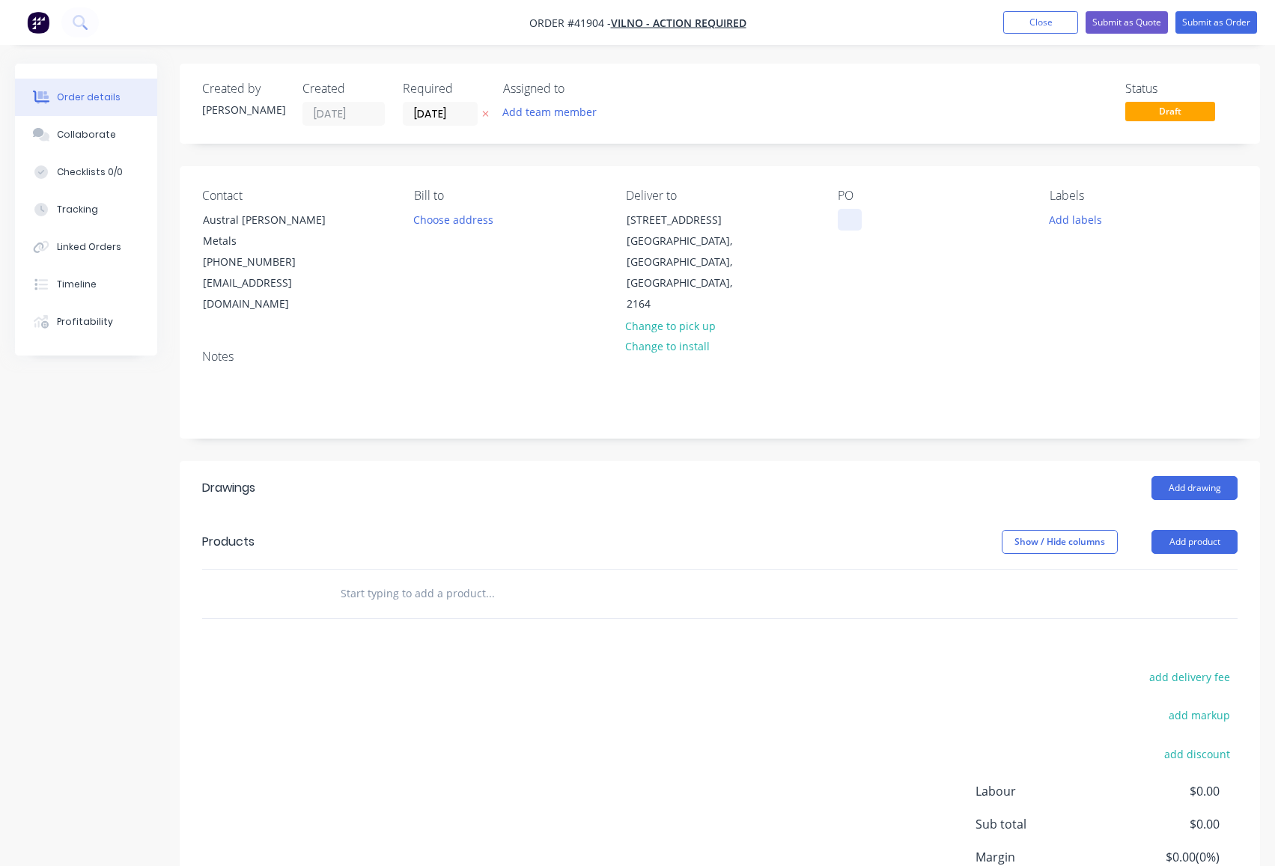
click at [845, 214] on div at bounding box center [850, 220] width 24 height 22
drag, startPoint x: 851, startPoint y: 219, endPoint x: 875, endPoint y: 234, distance: 28.9
click at [860, 228] on div at bounding box center [850, 220] width 24 height 22
click at [1066, 222] on button "Add labels" at bounding box center [1076, 219] width 69 height 20
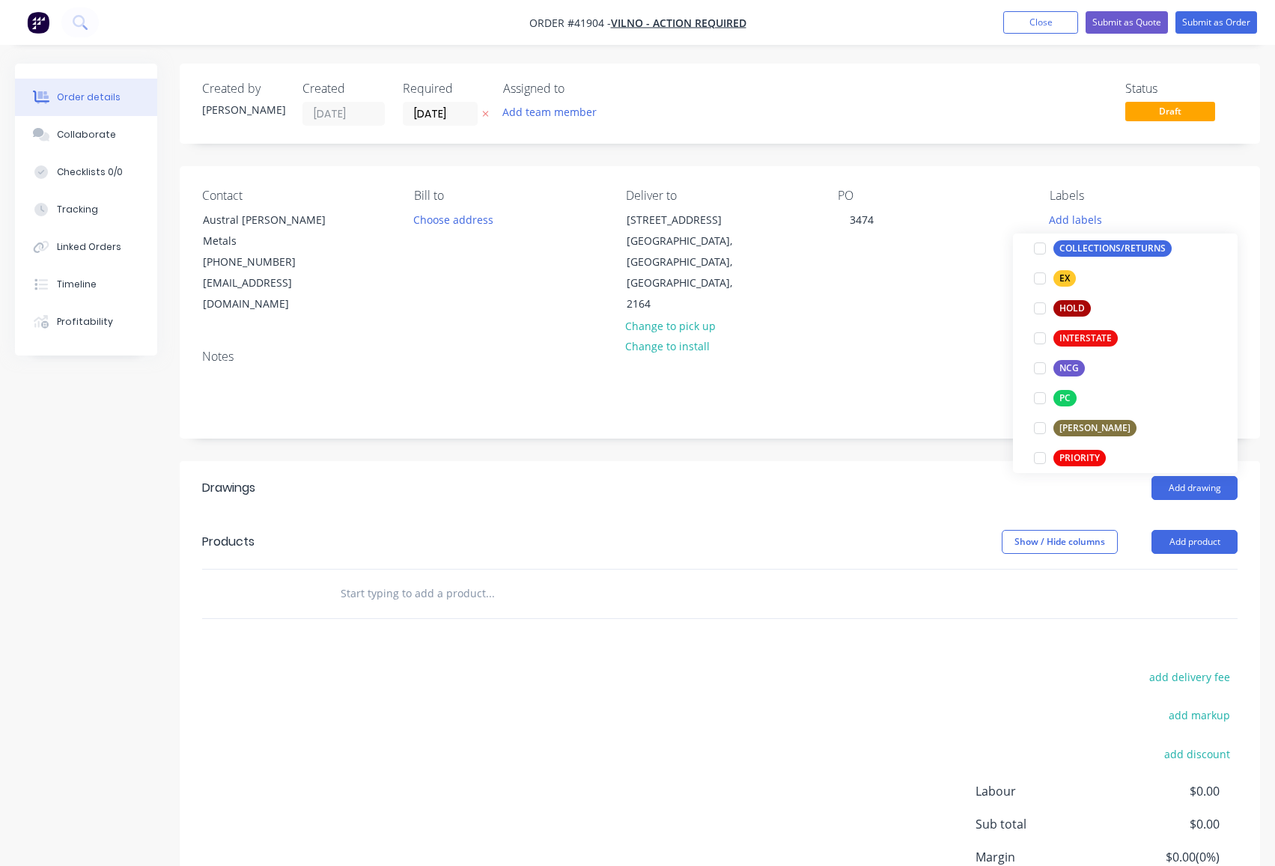
drag, startPoint x: 1036, startPoint y: 252, endPoint x: 1045, endPoint y: 353, distance: 100.7
click at [1038, 255] on div at bounding box center [1040, 249] width 30 height 30
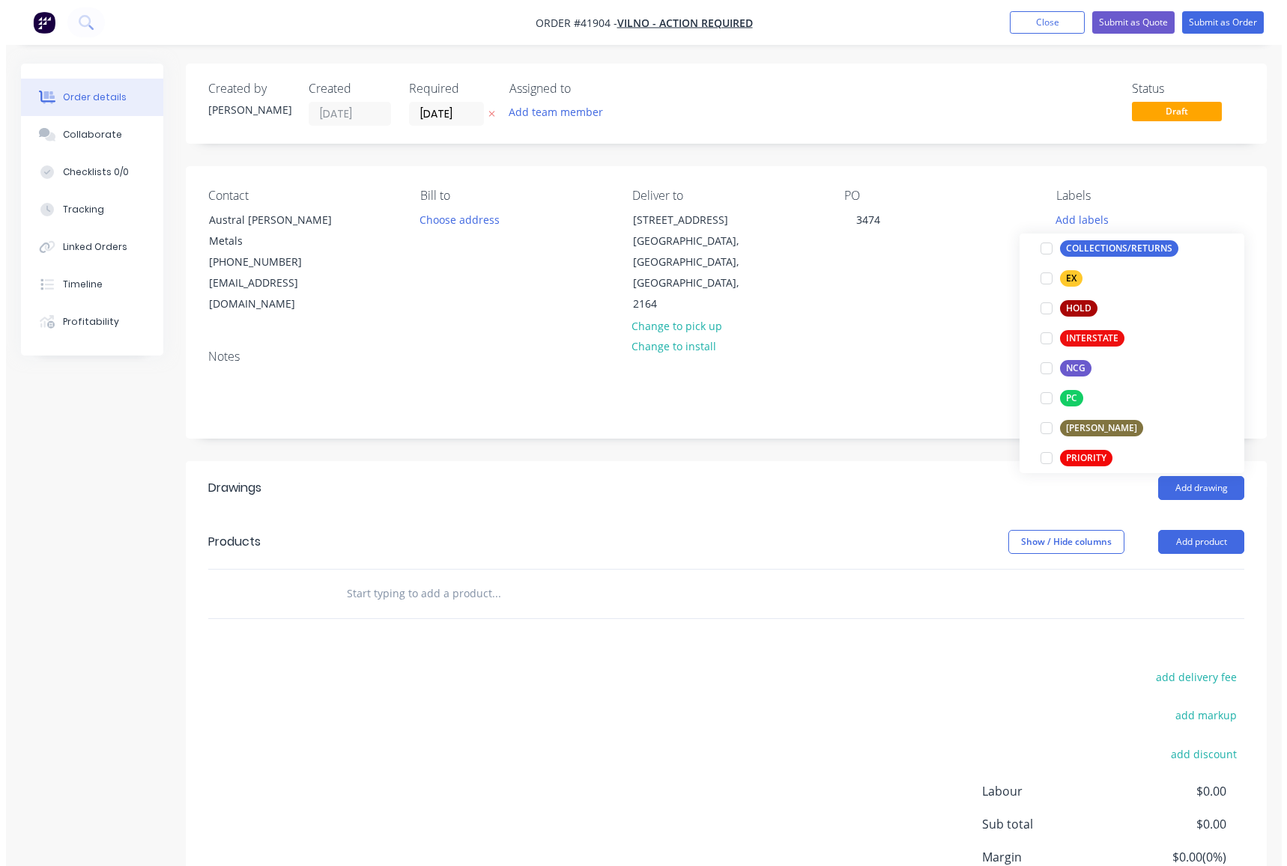
scroll to position [105, 0]
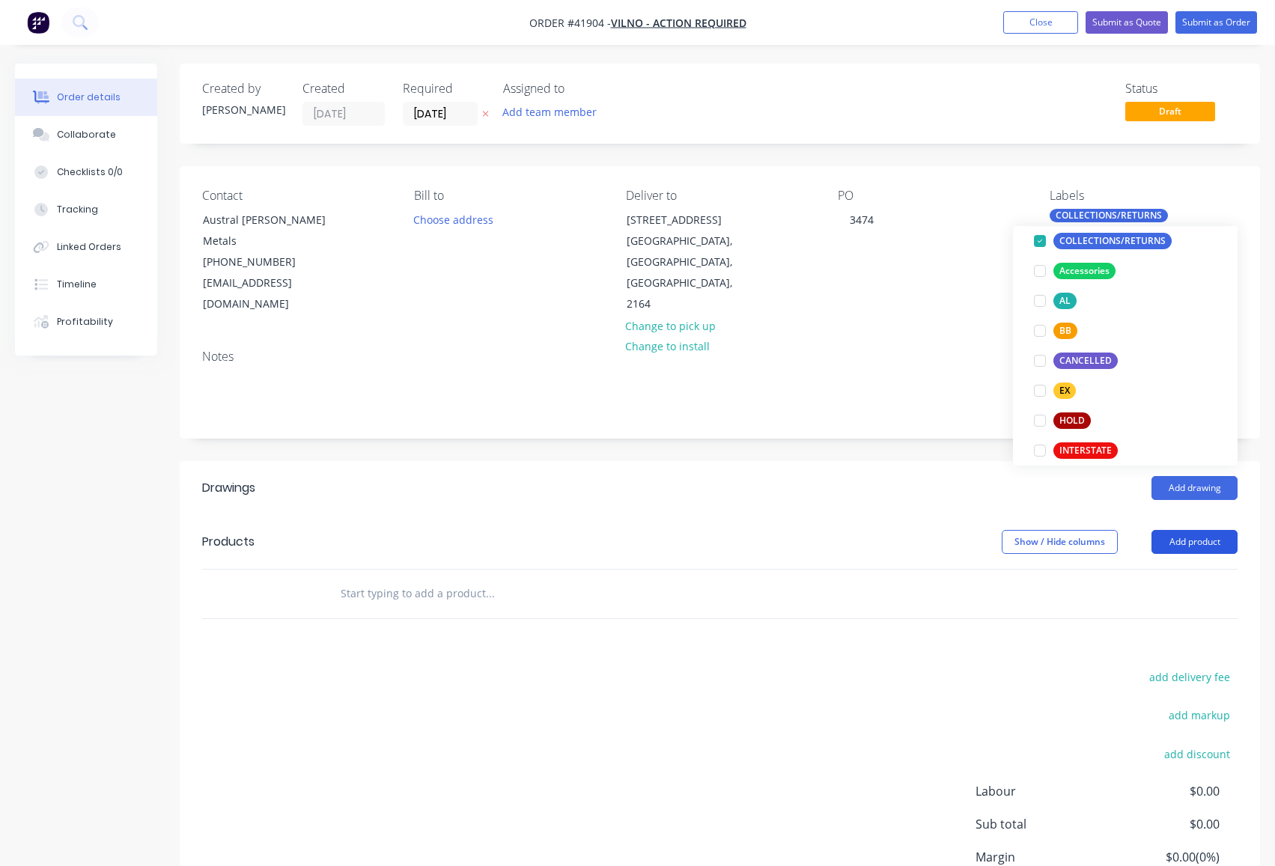
click at [1189, 538] on button "Add product" at bounding box center [1195, 542] width 86 height 24
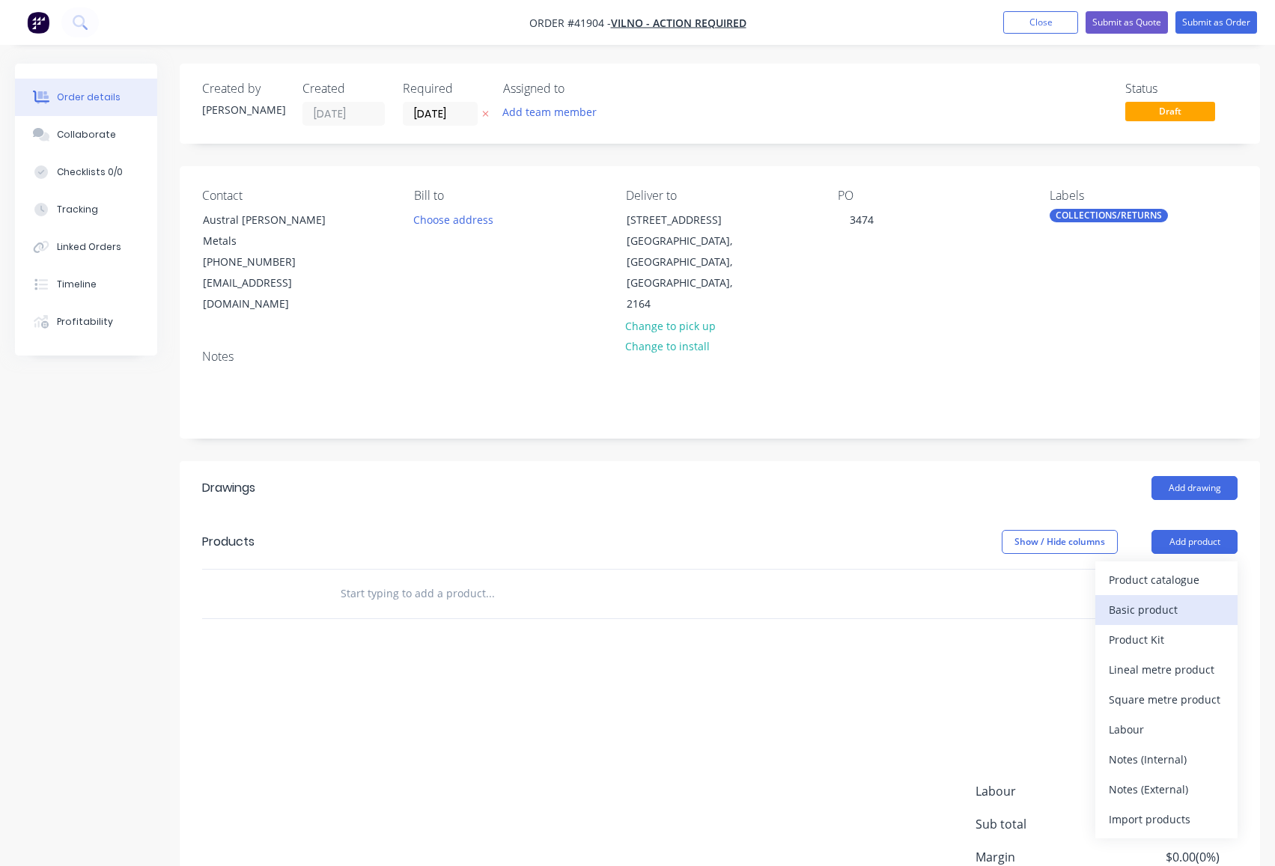
click at [1147, 613] on div "Basic product" at bounding box center [1166, 610] width 115 height 22
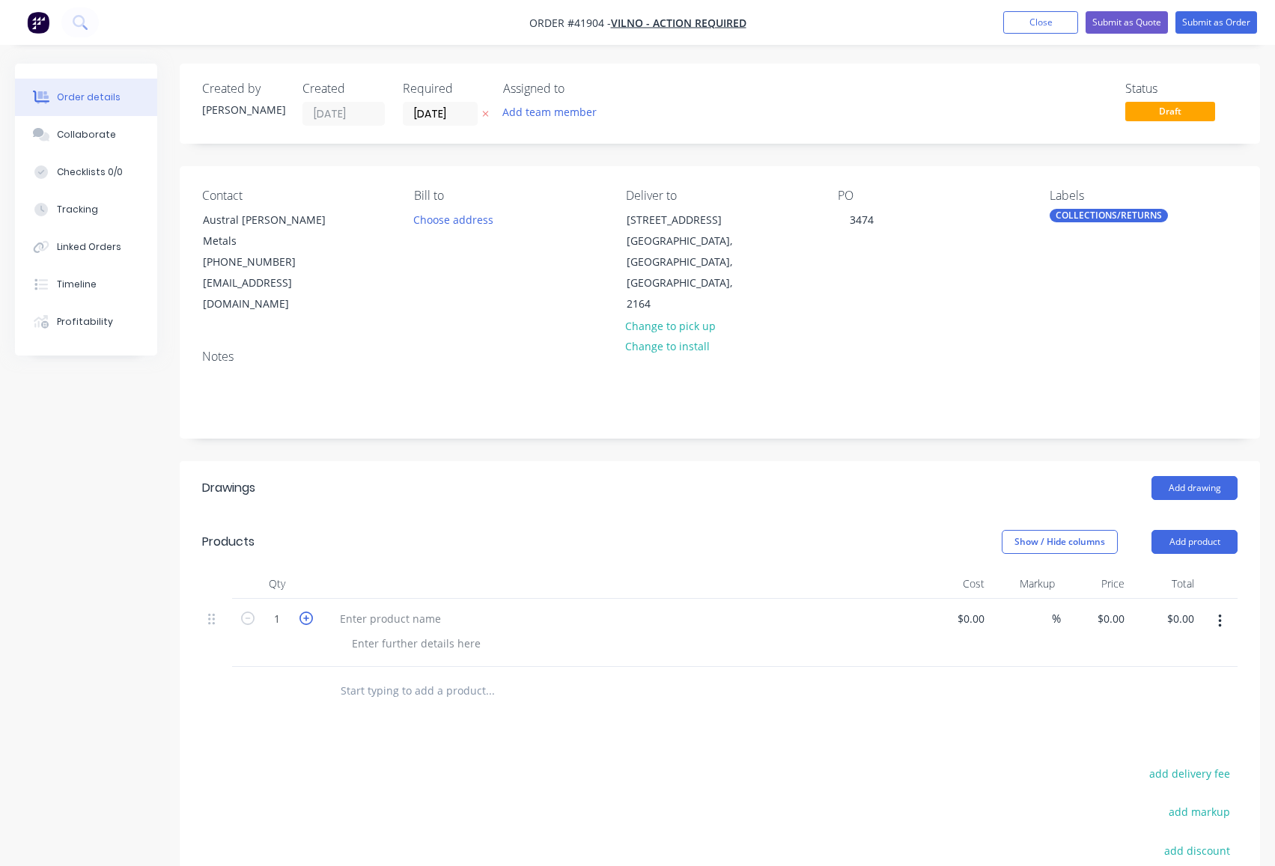
click at [300, 614] on icon "button" at bounding box center [306, 618] width 13 height 13
type input "2"
click at [401, 618] on div at bounding box center [390, 619] width 125 height 22
click at [1220, 31] on button "Submit as Order" at bounding box center [1217, 22] width 82 height 22
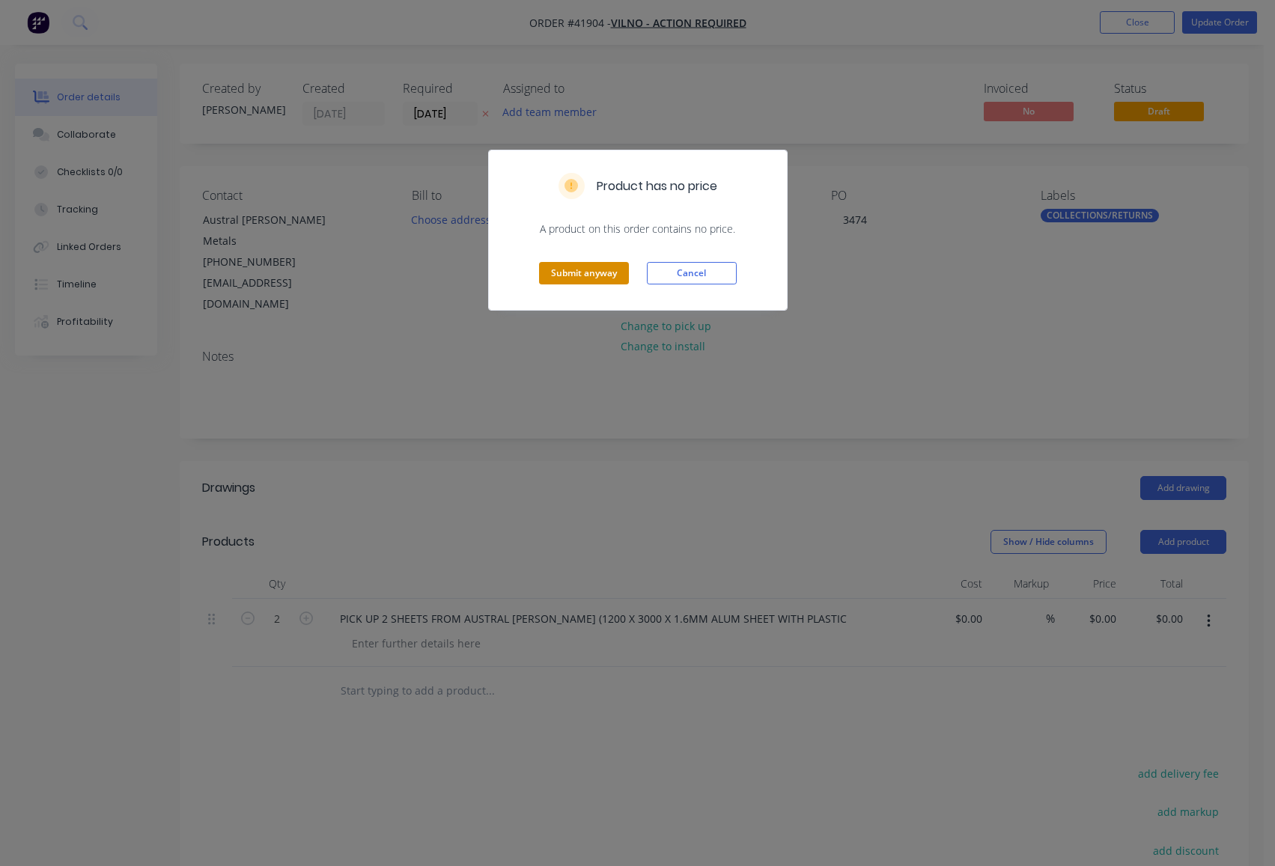
click at [588, 264] on button "Submit anyway" at bounding box center [584, 273] width 90 height 22
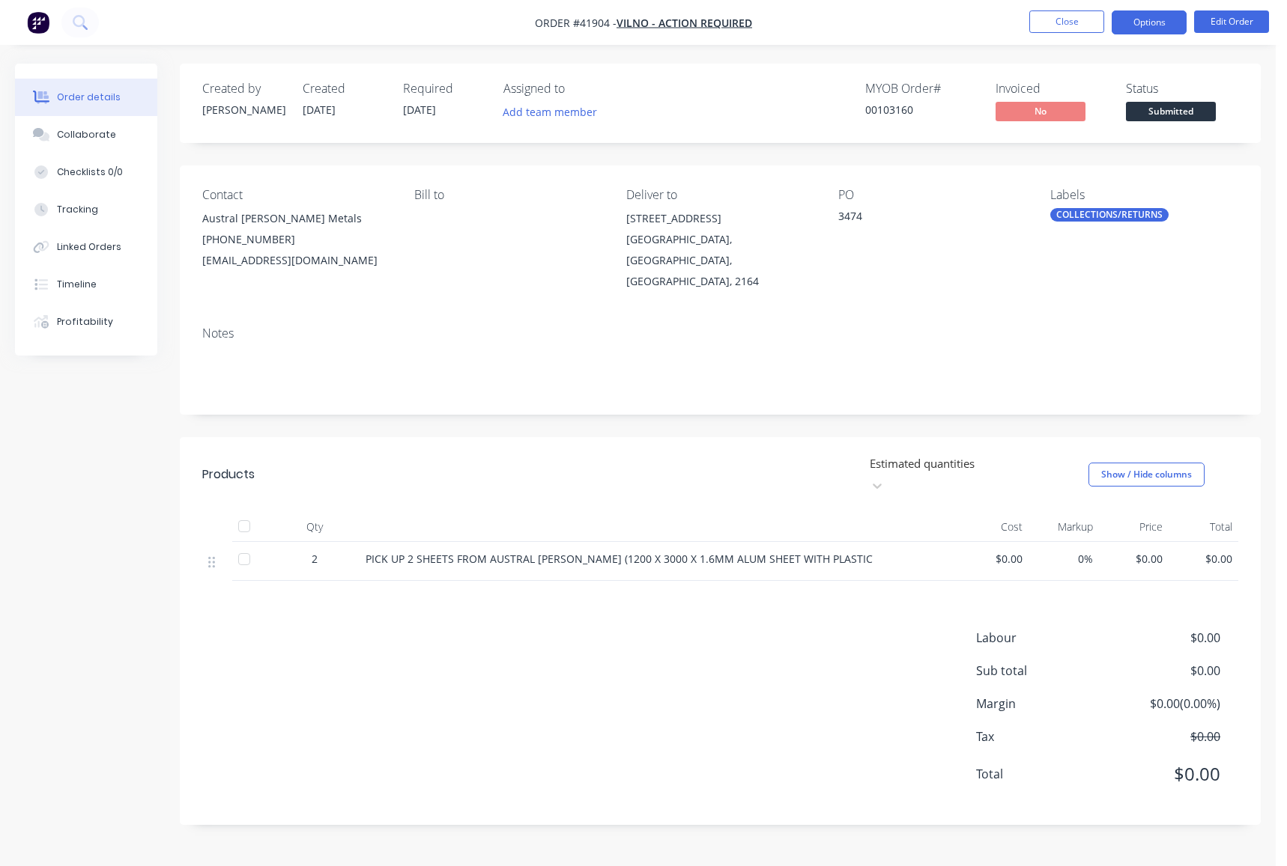
click at [1137, 26] on button "Options" at bounding box center [1148, 22] width 75 height 24
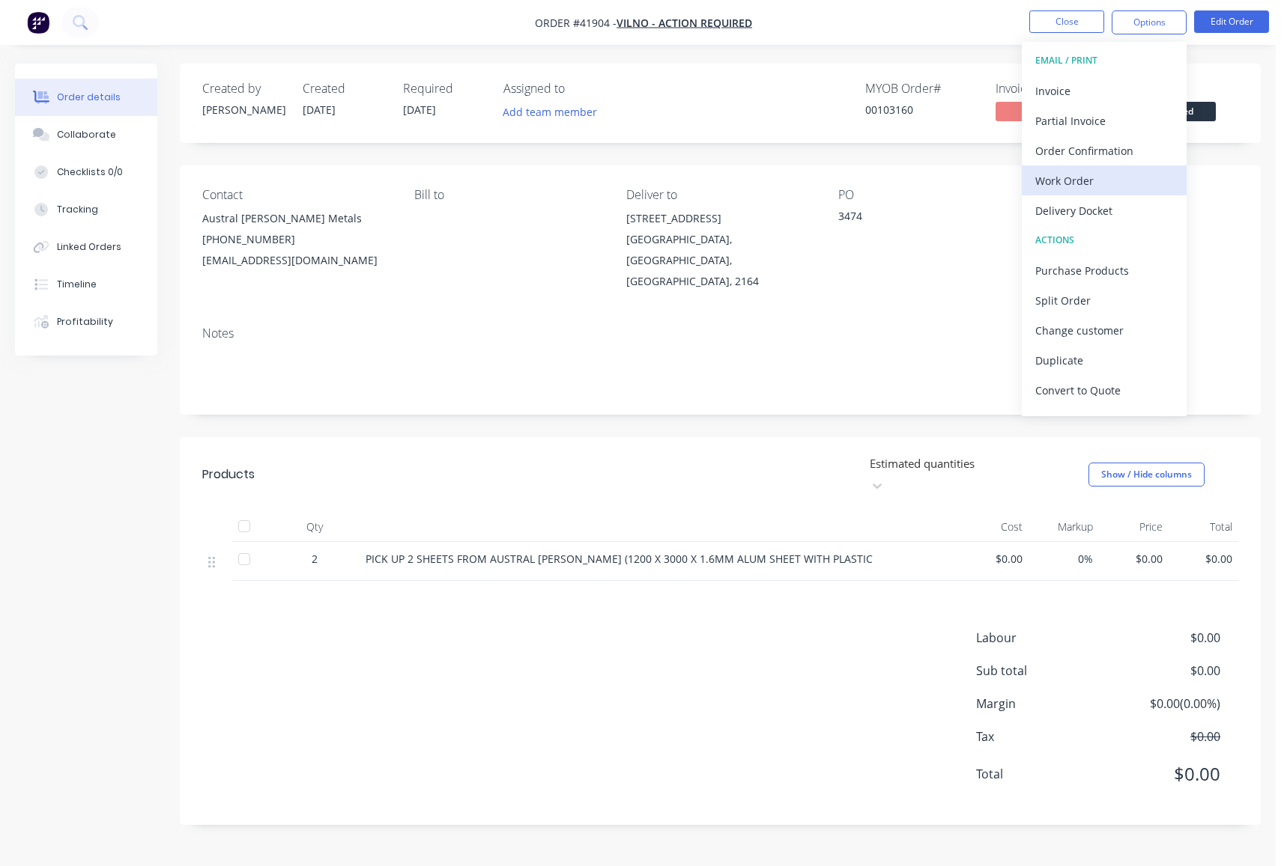
click at [1078, 183] on div "Work Order" at bounding box center [1104, 181] width 138 height 22
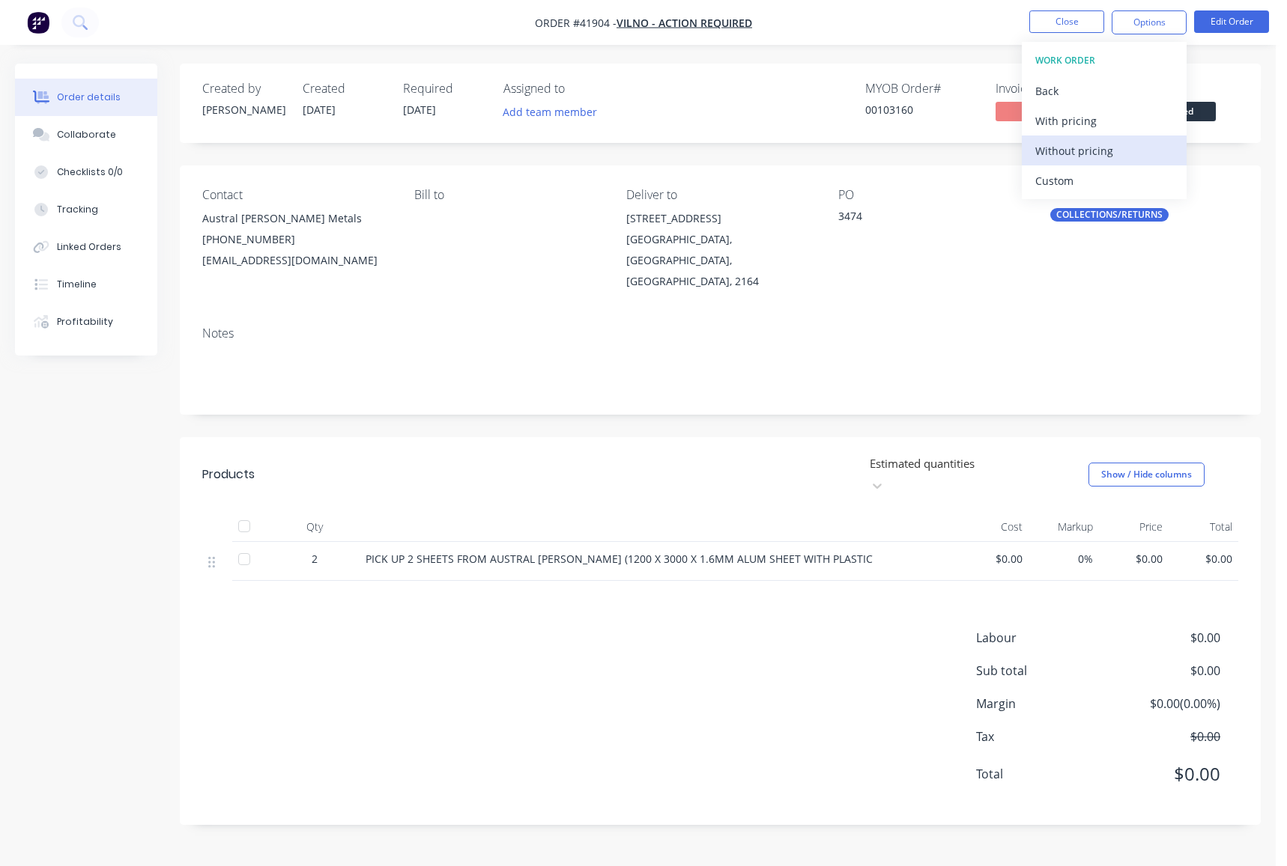
click at [1084, 149] on div "Without pricing" at bounding box center [1104, 151] width 138 height 22
click at [625, 655] on div "Labour $0.00 Sub total $0.00 Margin $0.00 ( 0.00 %) Tax $0.00 Total $0.00" at bounding box center [720, 716] width 1036 height 174
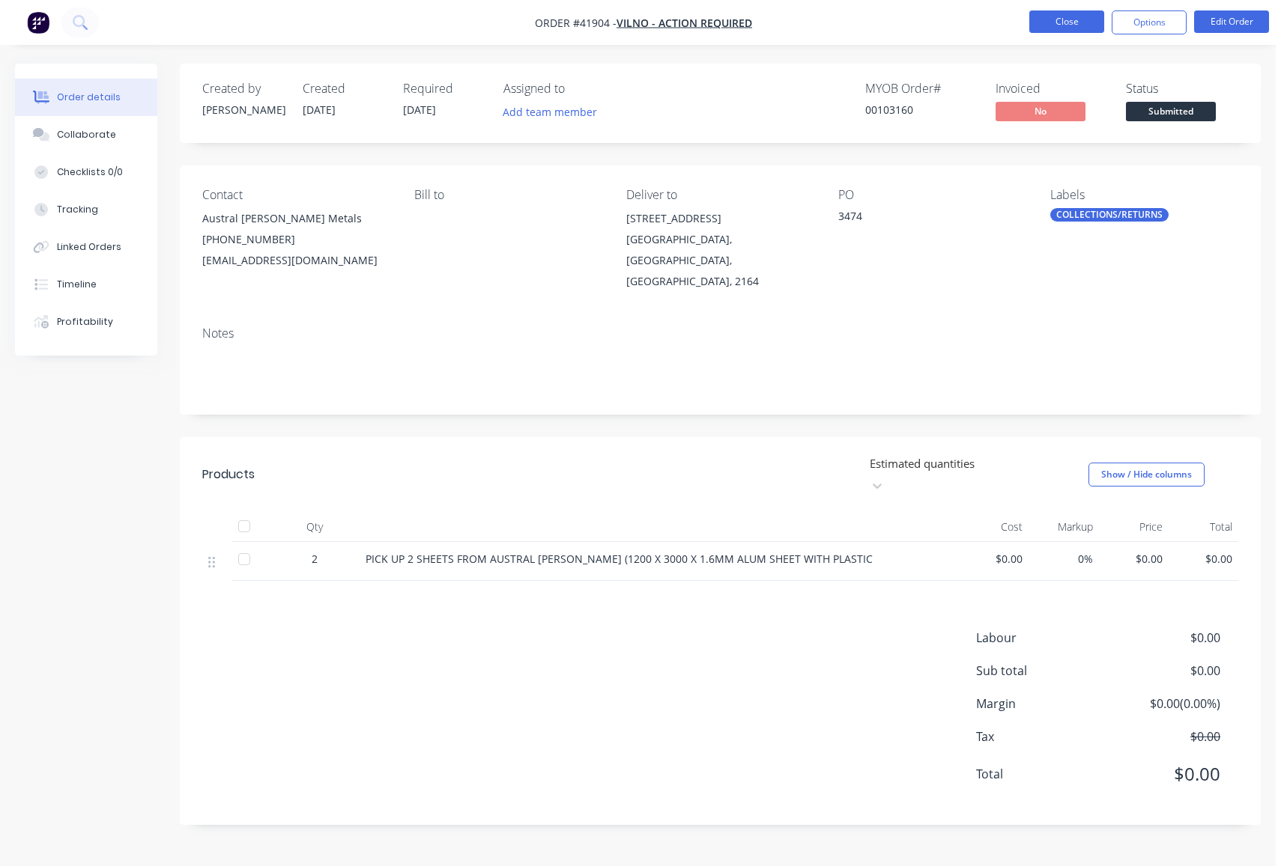
click at [1048, 24] on button "Close" at bounding box center [1066, 21] width 75 height 22
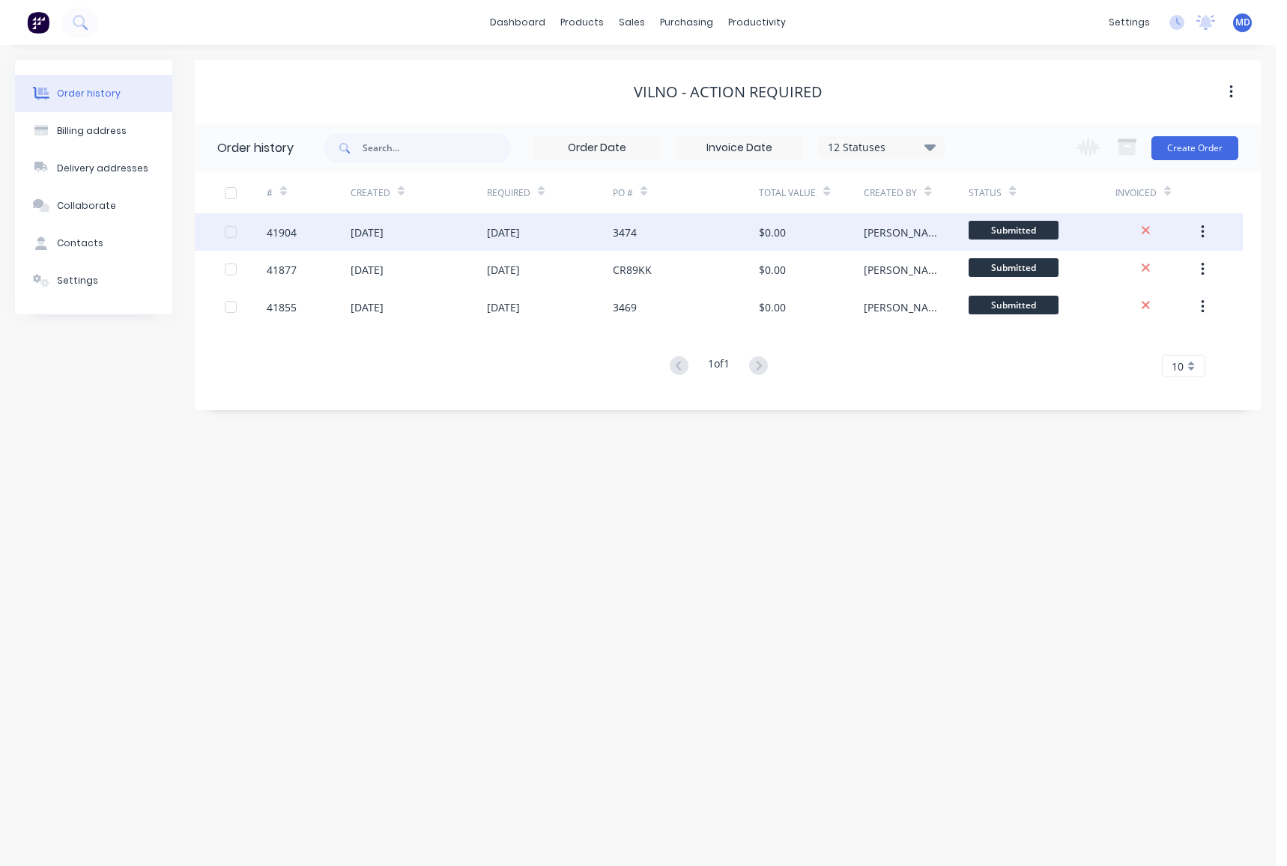
click at [437, 234] on div "24 Sep 2025" at bounding box center [418, 231] width 136 height 37
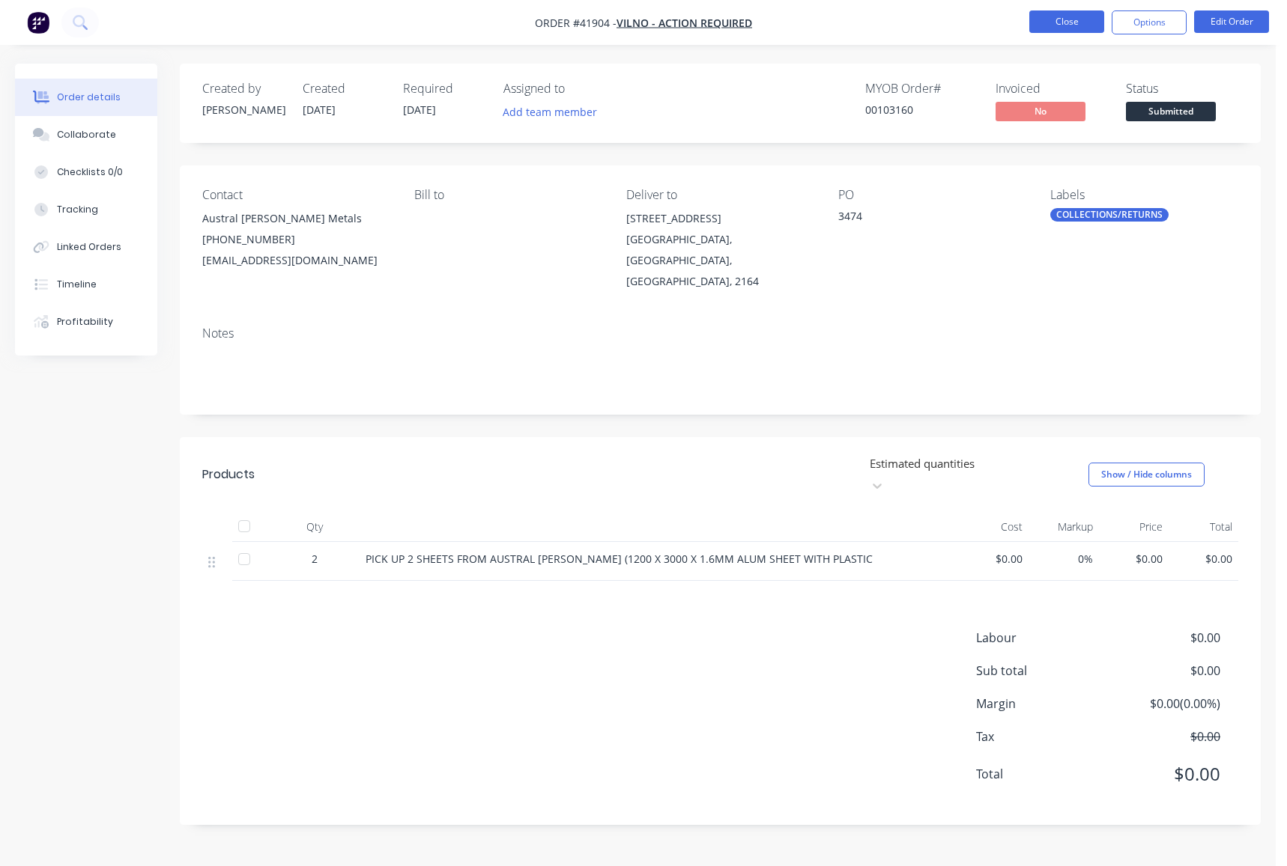
click at [1069, 17] on button "Close" at bounding box center [1066, 21] width 75 height 22
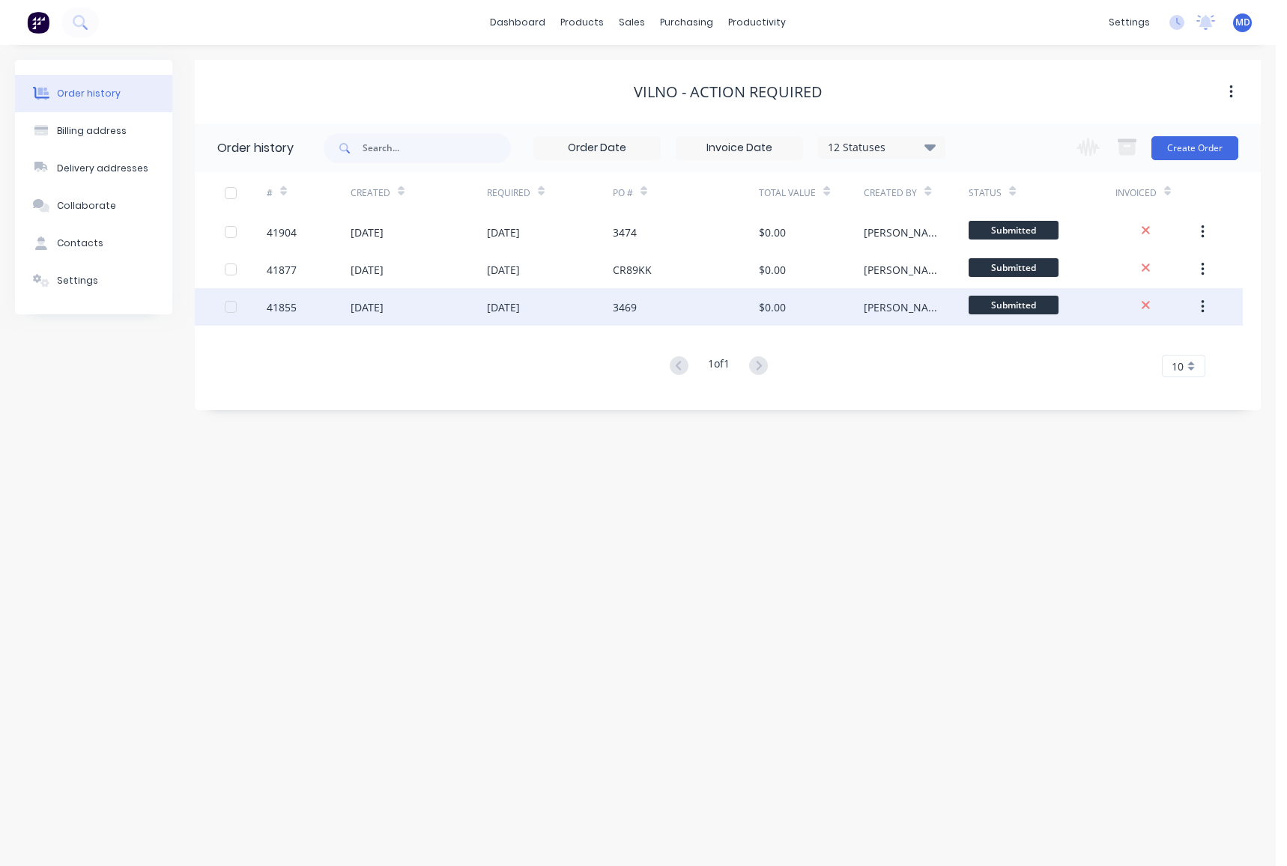
click at [450, 308] on div "22 Sep 2025" at bounding box center [418, 306] width 136 height 37
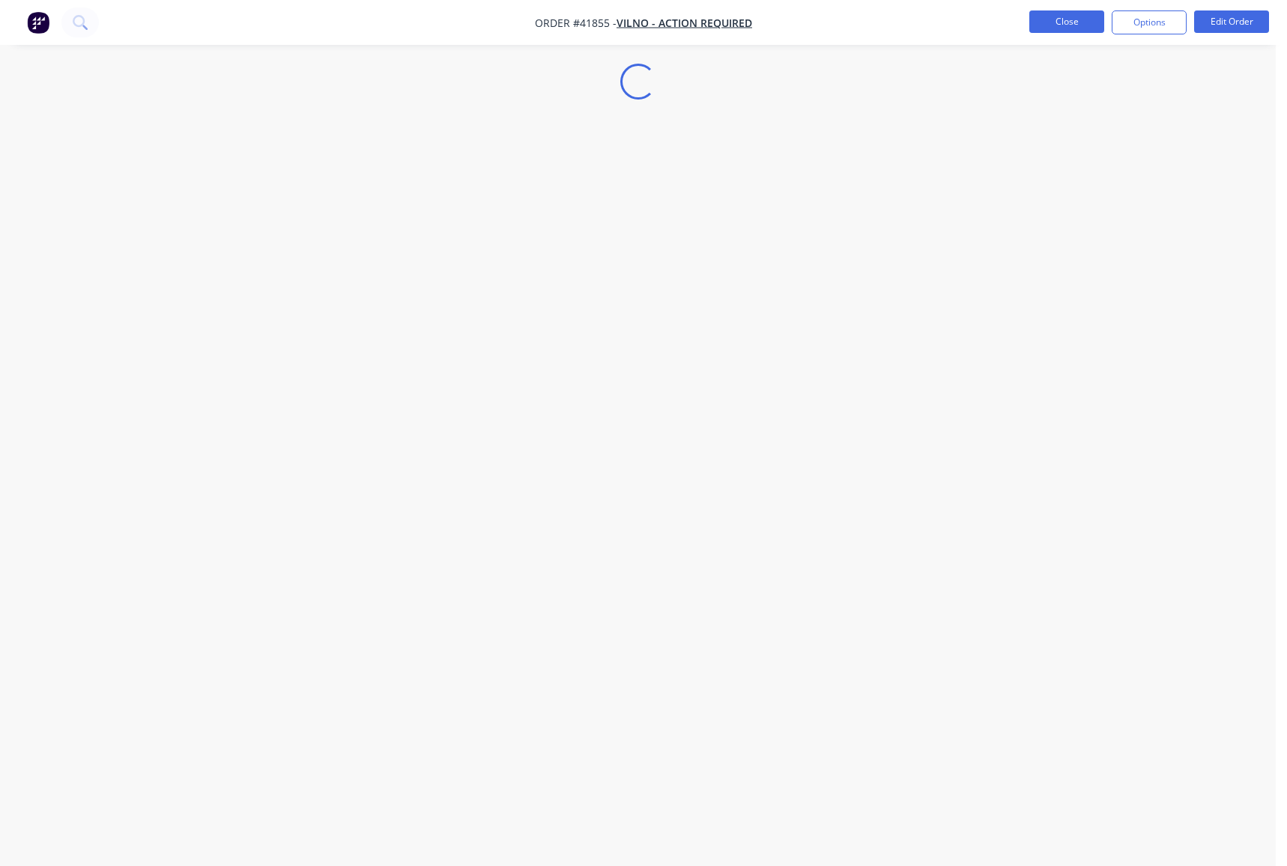
click at [1051, 19] on button "Close" at bounding box center [1066, 21] width 75 height 22
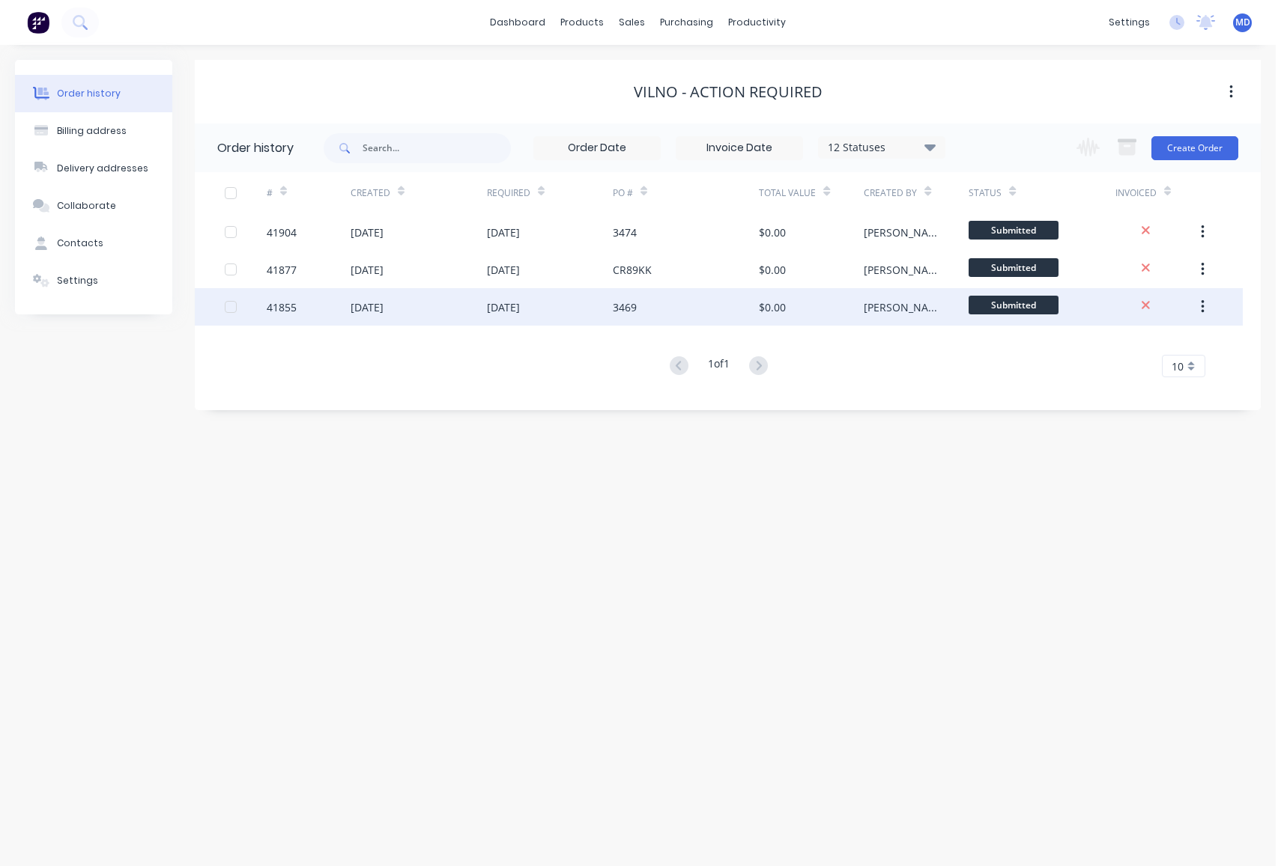
click at [669, 309] on div "3469" at bounding box center [686, 306] width 147 height 37
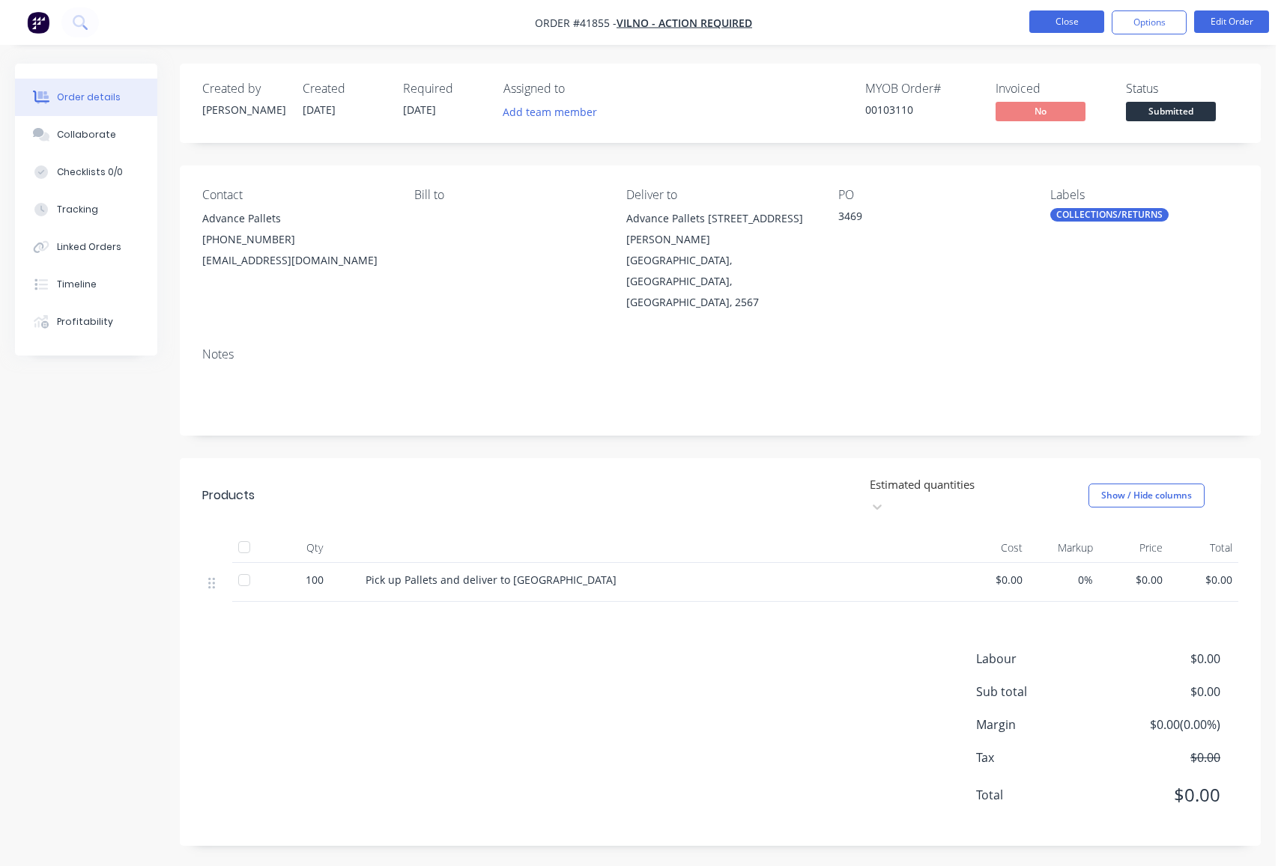
click at [1060, 22] on button "Close" at bounding box center [1066, 21] width 75 height 22
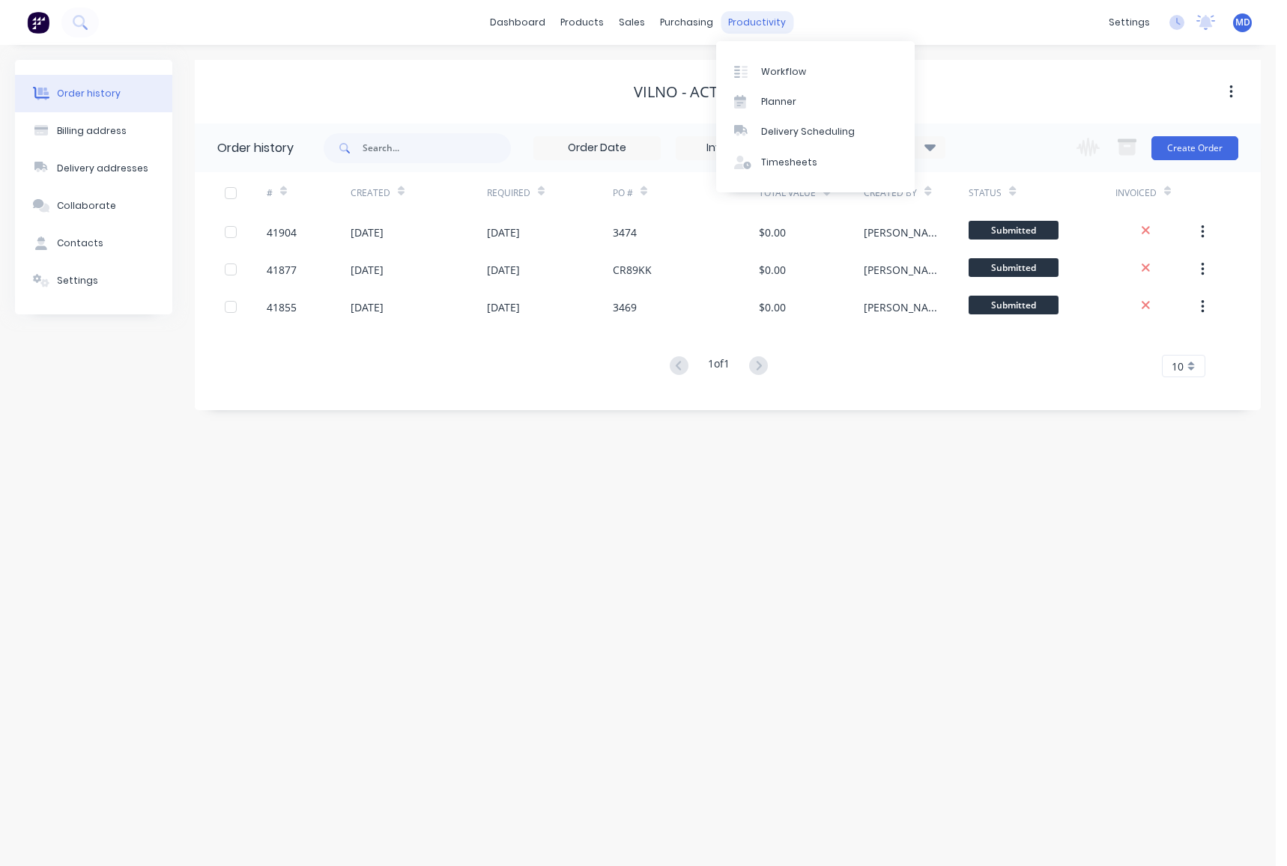
click at [754, 21] on div "productivity" at bounding box center [756, 22] width 73 height 22
click at [821, 136] on div "Delivery Scheduling" at bounding box center [808, 131] width 94 height 13
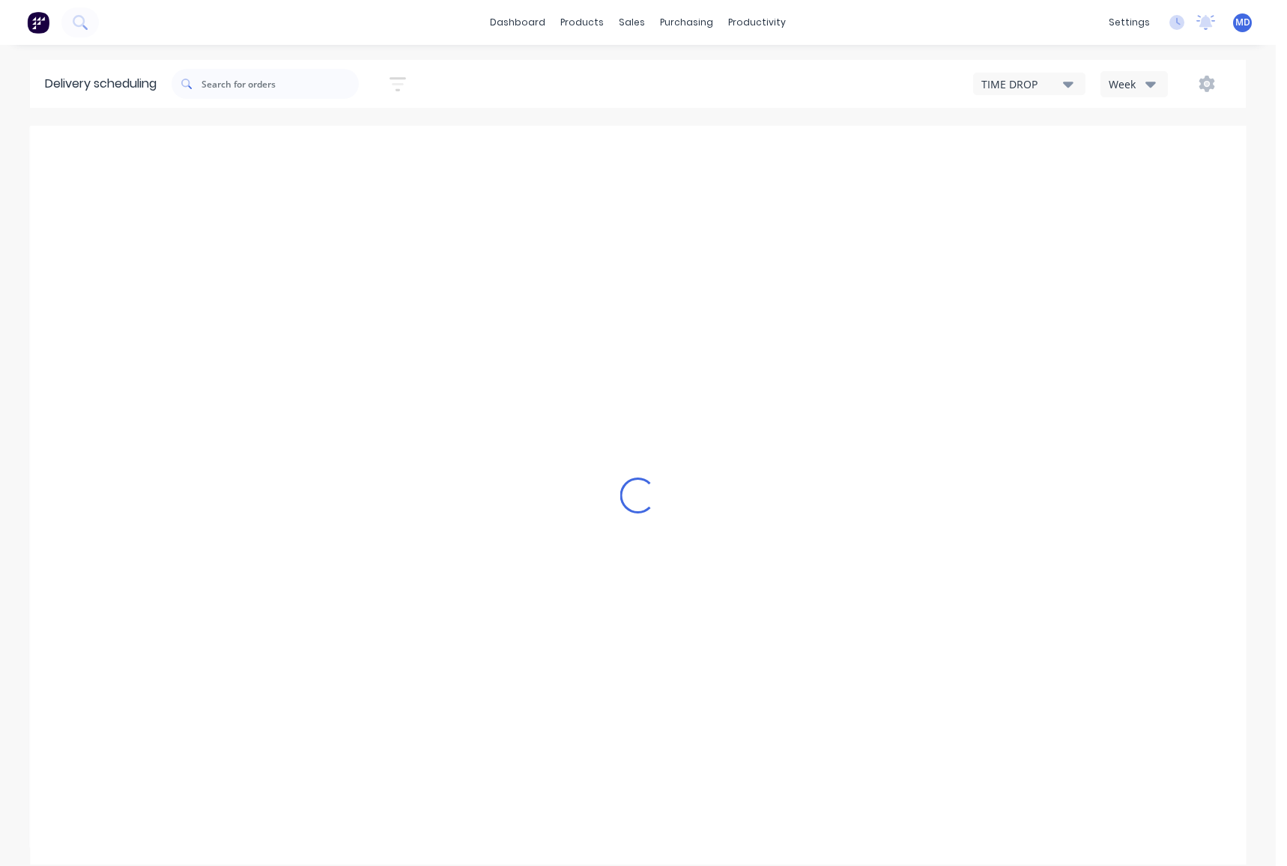
type input "Sep 21 - Sep 27"
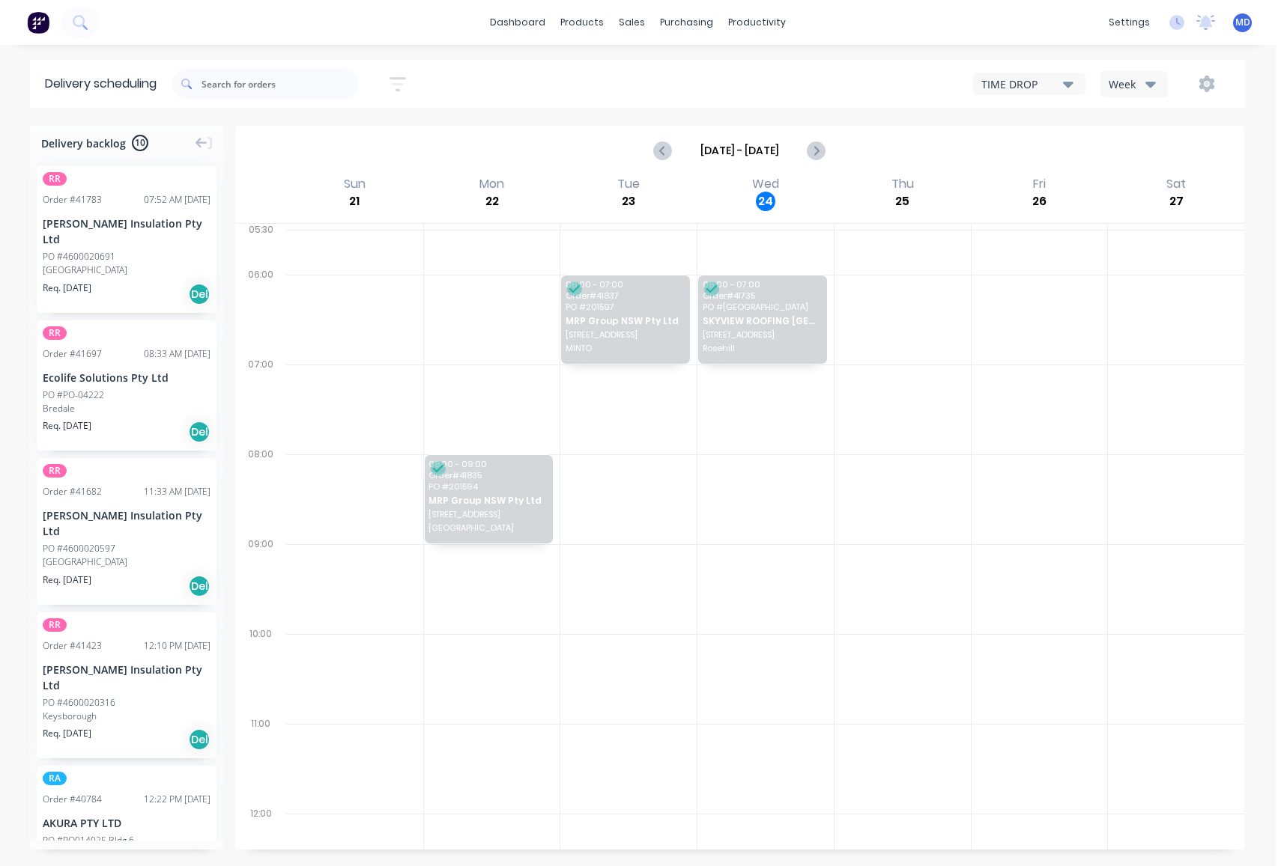
click at [1155, 77] on icon "button" at bounding box center [1150, 84] width 10 height 16
click at [1136, 154] on div "Vehicle" at bounding box center [1175, 154] width 148 height 30
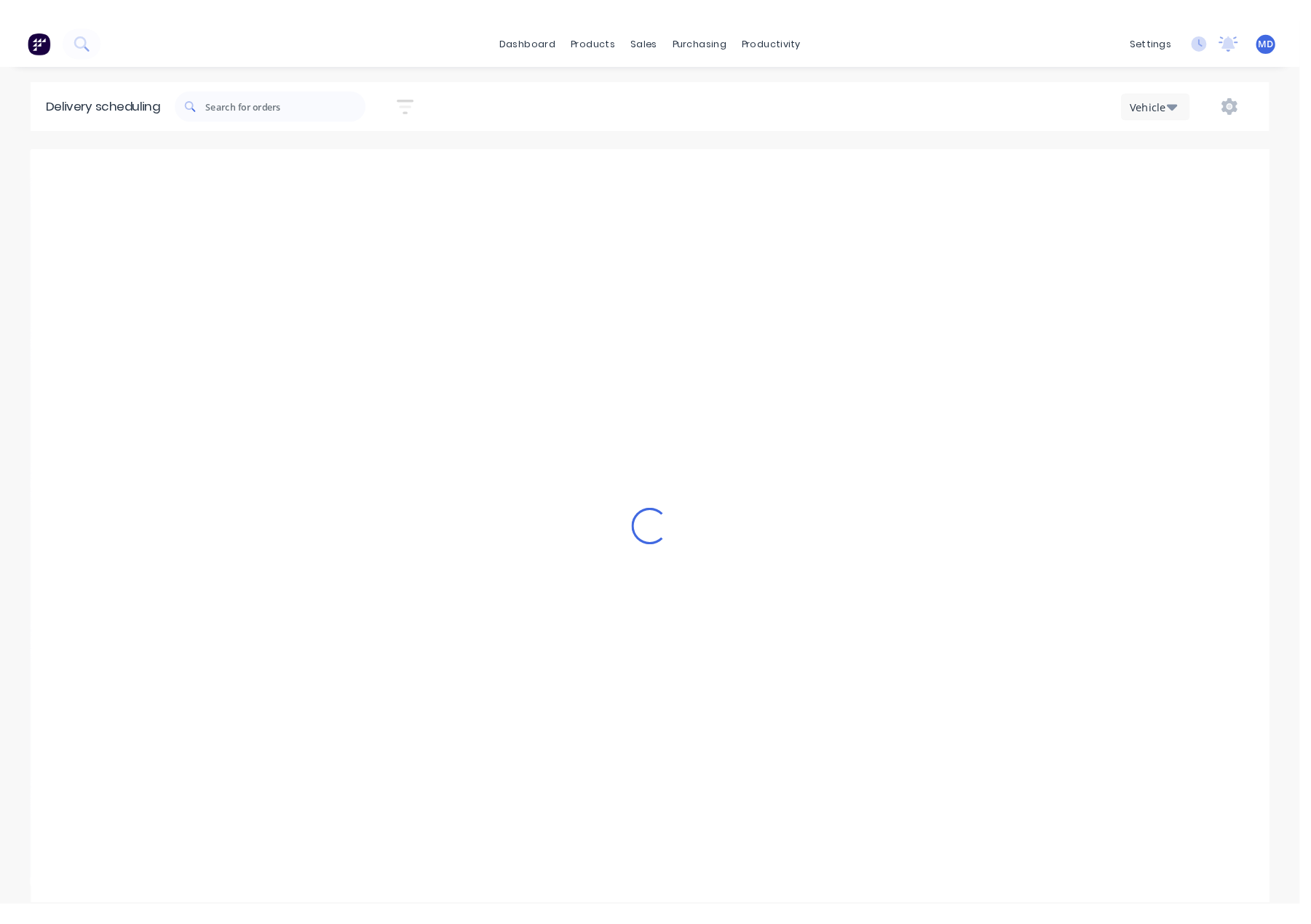
scroll to position [0, 1]
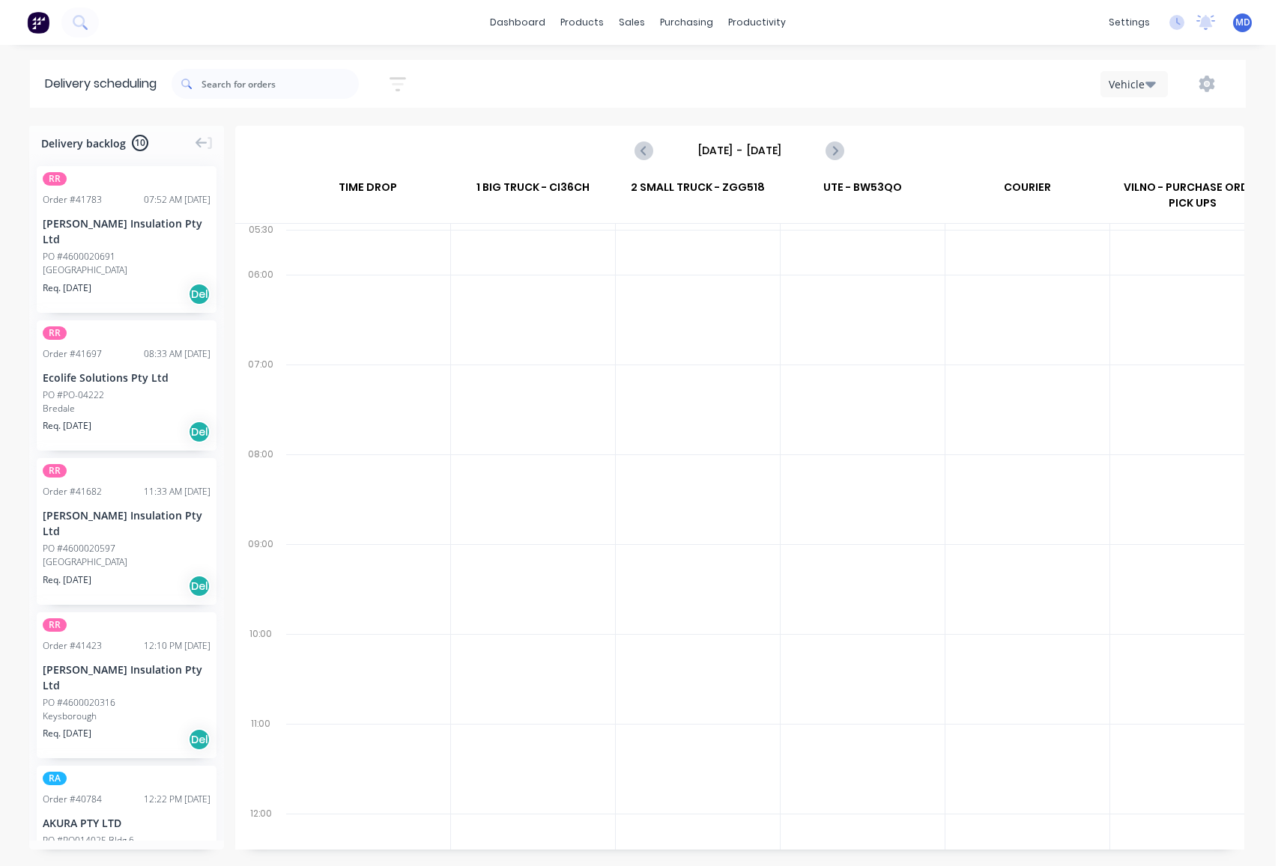
click at [744, 155] on input "Sunday - 21/09/25" at bounding box center [739, 150] width 148 height 22
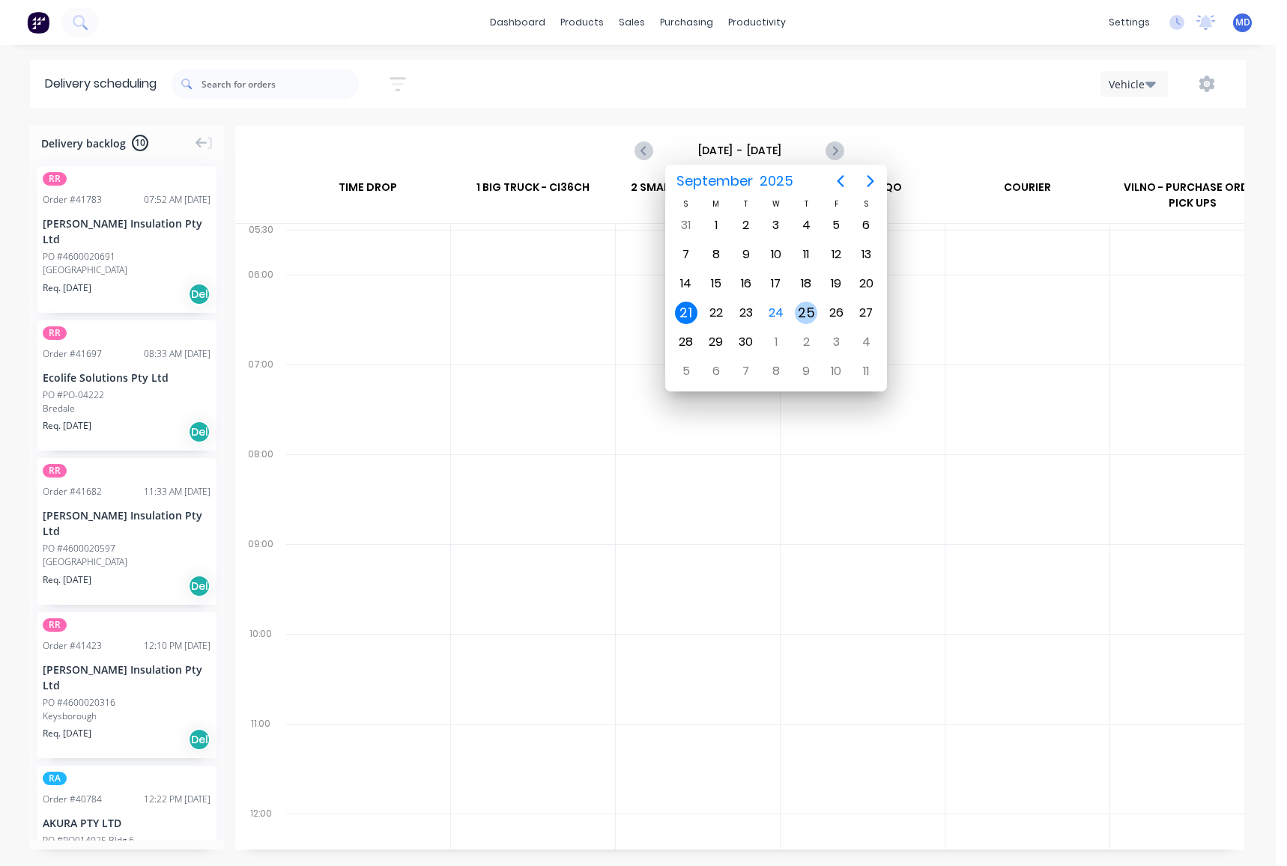
click at [806, 307] on div "25" at bounding box center [806, 313] width 22 height 22
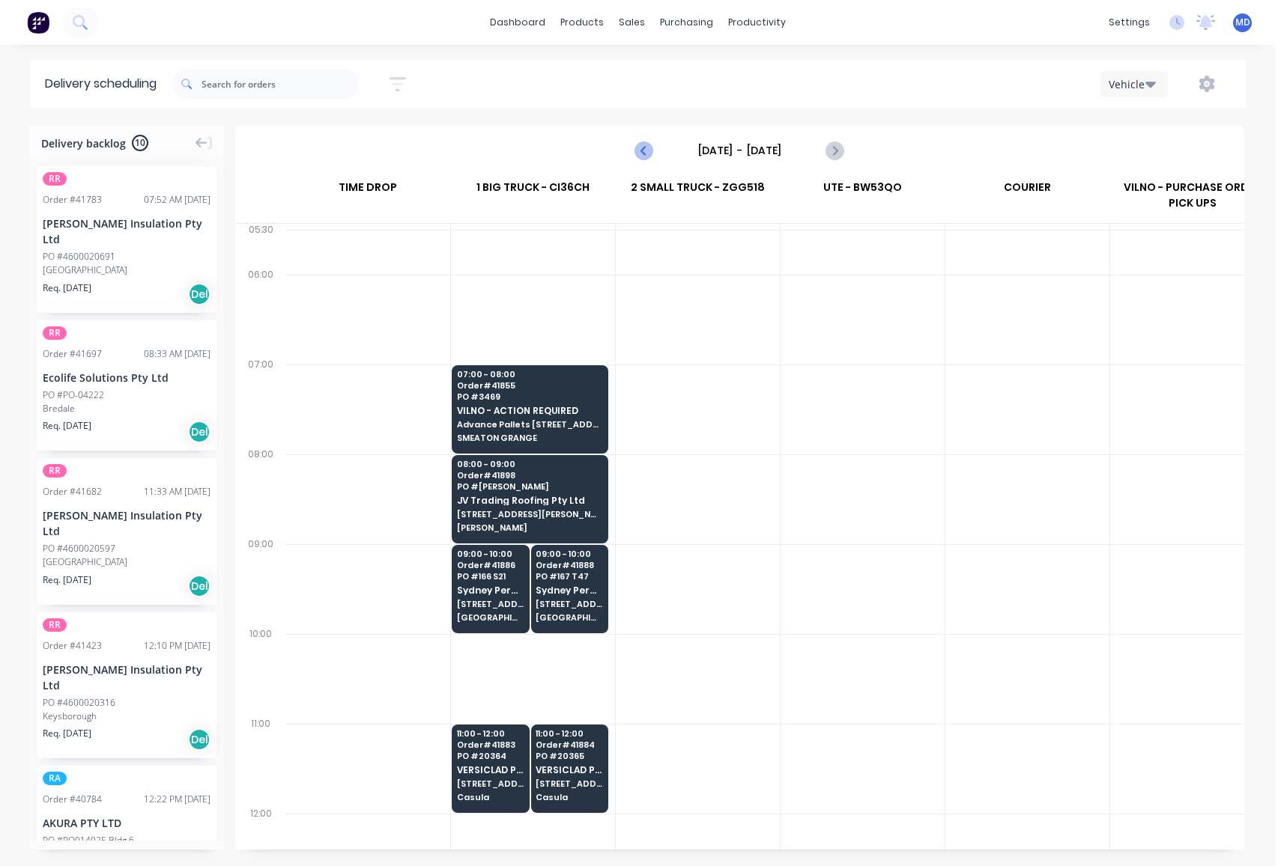
click at [637, 145] on icon "Previous page" at bounding box center [645, 151] width 18 height 18
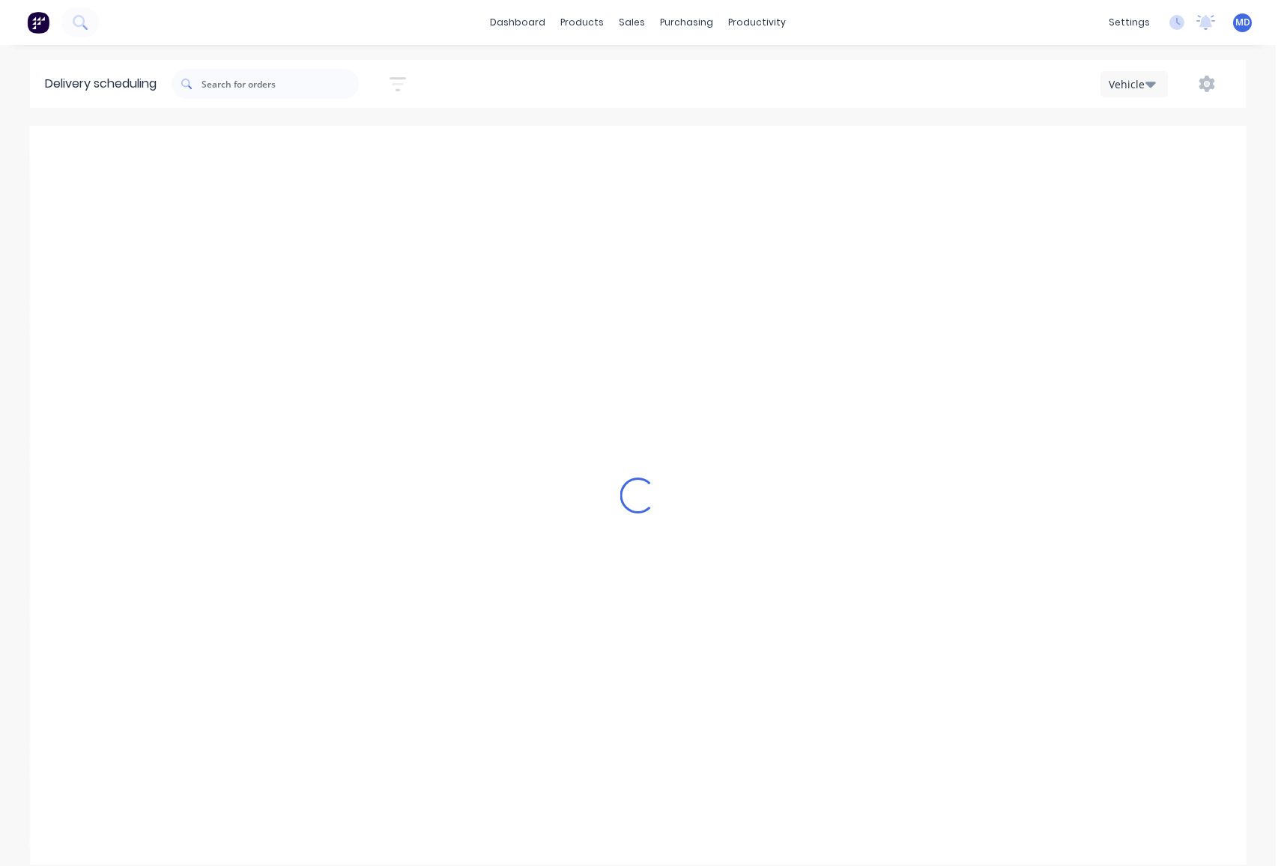
type input "Wednesday - 24/09/25"
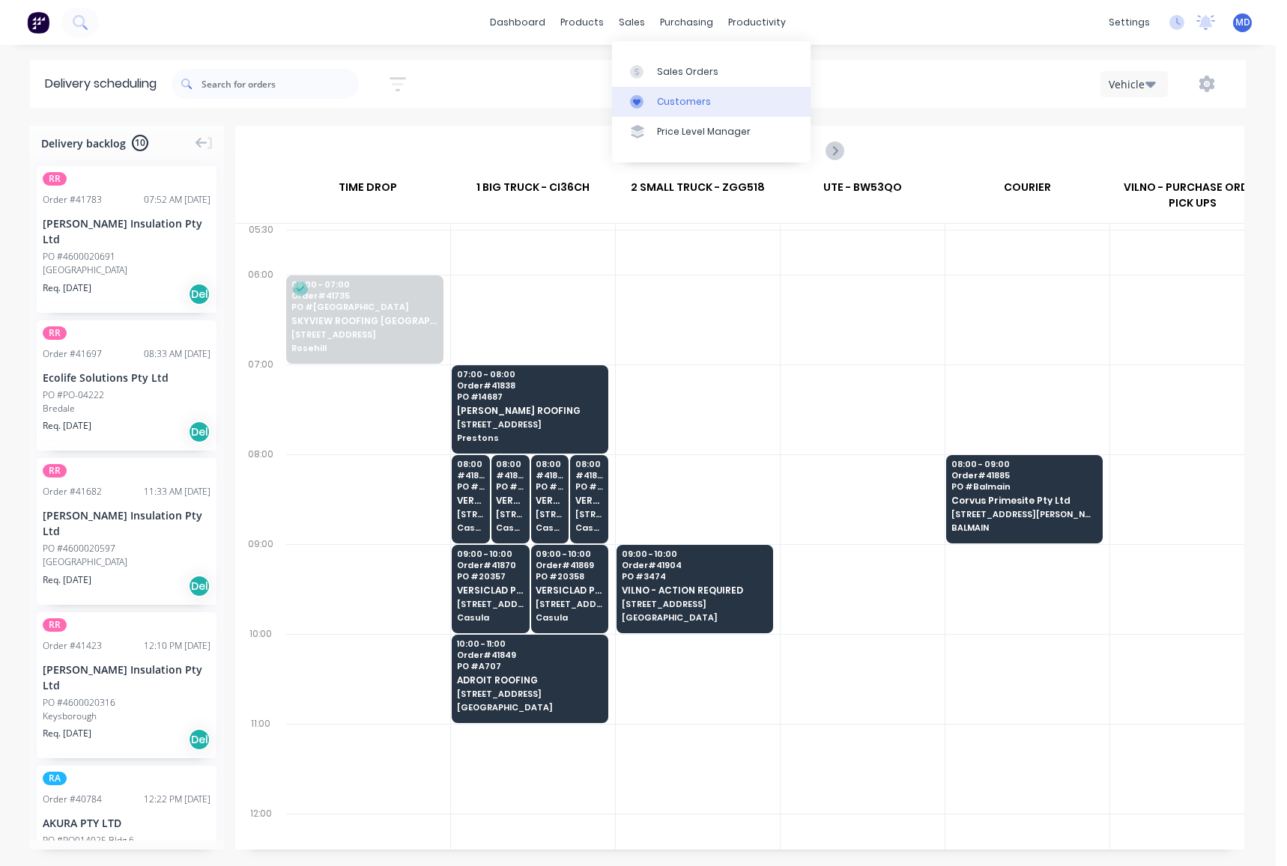
click at [681, 101] on div "Customers" at bounding box center [684, 101] width 54 height 13
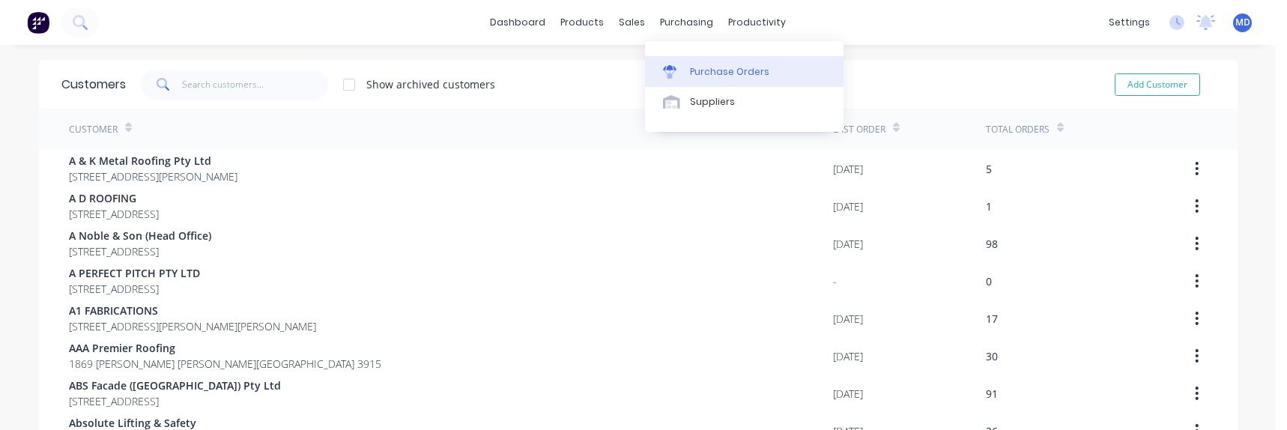
click at [723, 73] on div "Purchase Orders" at bounding box center [729, 71] width 79 height 13
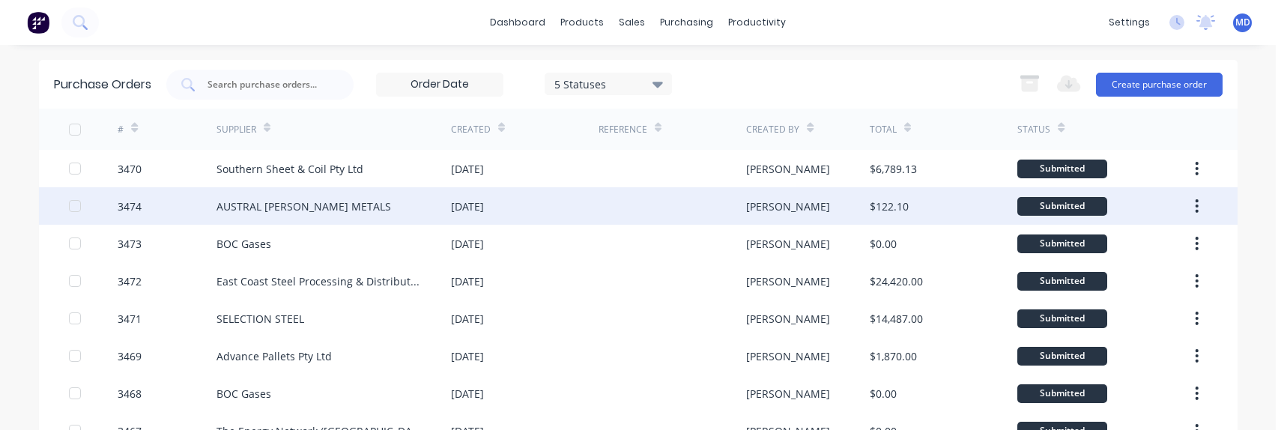
click at [296, 202] on div "AUSTRAL WRIGHT METALS" at bounding box center [303, 206] width 174 height 16
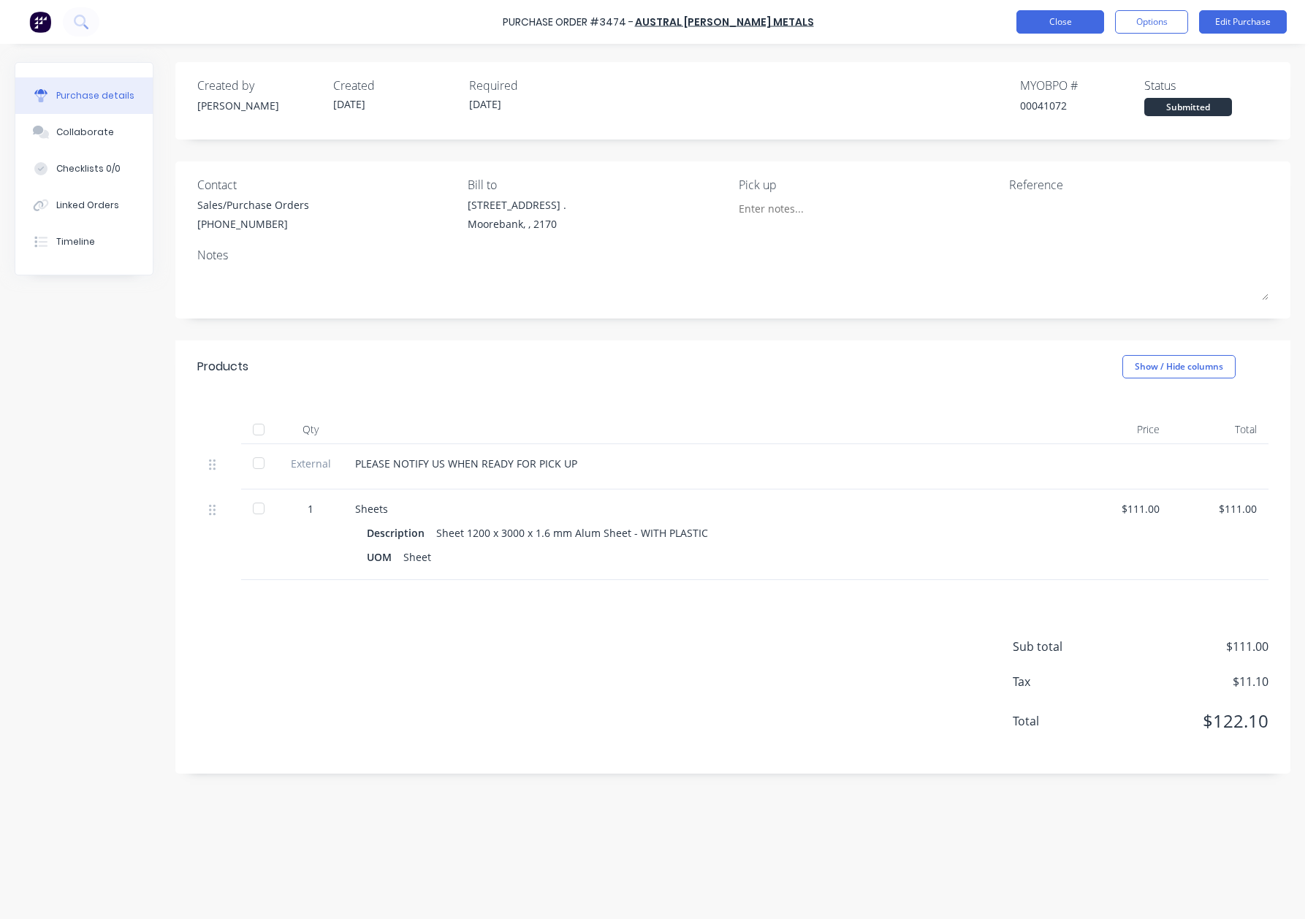
click at [1046, 16] on button "Close" at bounding box center [1060, 21] width 88 height 23
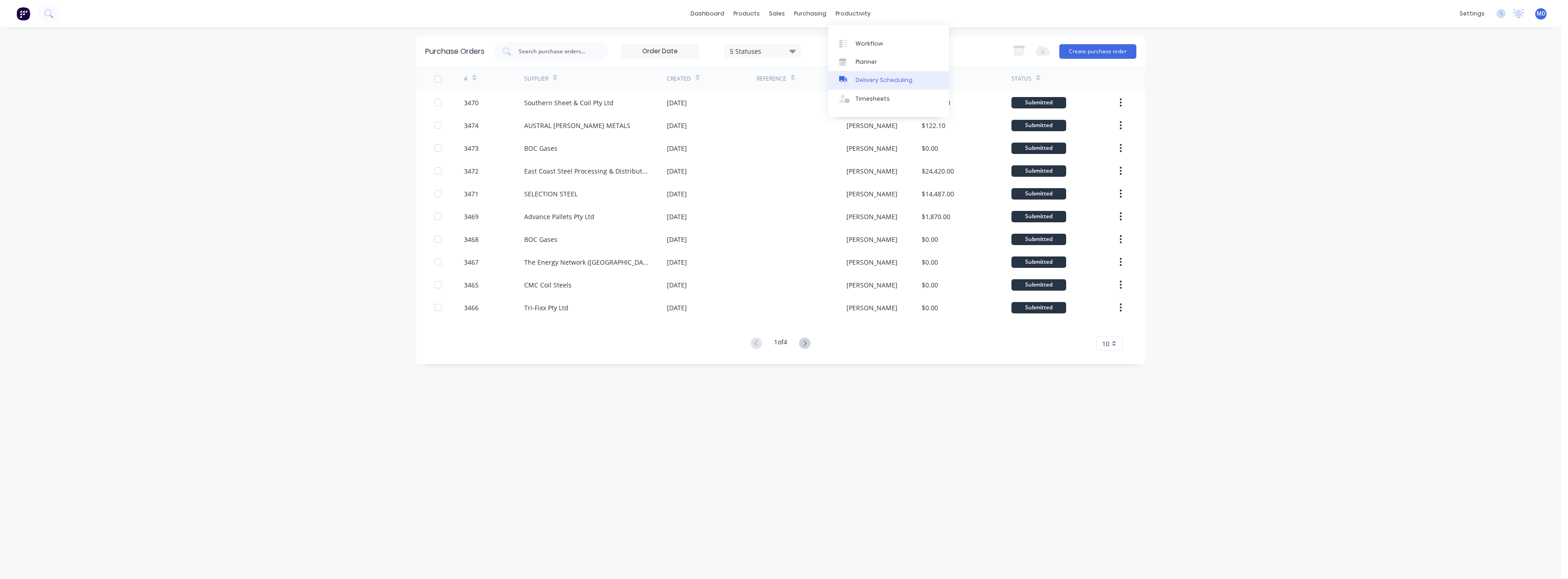
click at [897, 80] on div "Delivery Scheduling" at bounding box center [884, 80] width 57 height 8
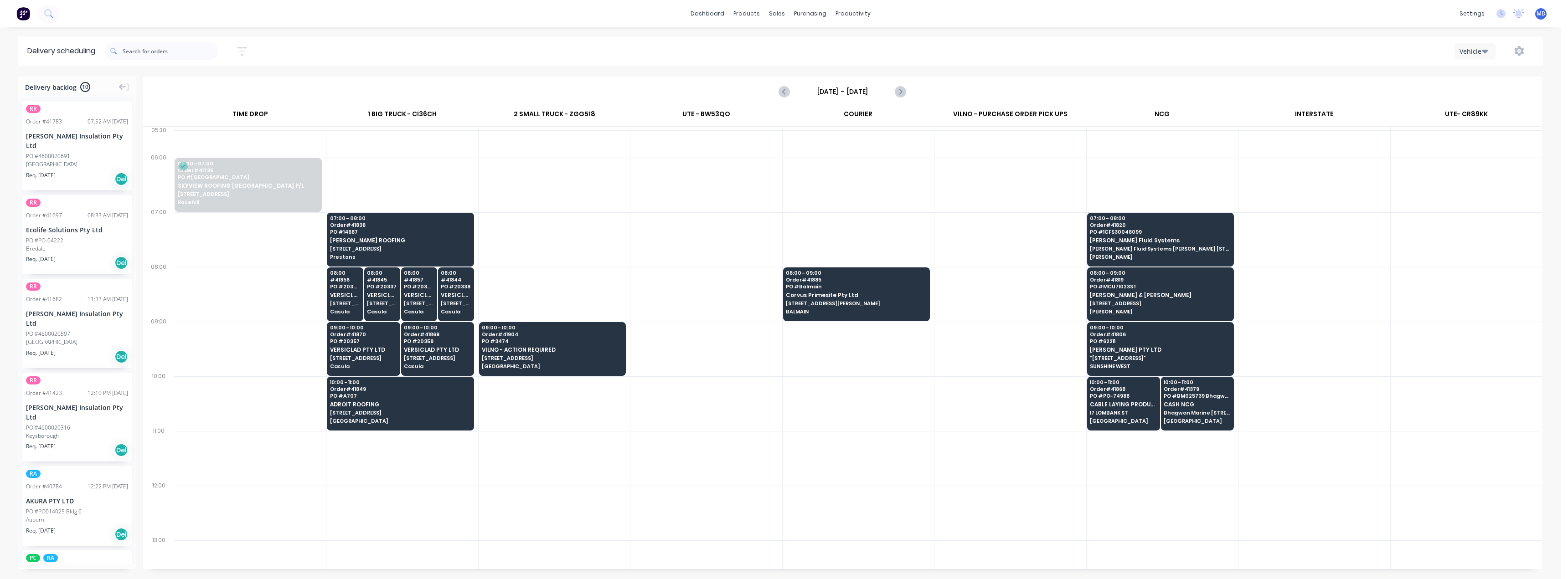
click at [1036, 54] on div "Vehicle" at bounding box center [1472, 51] width 26 height 10
click at [1036, 94] on div "Vehicle" at bounding box center [1500, 94] width 90 height 18
click at [900, 89] on icon "Next page" at bounding box center [900, 92] width 11 height 11
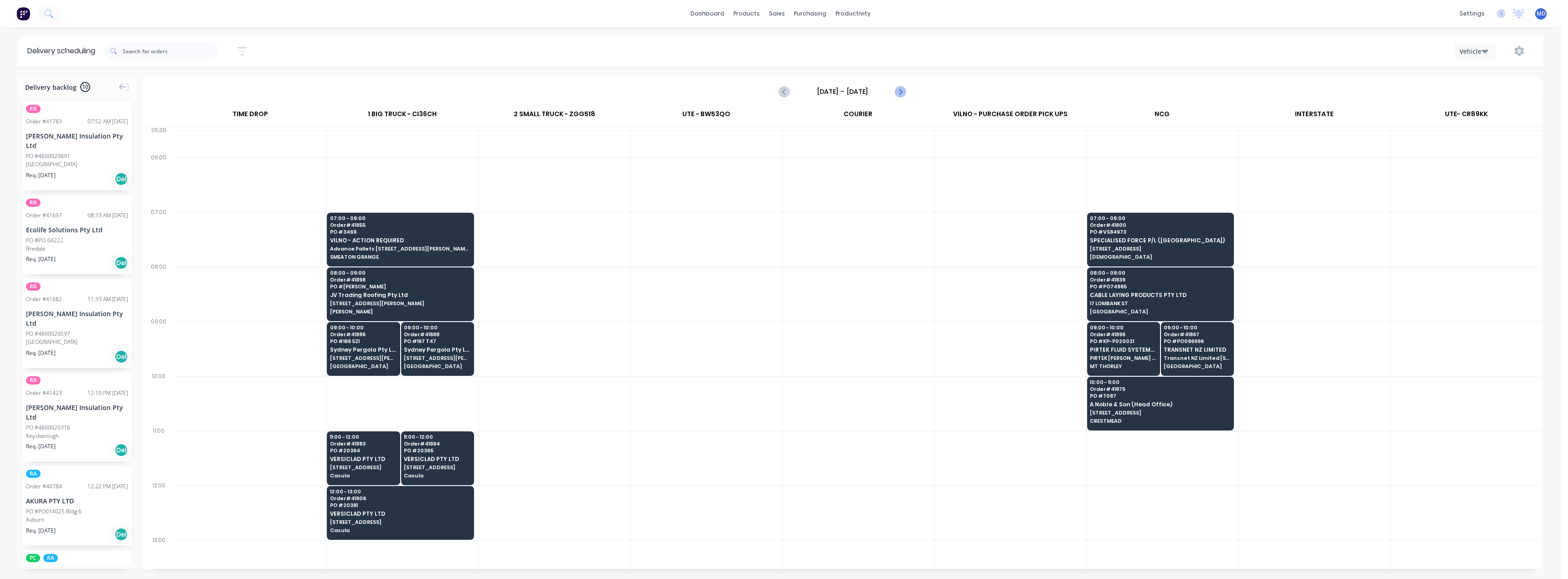
click at [900, 89] on icon "Next page" at bounding box center [900, 92] width 11 height 11
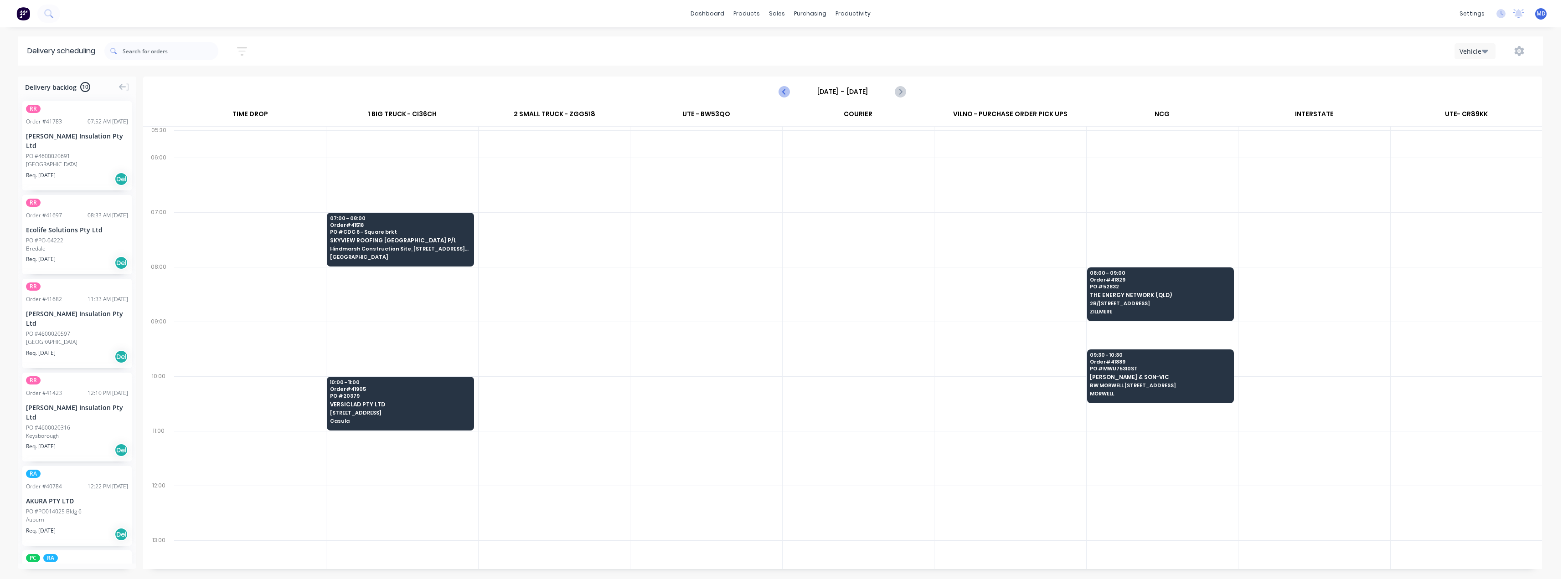
click at [783, 92] on icon "Previous page" at bounding box center [785, 92] width 4 height 7
type input "[DATE] - [DATE]"
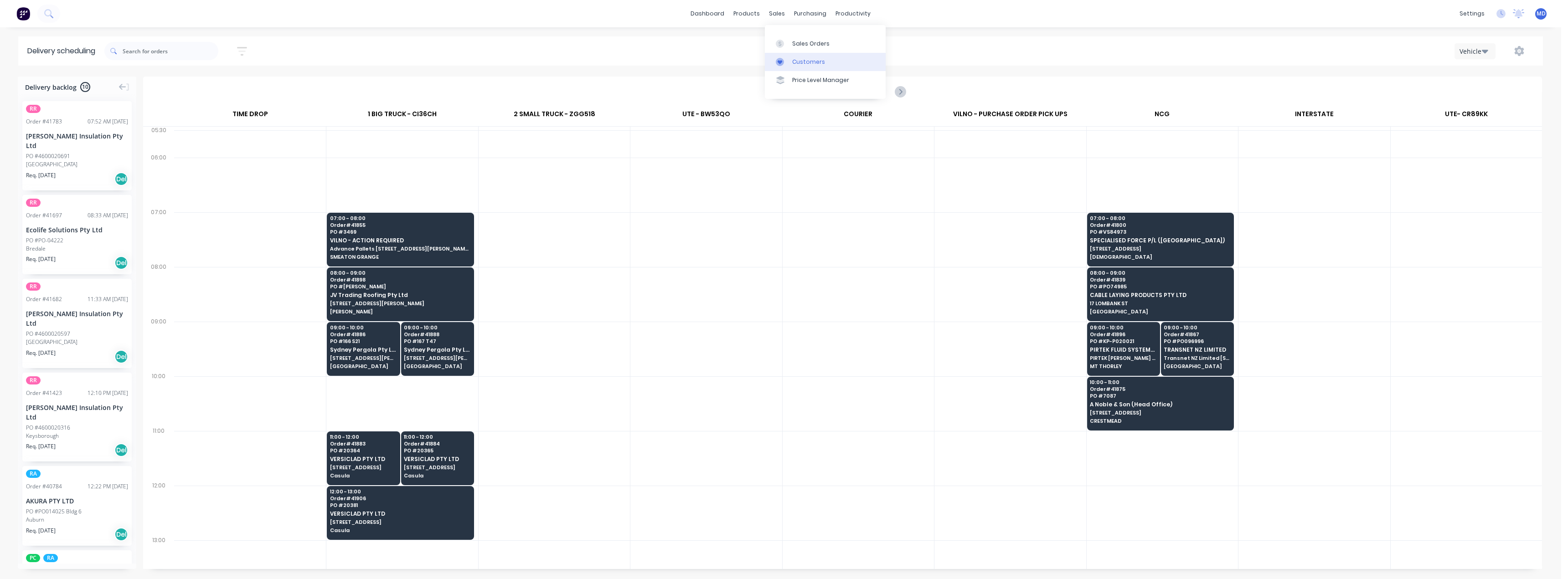
click at [809, 60] on div "Customers" at bounding box center [808, 61] width 33 height 8
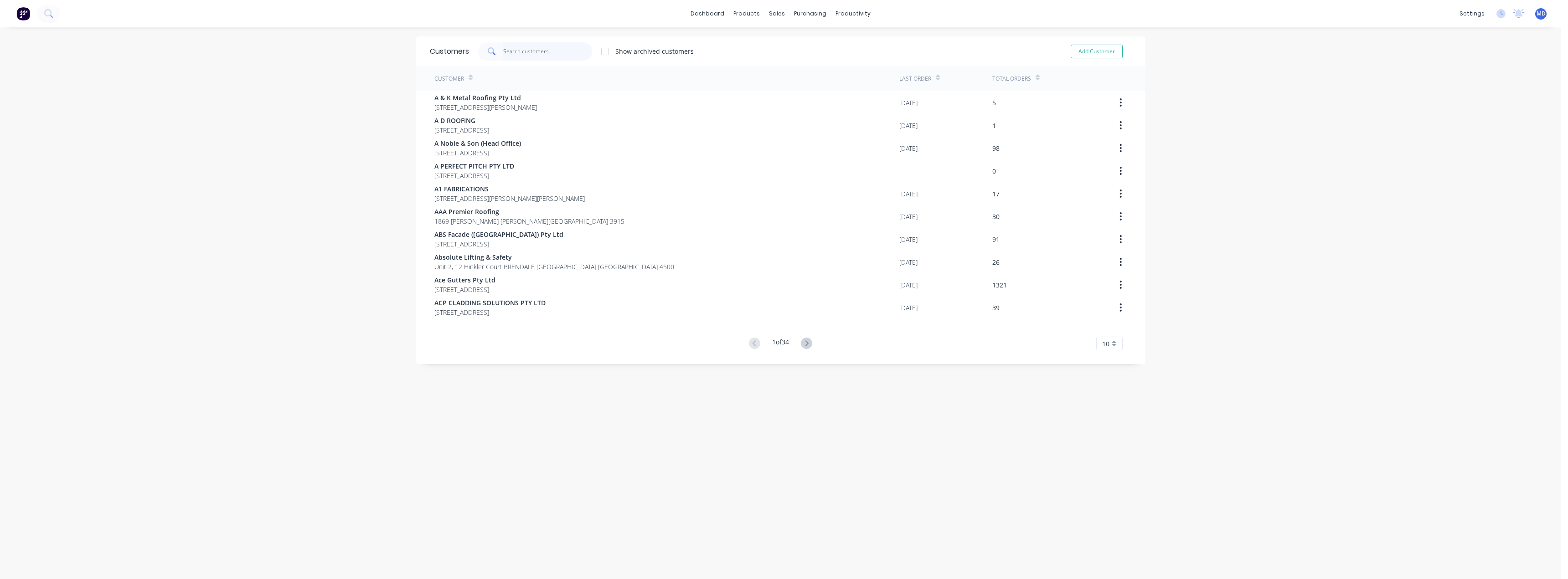
click at [527, 54] on input "text" at bounding box center [548, 52] width 89 height 18
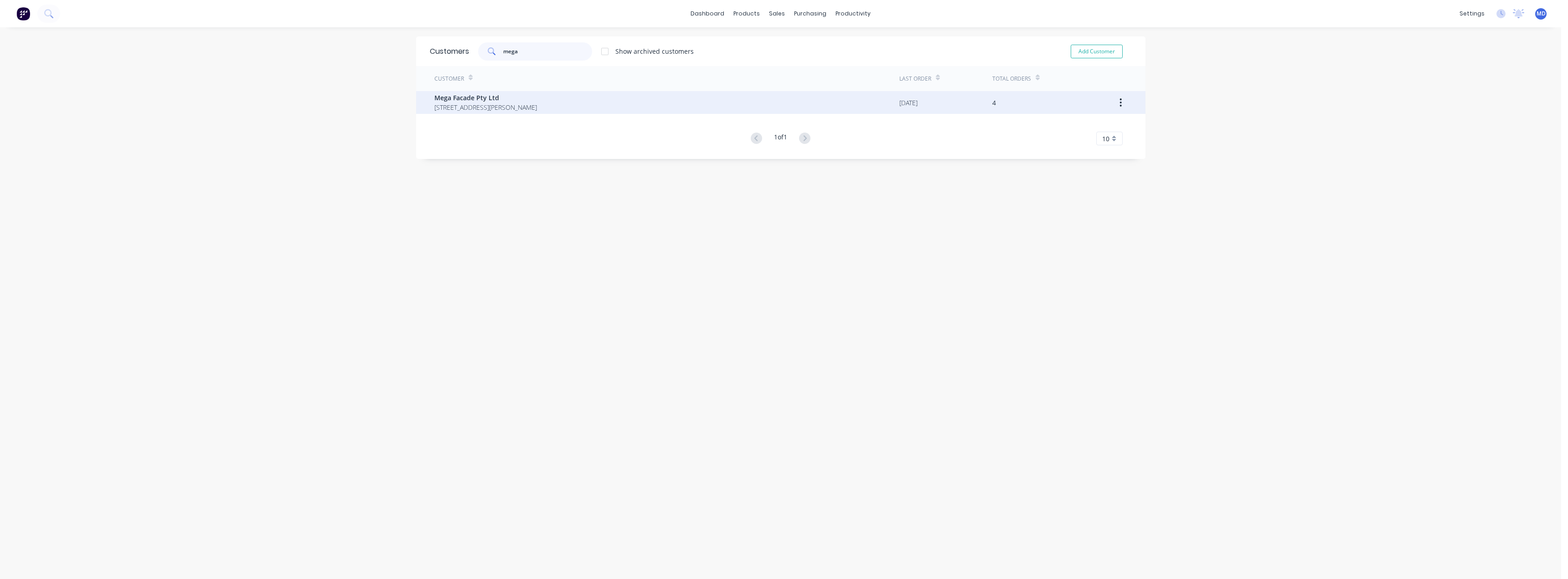
type input "mega"
click at [461, 102] on span "Mega Facade Pty Ltd" at bounding box center [486, 98] width 102 height 10
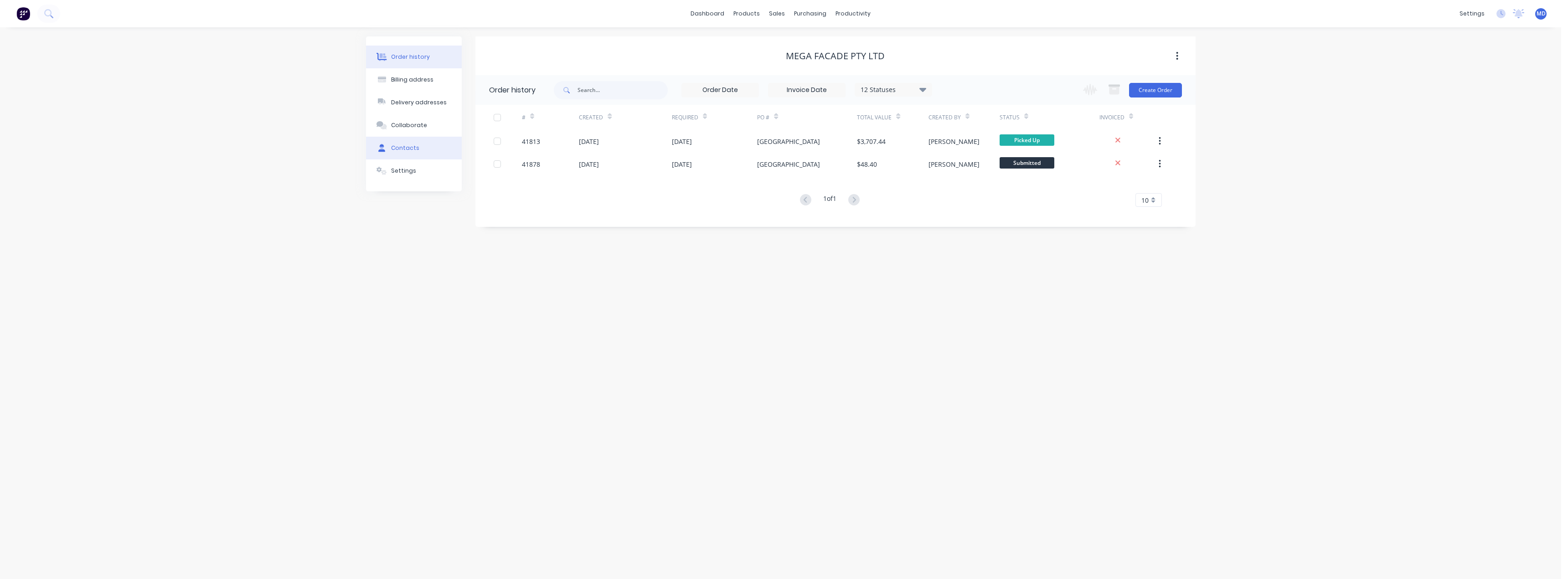
click at [403, 146] on div "Contacts" at bounding box center [405, 148] width 28 height 8
select select "AU"
click at [485, 122] on icon "button" at bounding box center [485, 121] width 5 height 5
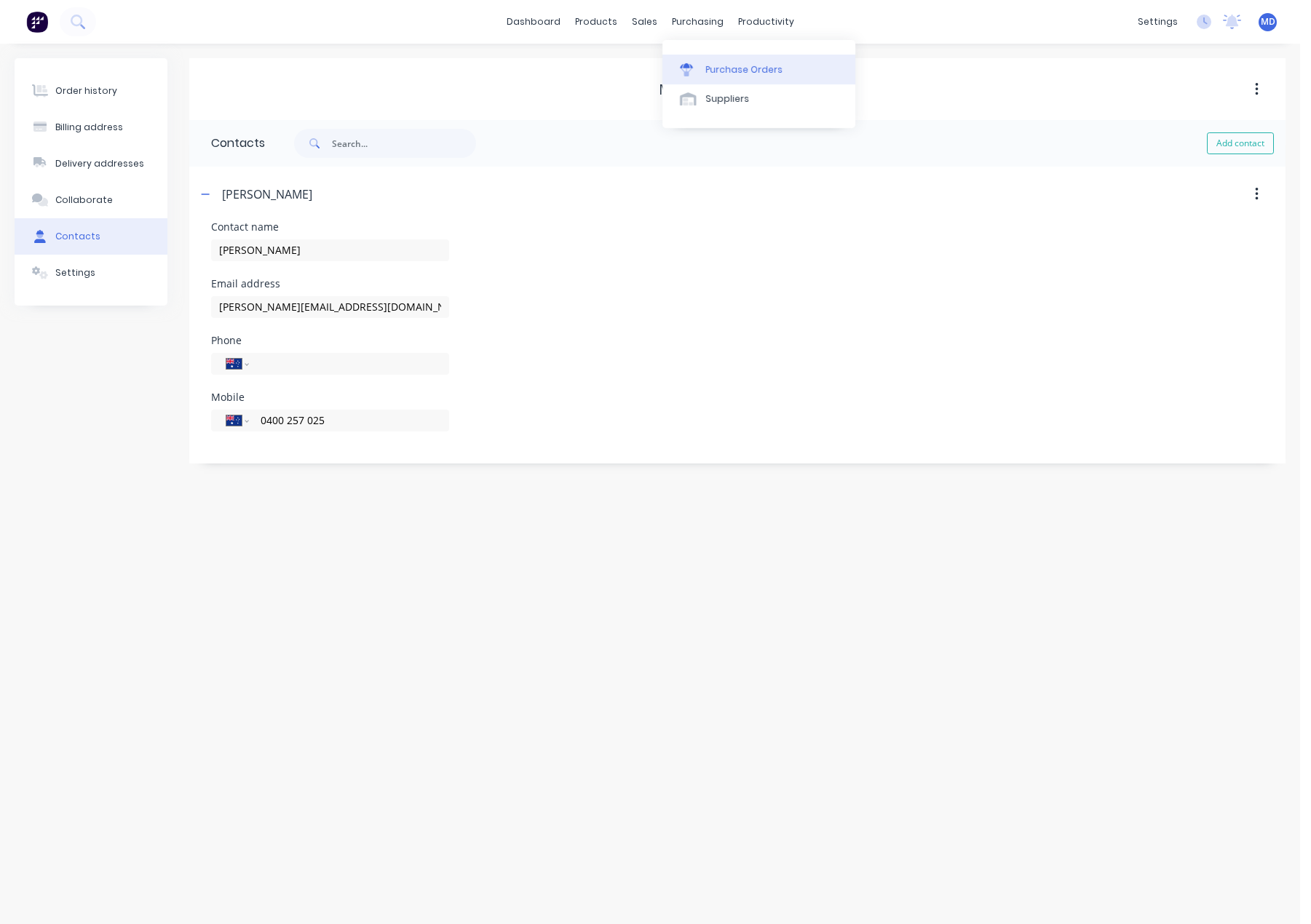
click at [759, 70] on div "Purchase Orders" at bounding box center [743, 69] width 77 height 13
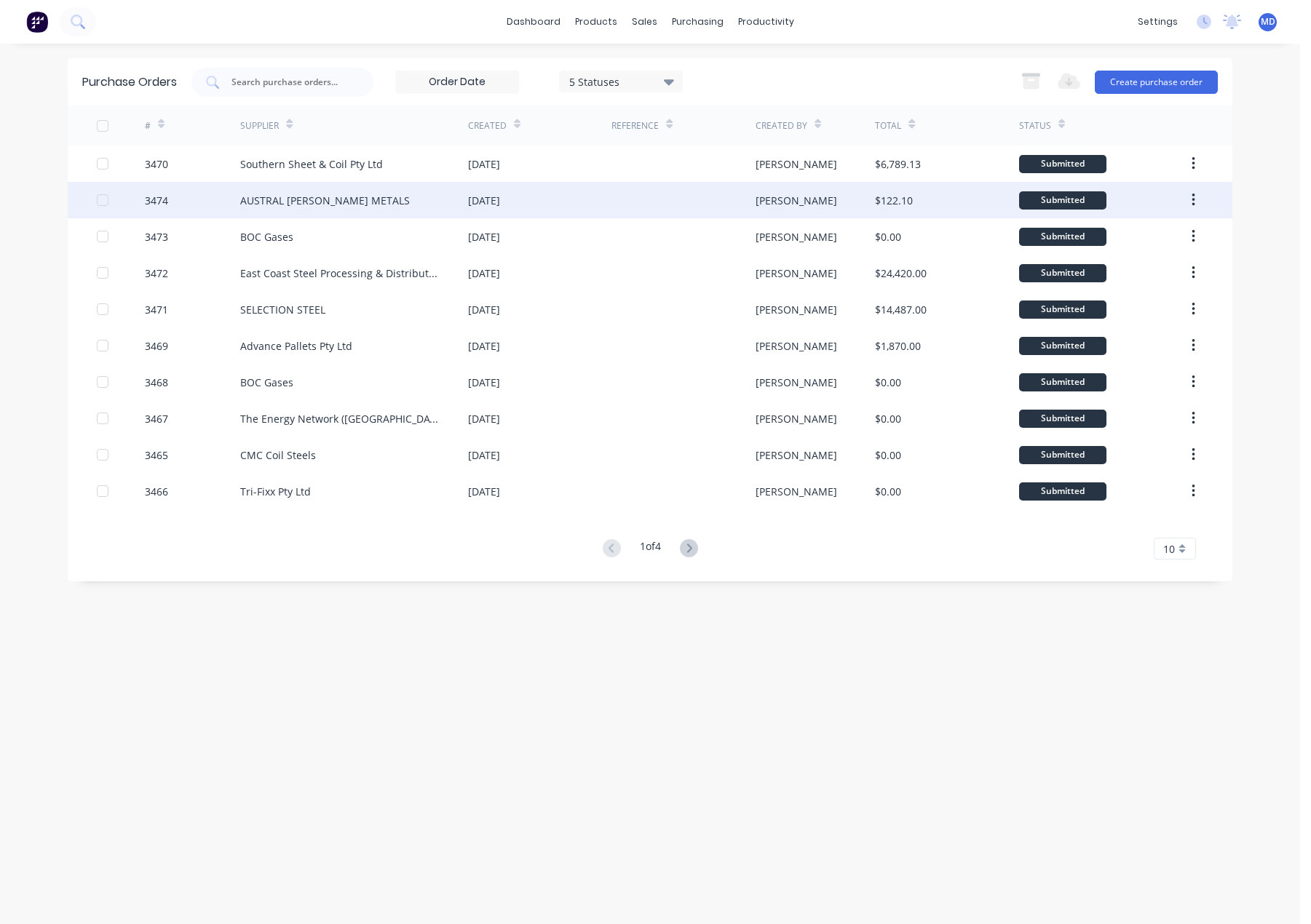
click at [408, 198] on div "AUSTRAL WRIGHT METALS" at bounding box center [354, 199] width 227 height 36
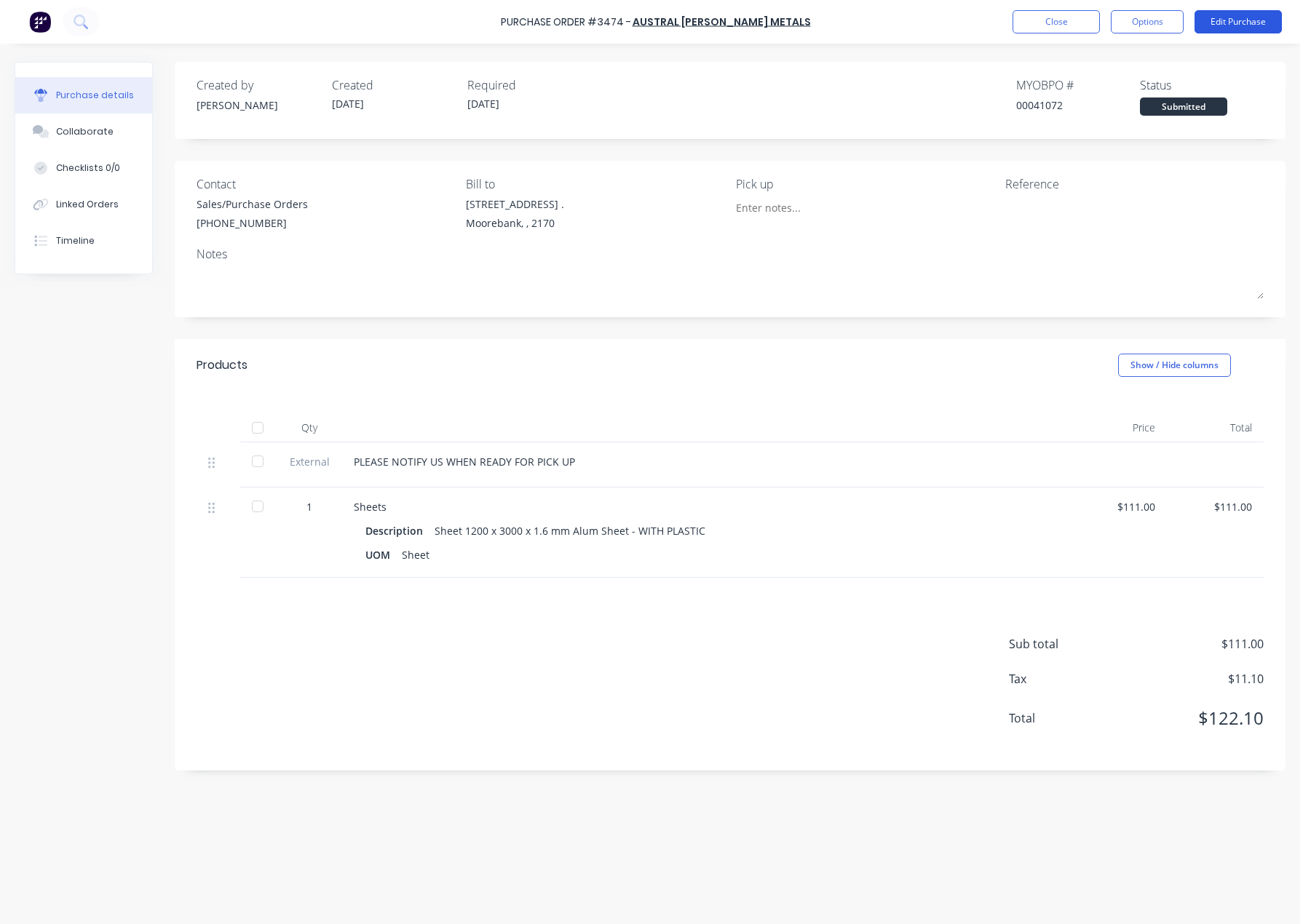
click at [1245, 25] on button "Edit Purchase" at bounding box center [1238, 21] width 87 height 23
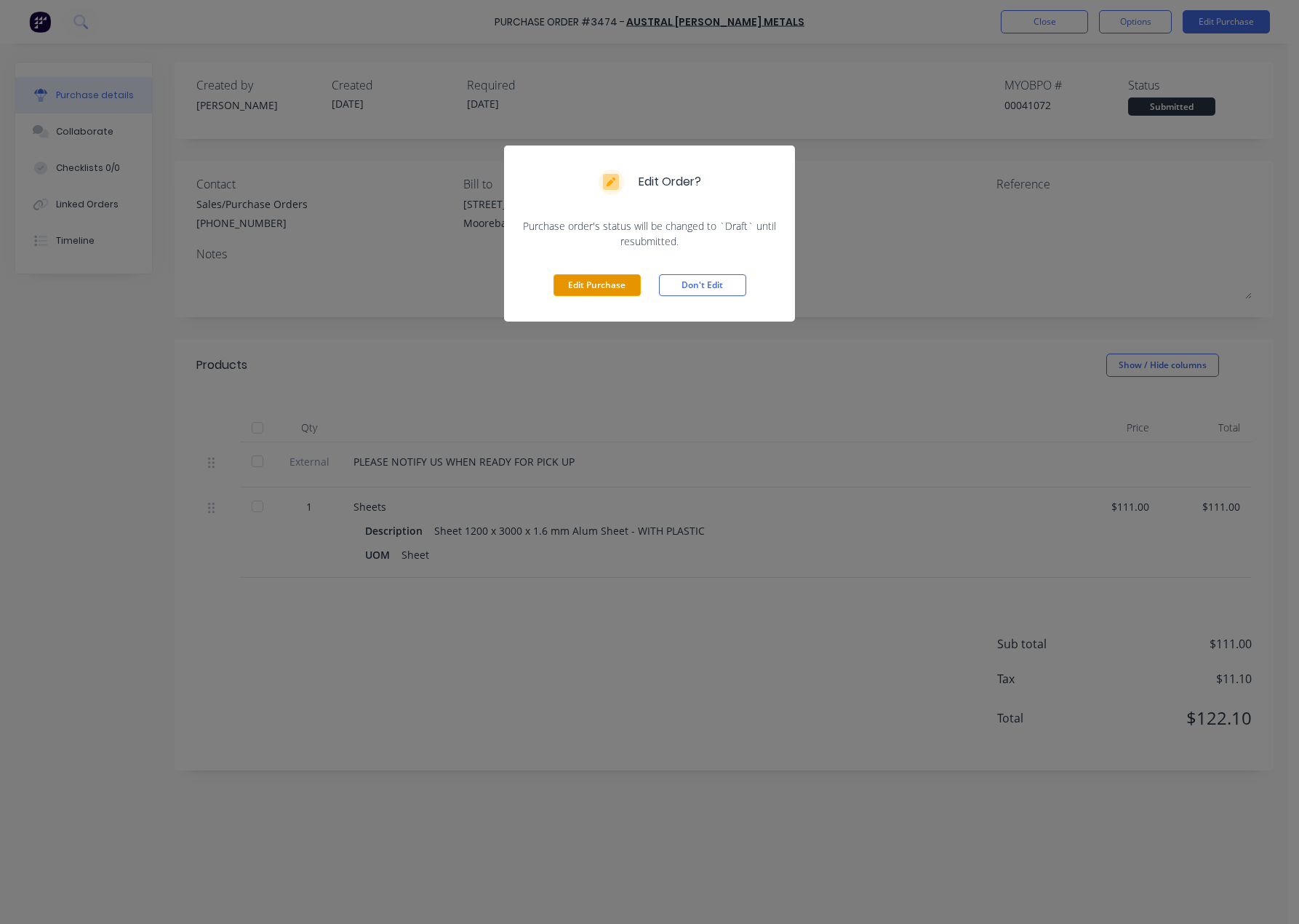
click at [614, 283] on button "Edit Purchase" at bounding box center [598, 285] width 87 height 21
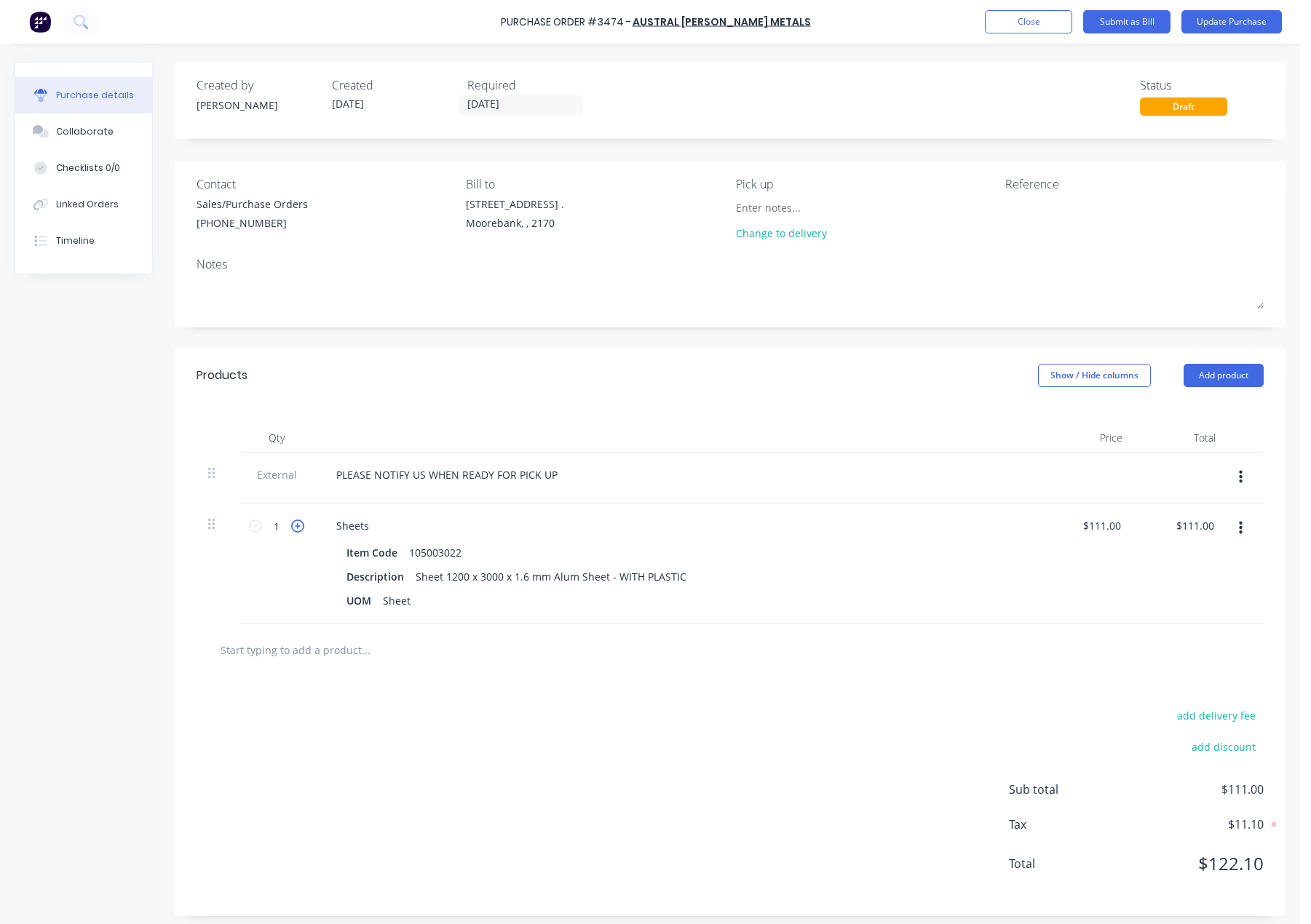
click at [303, 526] on icon at bounding box center [297, 526] width 13 height 13
type input "2"
type input "$222.00"
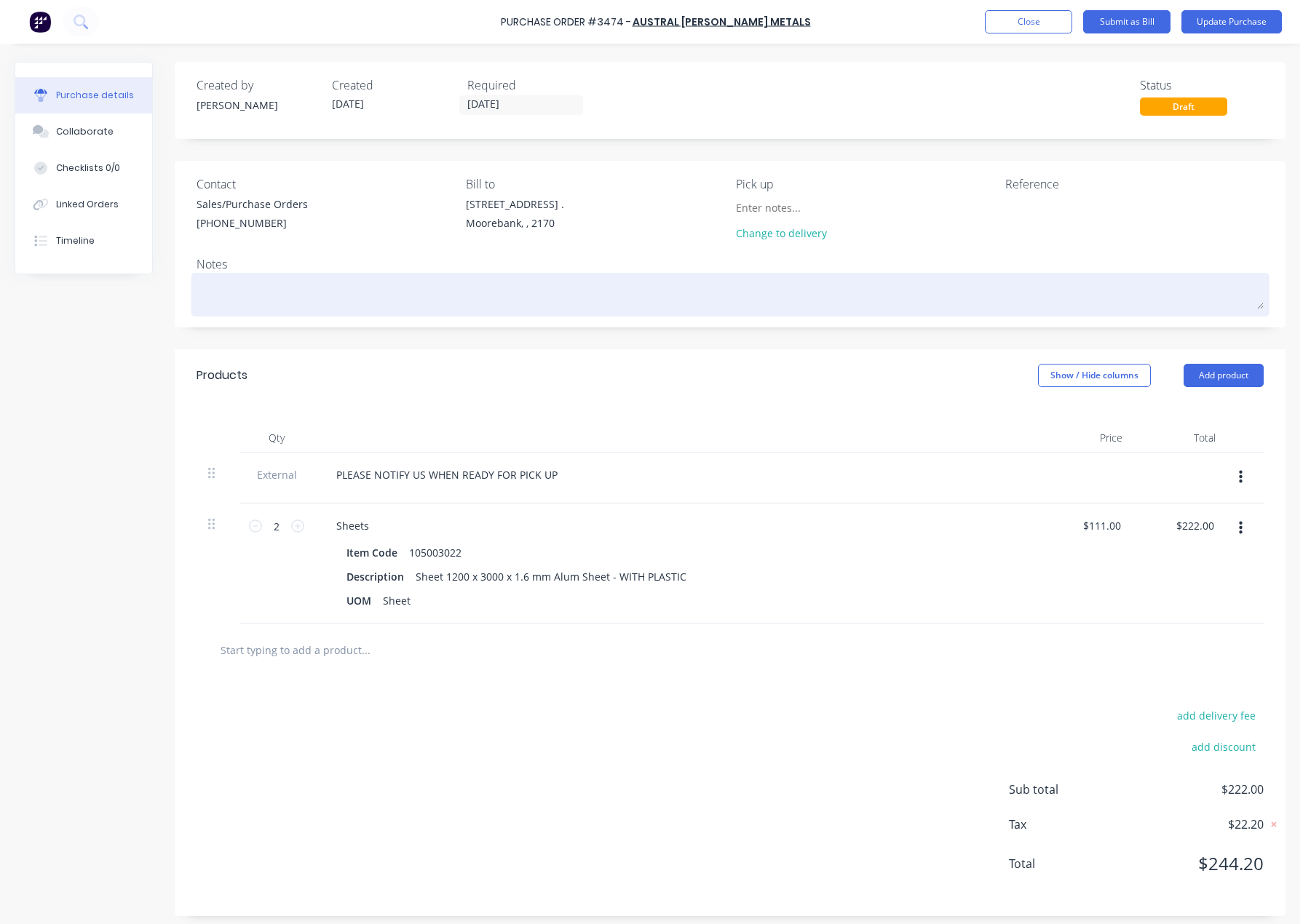
click at [304, 300] on textarea at bounding box center [730, 293] width 1067 height 33
type textarea "x"
type textarea "*"
type textarea "x"
type textarea "**"
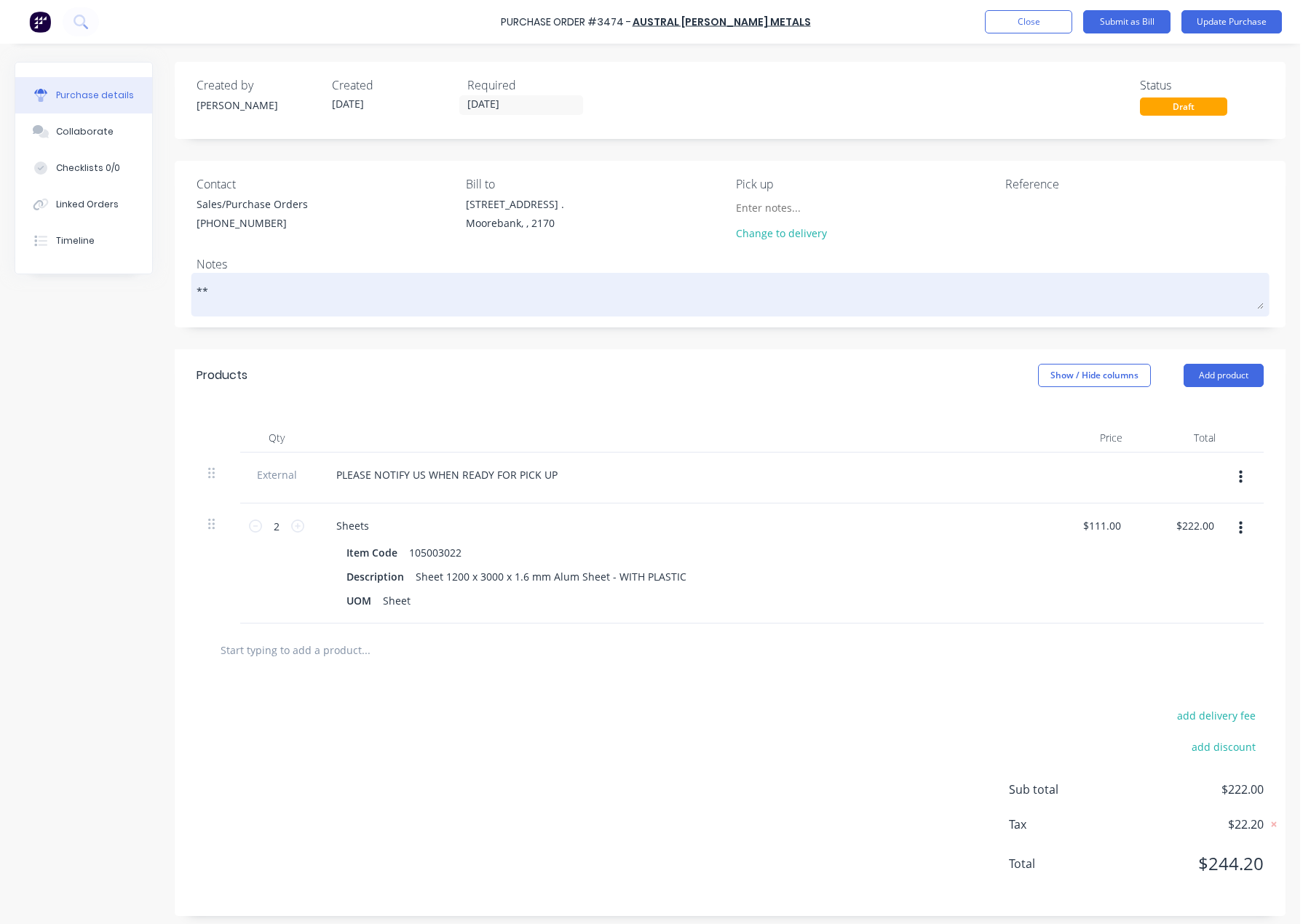
type textarea "x"
type textarea "**8"
type textarea "x"
type textarea "**8"
type textarea "x"
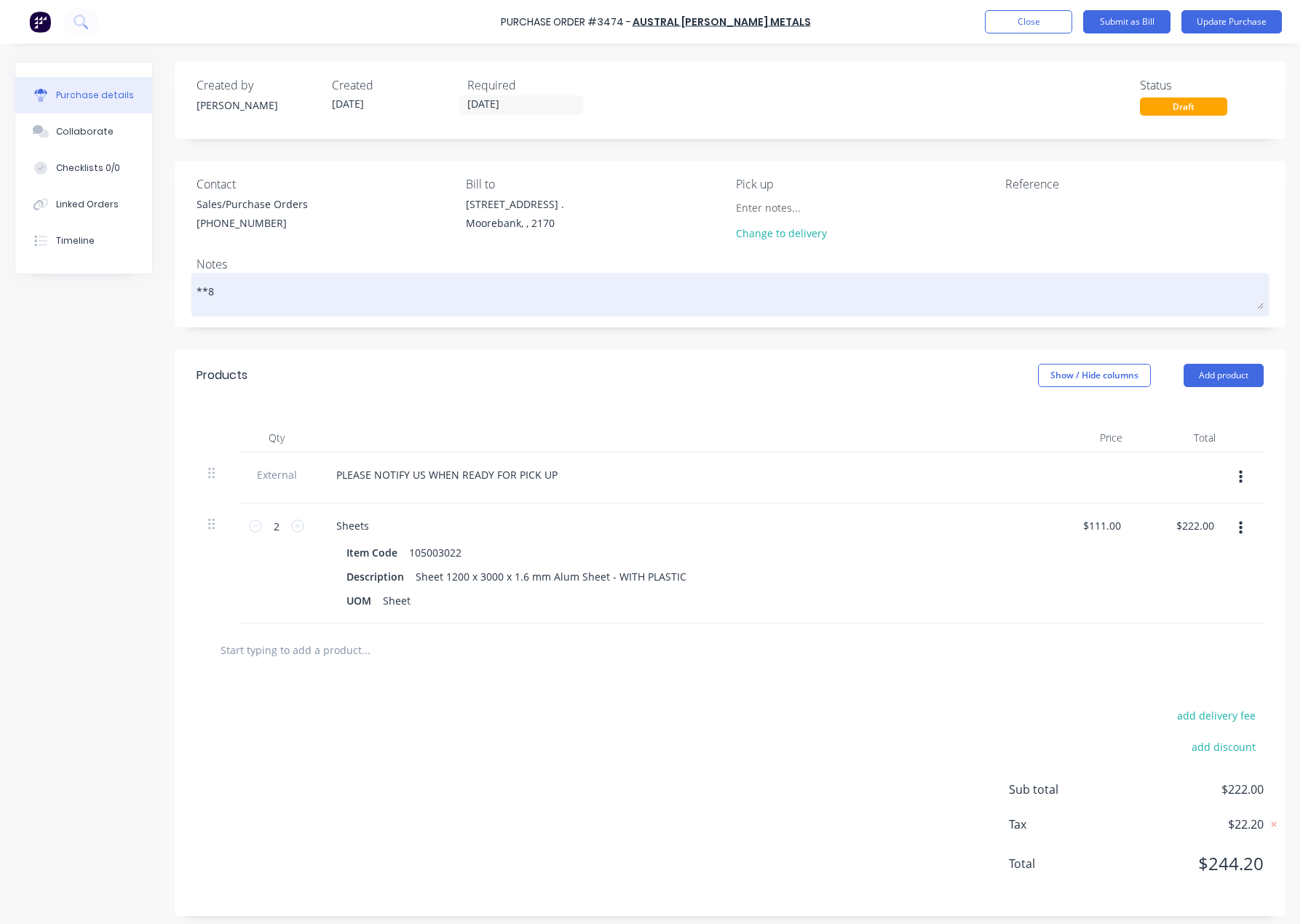
type textarea "**8 A"
type textarea "x"
type textarea "**8"
type textarea "x"
type textarea "**8"
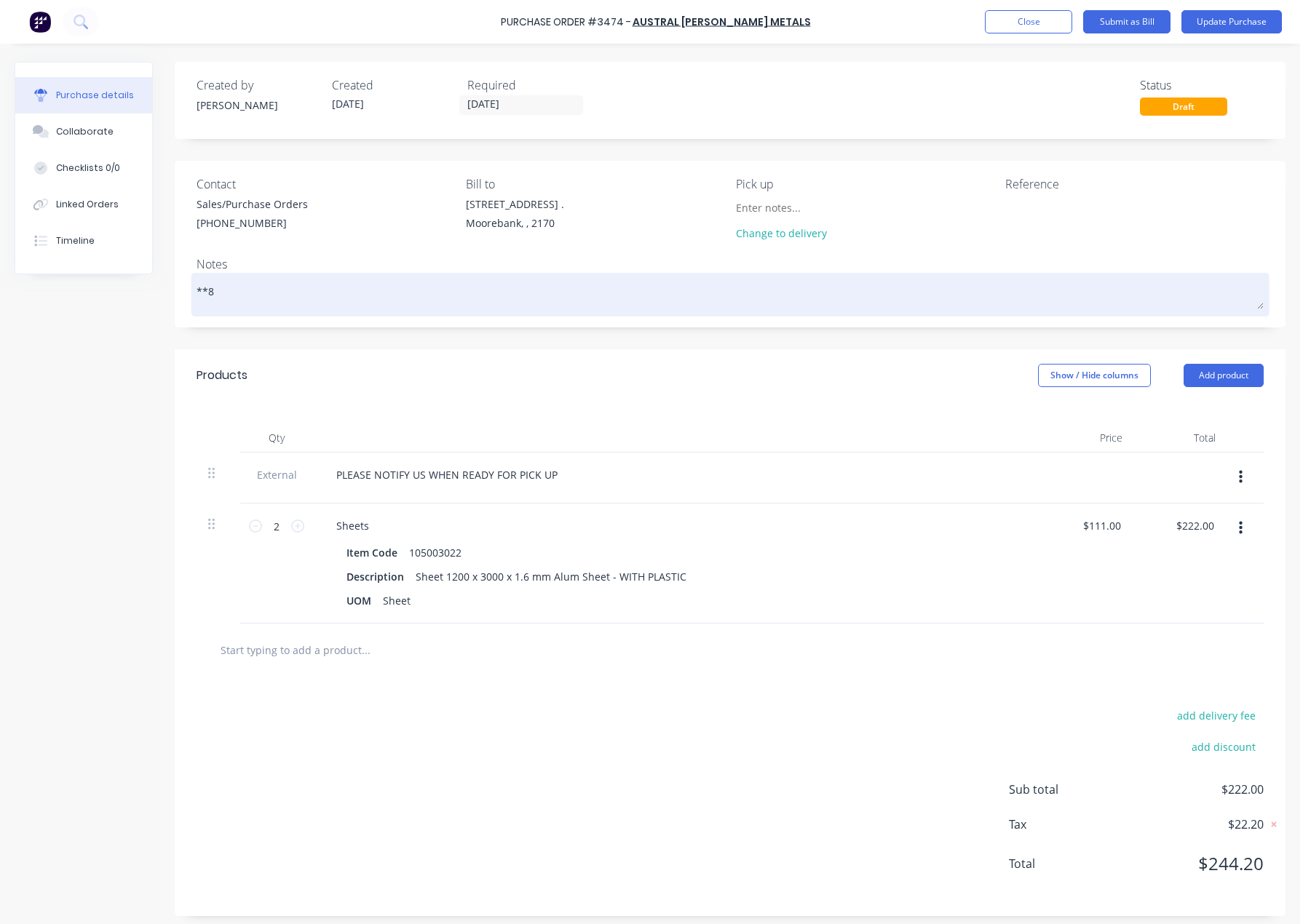
type textarea "x"
type textarea "**"
type textarea "x"
type textarea "***"
type textarea "x"
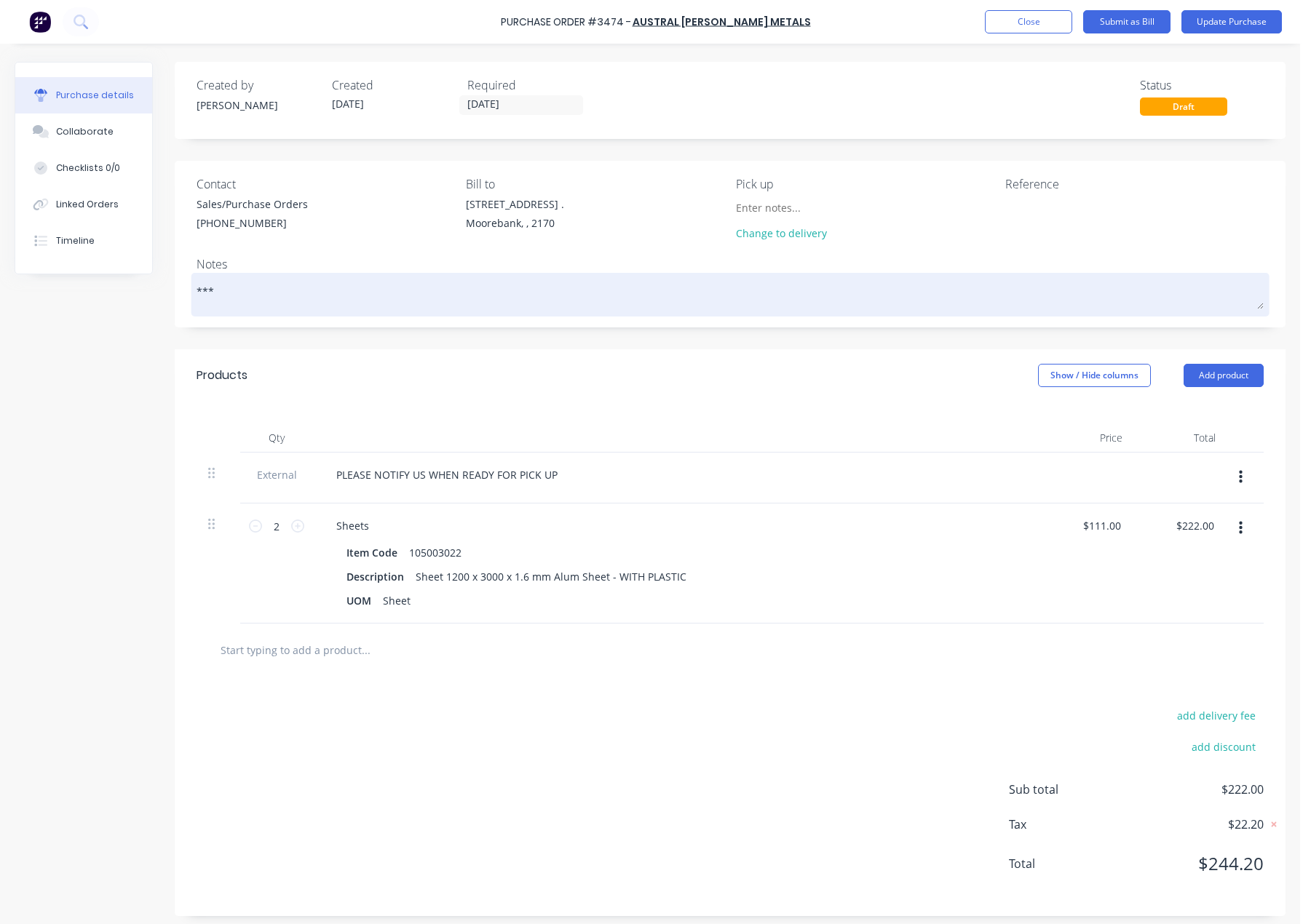
type textarea "***"
type textarea "x"
type textarea "***"
type textarea "x"
type textarea "*** A"
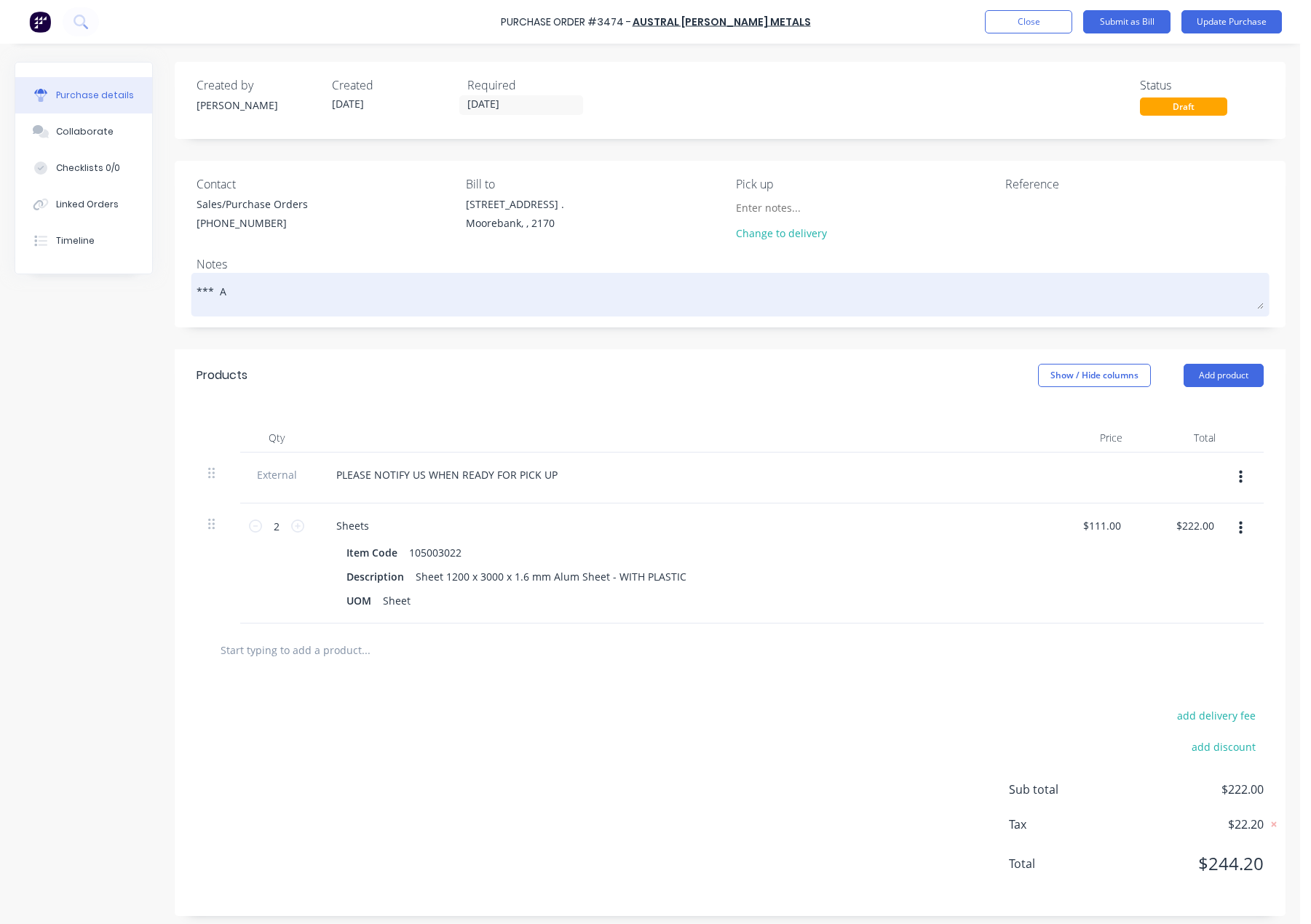
type textarea "x"
type textarea "*** AM"
type textarea "x"
type textarea "*** AME"
type textarea "x"
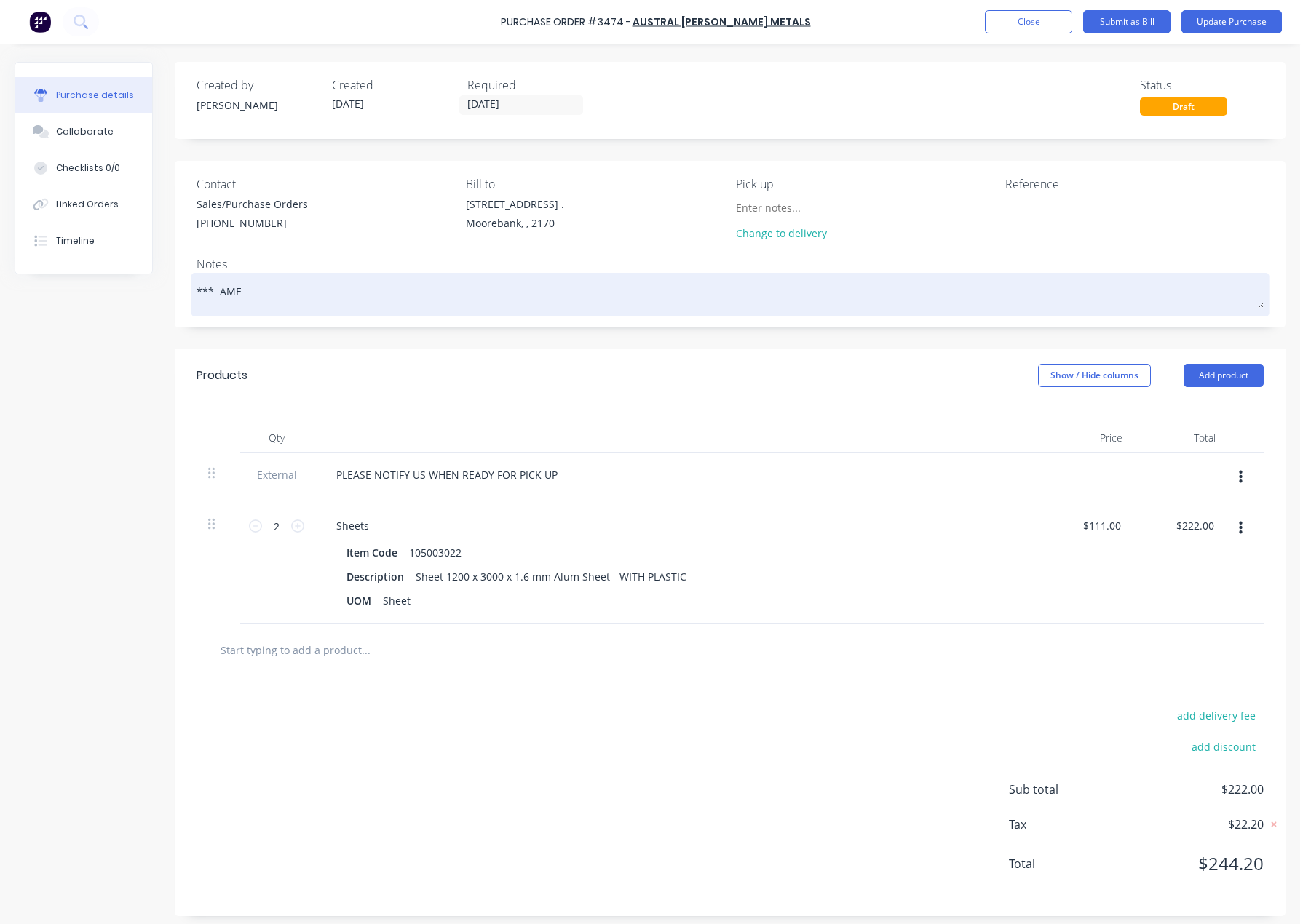
type textarea "*** AMEN"
type textarea "x"
type textarea "*** AMEND"
type textarea "x"
type textarea "*** AMENDE"
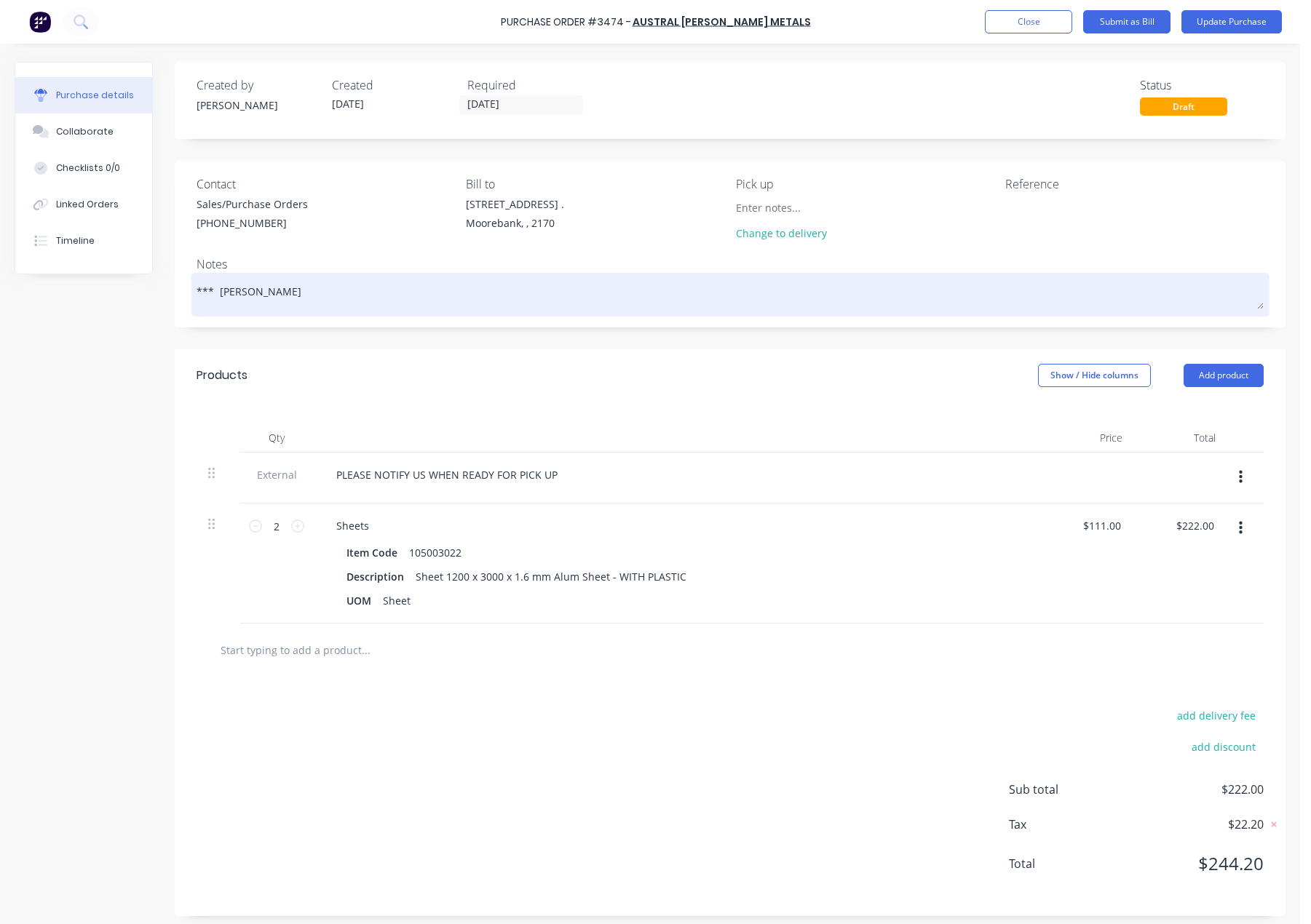
type textarea "x"
type textarea "*** AMENDED"
type textarea "x"
type textarea "*** AMENDED"
type textarea "x"
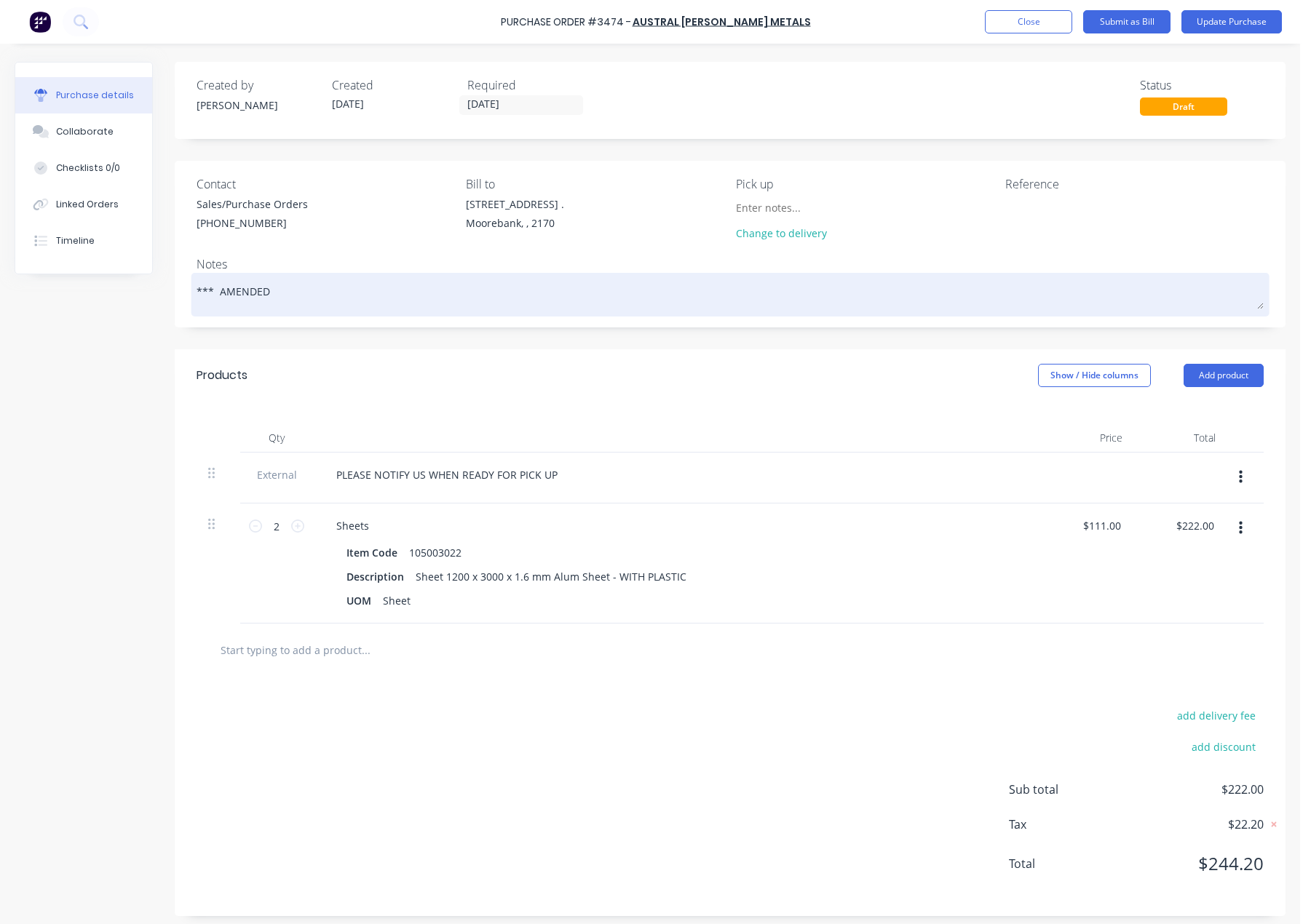
type textarea "*** AMENDED P"
type textarea "x"
type textarea "*** AMENDED PO"
type textarea "x"
type textarea "*** AMENDED PO"
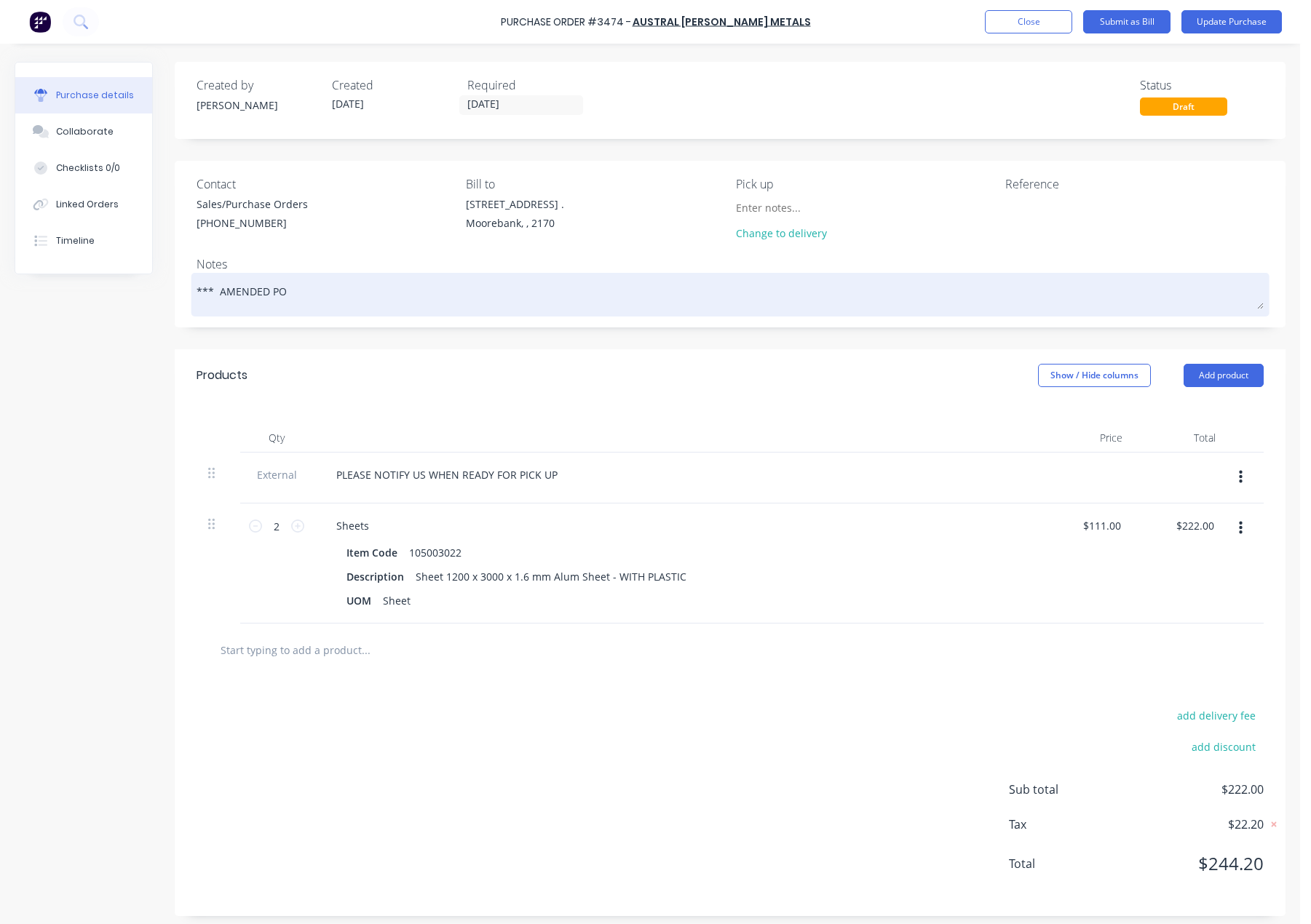
type textarea "x"
type textarea "*** AMENDED PO *"
type textarea "x"
type textarea "*** AMENDED PO **"
type textarea "x"
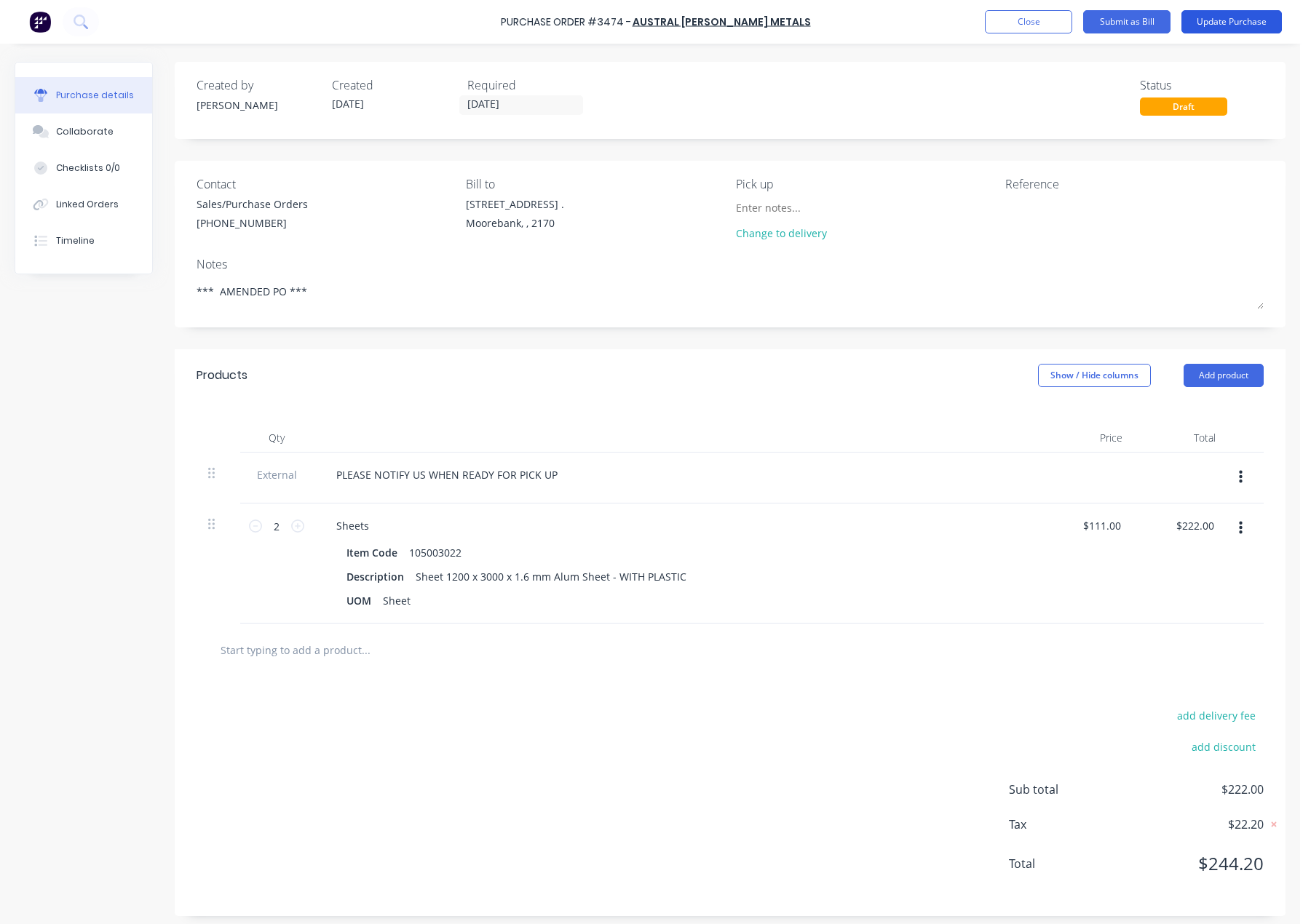
type textarea "*** AMENDED PO ***"
type textarea "x"
type textarea "*** AMENDED PO ***"
click at [1230, 21] on button "Update Purchase" at bounding box center [1230, 21] width 100 height 23
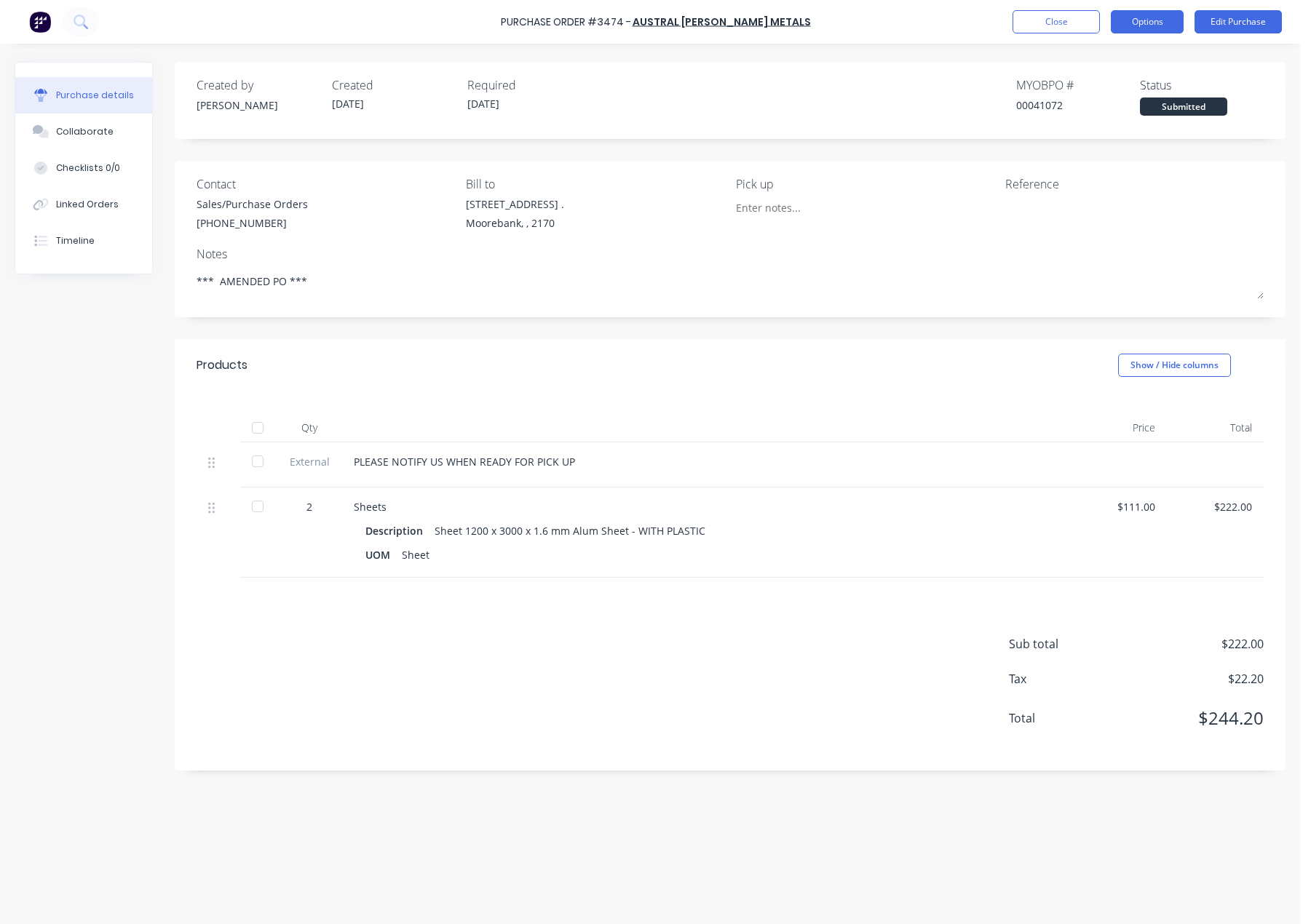
click at [1150, 30] on button "Options" at bounding box center [1147, 21] width 73 height 23
click at [1102, 59] on div "Print / Email" at bounding box center [1114, 59] width 112 height 21
click at [1098, 88] on div "With pricing" at bounding box center [1114, 88] width 112 height 21
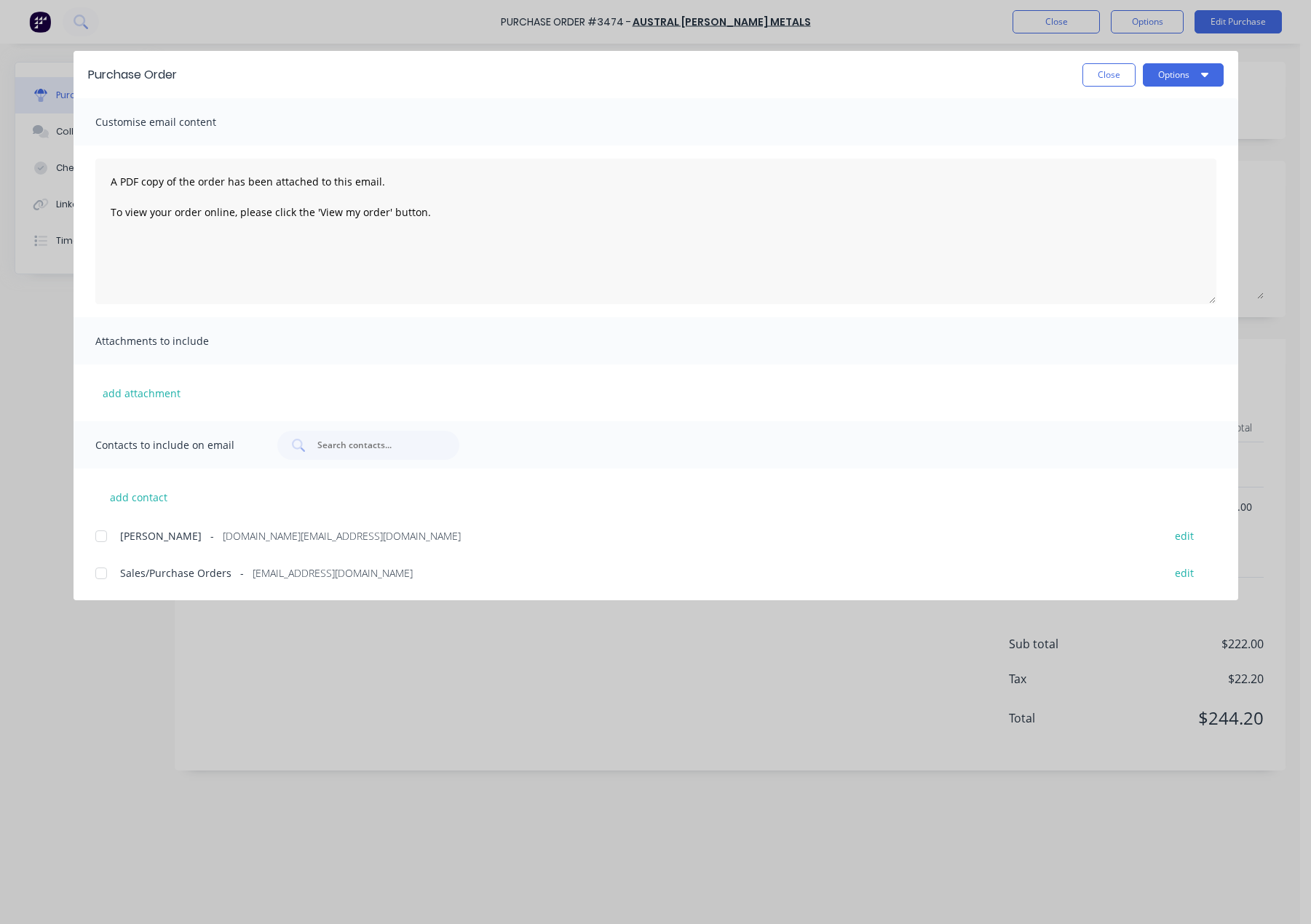
click at [97, 569] on div at bounding box center [101, 573] width 29 height 29
drag, startPoint x: 1163, startPoint y: 69, endPoint x: 1175, endPoint y: 88, distance: 22.5
click at [1163, 69] on button "Options" at bounding box center [1183, 75] width 81 height 23
click at [1117, 169] on div "Email" at bounding box center [1154, 170] width 112 height 21
click at [1101, 79] on button "Close" at bounding box center [1109, 75] width 53 height 23
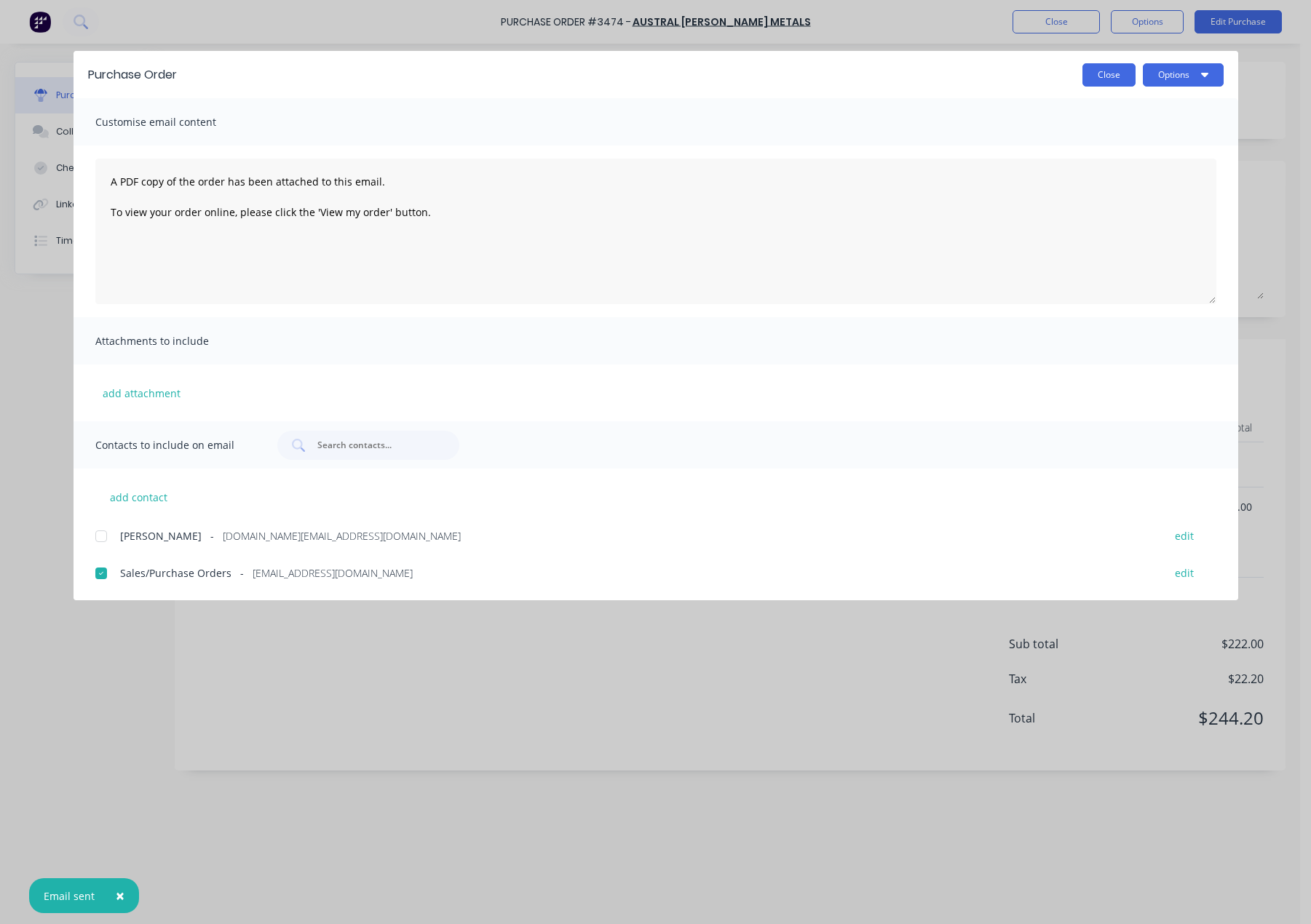
type textarea "x"
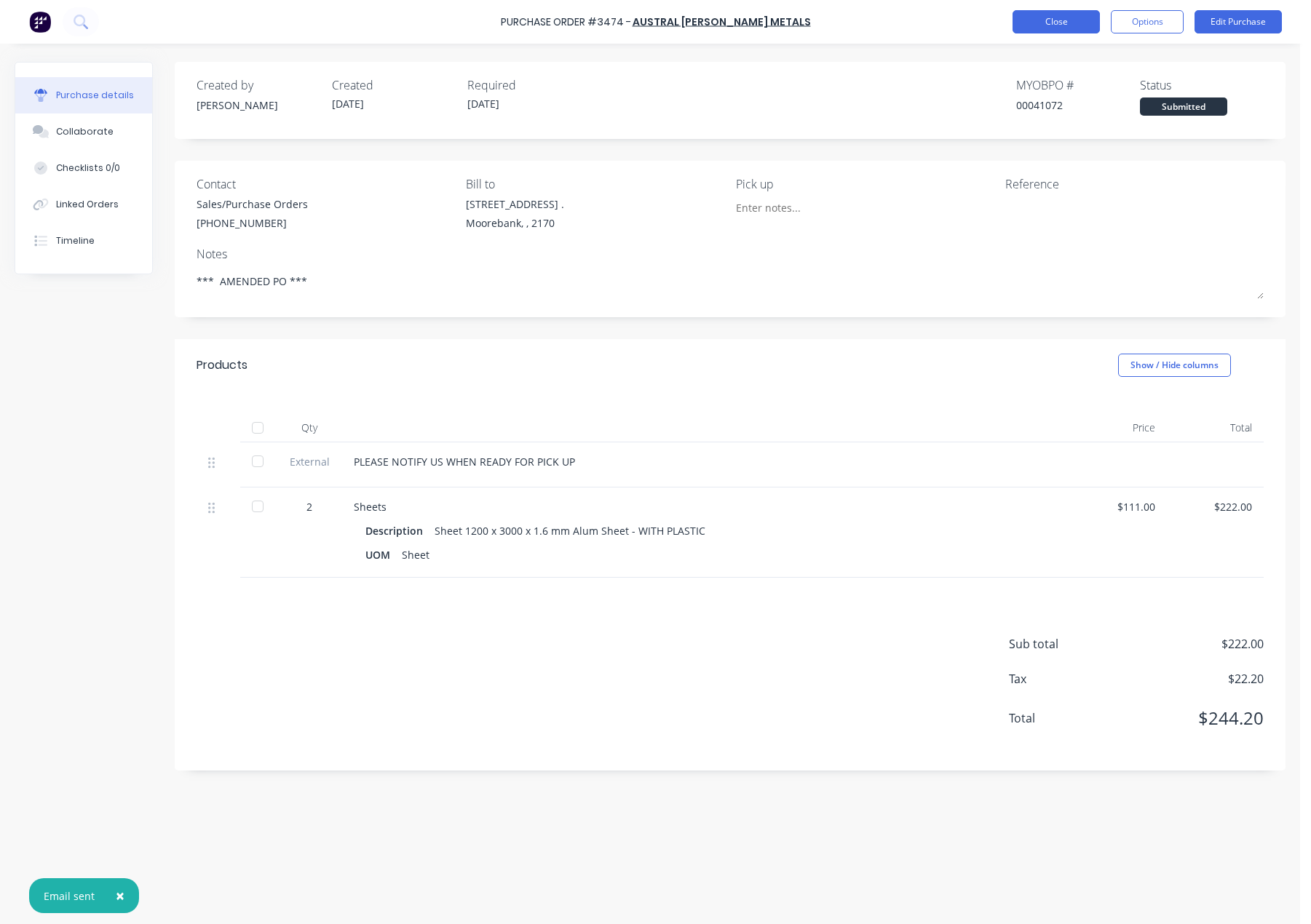
click at [1051, 26] on button "Close" at bounding box center [1056, 21] width 87 height 23
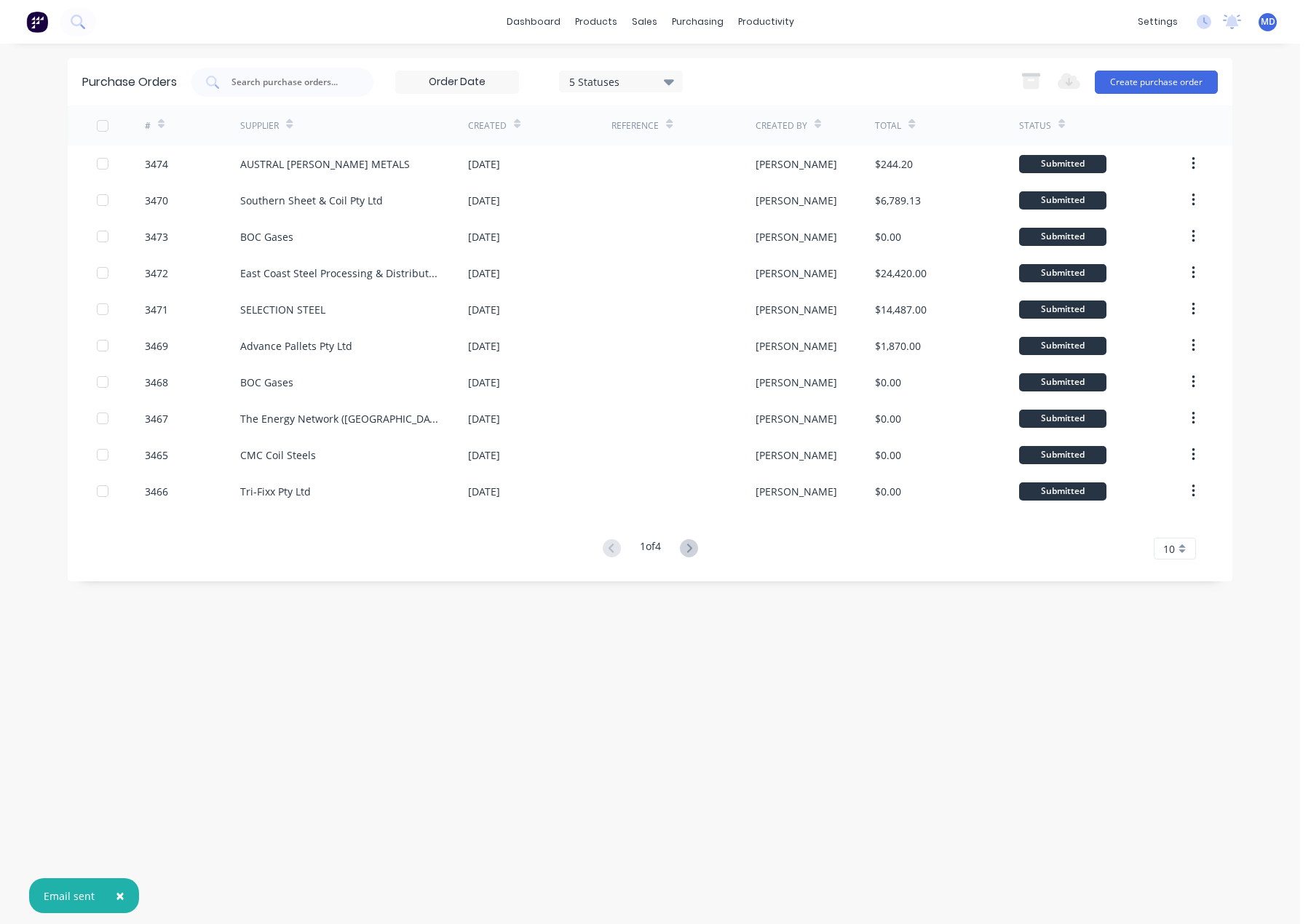
click at [119, 893] on span "×" at bounding box center [120, 895] width 9 height 20
click at [836, 125] on div "Delivery Scheduling" at bounding box center [815, 127] width 91 height 13
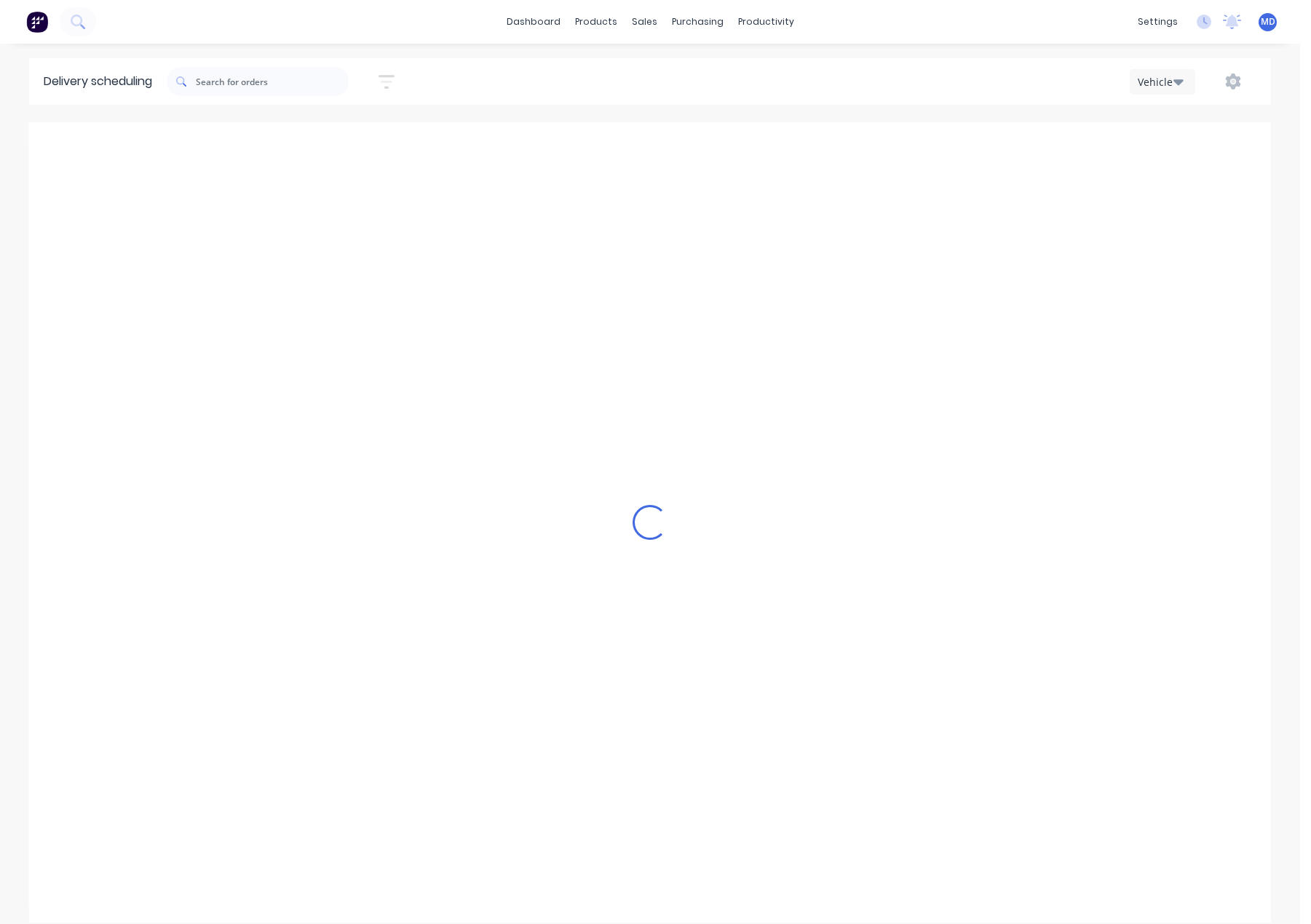
scroll to position [0, 1]
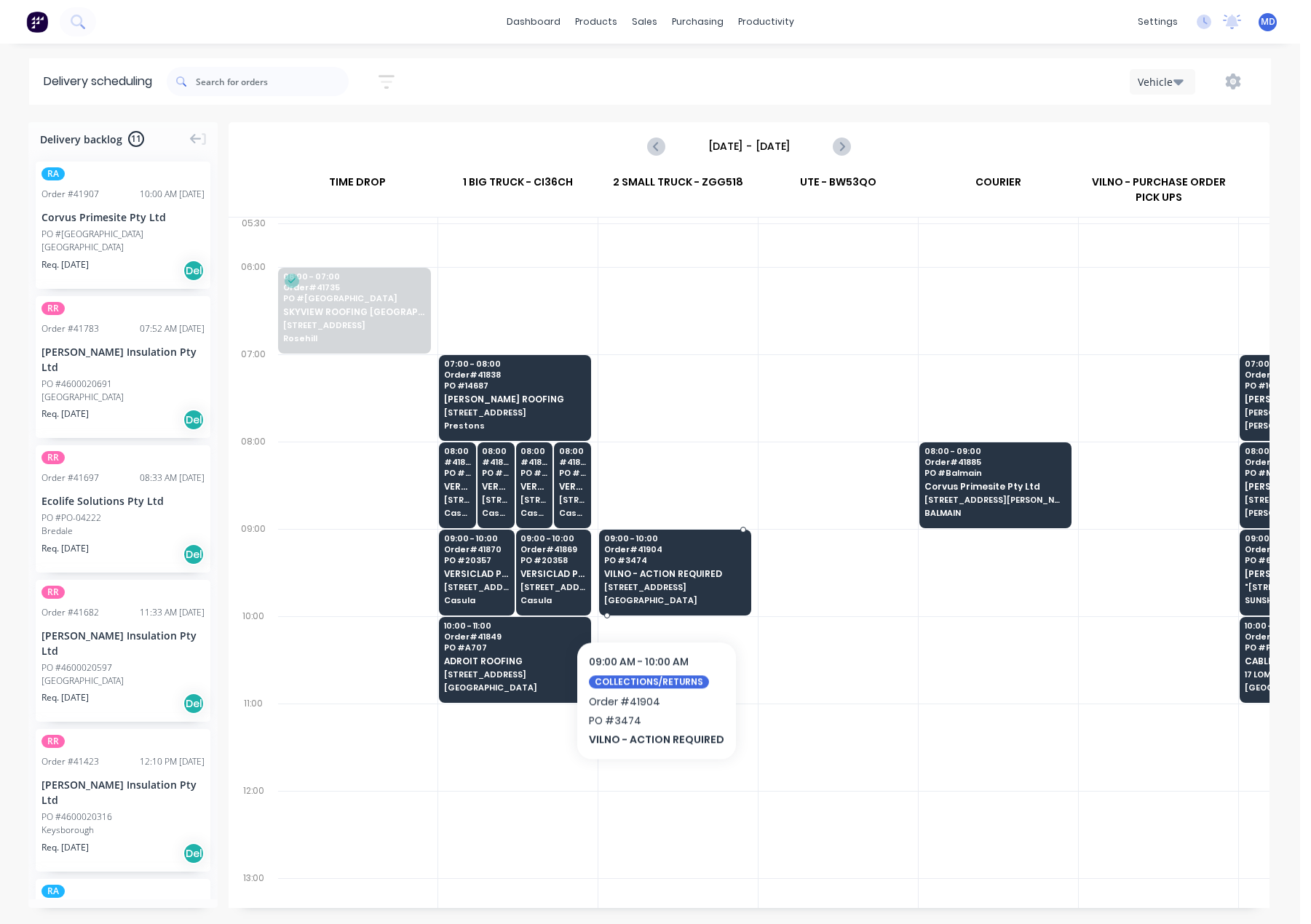
click at [658, 572] on span "VILNO - ACTION REQUIRED" at bounding box center [674, 574] width 141 height 10
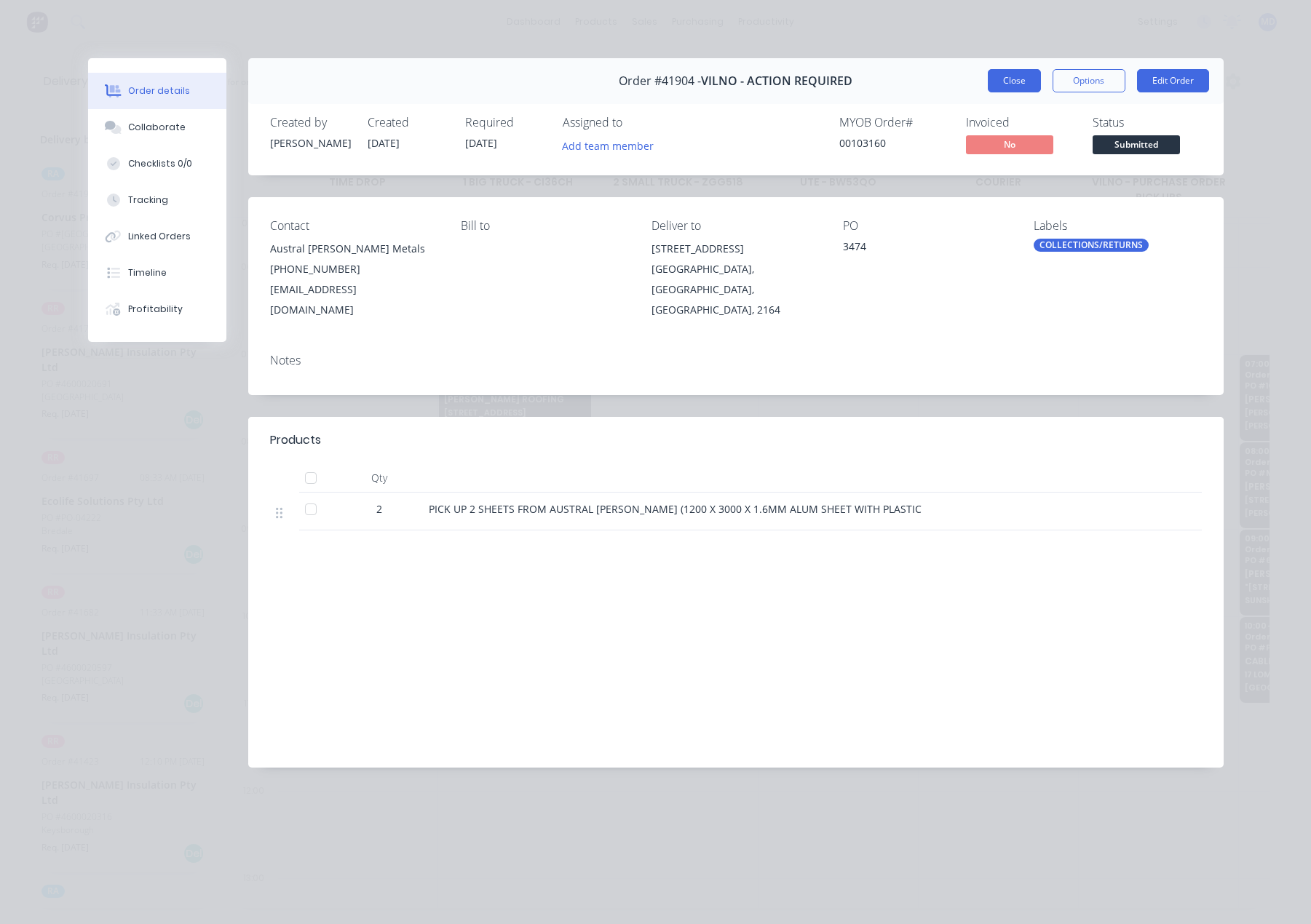
click at [1009, 80] on button "Close" at bounding box center [1014, 81] width 53 height 23
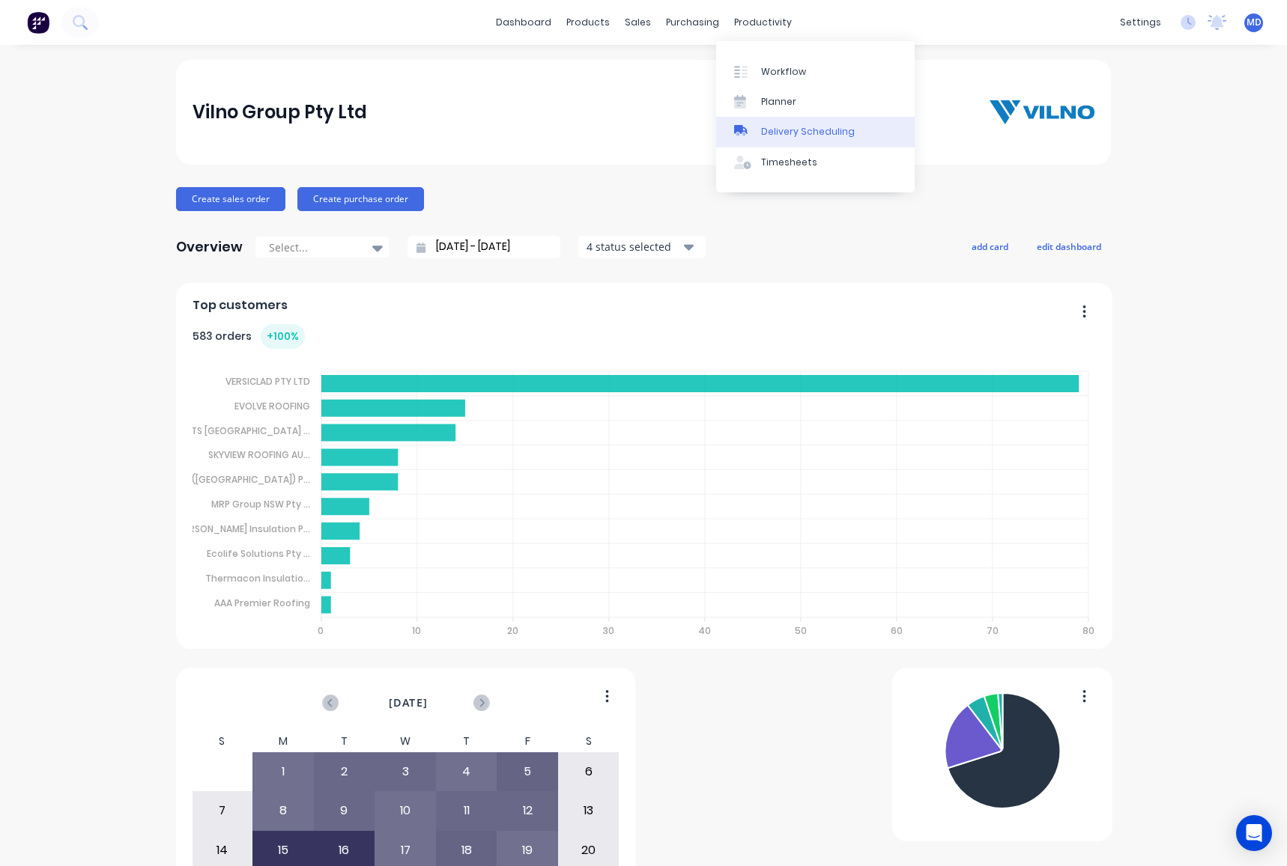
click at [838, 136] on div "Delivery Scheduling" at bounding box center [808, 131] width 94 height 13
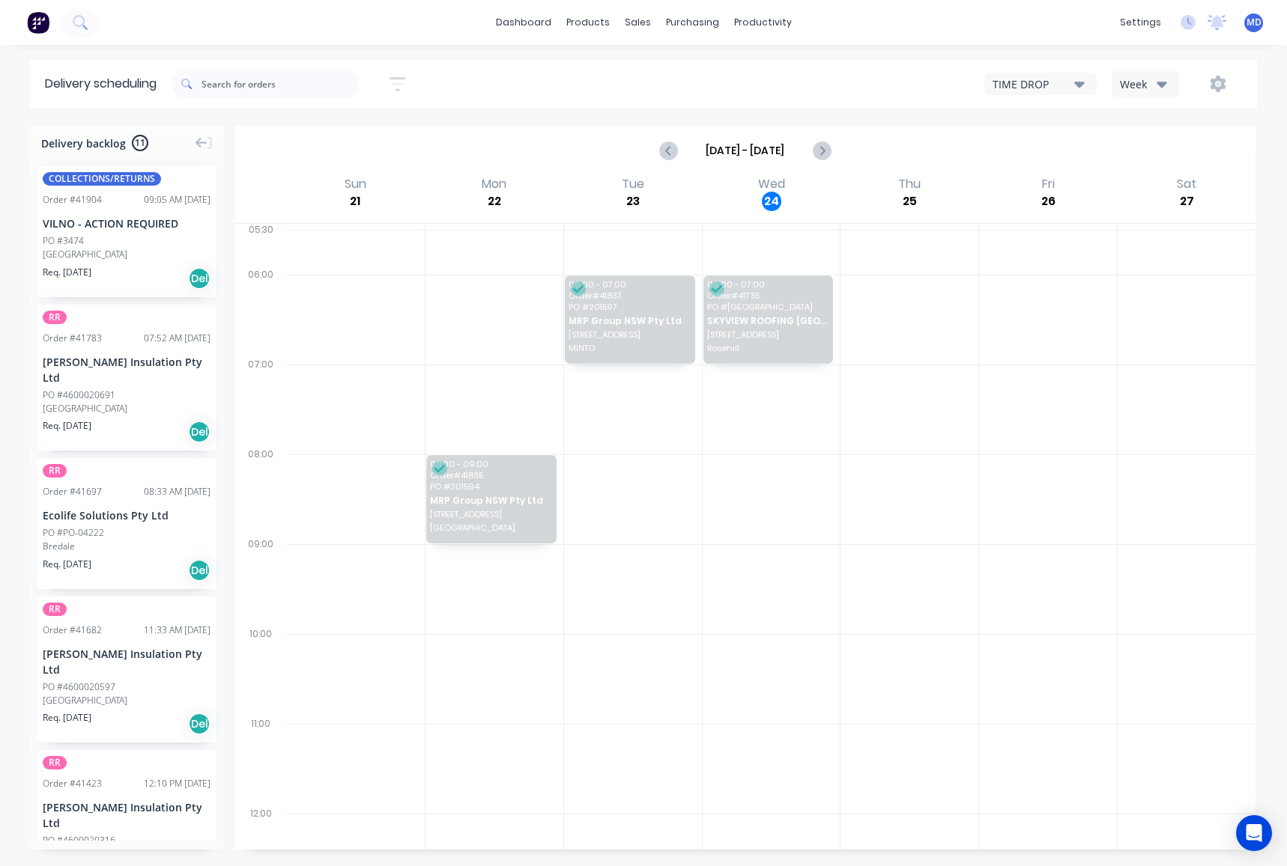
drag, startPoint x: 1148, startPoint y: 79, endPoint x: 1151, endPoint y: 94, distance: 15.3
click at [1147, 79] on div "Week" at bounding box center [1141, 84] width 43 height 16
click at [1149, 154] on div "Vehicle" at bounding box center [1186, 154] width 148 height 30
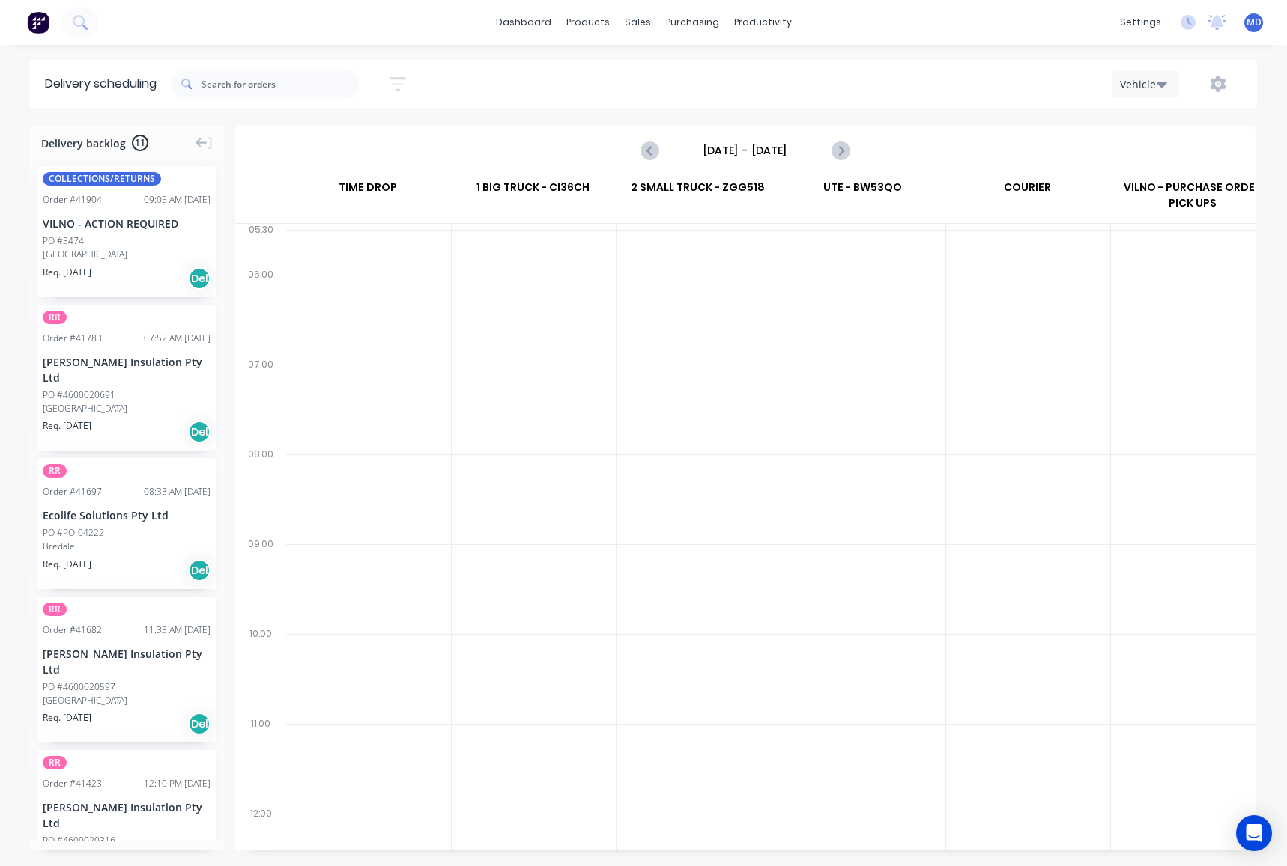
scroll to position [0, 1]
click at [821, 148] on div "[DATE] - [DATE]" at bounding box center [745, 151] width 207 height 24
click at [845, 148] on icon "Next page" at bounding box center [839, 151] width 18 height 18
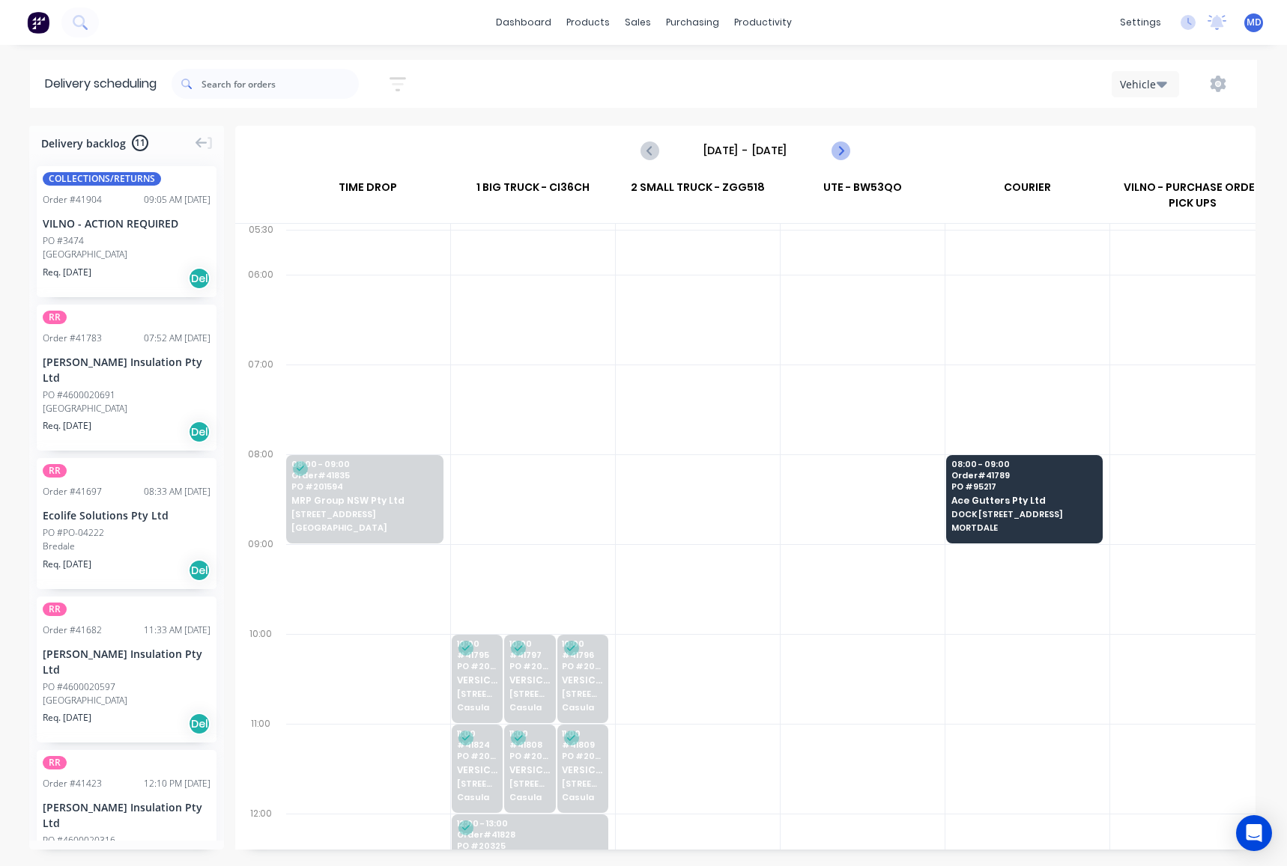
click at [836, 148] on icon "Next page" at bounding box center [839, 151] width 18 height 18
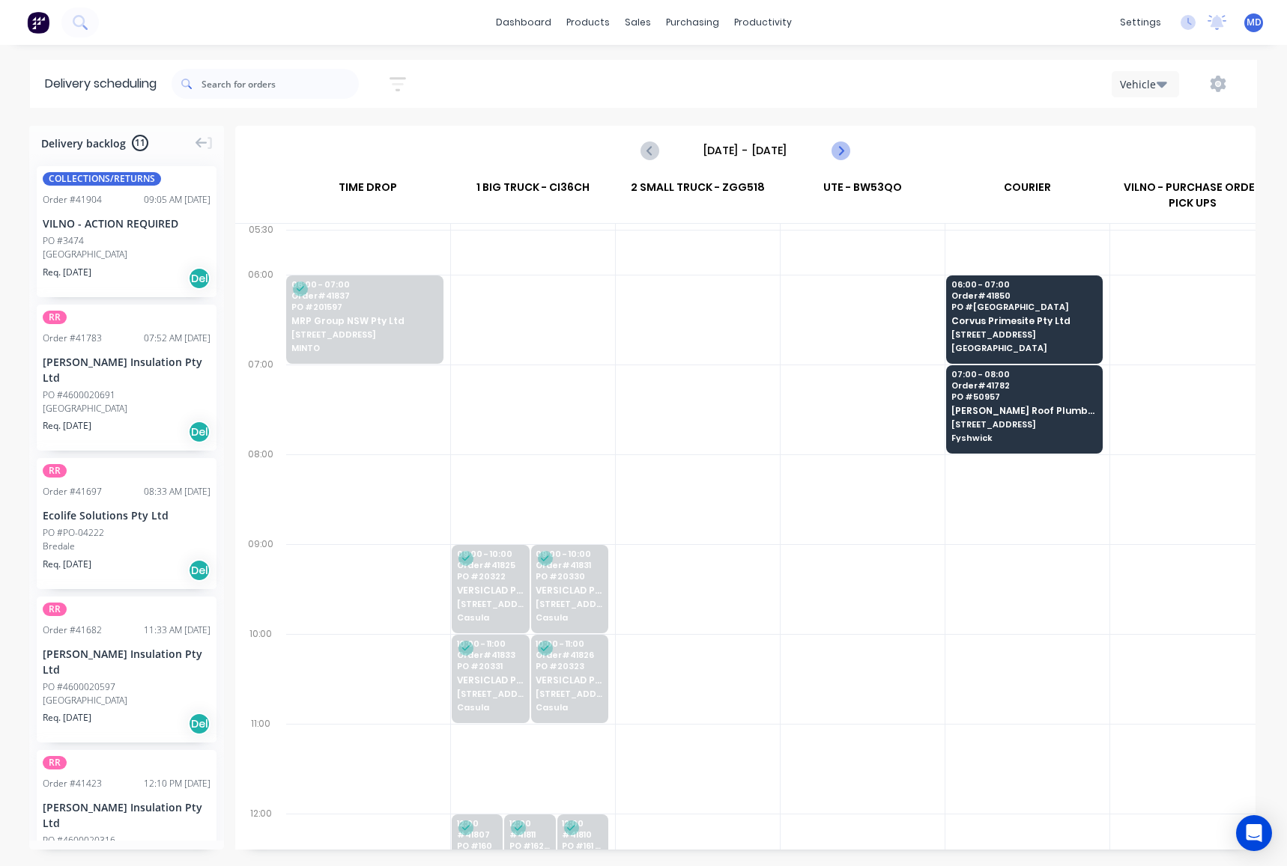
click at [836, 148] on icon "Next page" at bounding box center [839, 151] width 18 height 18
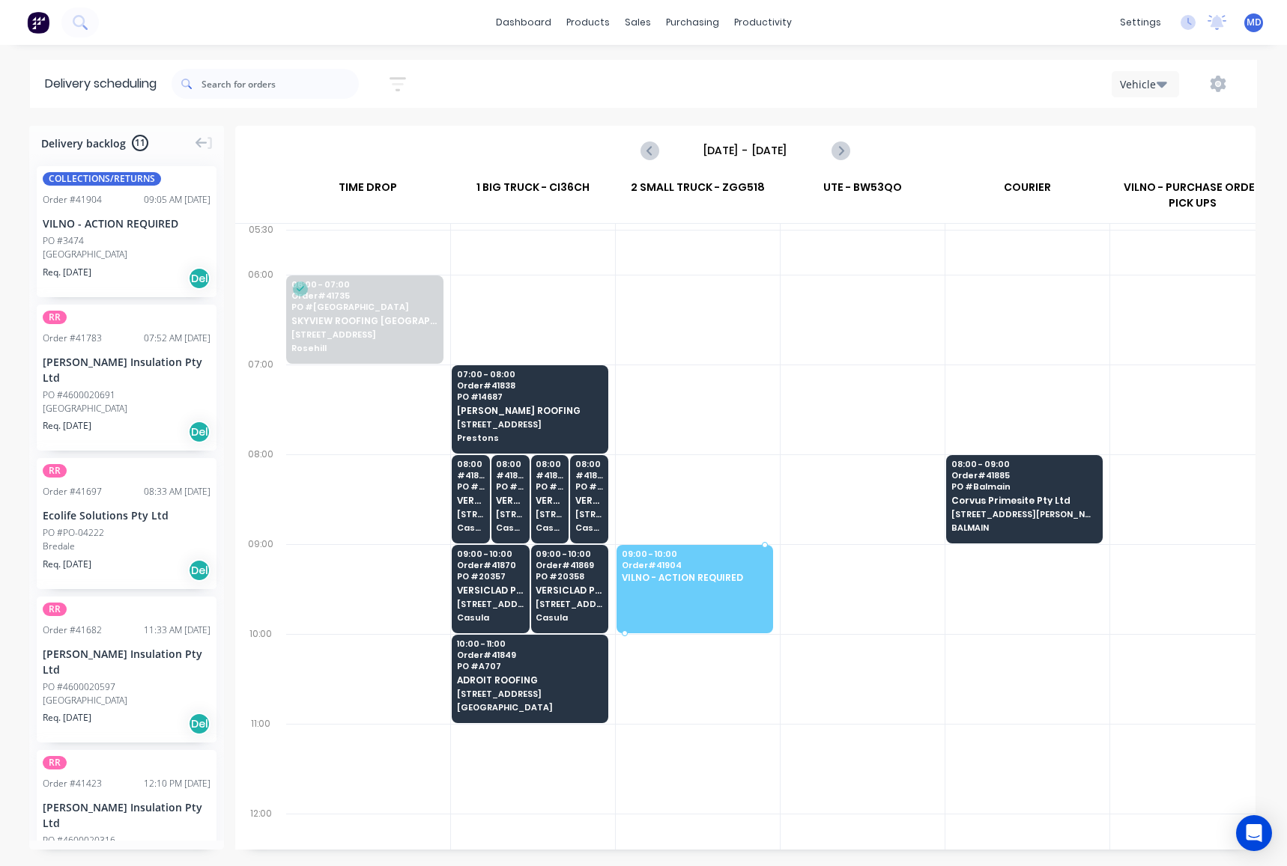
drag, startPoint x: 114, startPoint y: 237, endPoint x: 672, endPoint y: 554, distance: 641.9
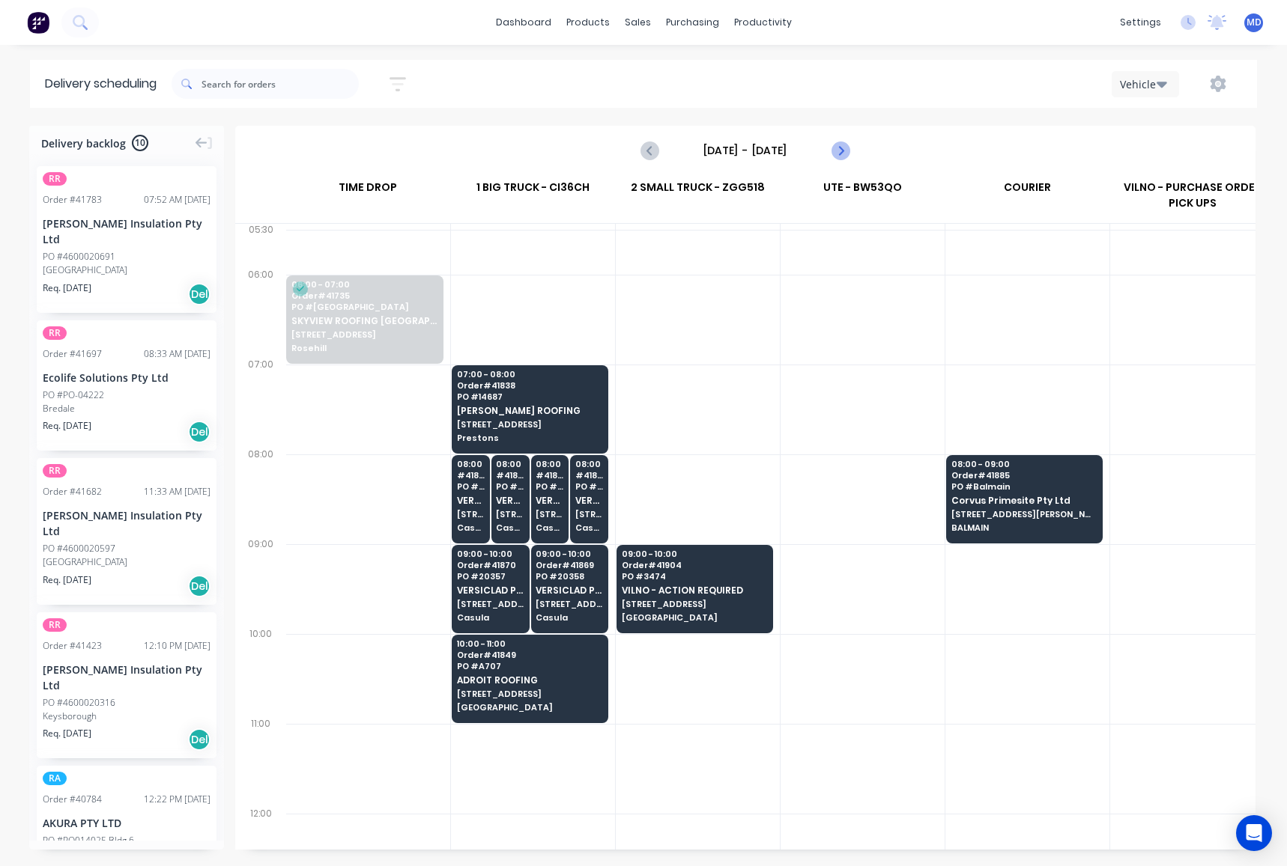
click at [839, 150] on icon "Next page" at bounding box center [839, 151] width 18 height 18
type input "[DATE] - [DATE]"
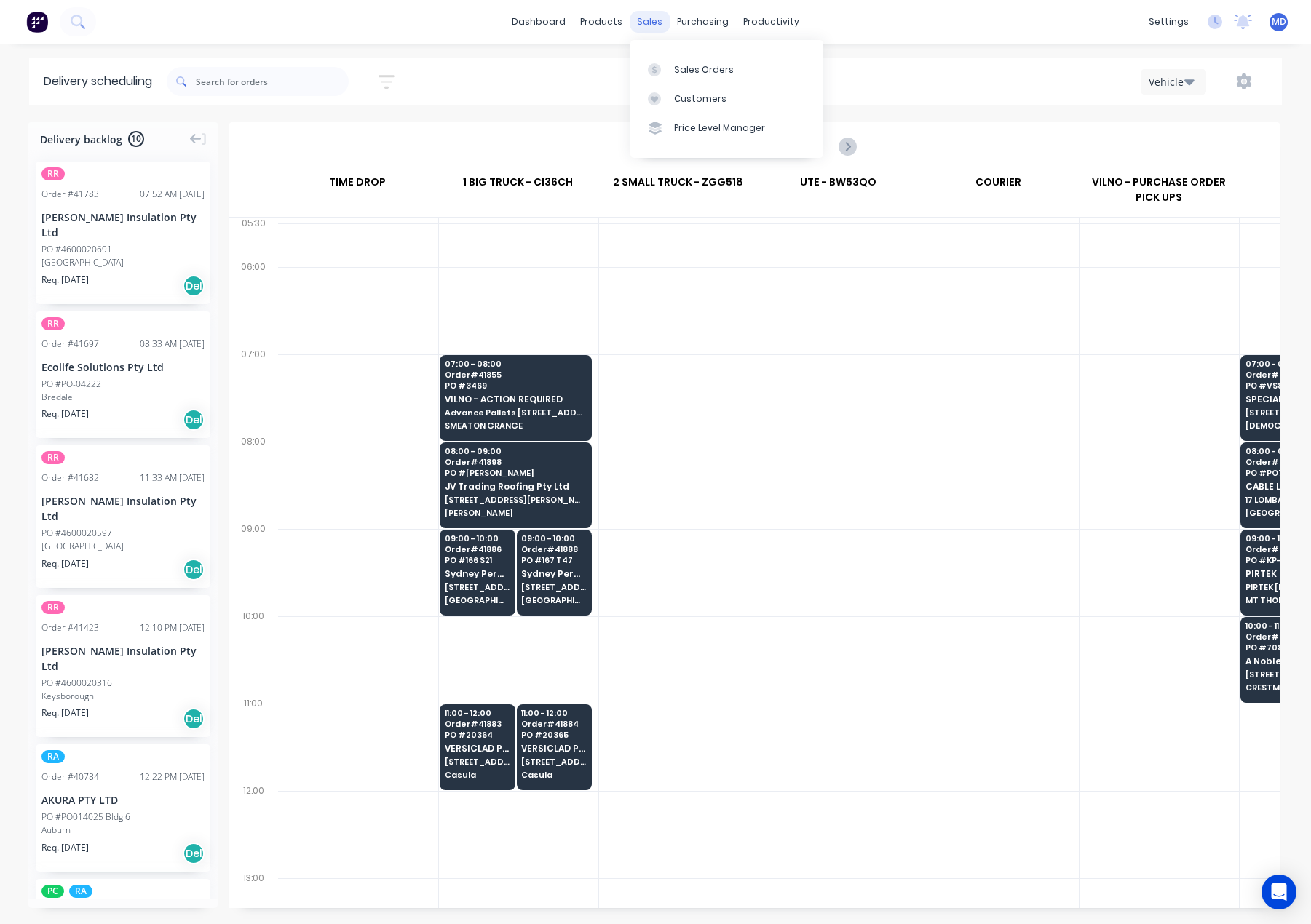
scroll to position [0, 1]
click at [640, 63] on div "Product Catalogue" at bounding box center [666, 69] width 90 height 13
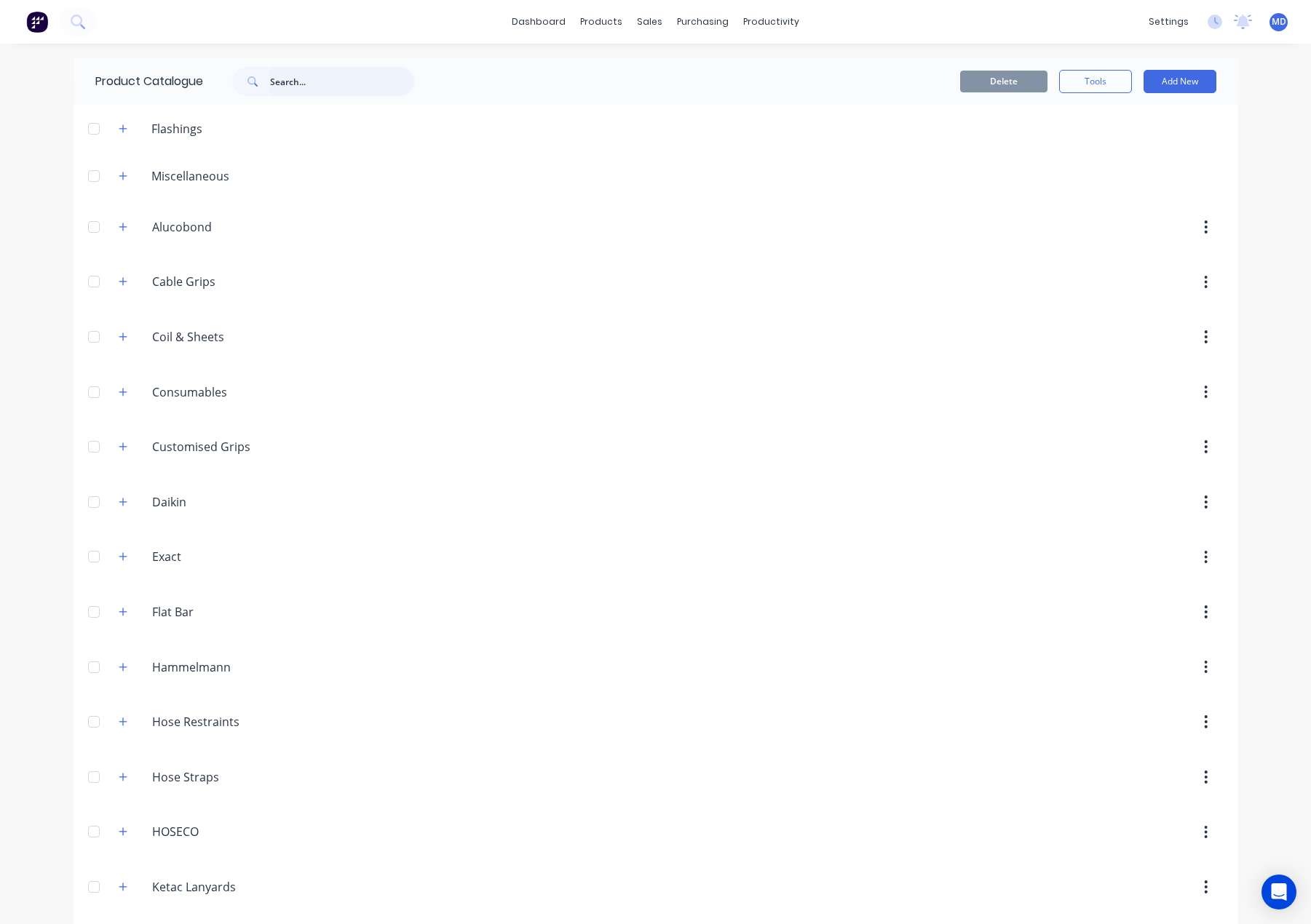
click at [331, 77] on input "text" at bounding box center [342, 82] width 144 height 29
type input "P"
type input "PACK"
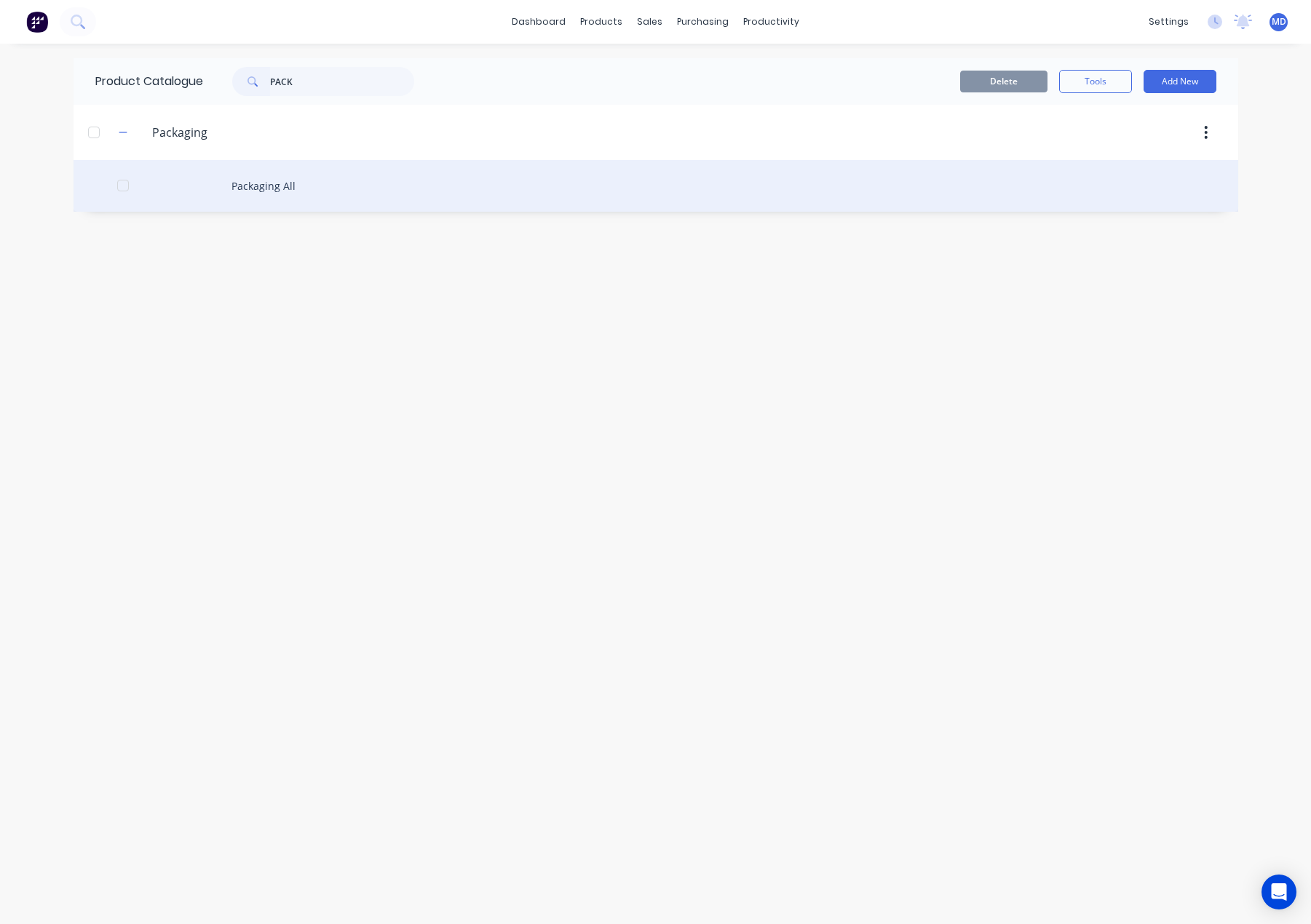
click at [270, 181] on div "Packaging All" at bounding box center [656, 186] width 1164 height 51
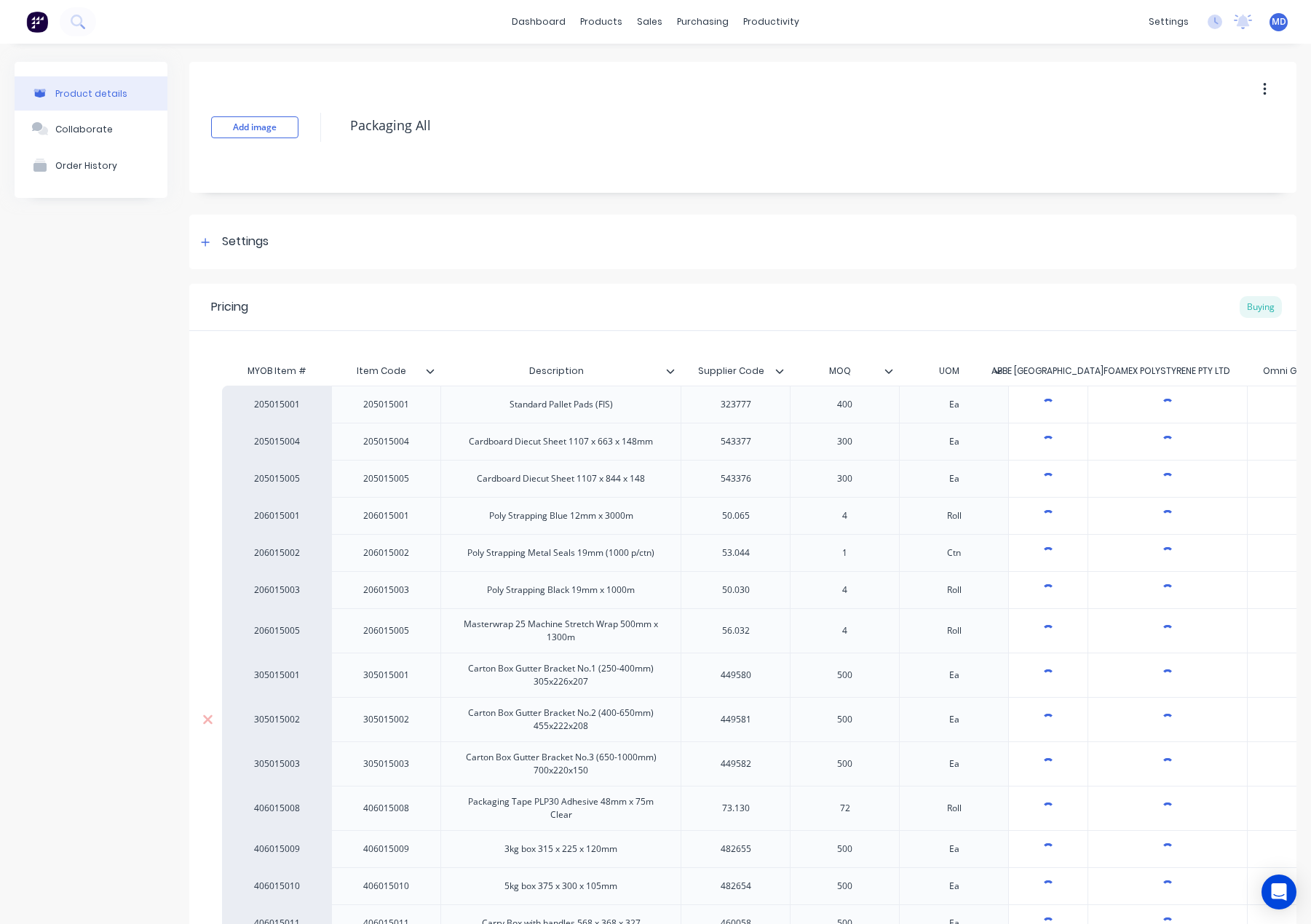
type textarea "x"
